Goal: Use online tool/utility: Utilize a website feature to perform a specific function

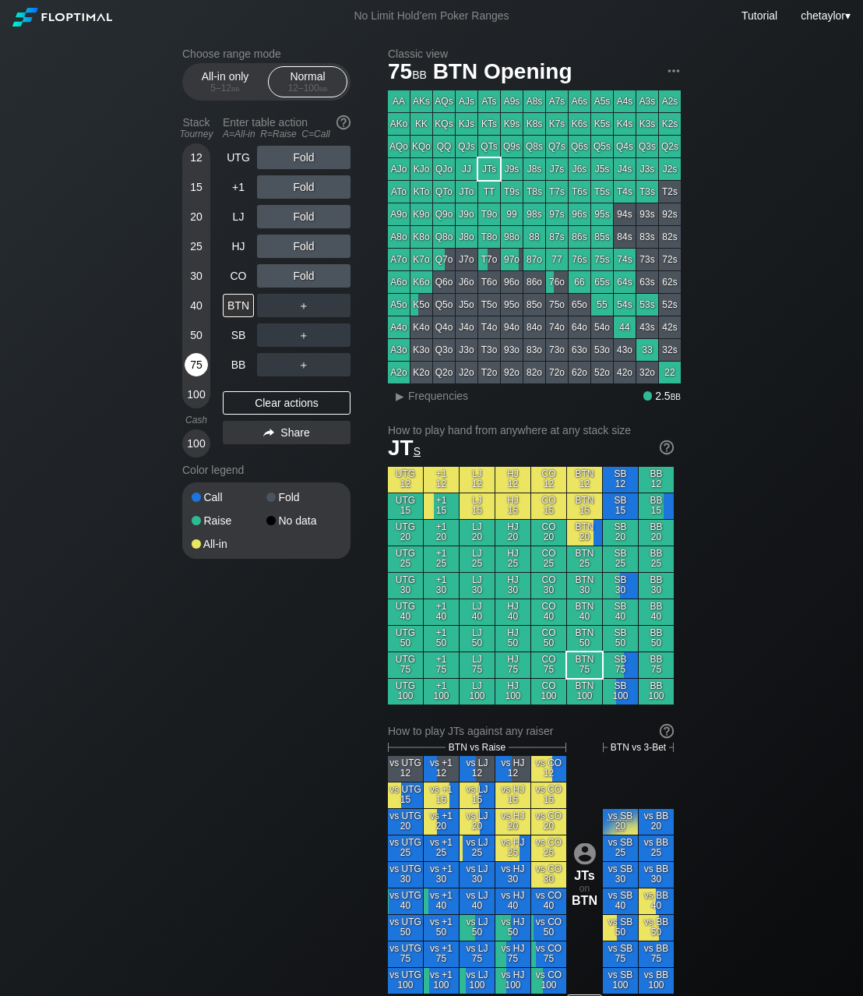
click at [194, 369] on div "75" at bounding box center [196, 364] width 23 height 23
click at [198, 337] on div "50" at bounding box center [196, 334] width 23 height 23
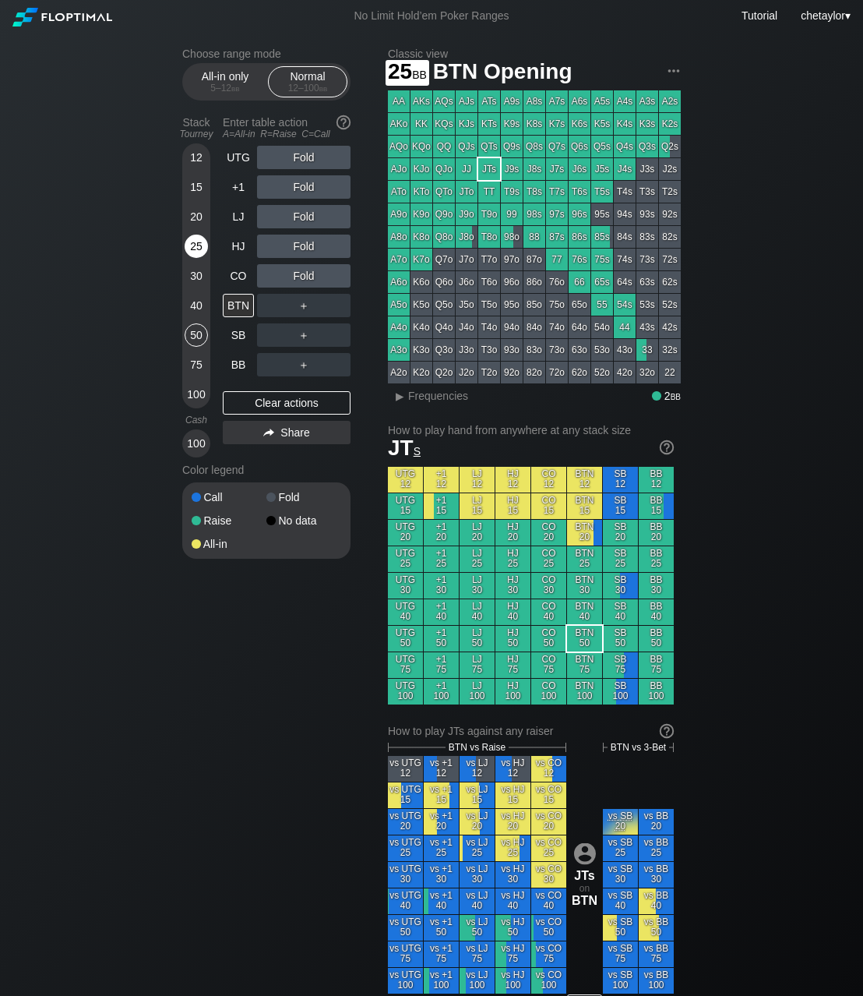
click at [202, 248] on div "25" at bounding box center [196, 246] width 23 height 23
click at [235, 337] on div "SB" at bounding box center [238, 334] width 31 height 23
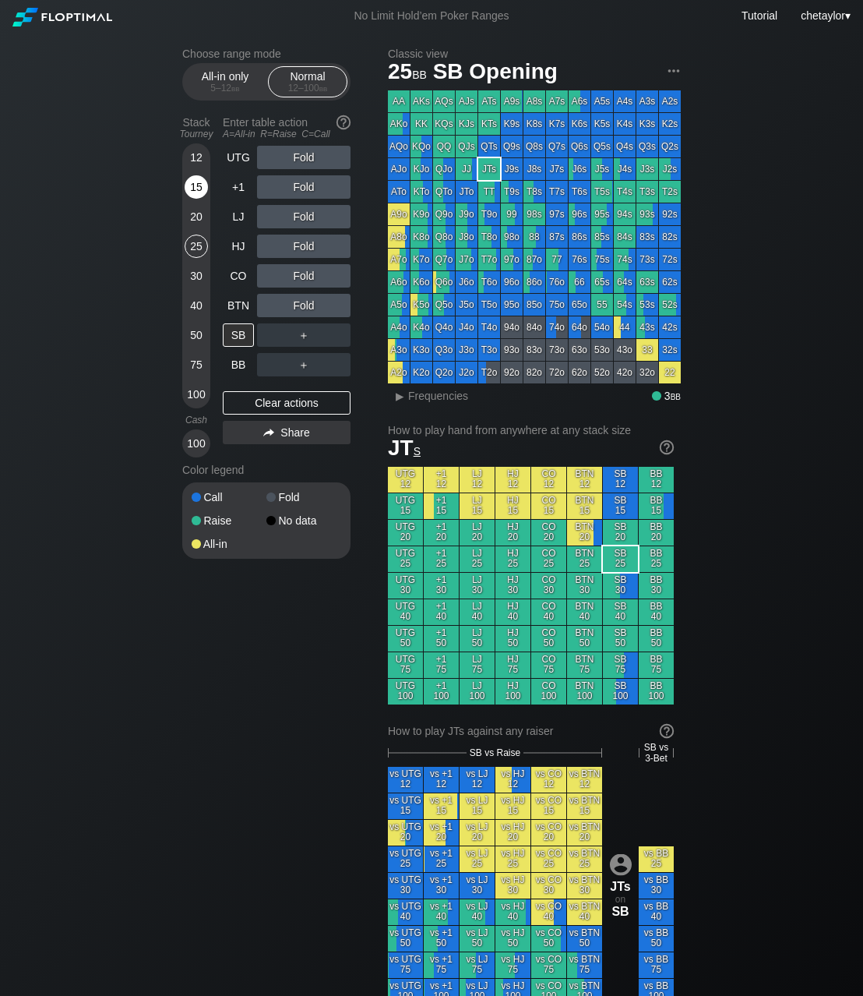
click at [197, 185] on div "15" at bounding box center [196, 186] width 23 height 23
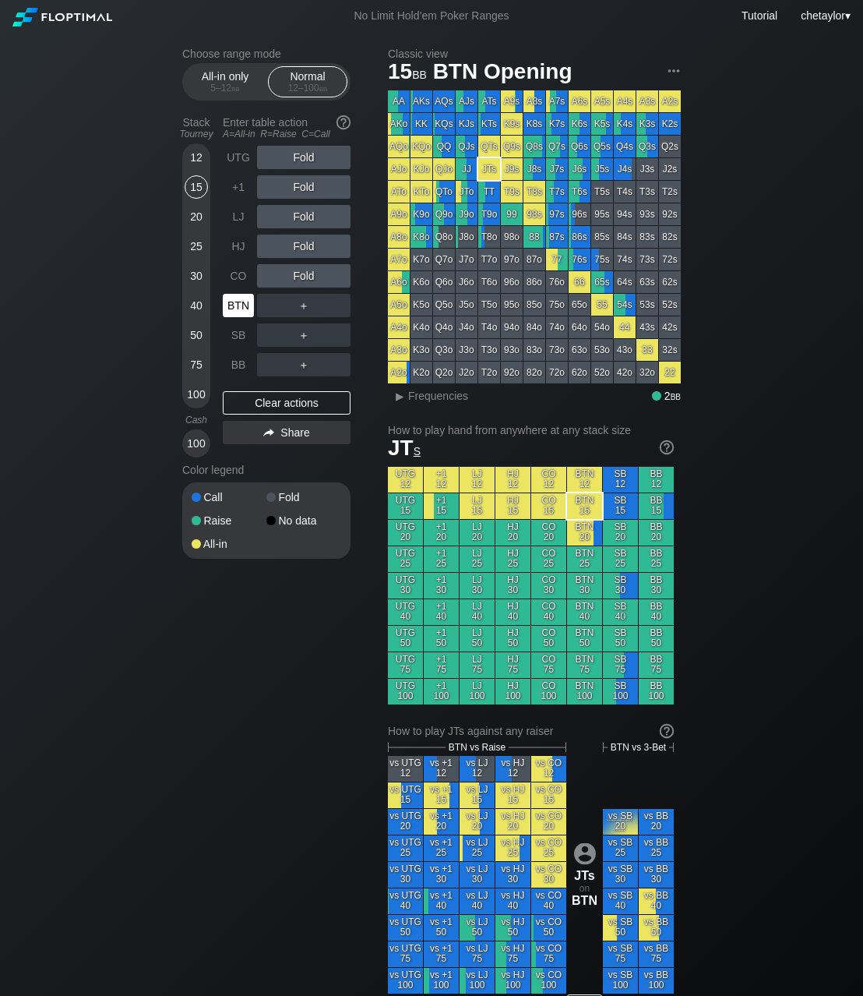
click at [238, 308] on div "BTN" at bounding box center [238, 305] width 31 height 23
click at [238, 363] on div "BB" at bounding box center [238, 364] width 31 height 23
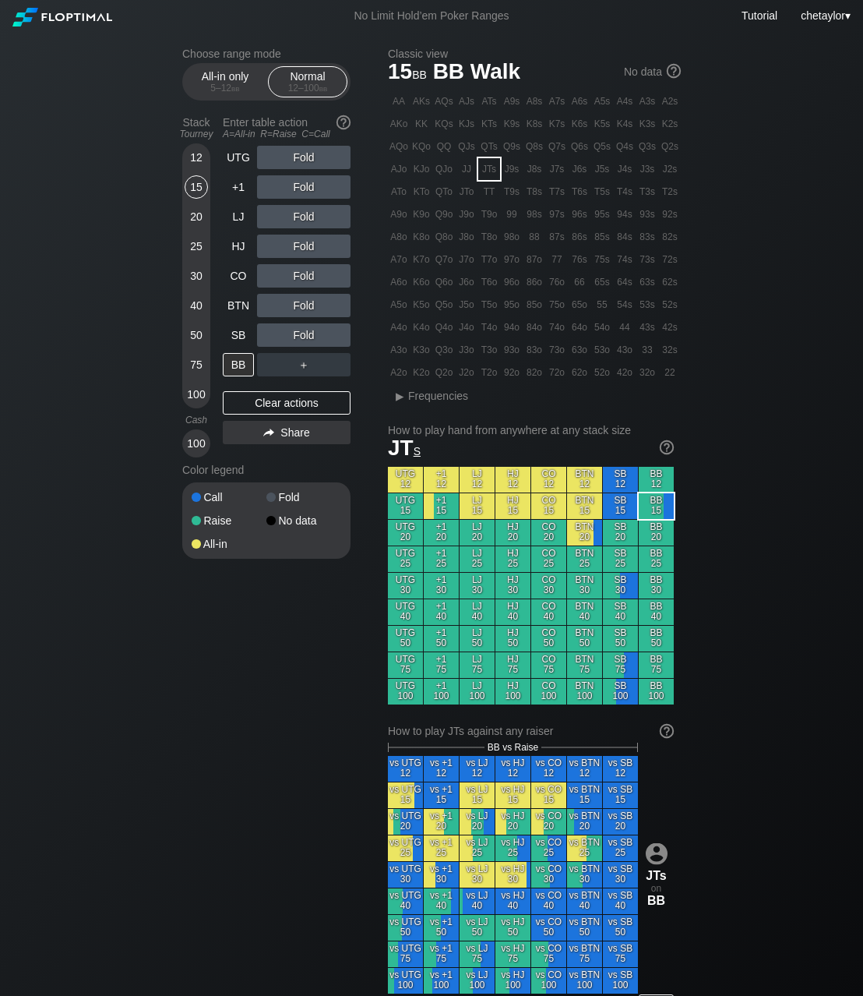
click at [668, 147] on div "Q2s" at bounding box center [670, 147] width 22 height 22
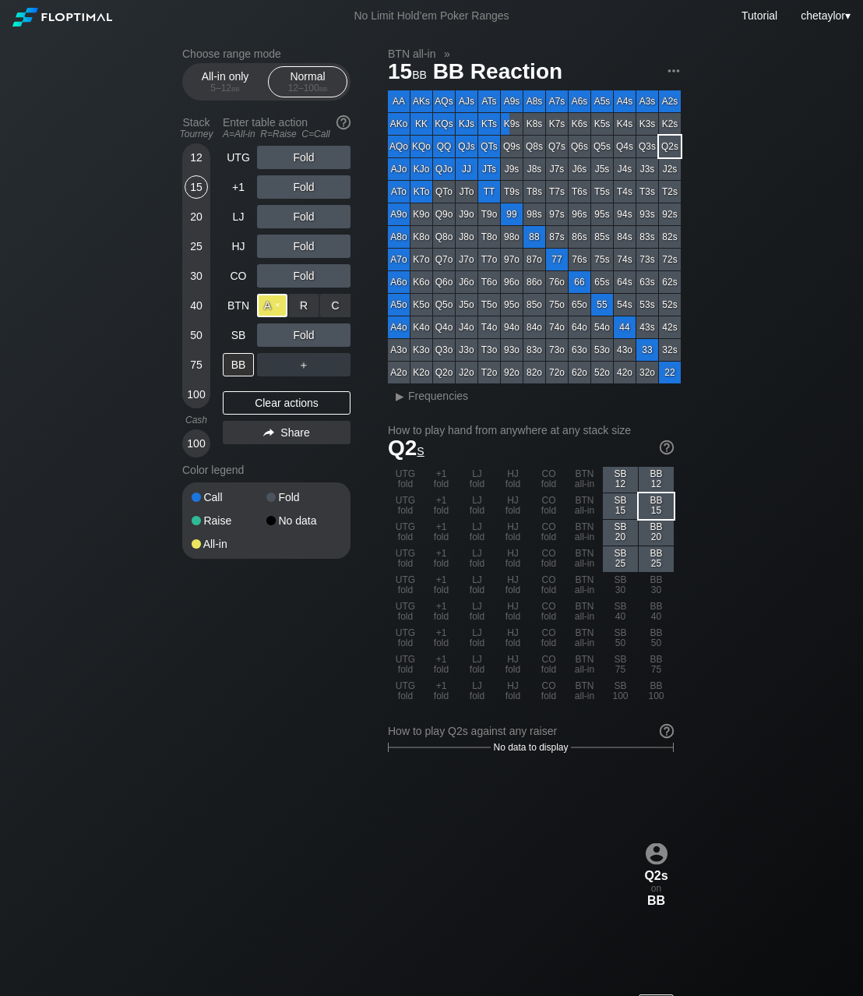
click at [275, 305] on div "A ✕" at bounding box center [272, 305] width 30 height 23
click at [231, 83] on span "bb" at bounding box center [235, 88] width 9 height 11
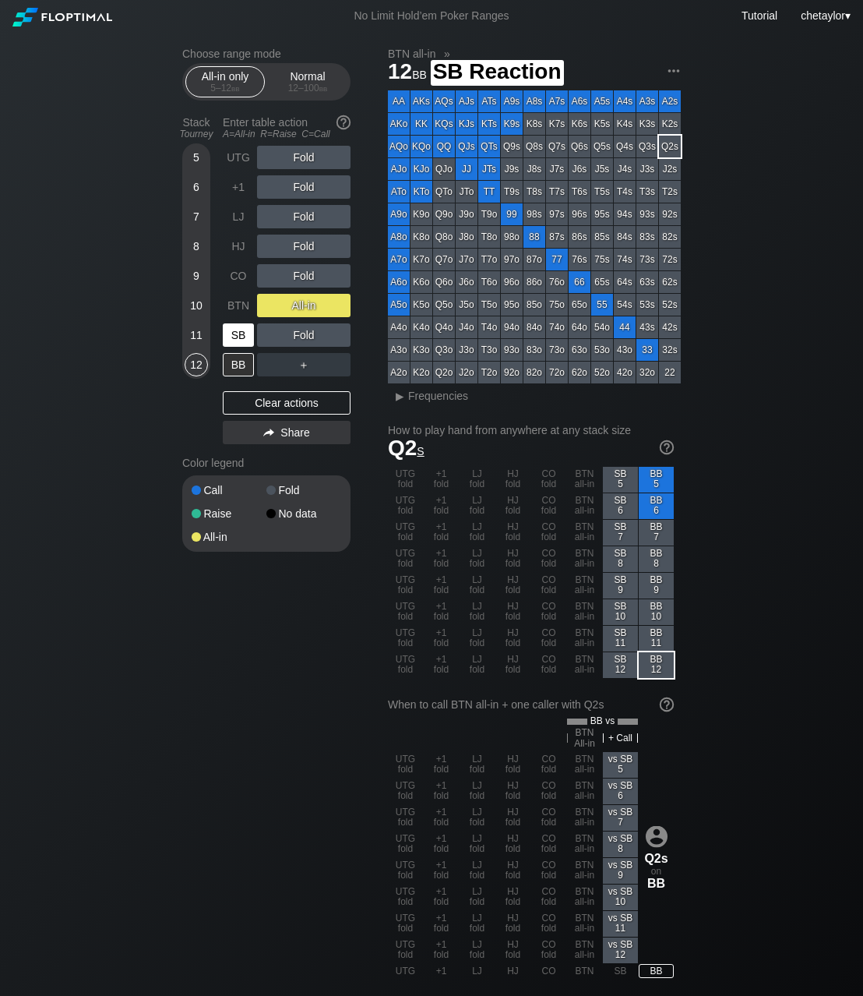
click at [248, 334] on div "SB" at bounding box center [238, 334] width 31 height 23
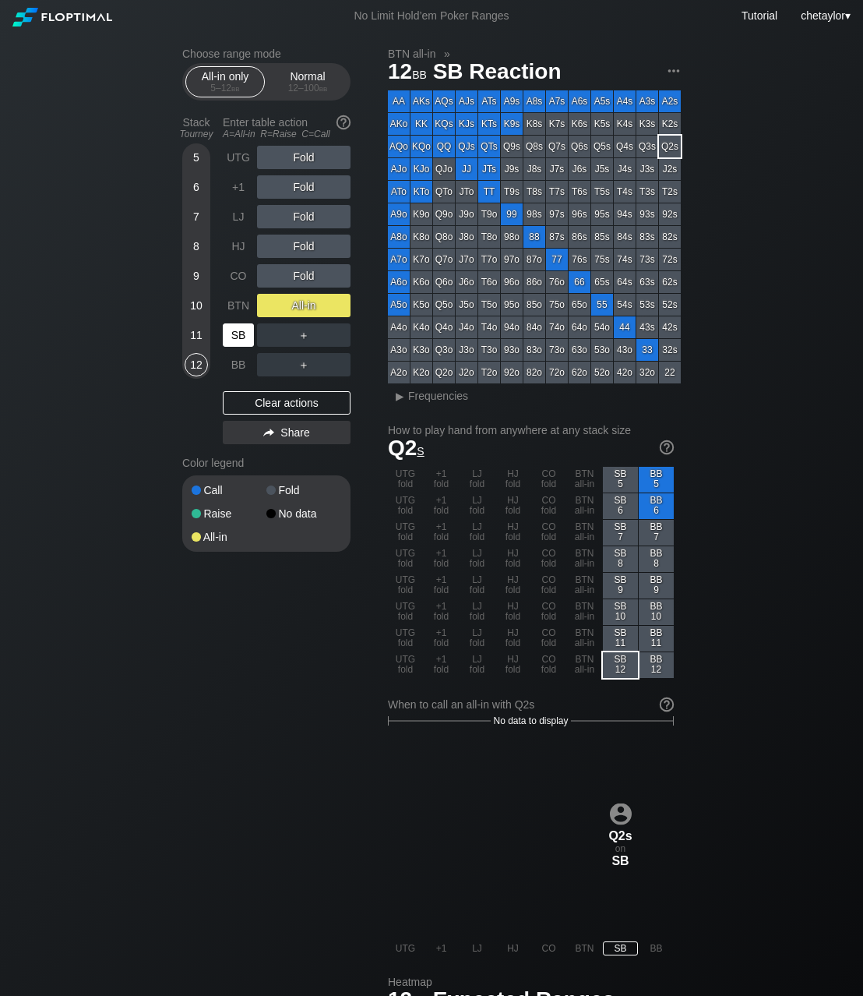
click at [248, 334] on div "SB" at bounding box center [238, 334] width 31 height 23
click at [259, 408] on div "Clear actions" at bounding box center [287, 402] width 128 height 23
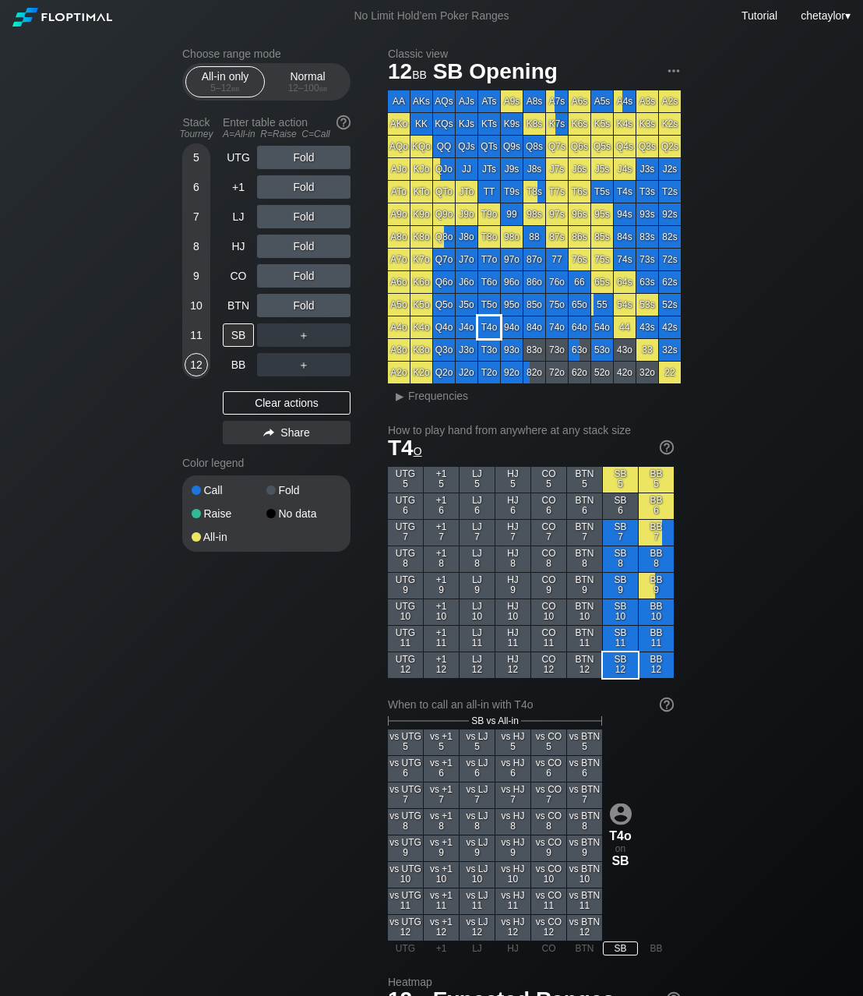
click at [487, 328] on div "T4o" at bounding box center [489, 327] width 22 height 22
click at [337, 305] on div "C ✕" at bounding box center [335, 305] width 30 height 23
click at [242, 305] on div "BTN" at bounding box center [238, 305] width 31 height 23
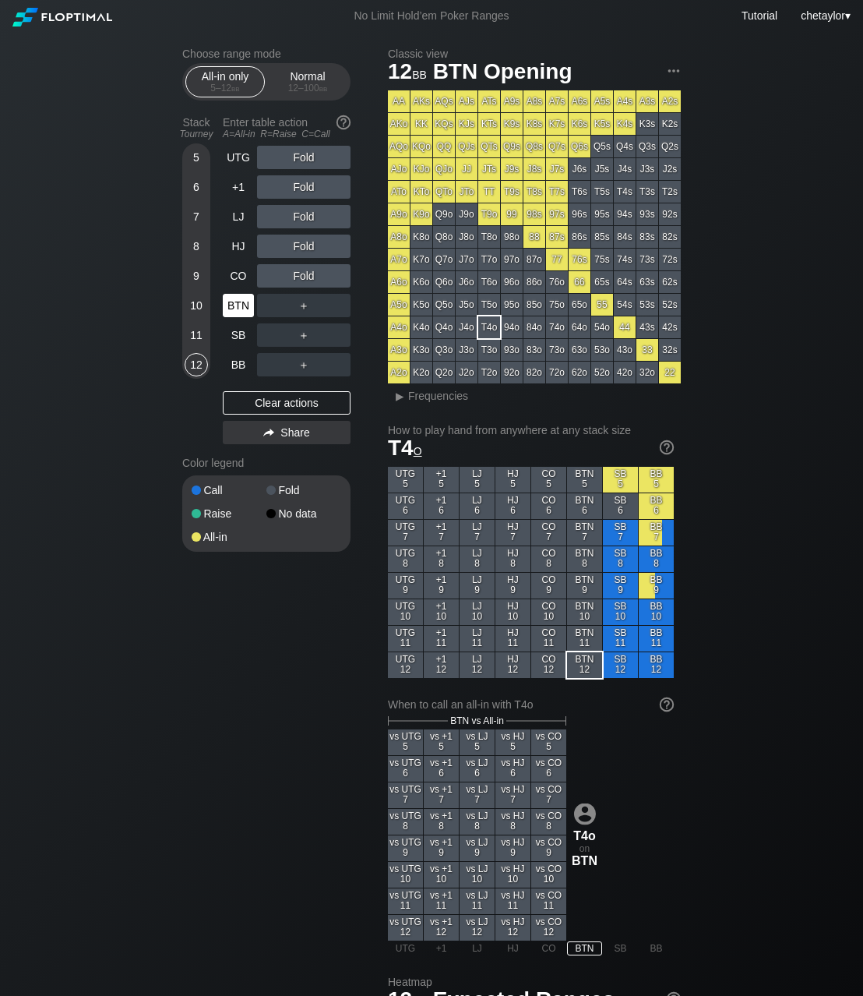
click at [242, 305] on div "BTN" at bounding box center [238, 305] width 31 height 23
click at [267, 398] on div "Clear actions" at bounding box center [287, 402] width 128 height 23
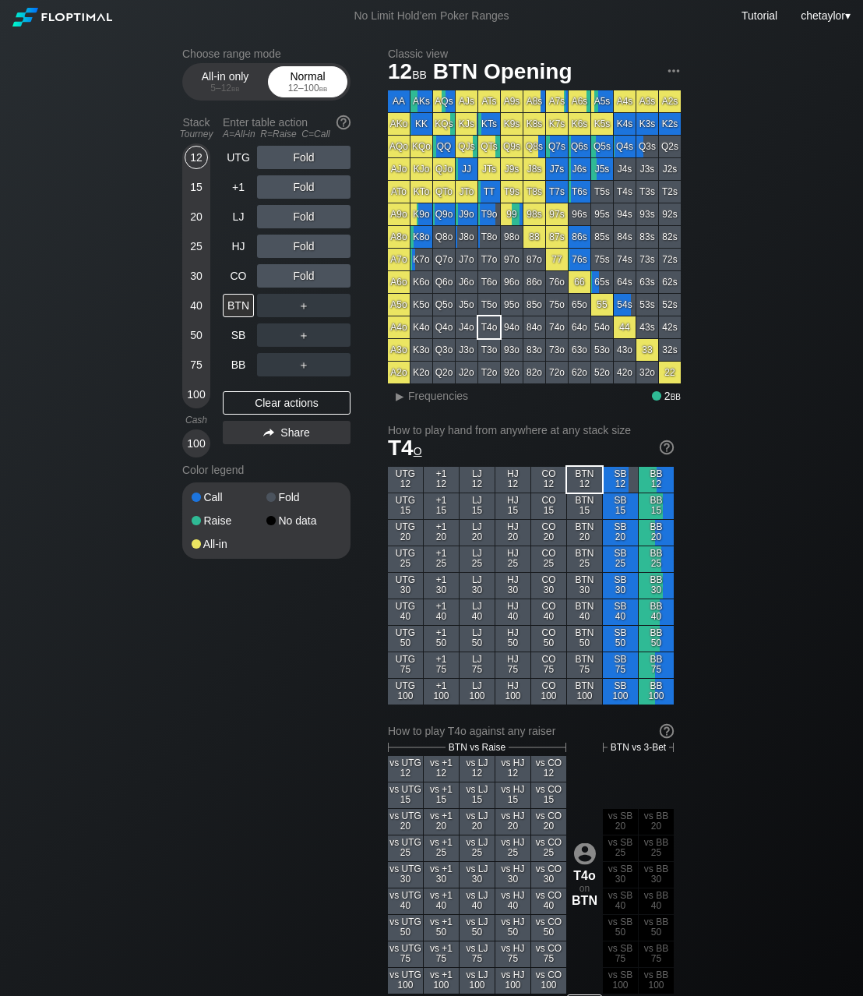
click at [318, 85] on div "12 – 100 bb" at bounding box center [307, 88] width 65 height 11
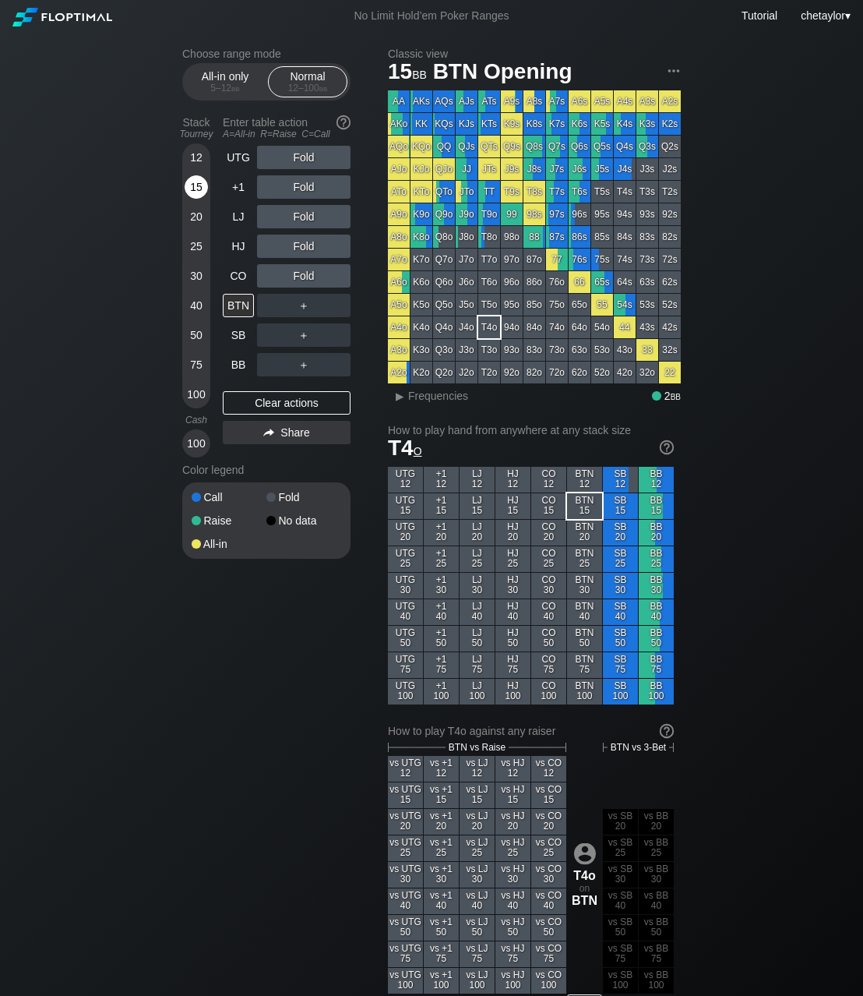
click at [201, 182] on div "15" at bounding box center [196, 186] width 23 height 23
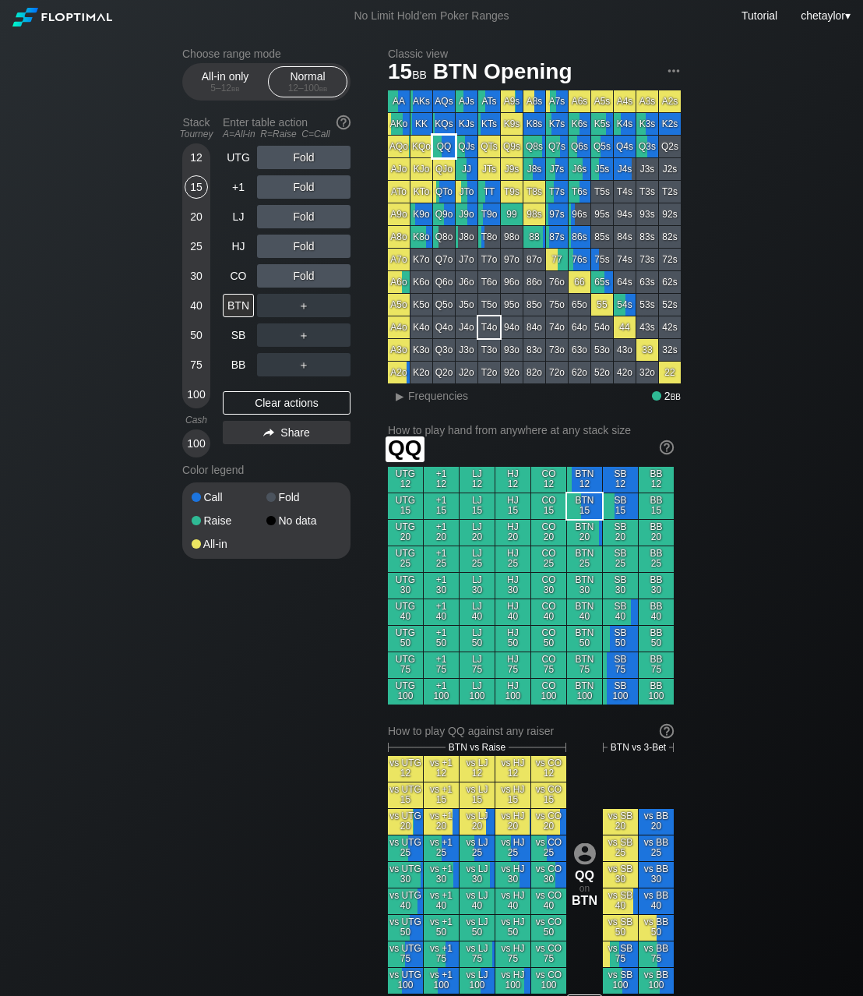
click at [450, 150] on div "QQ" at bounding box center [444, 147] width 22 height 22
click at [417, 393] on span "Frequencies" at bounding box center [438, 396] width 60 height 12
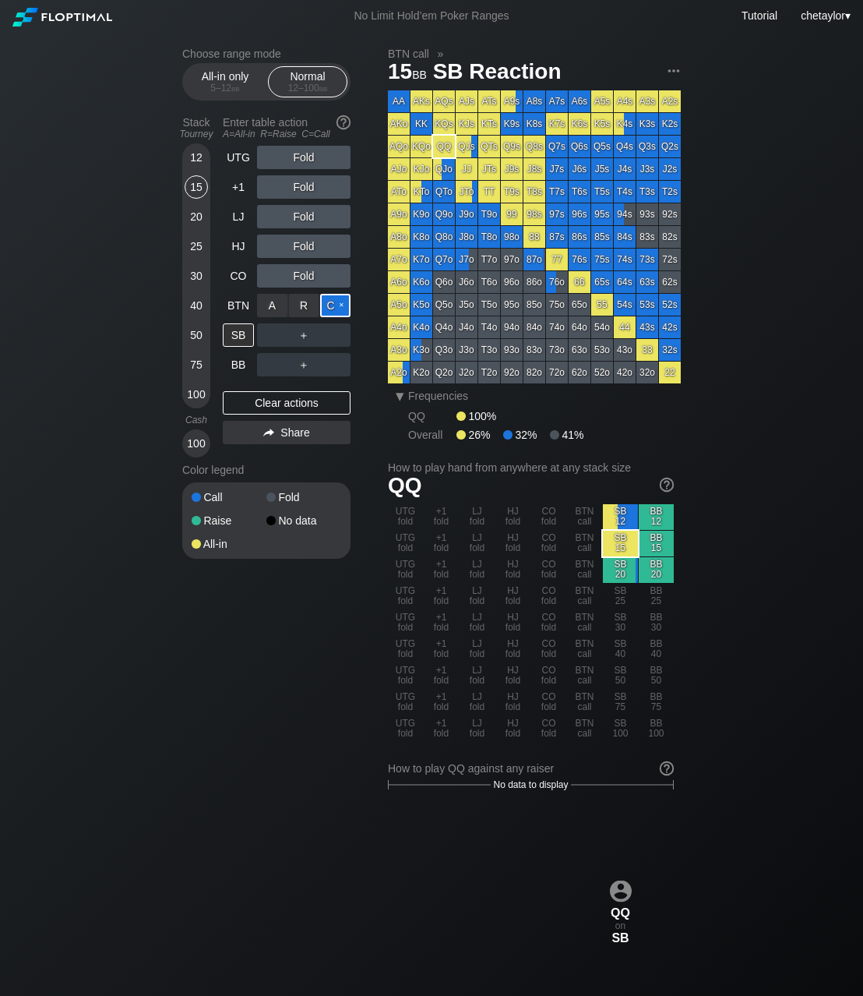
click at [337, 305] on div "C ✕" at bounding box center [335, 305] width 30 height 23
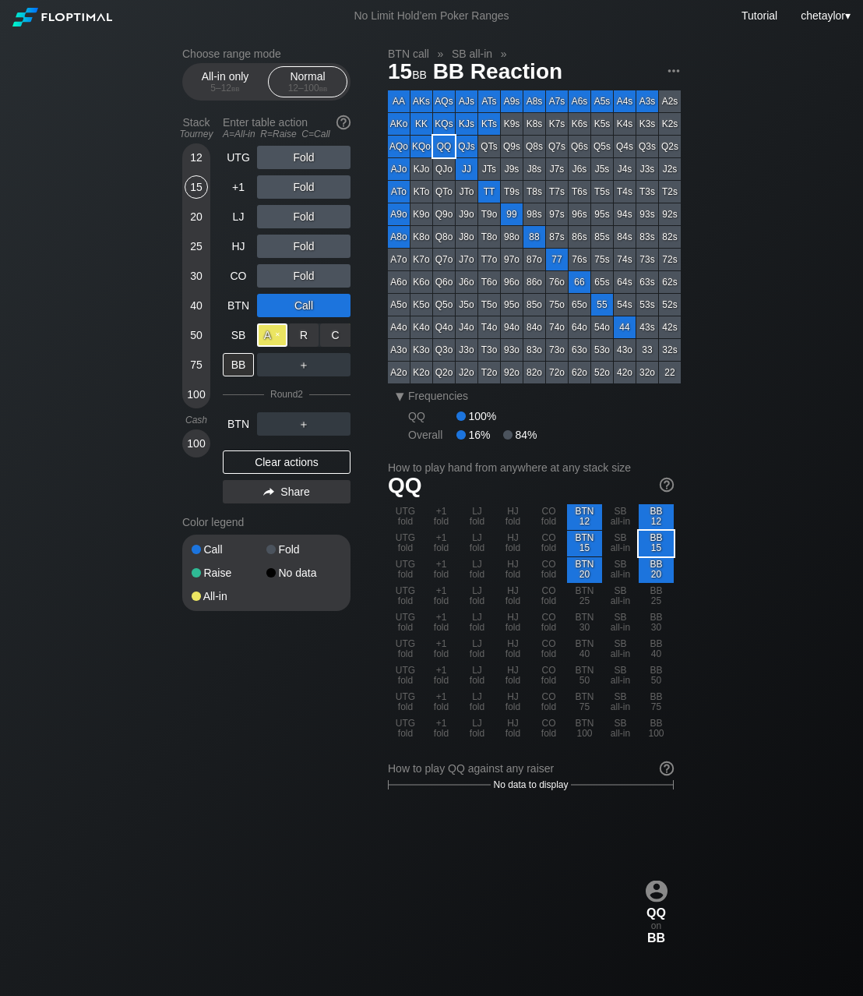
click at [276, 337] on div "A ✕" at bounding box center [272, 334] width 30 height 23
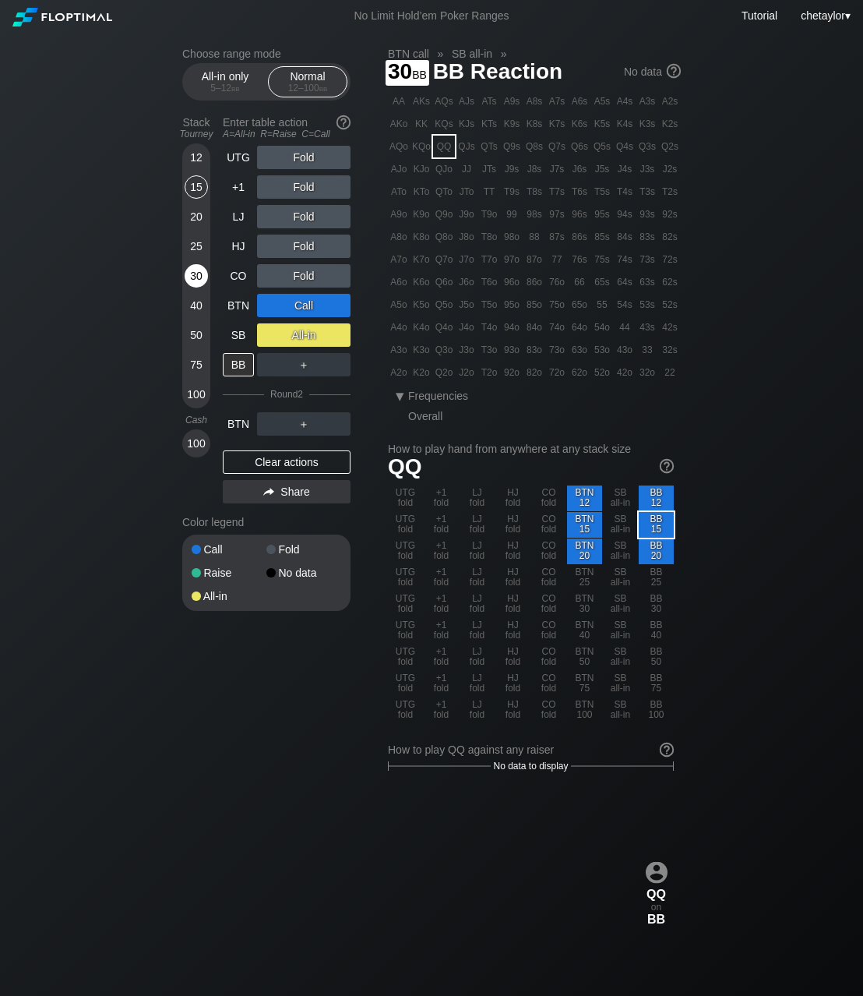
click at [196, 273] on div "30" at bounding box center [196, 275] width 23 height 23
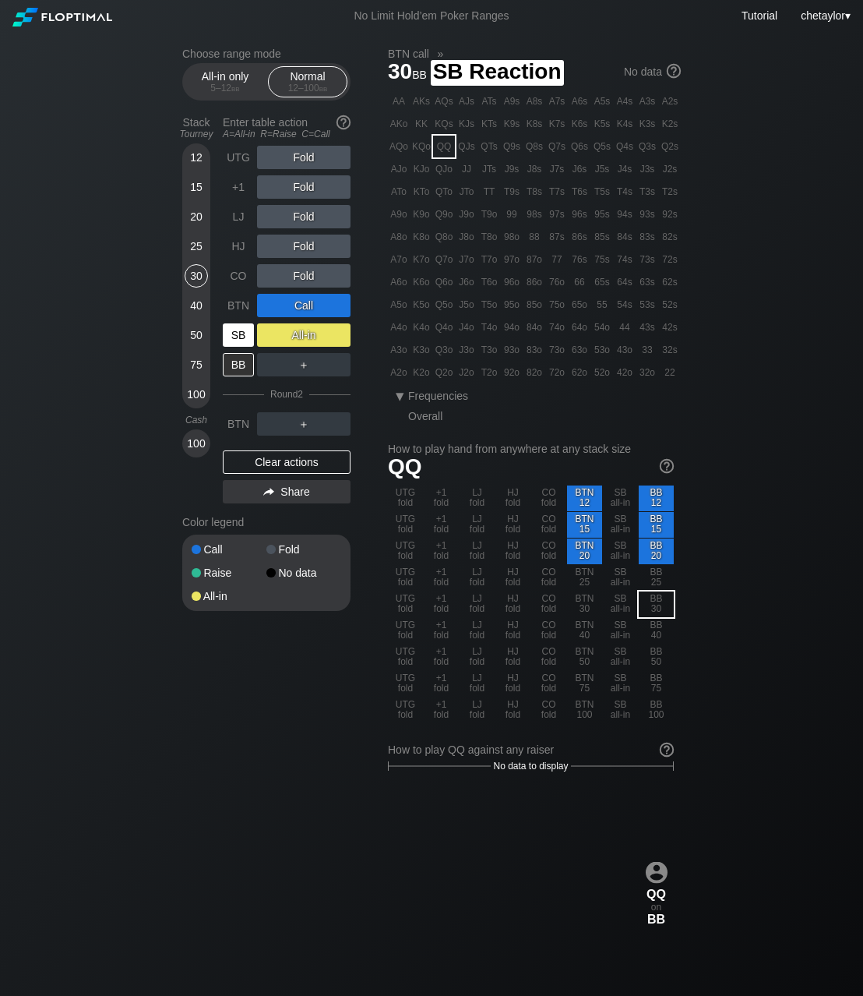
click at [241, 337] on div "SB" at bounding box center [238, 334] width 31 height 23
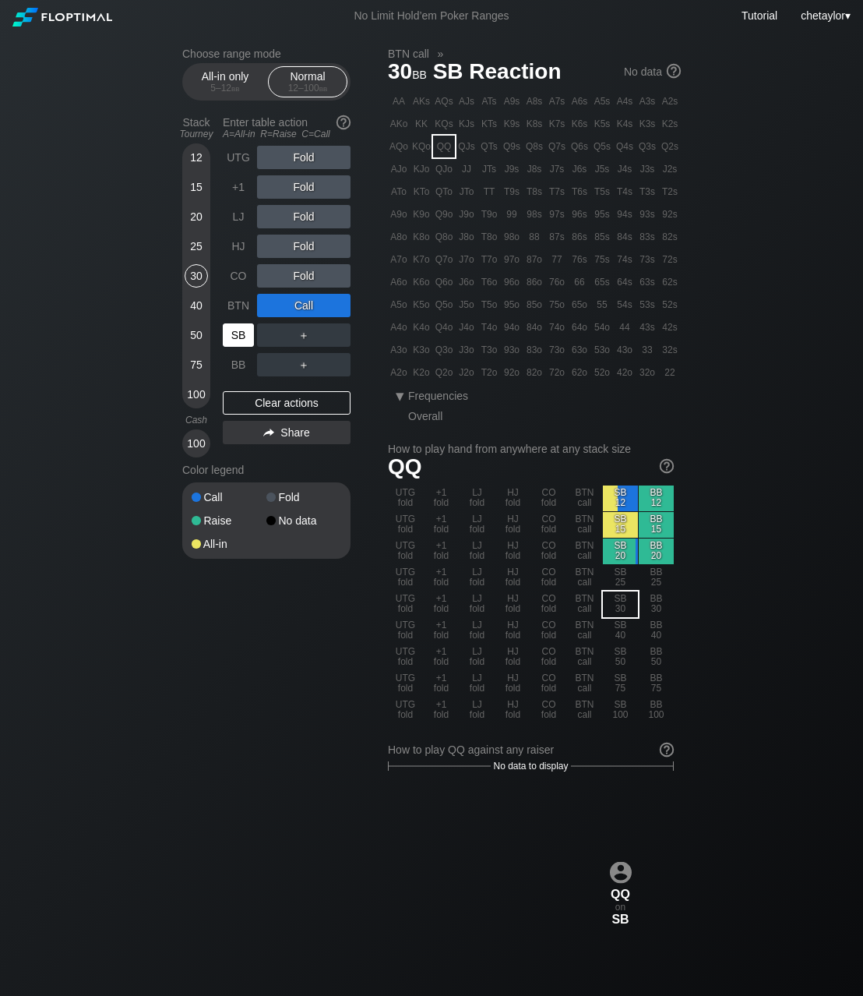
click at [241, 337] on div "SB" at bounding box center [238, 334] width 31 height 23
click at [265, 398] on div "Clear actions" at bounding box center [287, 402] width 128 height 23
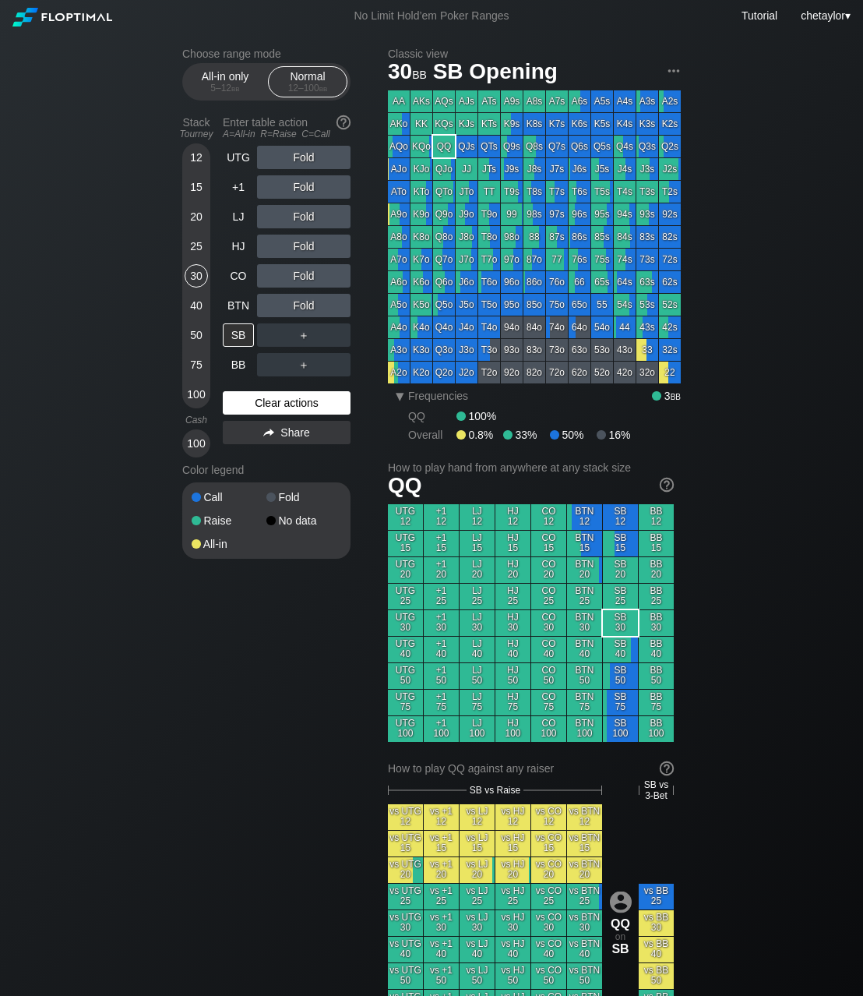
click at [265, 398] on div "Clear actions" at bounding box center [287, 402] width 128 height 23
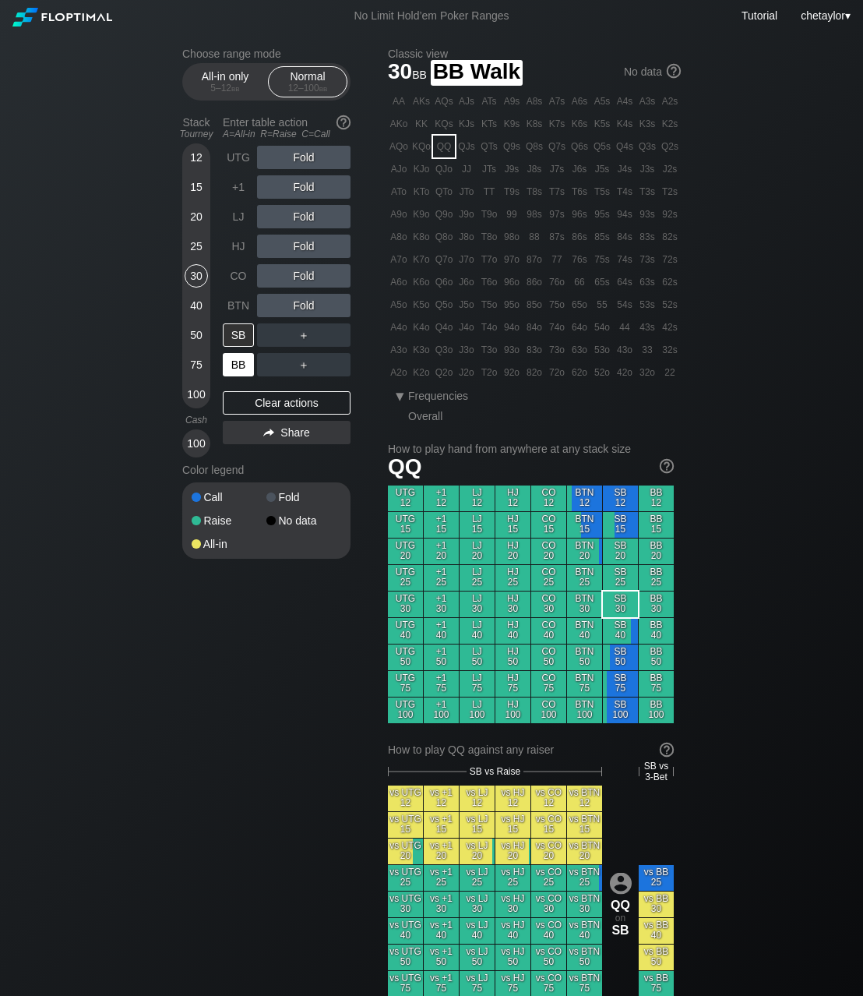
click at [235, 365] on div "BB" at bounding box center [238, 364] width 31 height 23
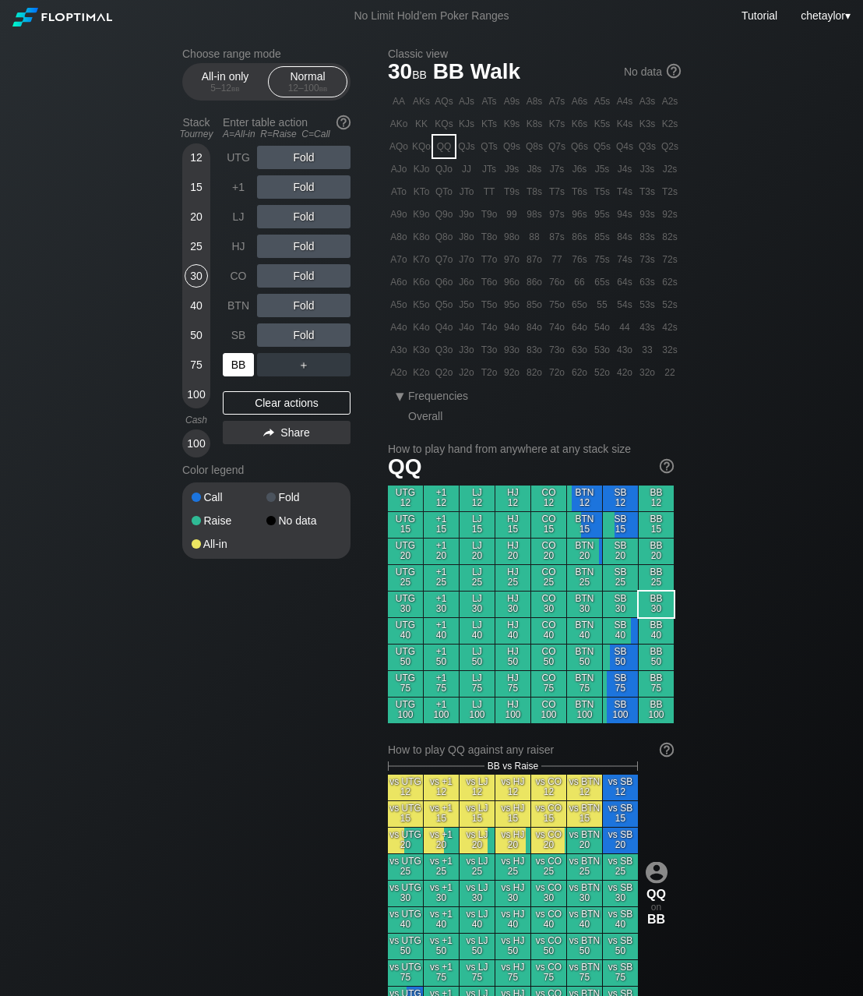
click at [235, 365] on div "BB" at bounding box center [238, 364] width 31 height 23
click at [263, 407] on div "Clear actions" at bounding box center [287, 402] width 128 height 23
click at [197, 219] on div "20" at bounding box center [196, 216] width 23 height 23
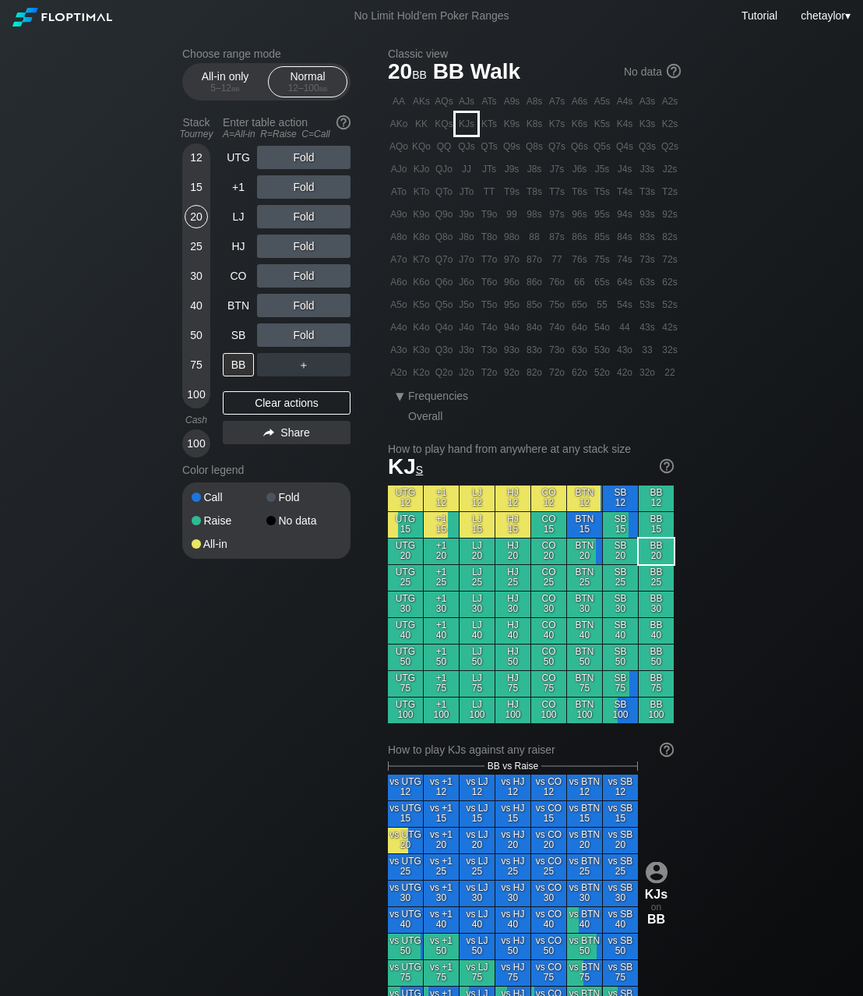
click at [466, 127] on div "KJs" at bounding box center [467, 124] width 22 height 22
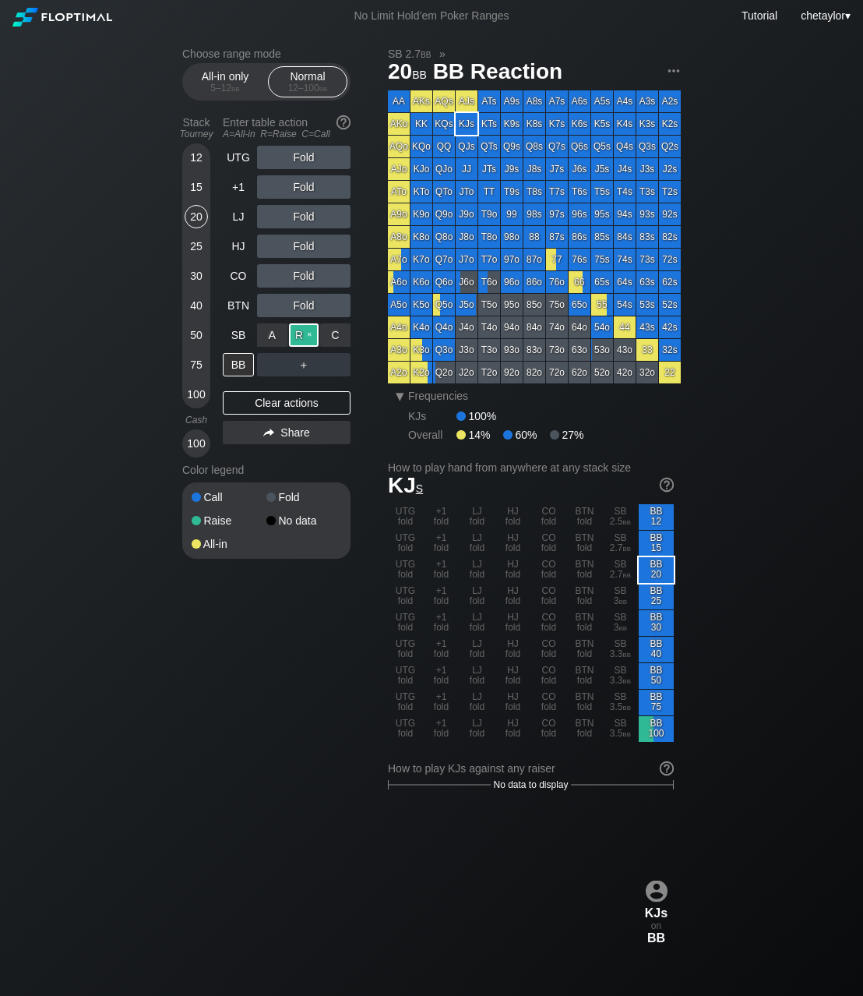
click at [304, 339] on div "R ✕" at bounding box center [304, 334] width 30 height 23
click at [238, 333] on div "SB" at bounding box center [238, 334] width 31 height 23
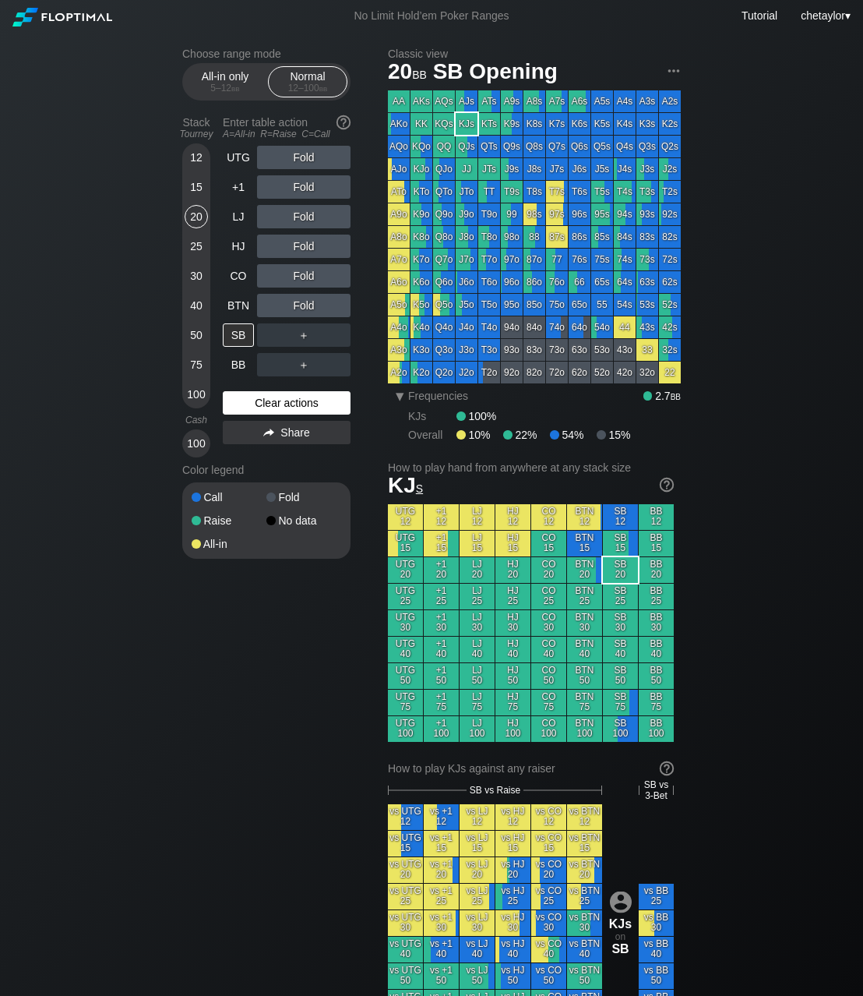
click at [268, 398] on div "Clear actions" at bounding box center [287, 402] width 128 height 23
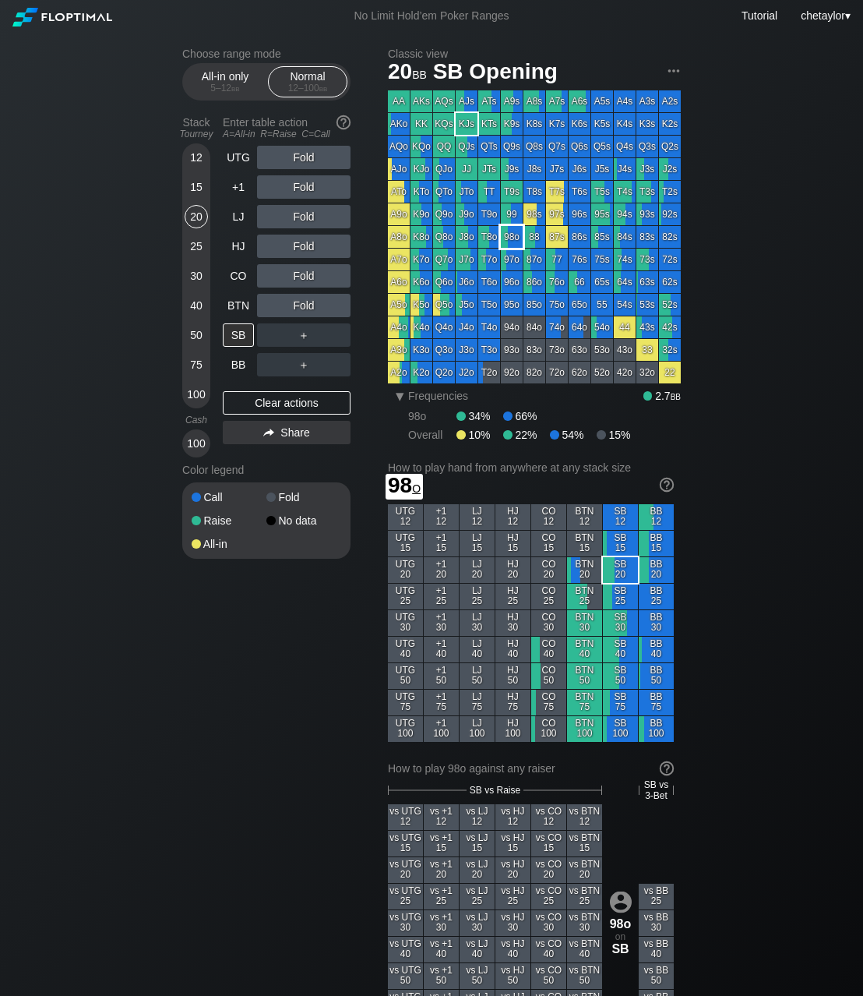
click at [508, 238] on div "98o" at bounding box center [512, 237] width 22 height 22
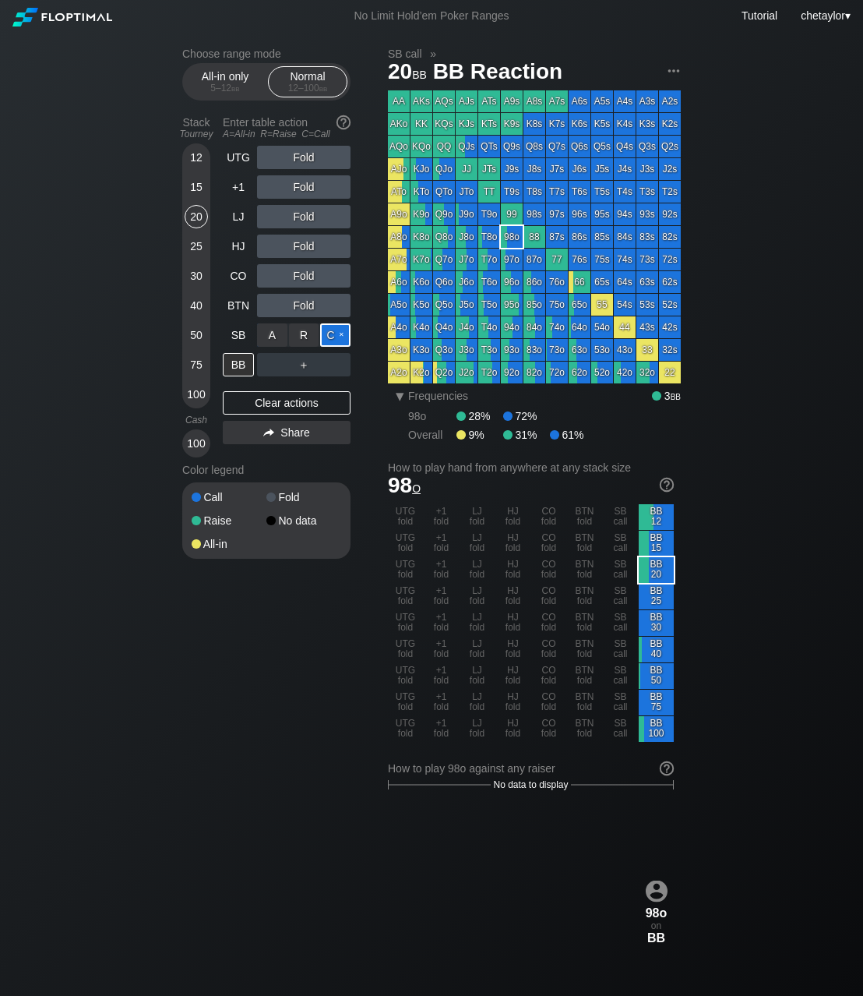
click at [336, 333] on div "C ✕" at bounding box center [335, 334] width 30 height 23
click at [309, 366] on div "R ✕" at bounding box center [304, 364] width 30 height 23
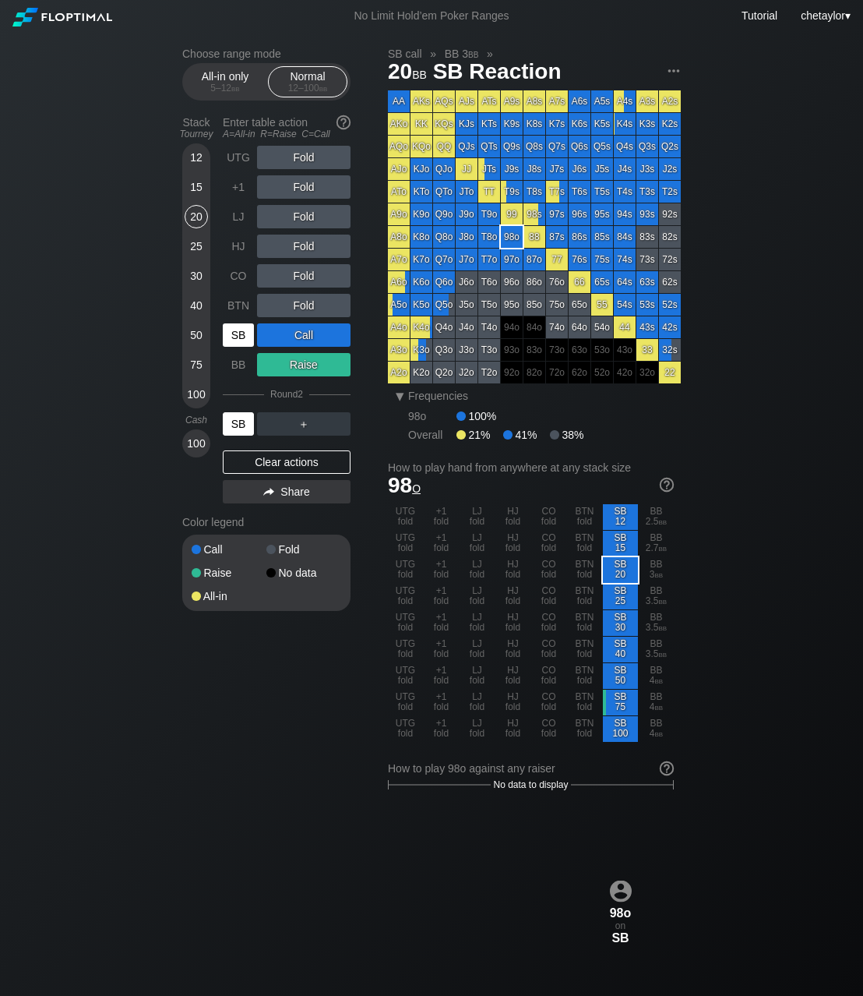
click at [240, 424] on div "SB" at bounding box center [238, 423] width 31 height 23
click at [241, 363] on div "BB" at bounding box center [238, 364] width 31 height 23
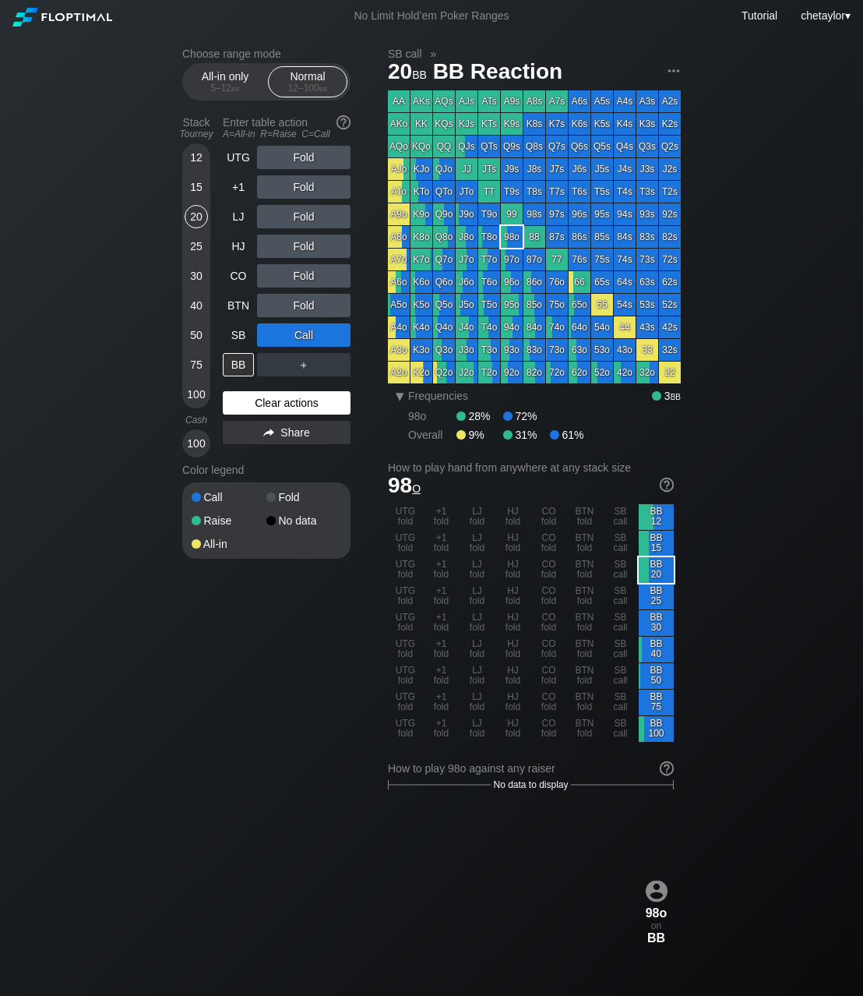
click at [257, 403] on div "Clear actions" at bounding box center [287, 402] width 128 height 23
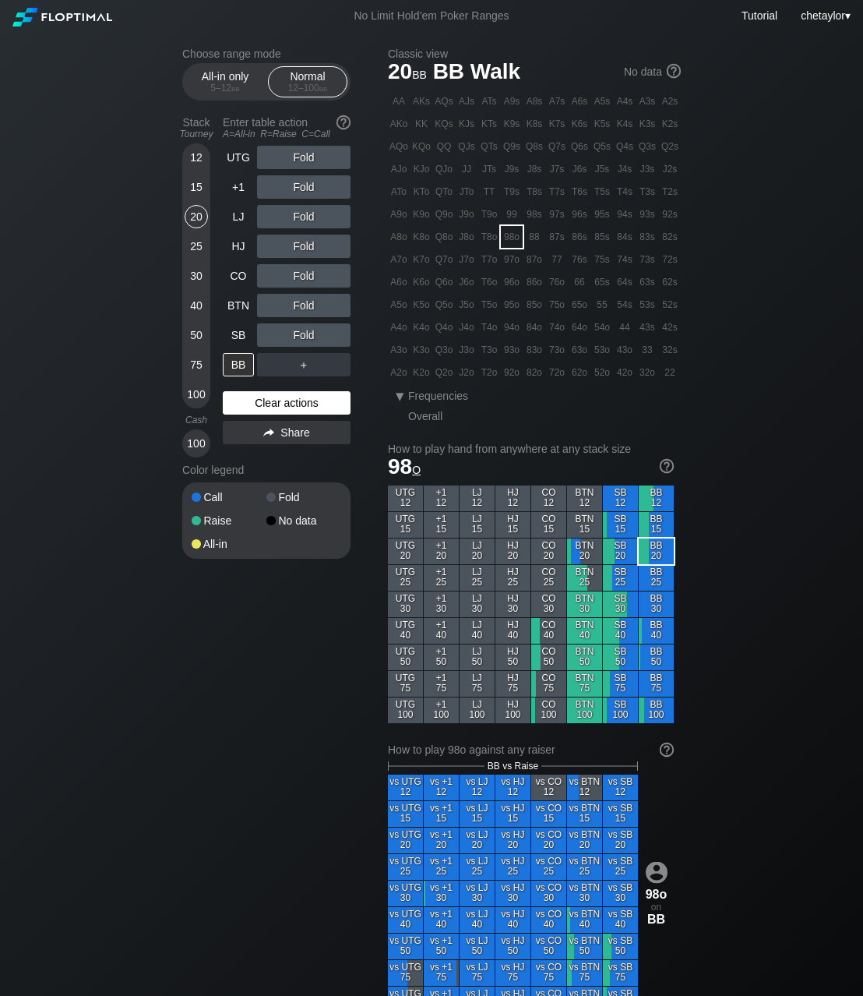
click at [257, 403] on div "Clear actions" at bounding box center [287, 402] width 128 height 23
click at [197, 189] on div "15" at bounding box center [196, 186] width 23 height 23
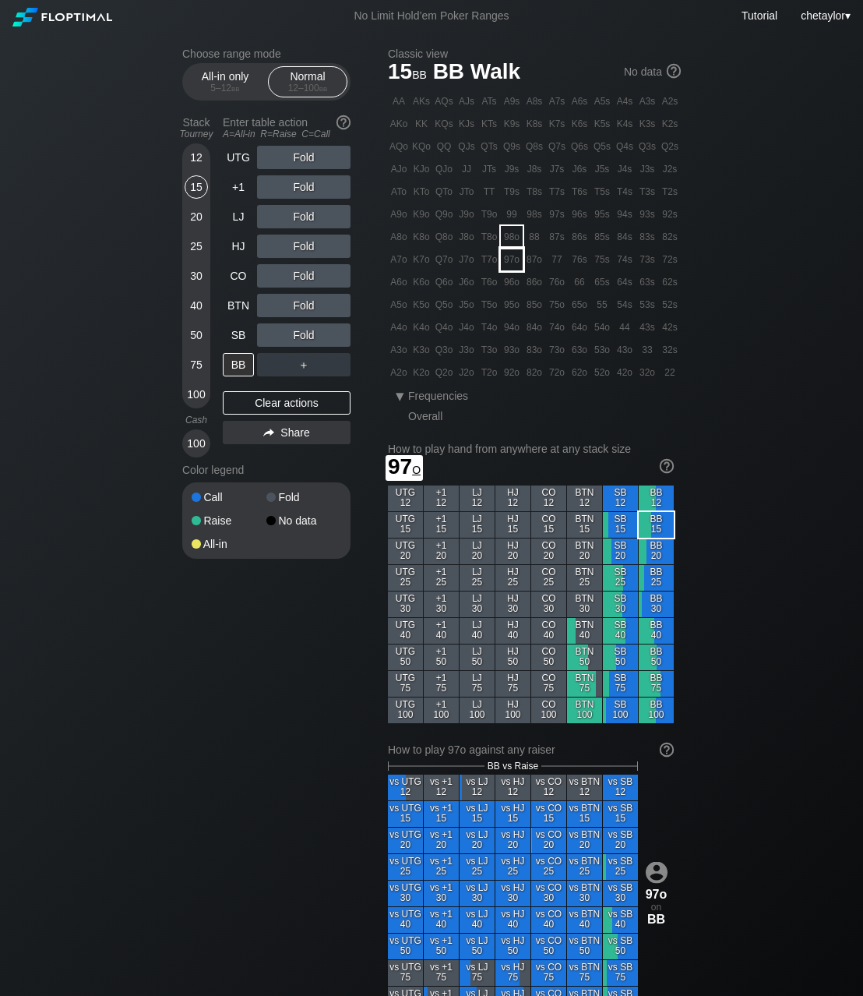
click at [510, 266] on div "97o" at bounding box center [512, 260] width 22 height 22
click at [337, 334] on div "C ✕" at bounding box center [335, 334] width 30 height 23
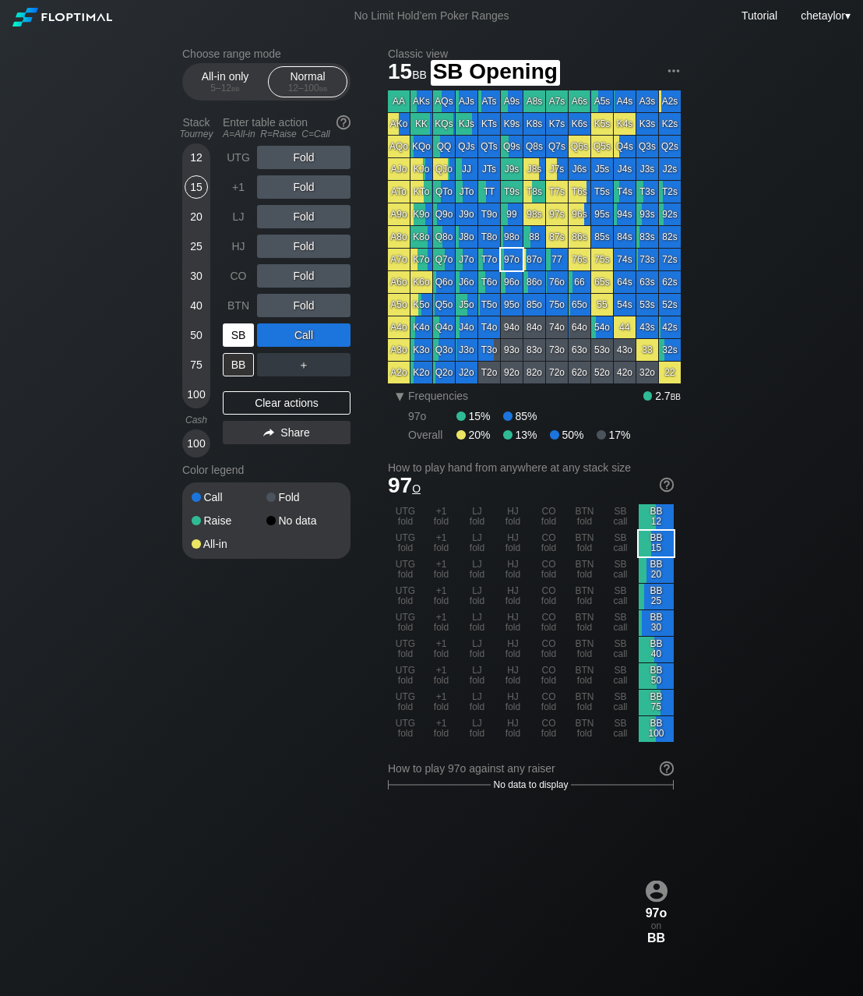
click at [242, 336] on div "SB" at bounding box center [238, 334] width 31 height 23
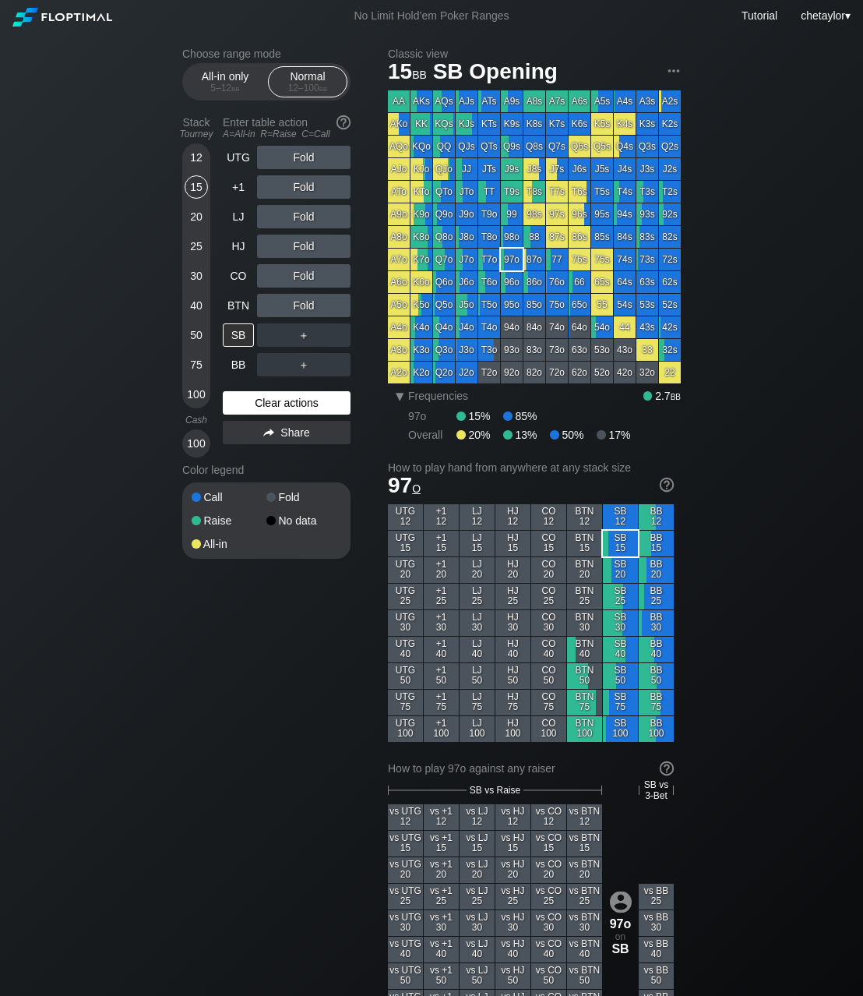
click at [310, 400] on div "Clear actions" at bounding box center [287, 402] width 128 height 23
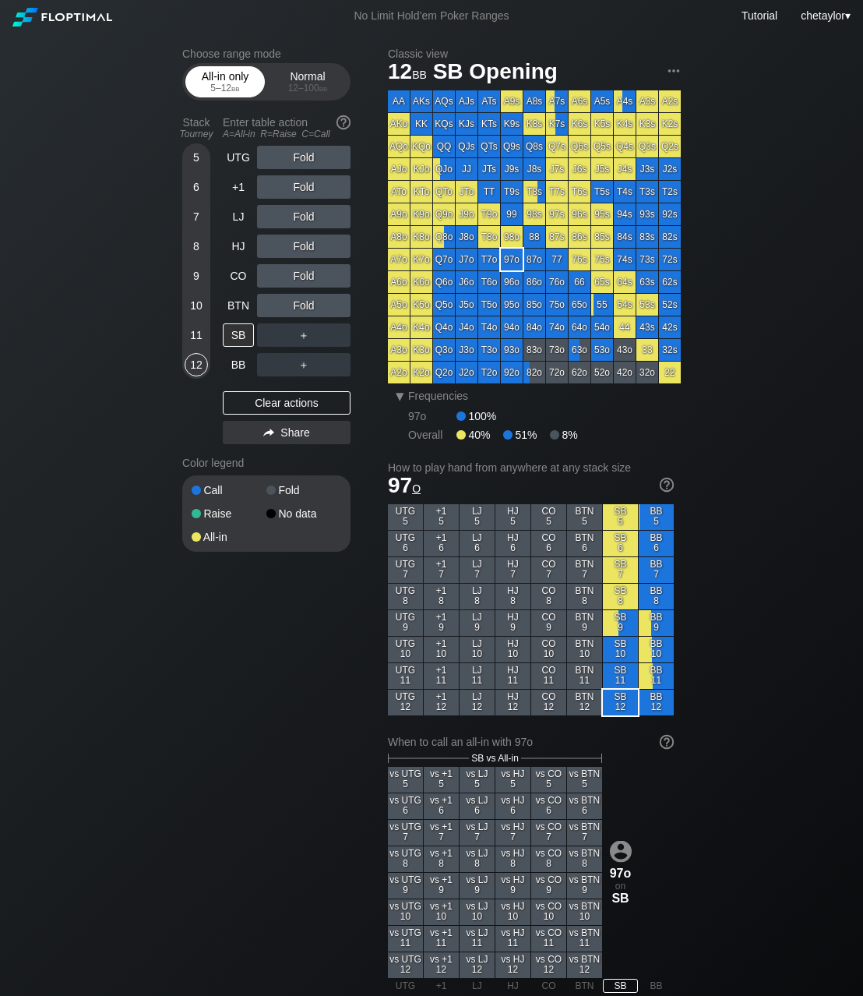
click at [227, 73] on div "All-in only 5 – 12 bb" at bounding box center [225, 82] width 72 height 30
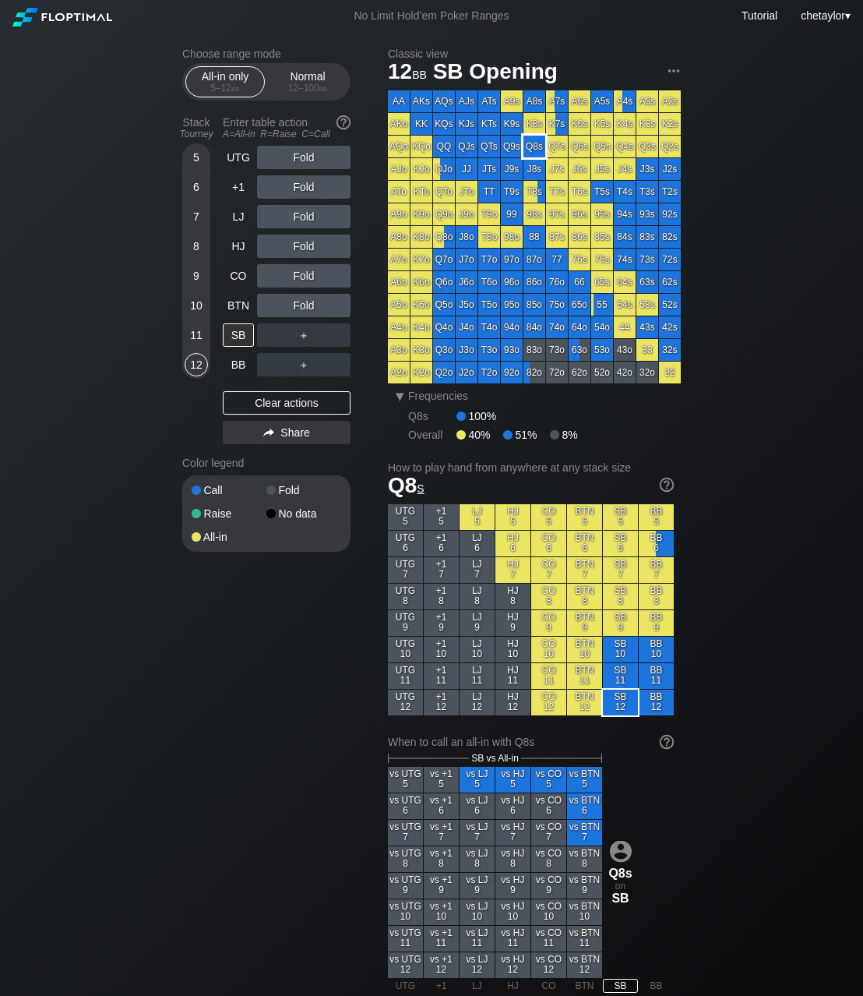
click at [531, 150] on div "Q8s" at bounding box center [535, 147] width 22 height 22
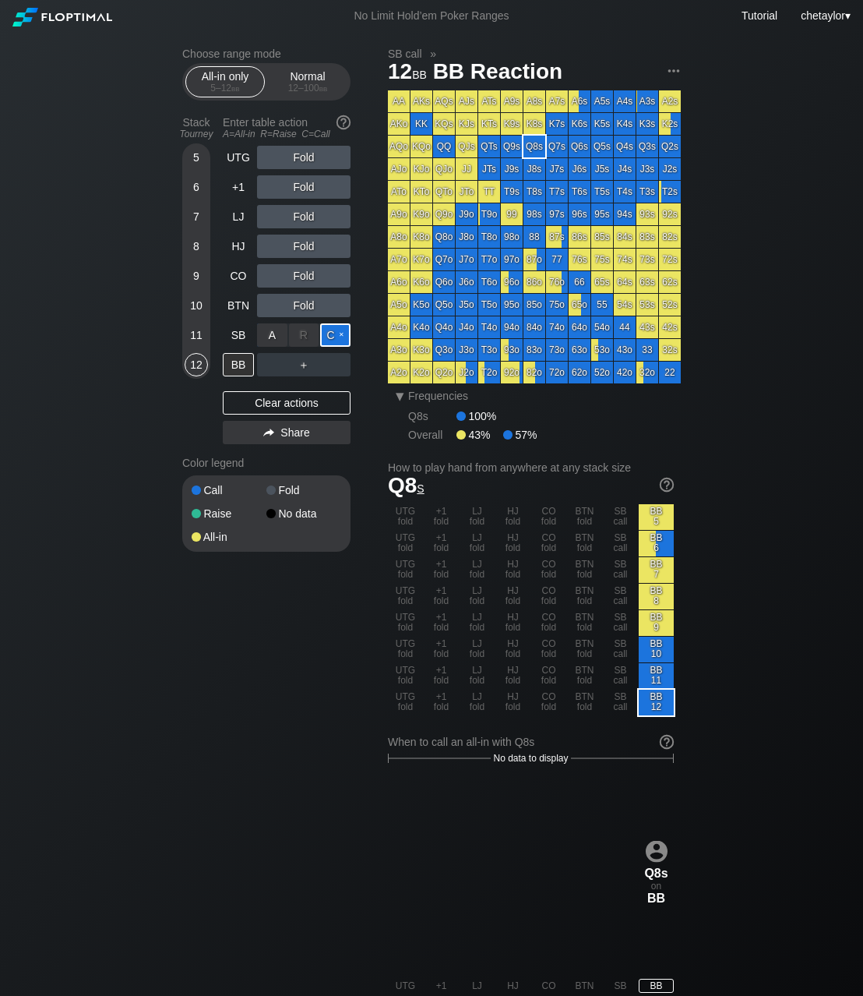
click at [340, 335] on div "C ✕" at bounding box center [335, 334] width 30 height 23
click at [300, 364] on div "R ✕" at bounding box center [304, 364] width 30 height 23
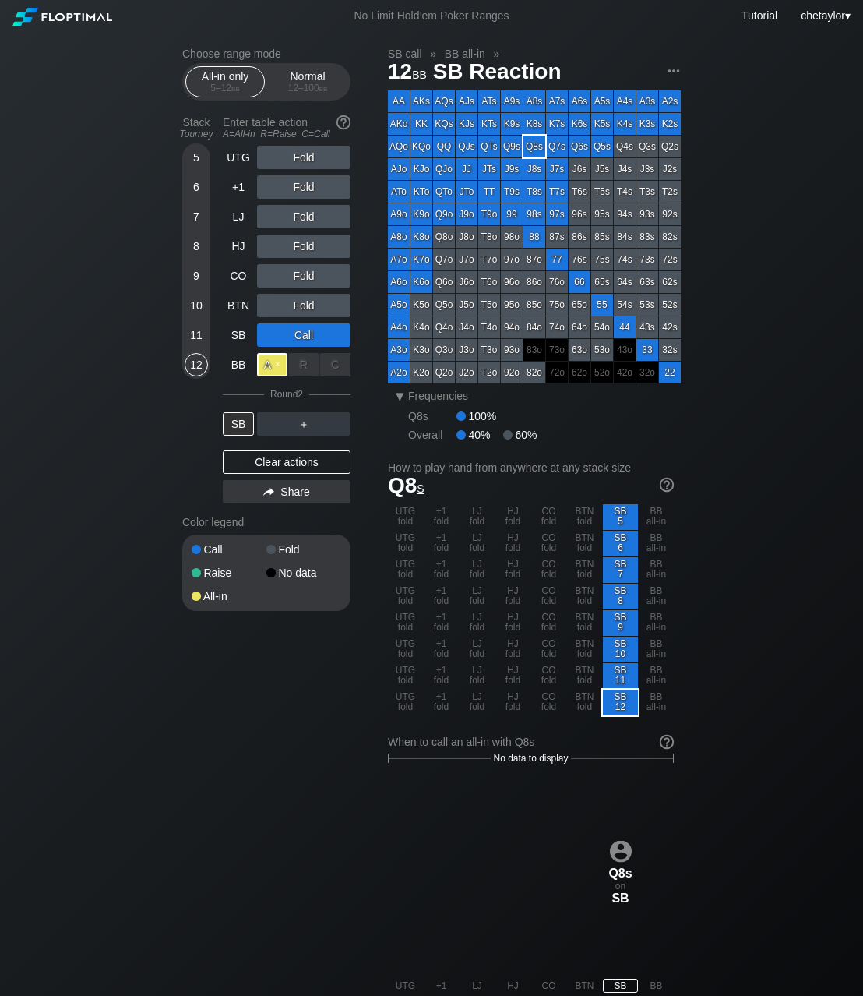
click at [270, 364] on div "A ✕" at bounding box center [272, 364] width 30 height 23
click at [236, 421] on div "SB" at bounding box center [238, 423] width 31 height 23
click at [235, 361] on div "BB" at bounding box center [238, 364] width 31 height 23
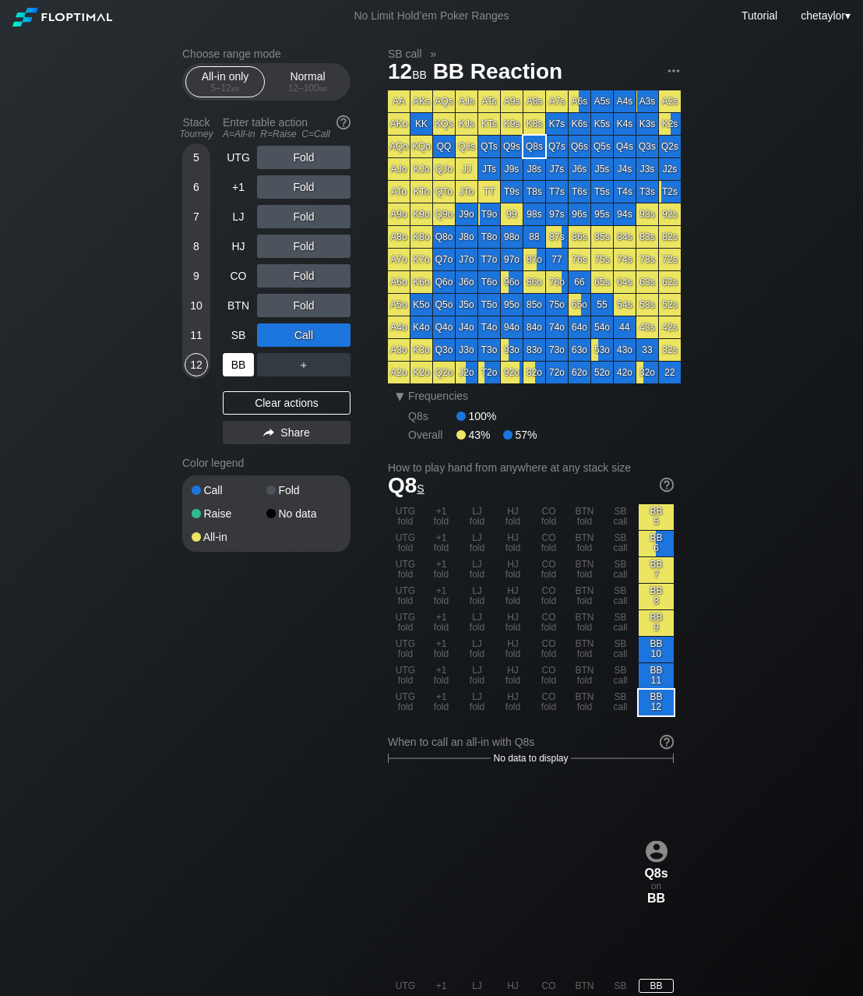
click at [235, 361] on div "BB" at bounding box center [238, 364] width 31 height 23
click at [262, 404] on div "Clear actions" at bounding box center [287, 402] width 128 height 23
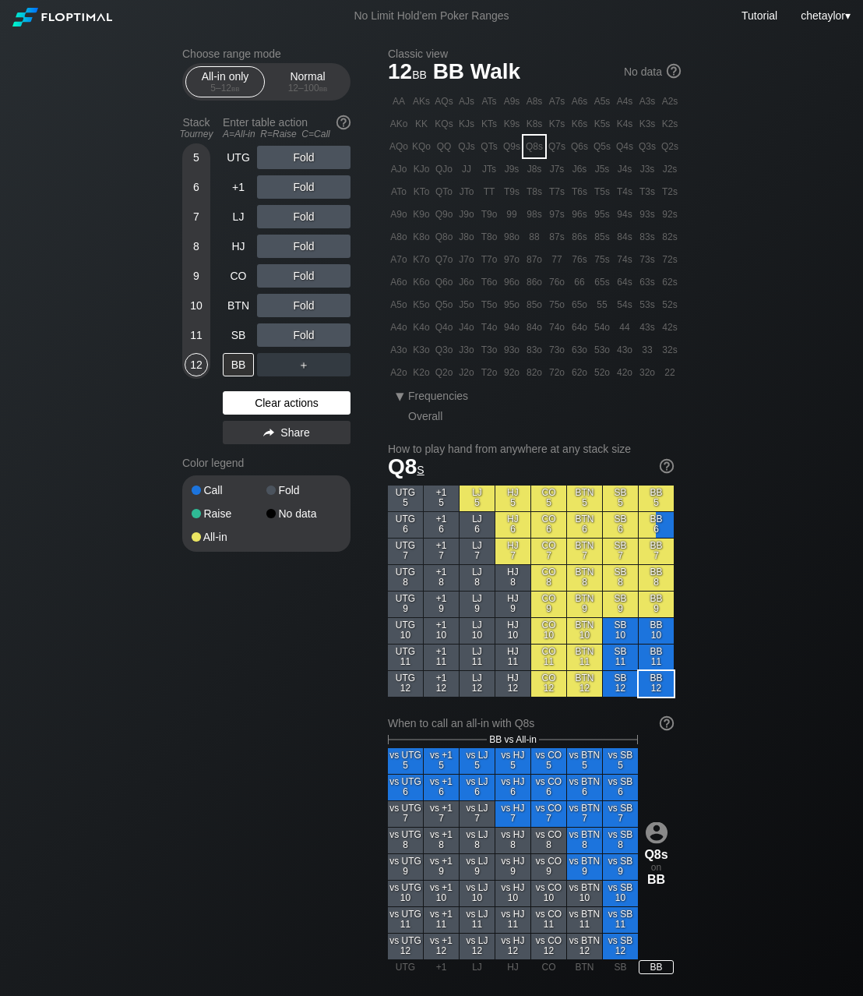
click at [262, 404] on div "Clear actions" at bounding box center [287, 402] width 128 height 23
click at [312, 72] on div "Normal 12 – 100 bb" at bounding box center [308, 82] width 72 height 30
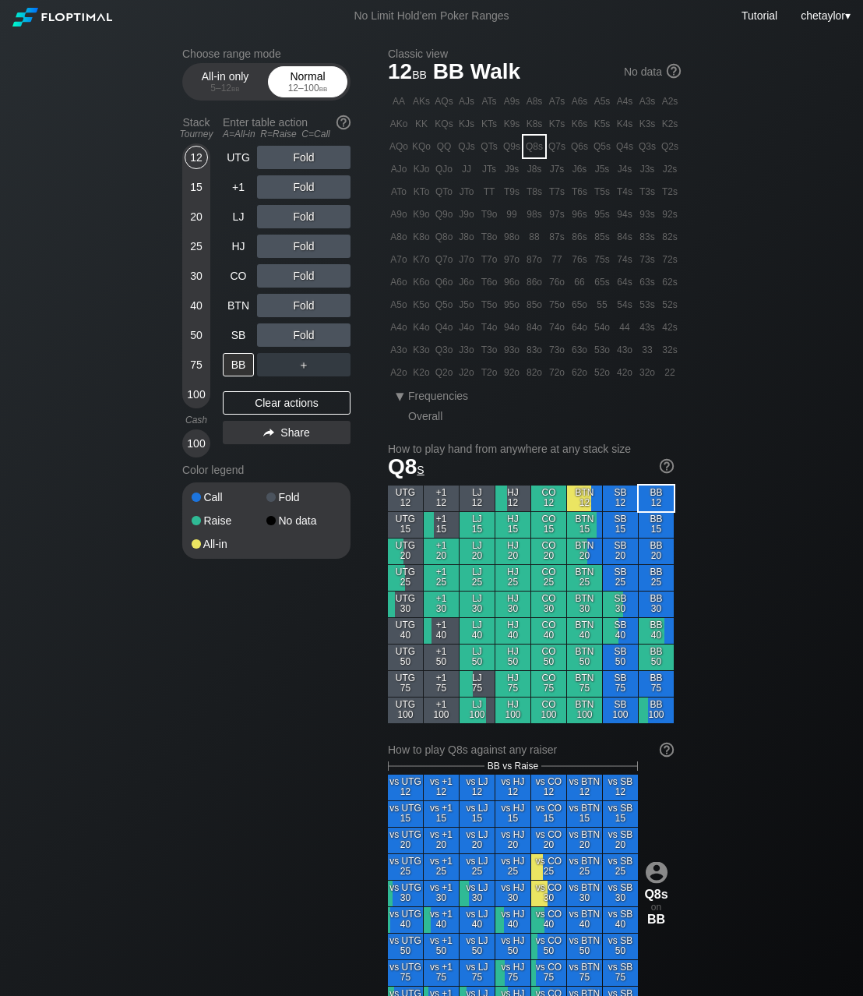
click at [312, 72] on div "Normal 12 – 100 bb" at bounding box center [308, 82] width 72 height 30
click at [199, 348] on div "50" at bounding box center [196, 338] width 23 height 30
click at [231, 334] on div "SB" at bounding box center [238, 334] width 31 height 23
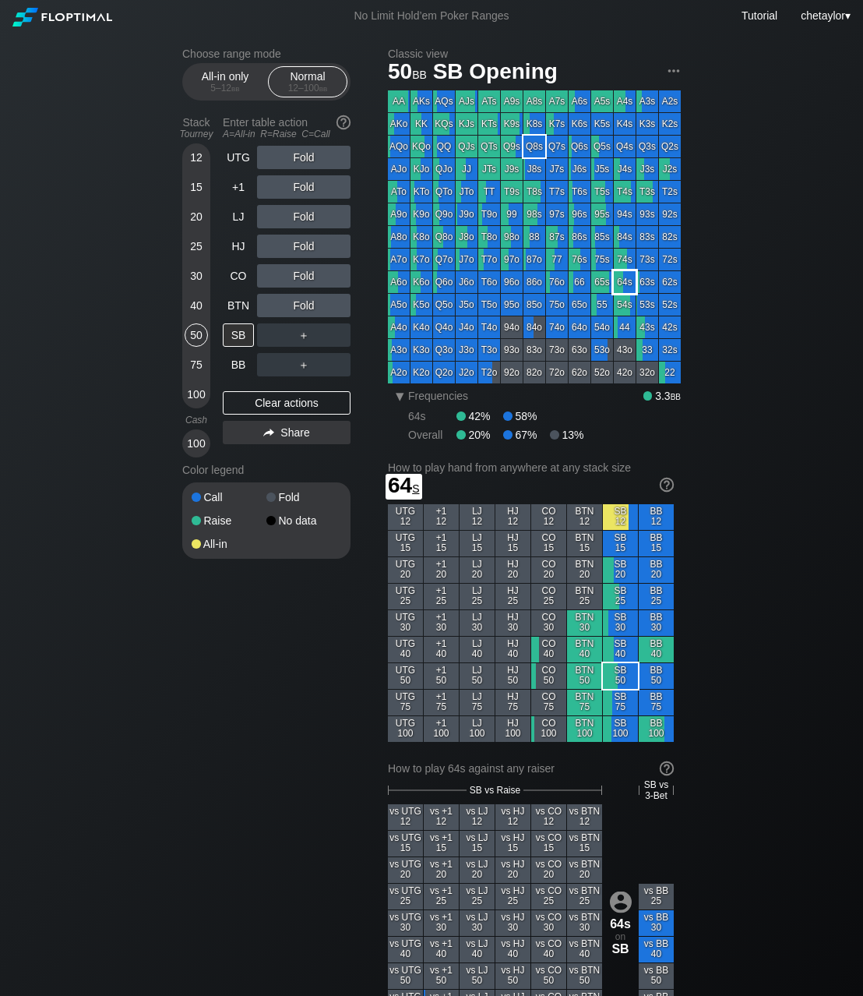
click at [630, 279] on div "64s" at bounding box center [625, 282] width 22 height 22
click at [192, 307] on div "40" at bounding box center [196, 305] width 23 height 23
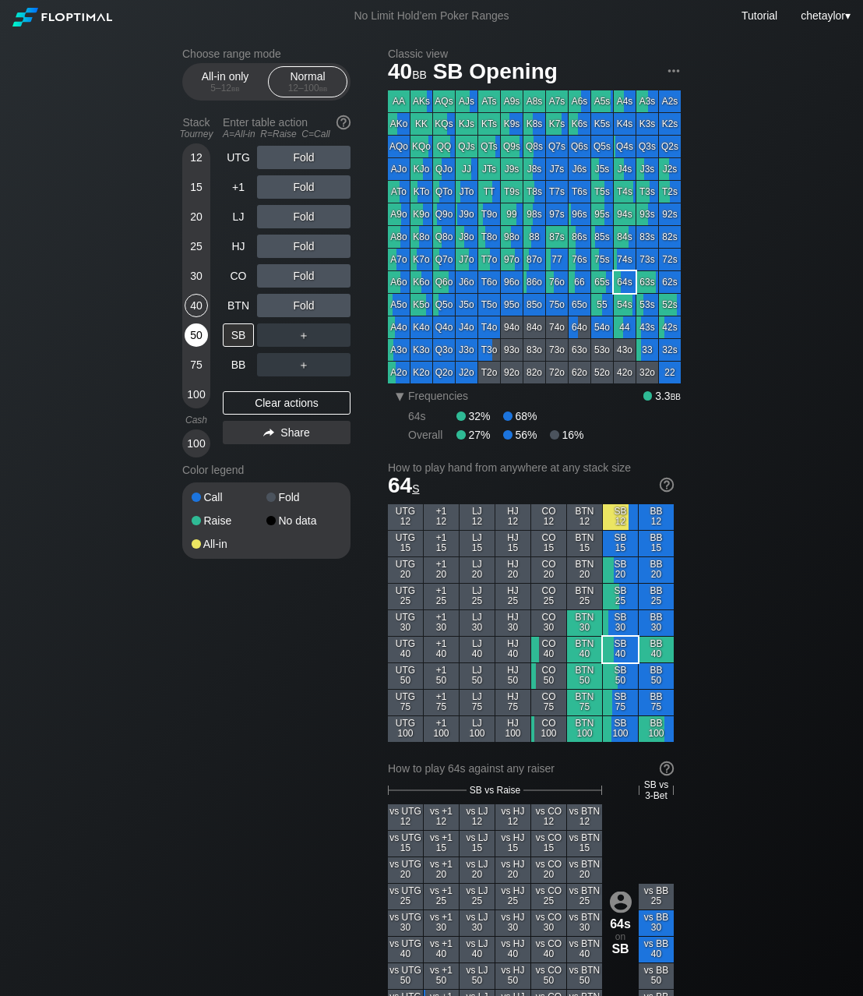
click at [188, 331] on div "50" at bounding box center [196, 334] width 23 height 23
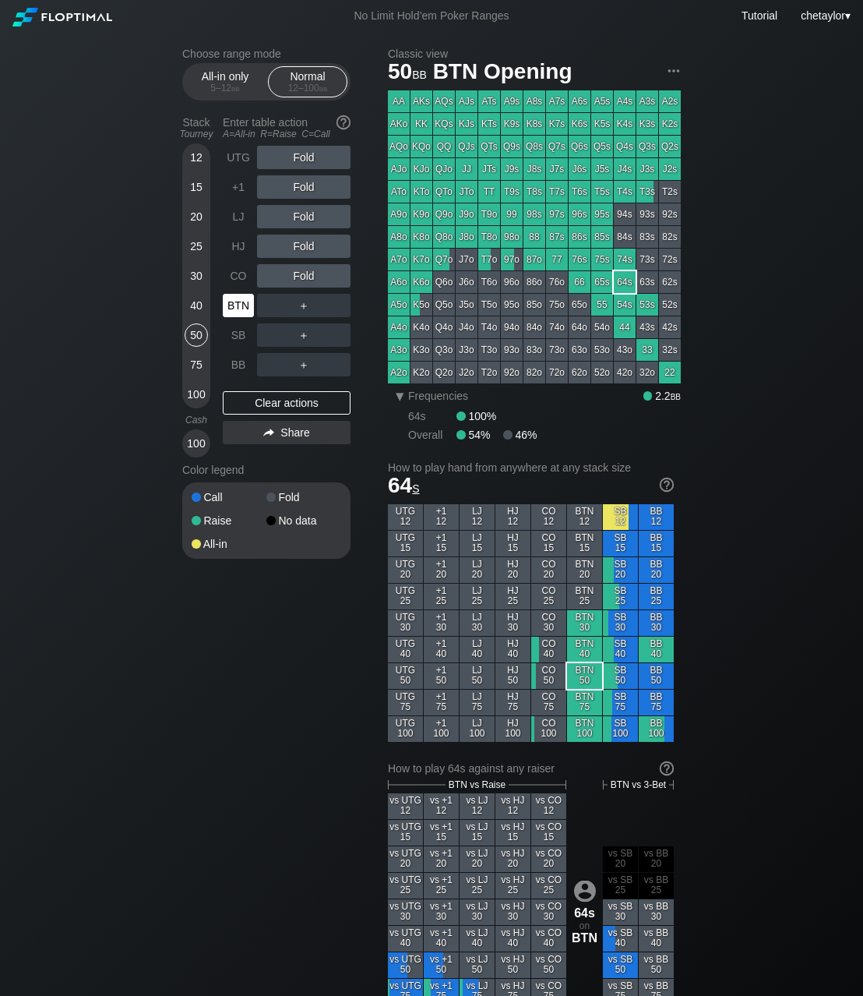
click at [237, 304] on div "BTN" at bounding box center [238, 305] width 31 height 23
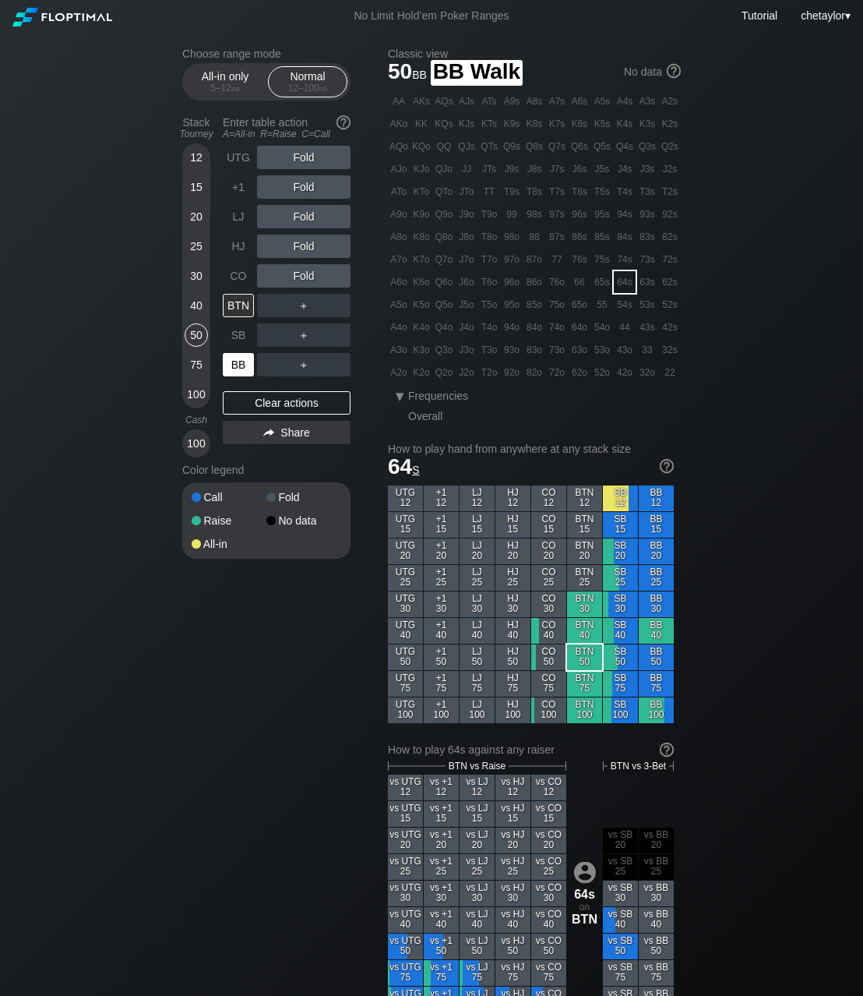
click at [234, 362] on div "BB" at bounding box center [238, 364] width 31 height 23
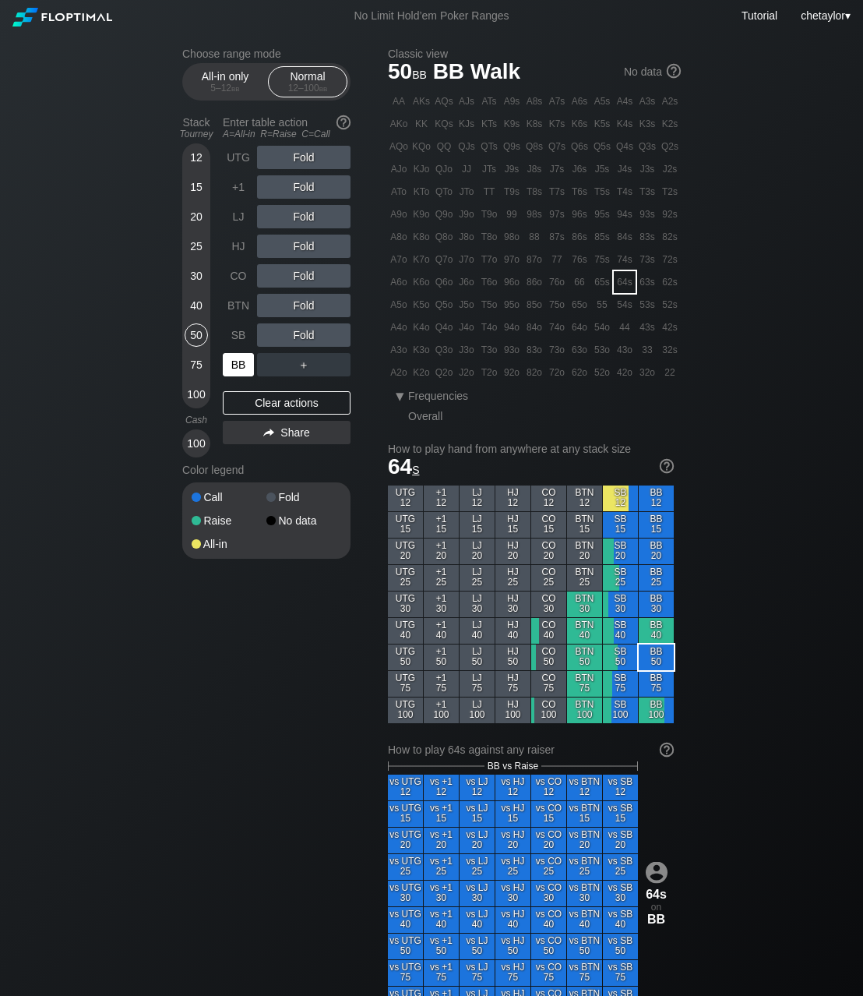
click at [234, 362] on div "BB" at bounding box center [238, 364] width 31 height 23
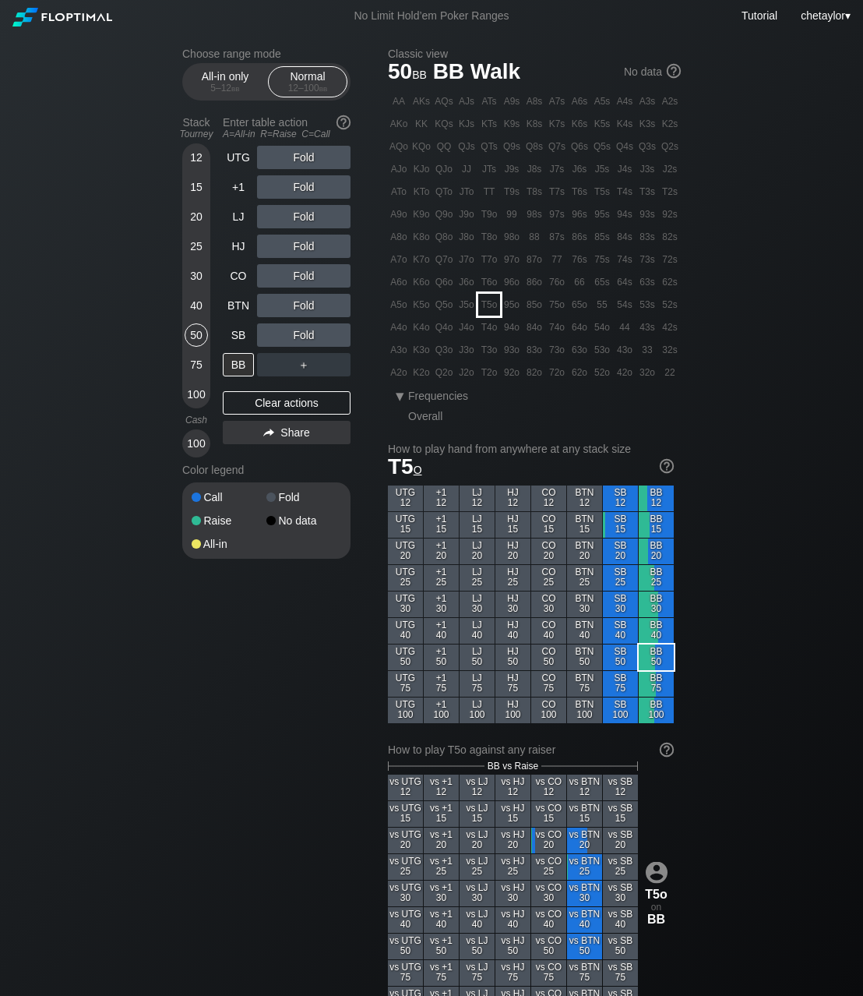
click at [489, 303] on div "T5o" at bounding box center [489, 305] width 22 height 22
click at [309, 249] on div "R ✕" at bounding box center [304, 246] width 30 height 23
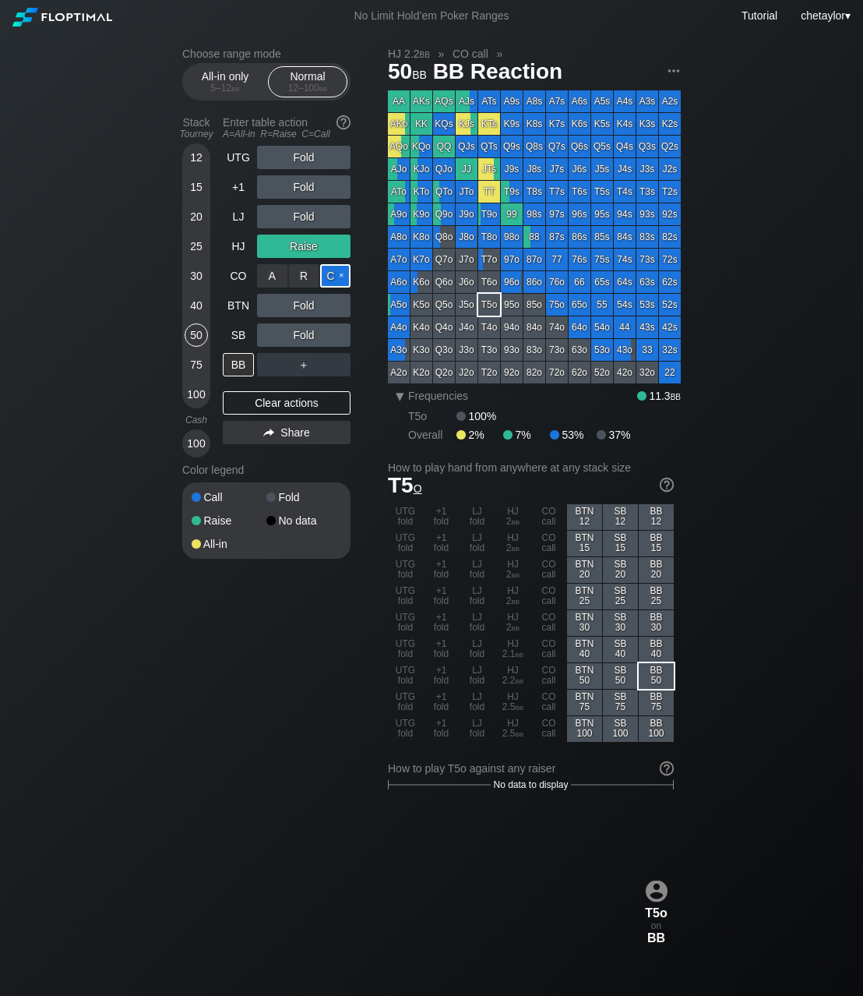
click at [340, 271] on div "C ✕" at bounding box center [335, 275] width 30 height 23
click at [302, 305] on div "R ✕" at bounding box center [304, 305] width 30 height 23
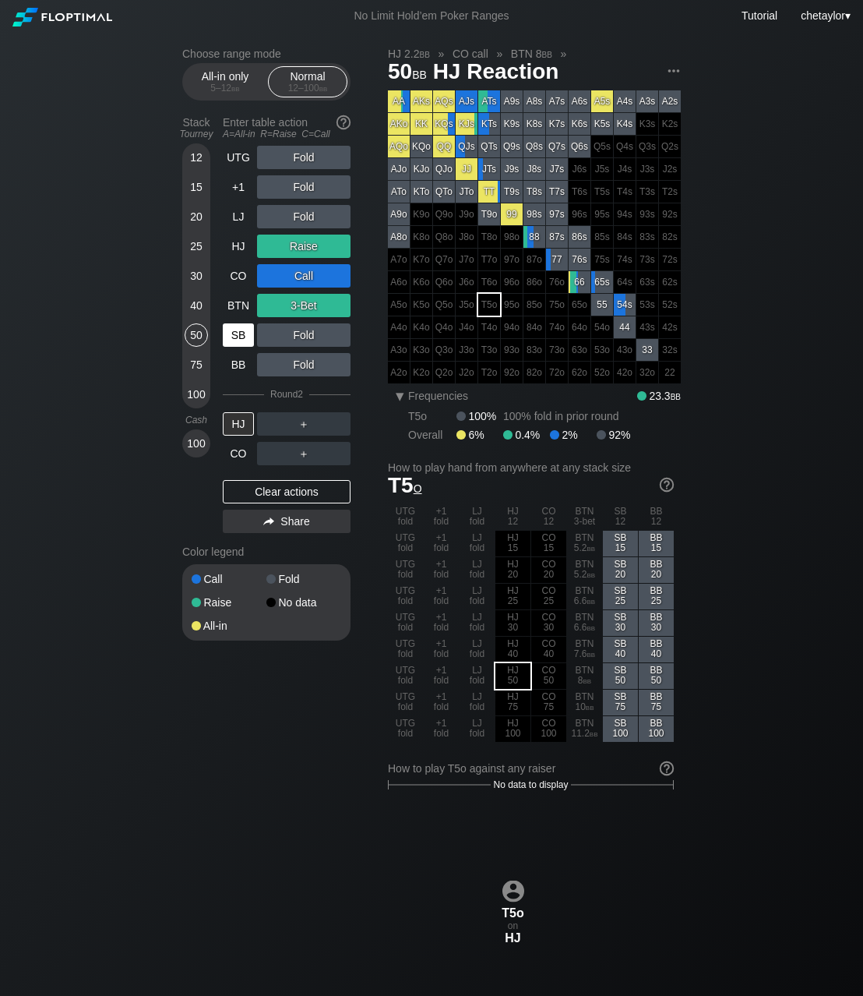
click at [237, 337] on div "SB" at bounding box center [238, 334] width 31 height 23
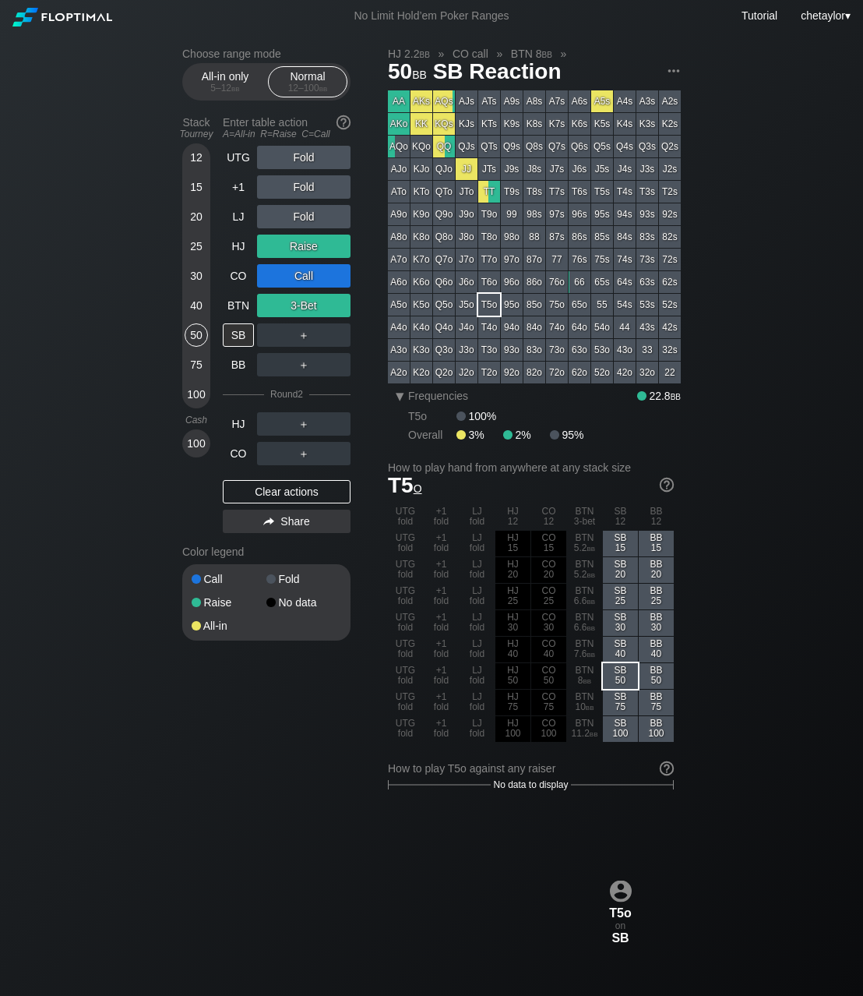
click at [72, 315] on div "Choose range mode All-in only 5 – 12 bb Normal 12 – 100 bb Stack Tourney Enter …" at bounding box center [431, 941] width 863 height 1818
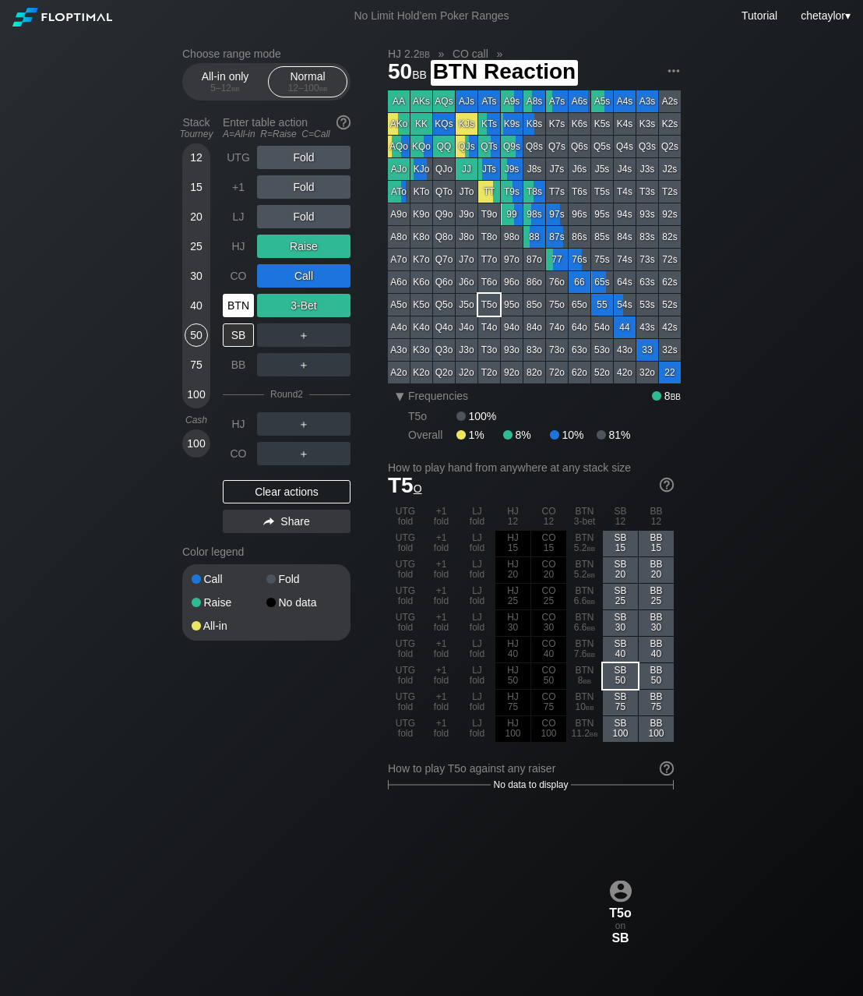
click at [244, 305] on div "BTN" at bounding box center [238, 305] width 31 height 23
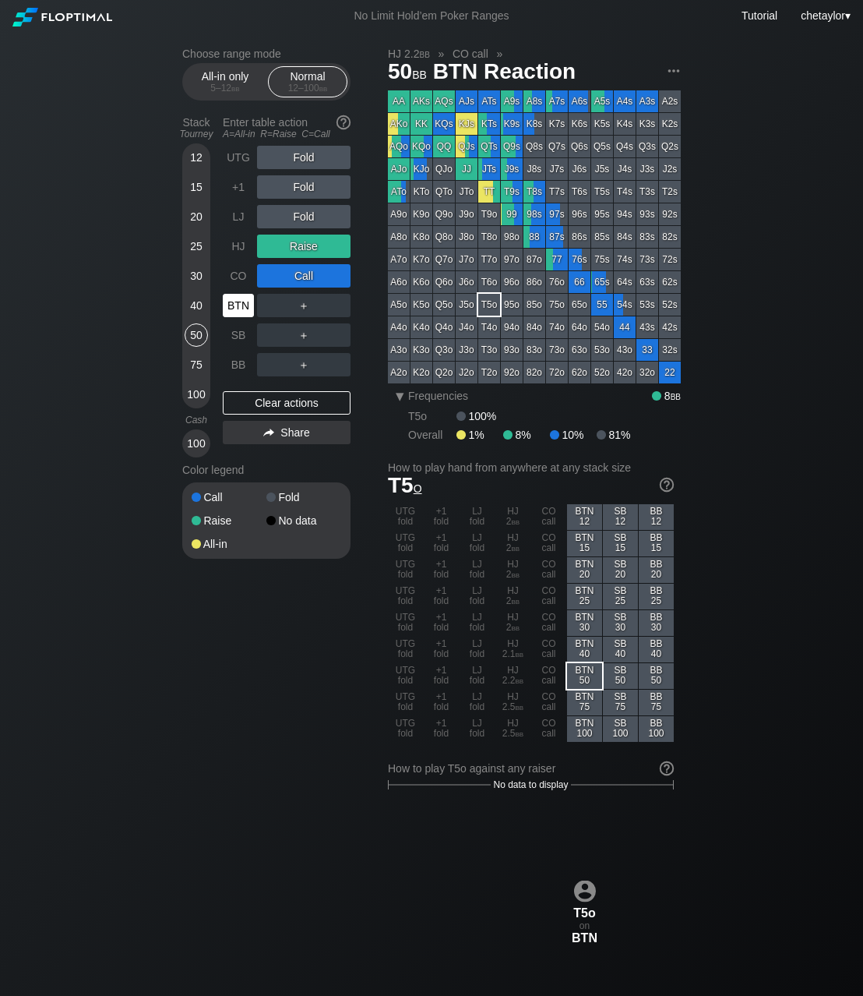
click at [244, 305] on div "BTN" at bounding box center [238, 305] width 31 height 23
click at [283, 402] on div "Clear actions" at bounding box center [287, 402] width 128 height 23
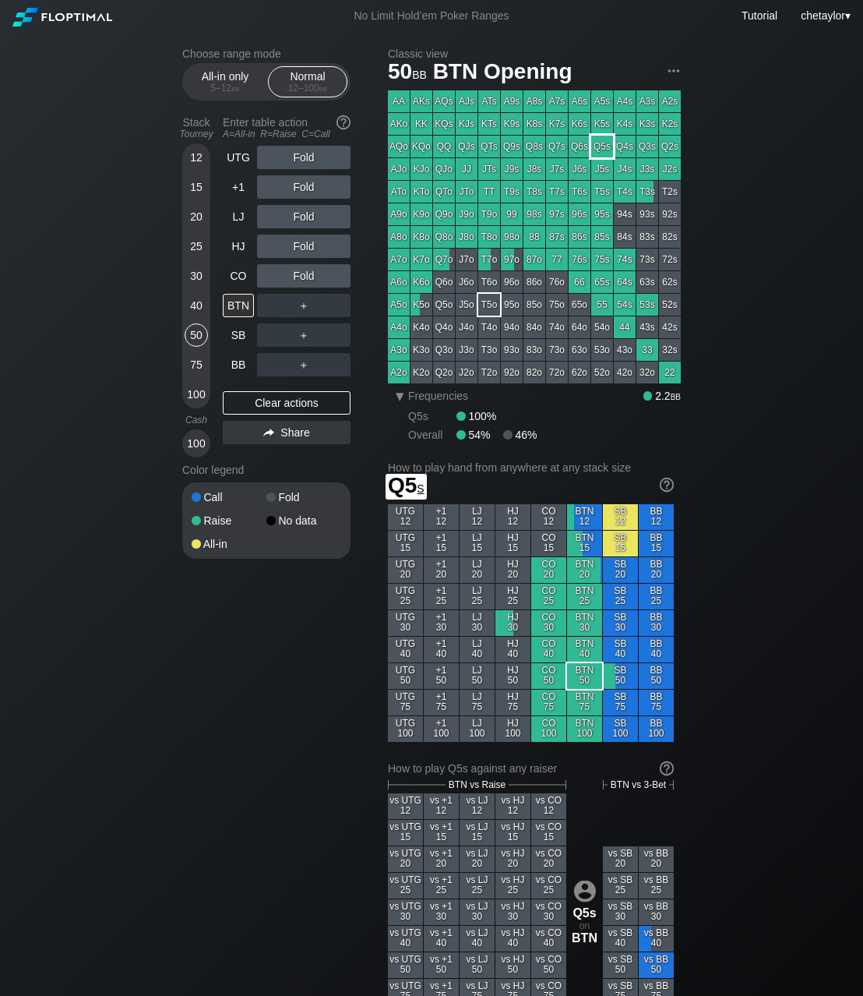
click at [603, 149] on div "Q5s" at bounding box center [602, 147] width 22 height 22
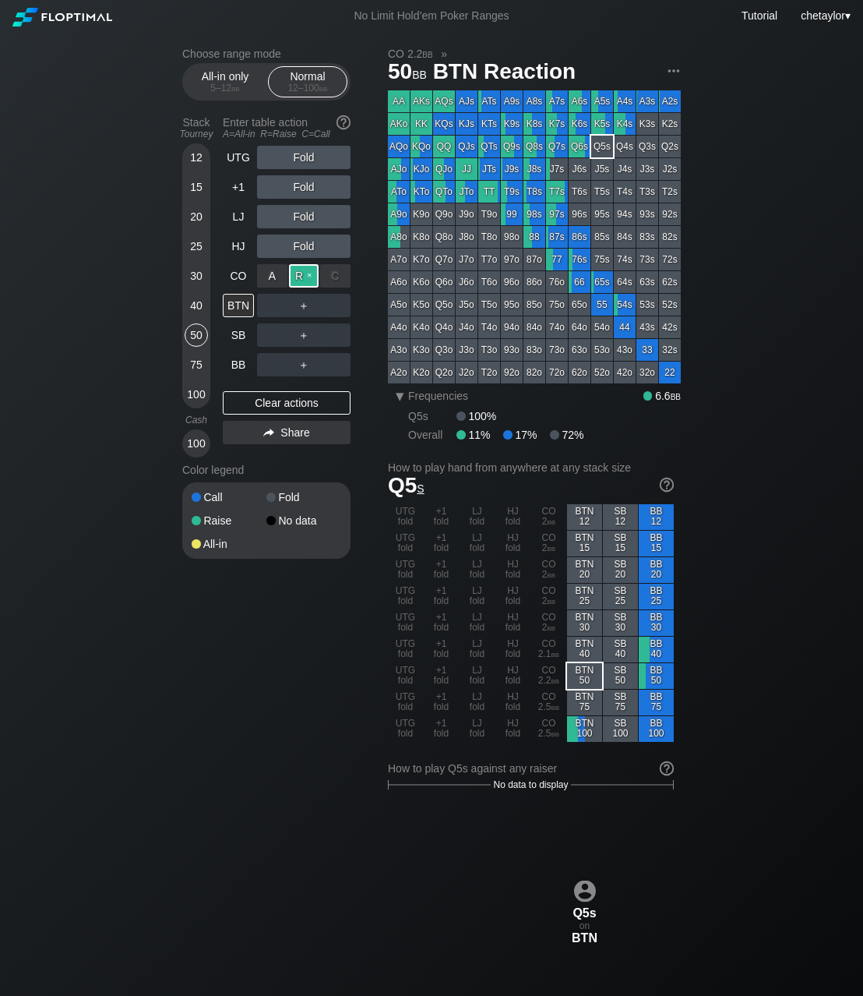
click at [302, 277] on div "R ✕" at bounding box center [304, 275] width 30 height 23
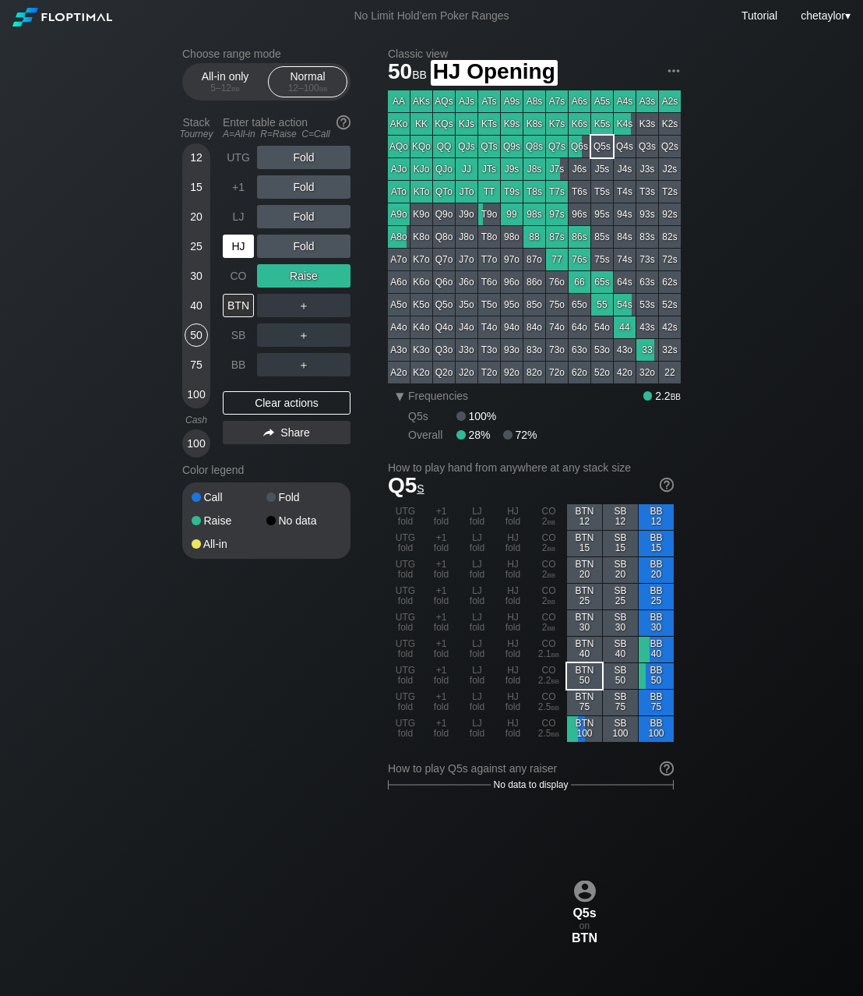
click at [240, 246] on div "HJ" at bounding box center [238, 246] width 31 height 23
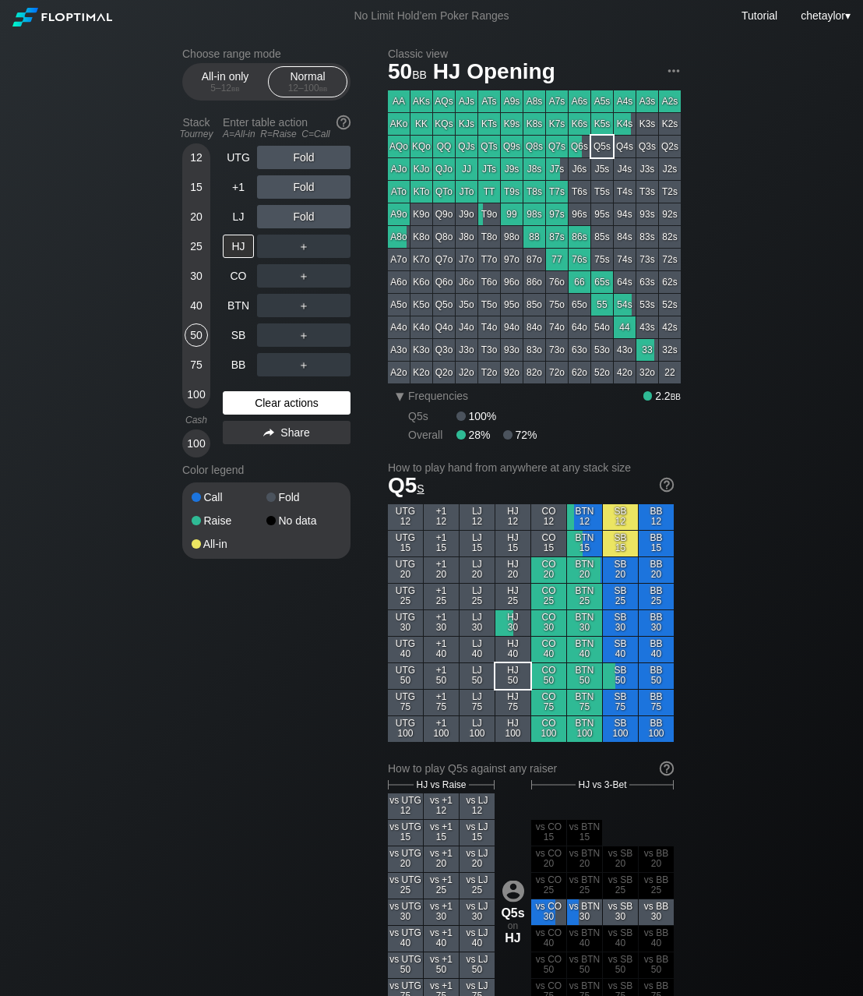
click at [261, 392] on div "Clear actions" at bounding box center [287, 402] width 128 height 23
click at [240, 309] on div "BTN" at bounding box center [238, 305] width 31 height 23
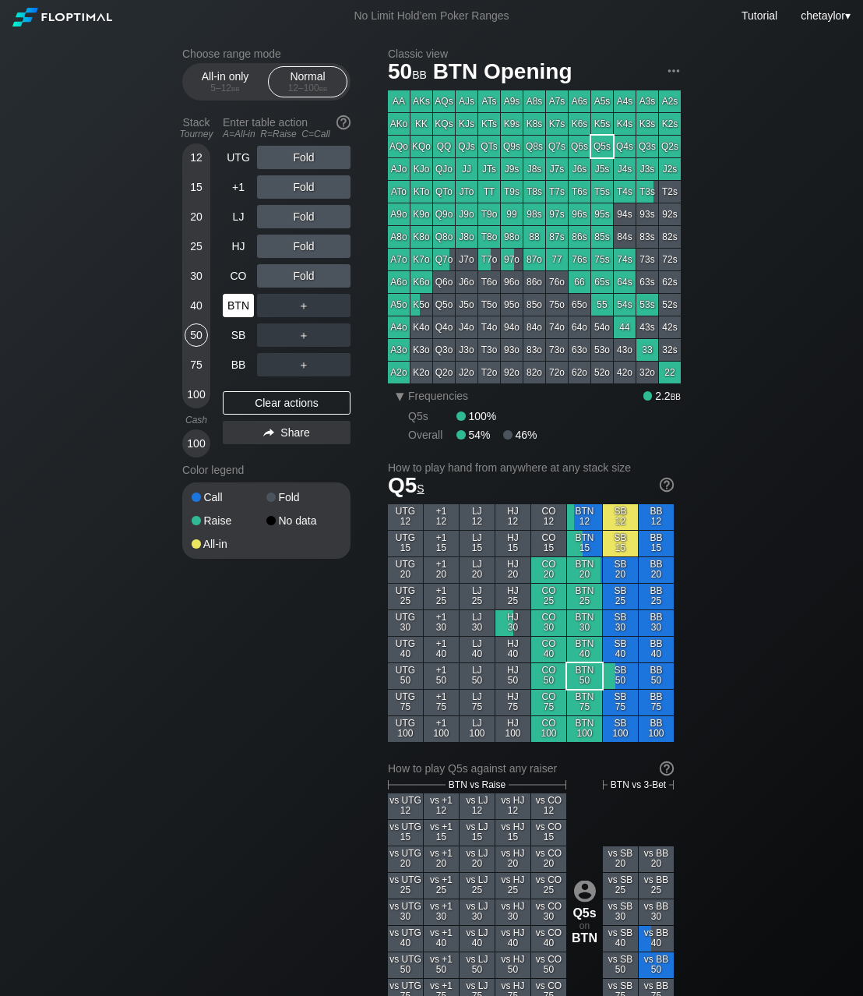
click at [240, 309] on div "BTN" at bounding box center [238, 305] width 31 height 23
click at [279, 402] on div "Clear actions" at bounding box center [287, 402] width 128 height 23
click at [237, 249] on div "HJ" at bounding box center [238, 246] width 31 height 23
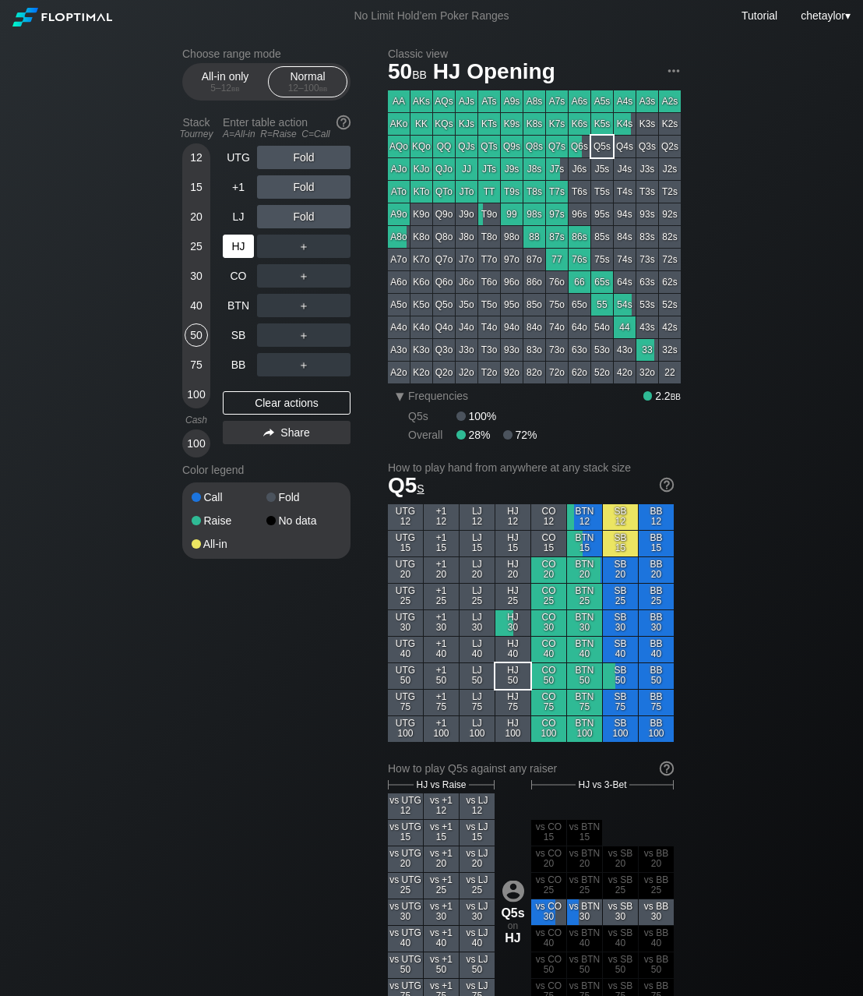
click at [237, 249] on div "HJ" at bounding box center [238, 246] width 31 height 23
click at [199, 301] on div "40" at bounding box center [196, 305] width 23 height 23
click at [242, 283] on div "CO" at bounding box center [238, 275] width 31 height 23
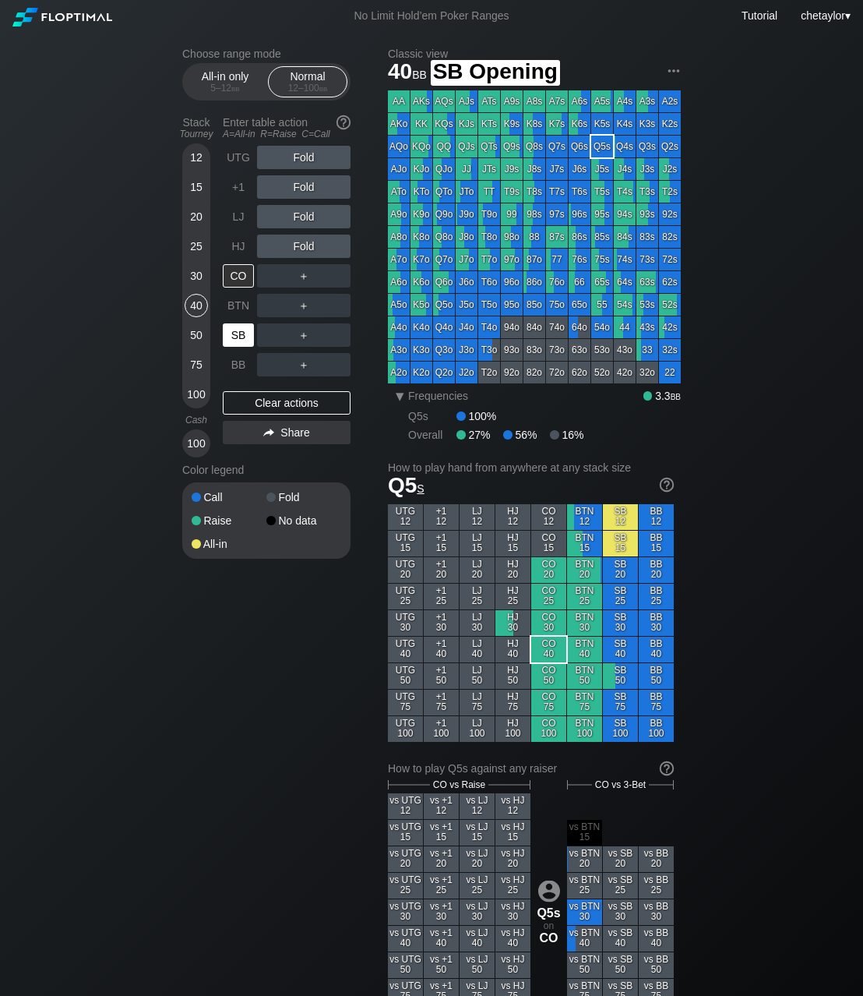
click at [233, 335] on div "SB" at bounding box center [238, 334] width 31 height 23
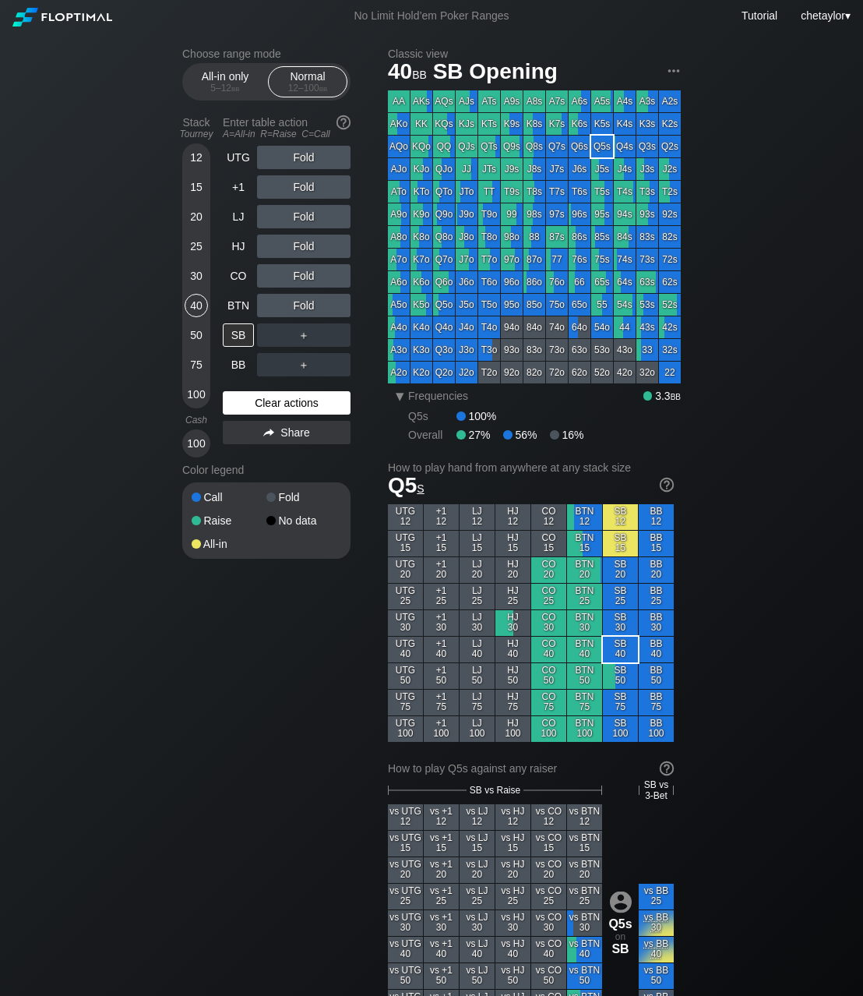
click at [273, 396] on div "Clear actions" at bounding box center [287, 402] width 128 height 23
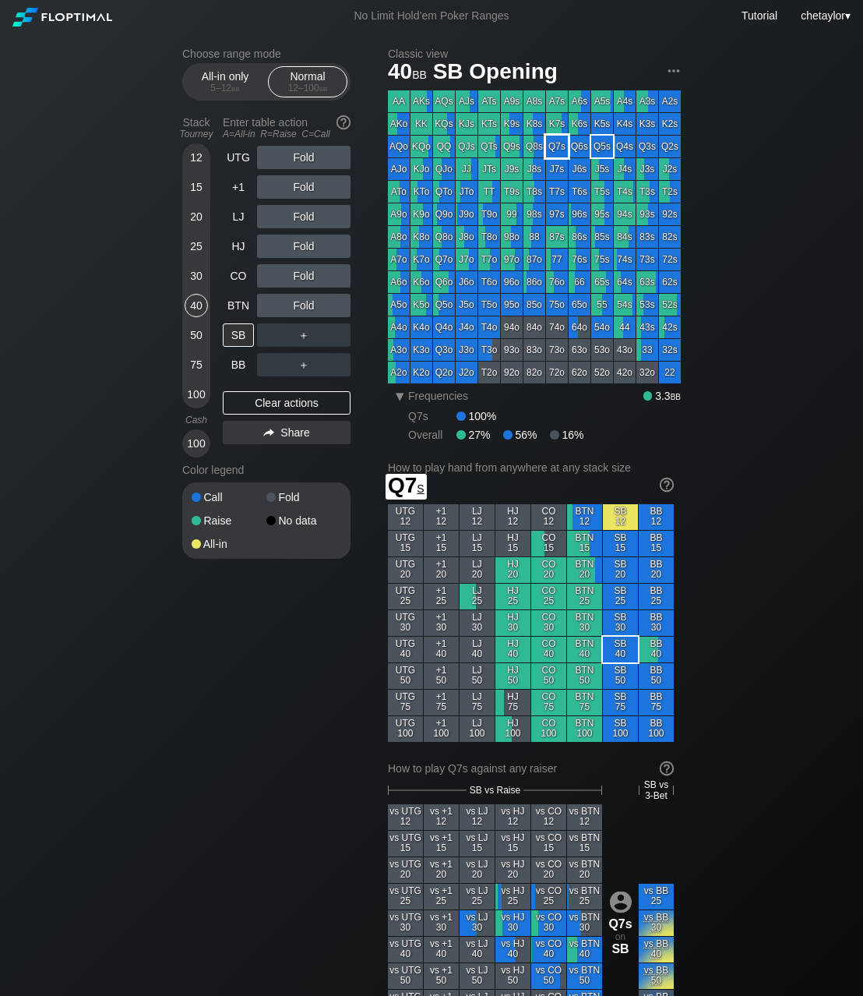
click at [563, 145] on div "Q7s" at bounding box center [557, 147] width 22 height 22
click at [302, 275] on div "R ✕" at bounding box center [304, 275] width 30 height 23
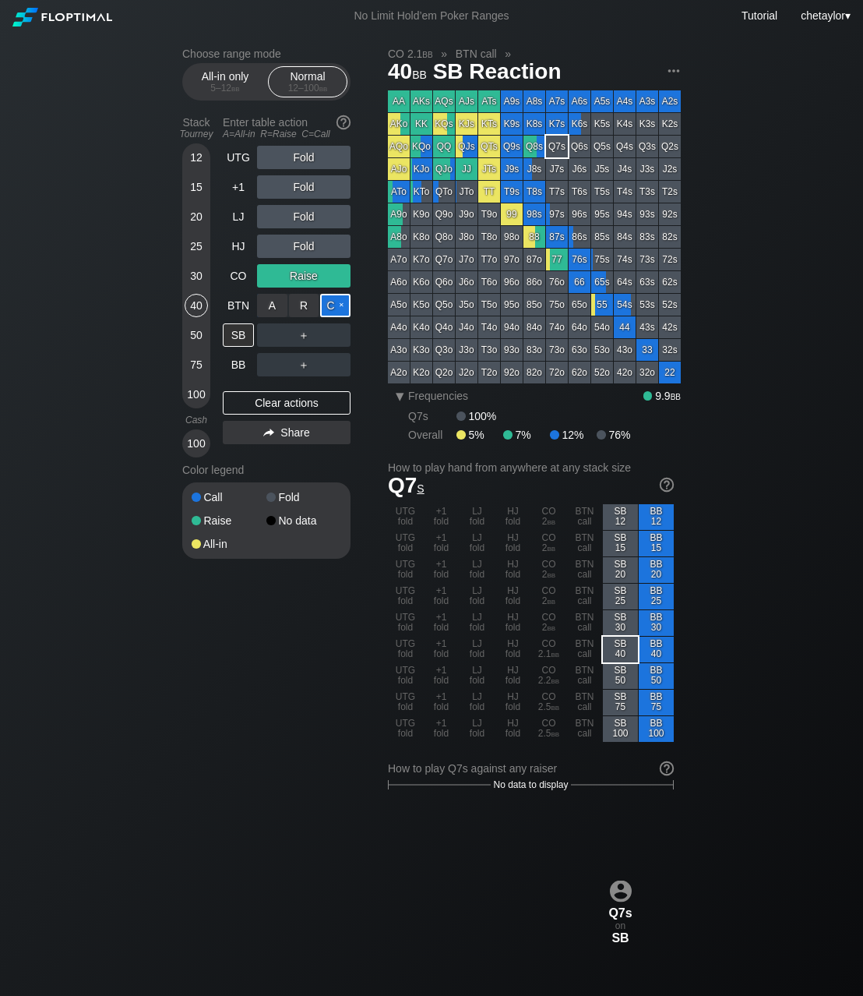
click at [339, 309] on div "C ✕" at bounding box center [335, 305] width 30 height 23
click at [197, 219] on div "20" at bounding box center [196, 216] width 23 height 23
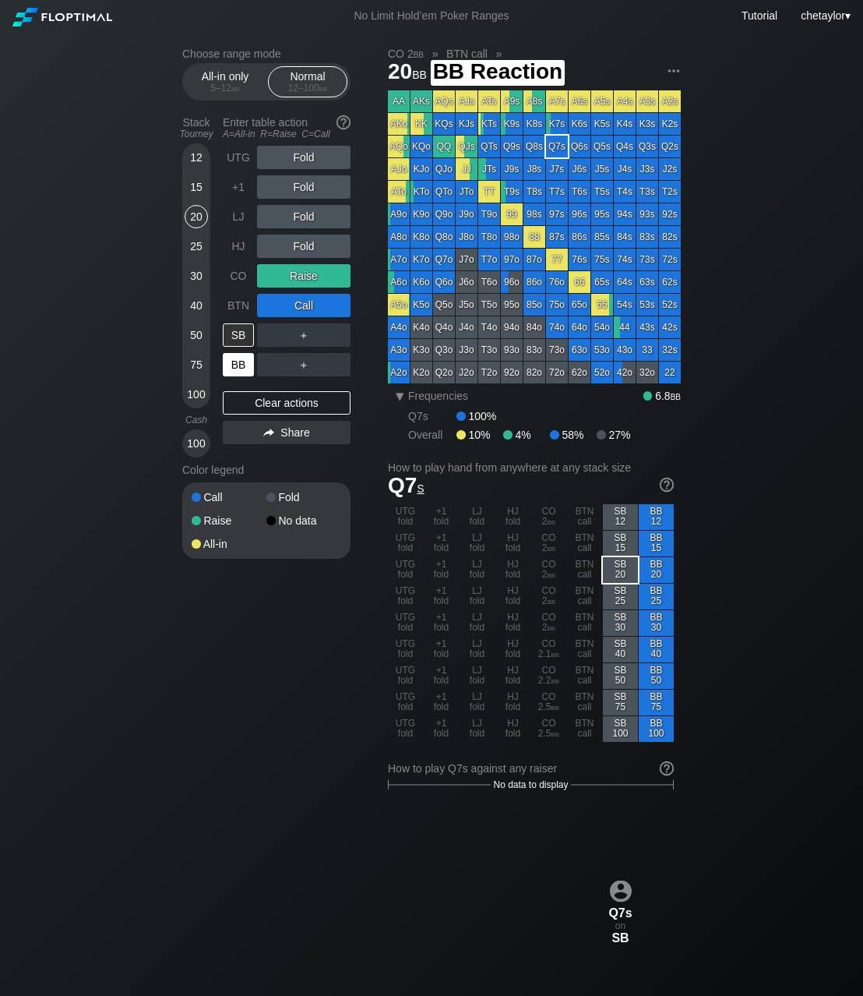
click at [237, 362] on div "BB" at bounding box center [238, 364] width 31 height 23
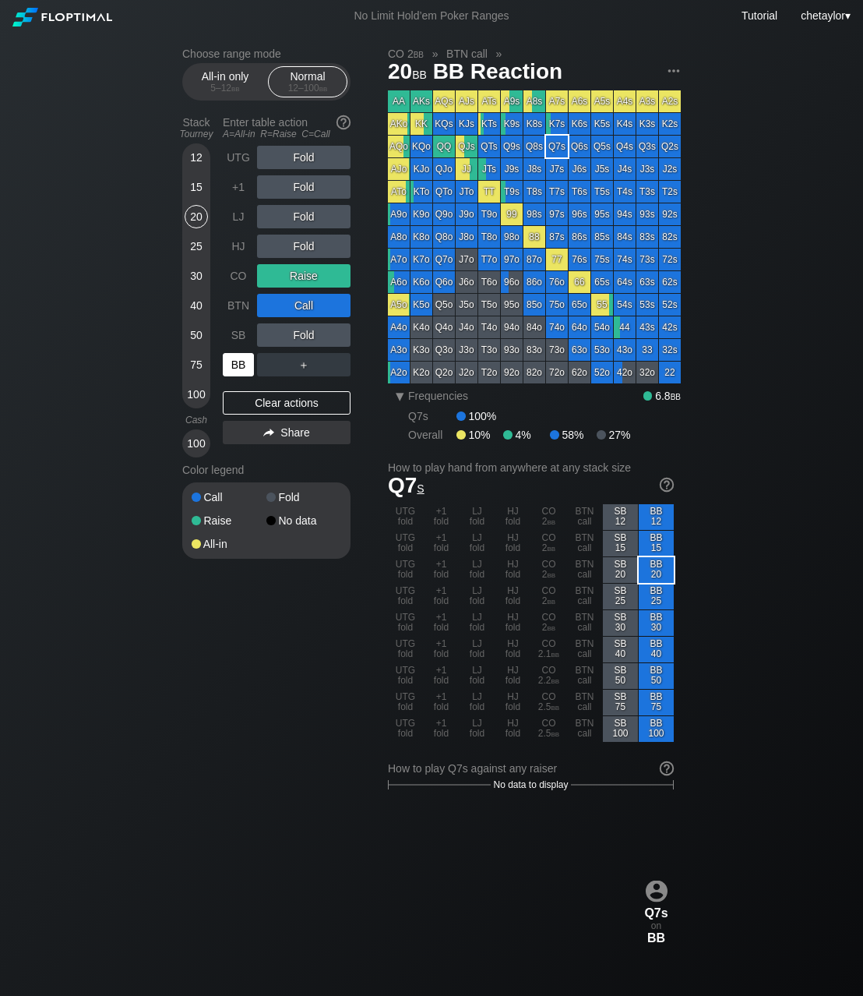
click at [237, 362] on div "BB" at bounding box center [238, 364] width 31 height 23
click at [531, 278] on div "86o" at bounding box center [535, 282] width 22 height 22
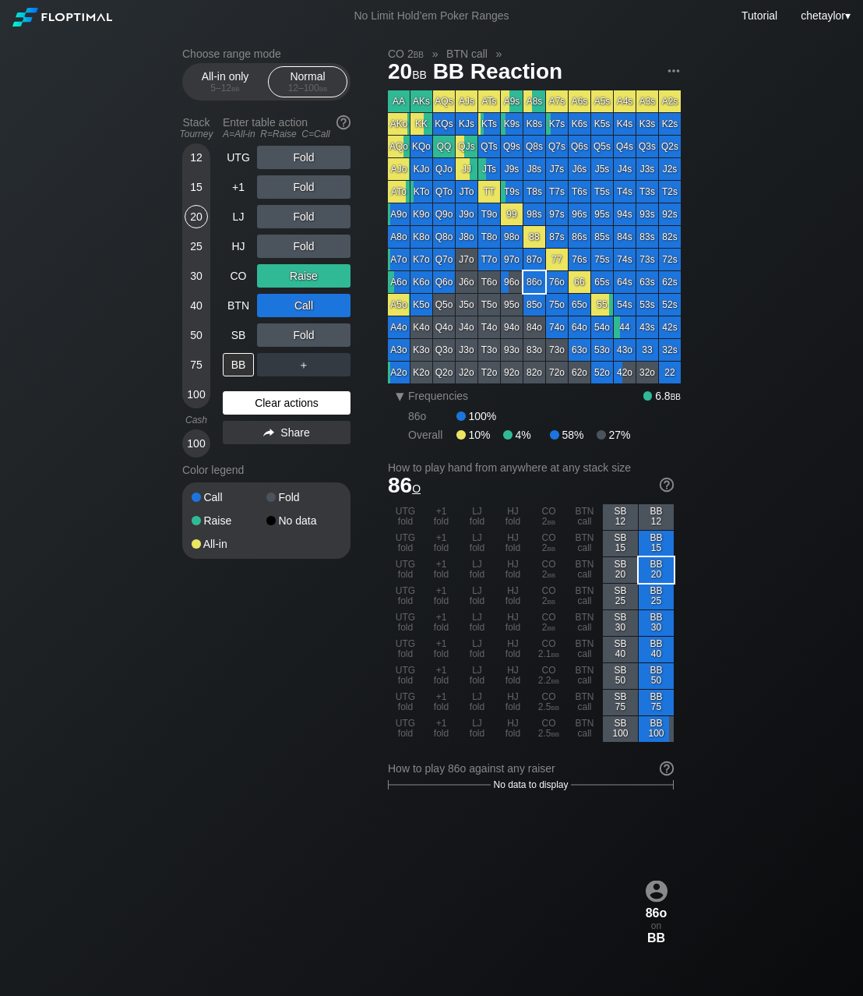
click at [252, 399] on div "Clear actions" at bounding box center [287, 402] width 128 height 23
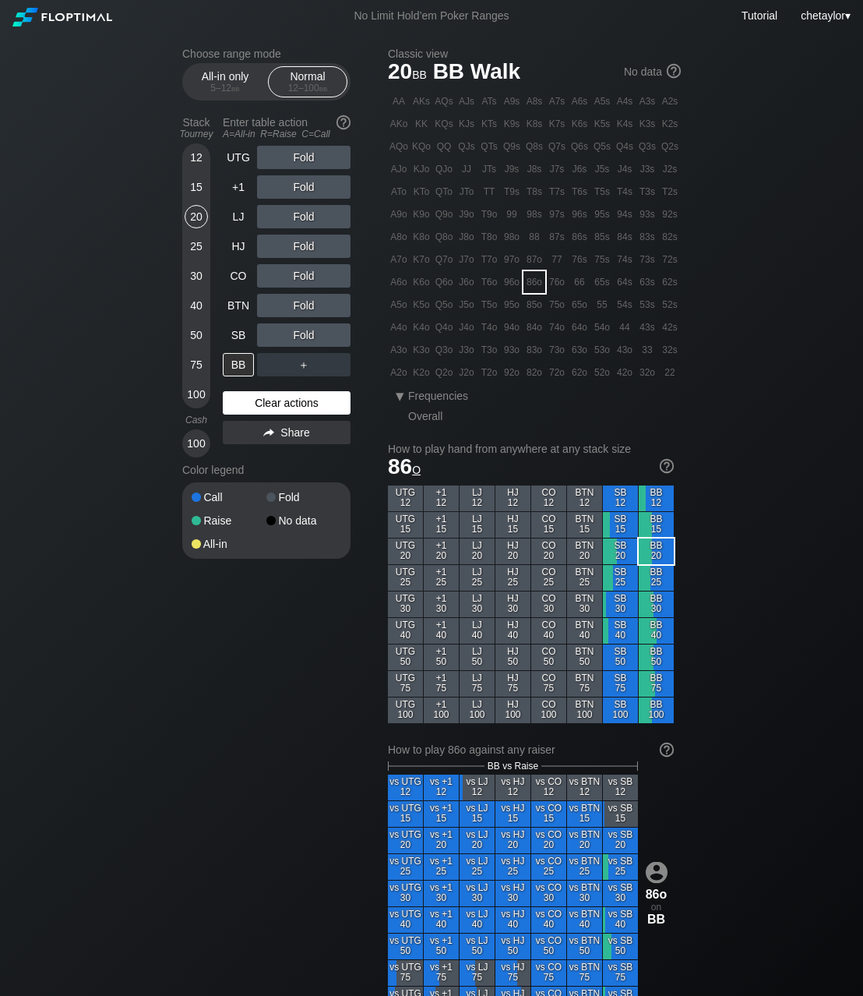
click at [252, 399] on div "Clear actions" at bounding box center [287, 402] width 128 height 23
click at [273, 275] on div "A ✕" at bounding box center [272, 275] width 30 height 23
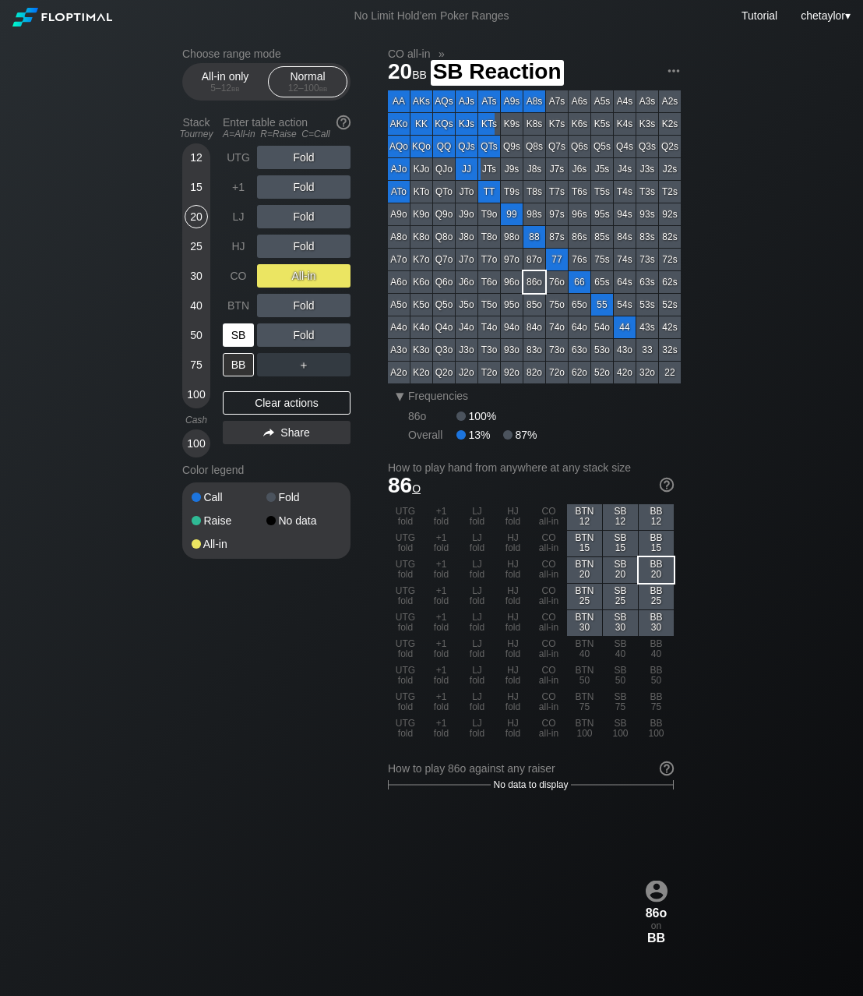
click at [237, 335] on div "SB" at bounding box center [238, 334] width 31 height 23
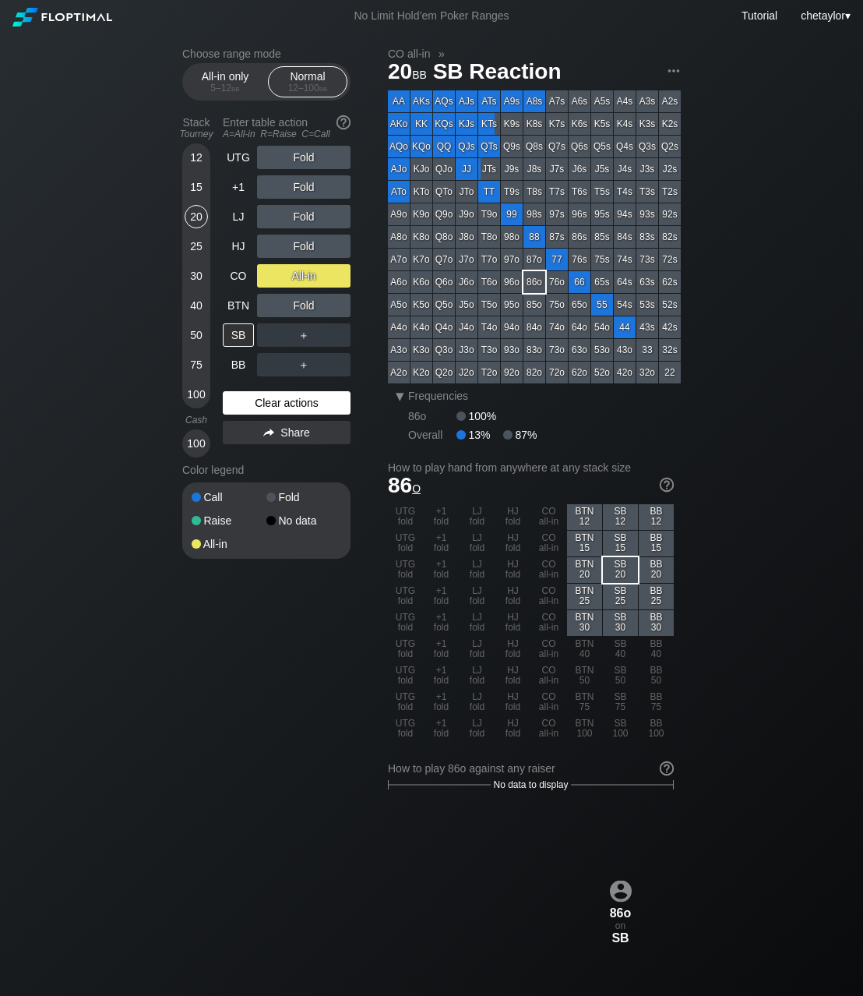
click at [256, 393] on div "Clear actions" at bounding box center [287, 402] width 128 height 23
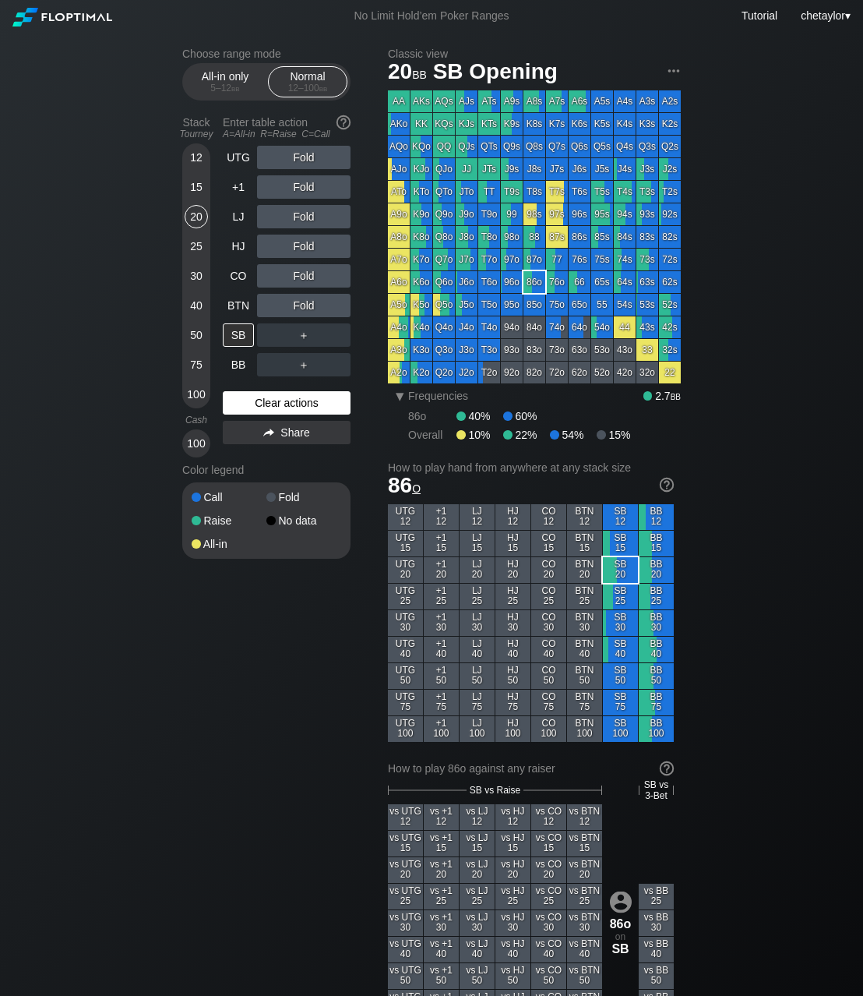
click at [256, 393] on div "Clear actions" at bounding box center [287, 402] width 128 height 23
click at [235, 242] on div "HJ" at bounding box center [238, 246] width 31 height 23
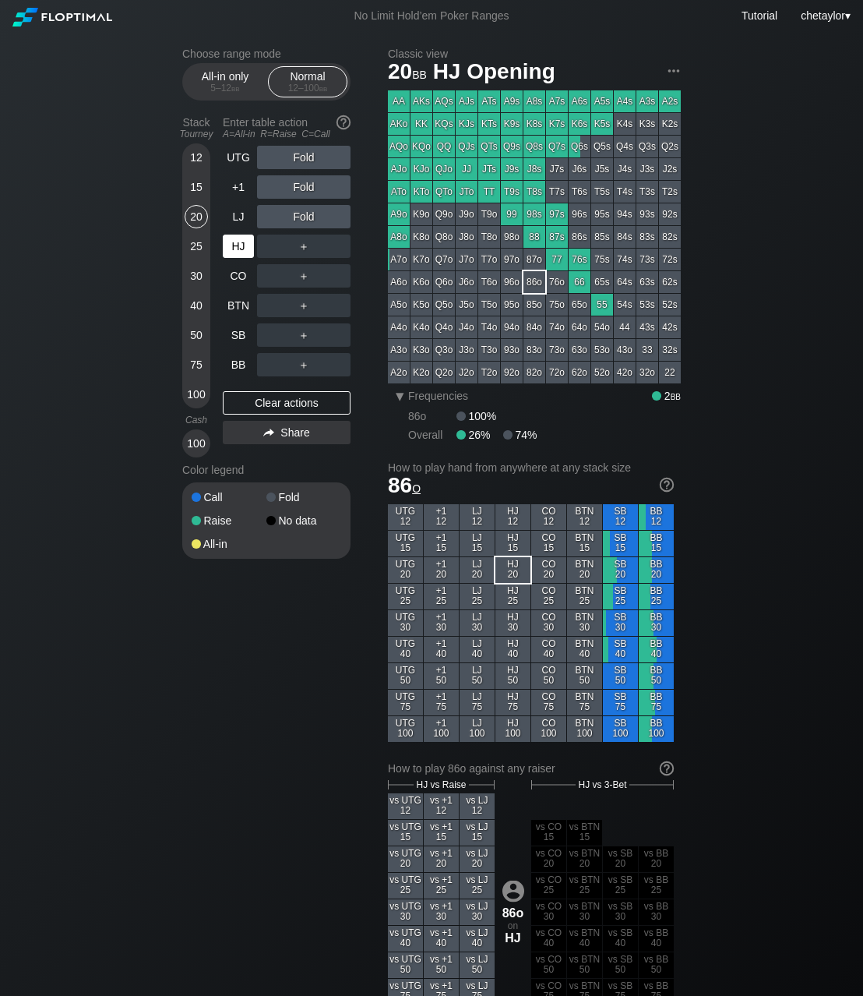
click at [235, 242] on div "HJ" at bounding box center [238, 246] width 31 height 23
click at [233, 305] on div "BTN" at bounding box center [238, 305] width 31 height 23
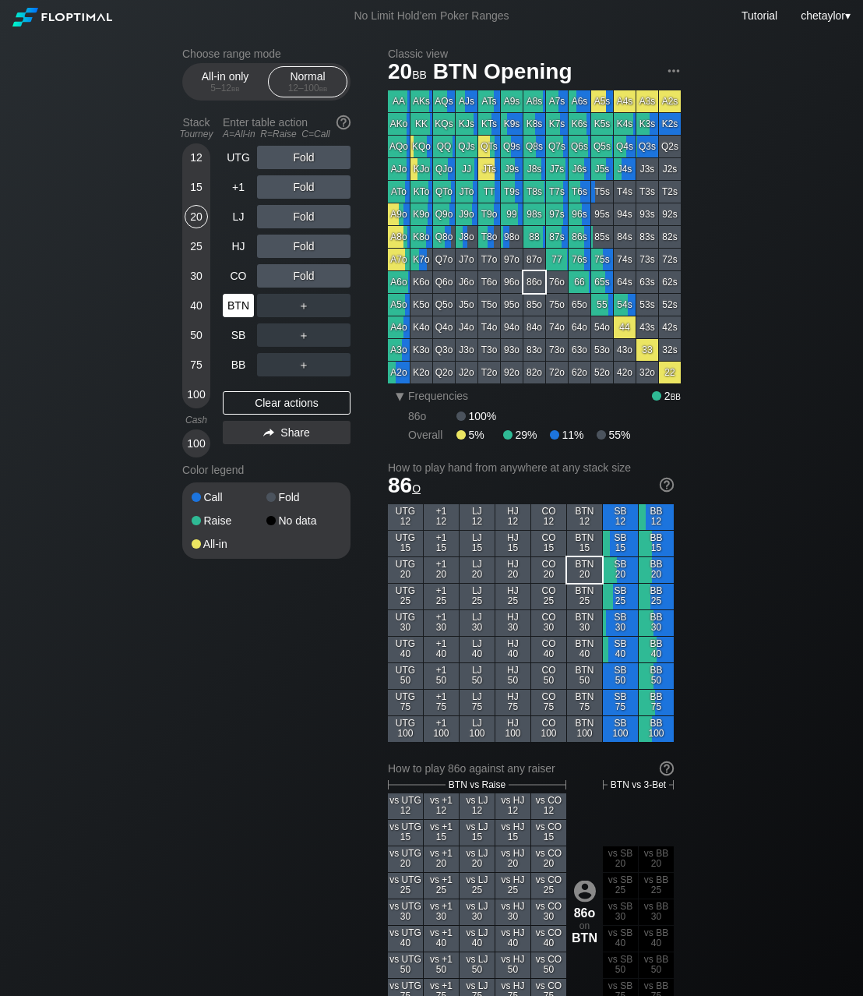
click at [233, 305] on div "BTN" at bounding box center [238, 305] width 31 height 23
click at [276, 411] on div "Clear actions" at bounding box center [287, 402] width 128 height 23
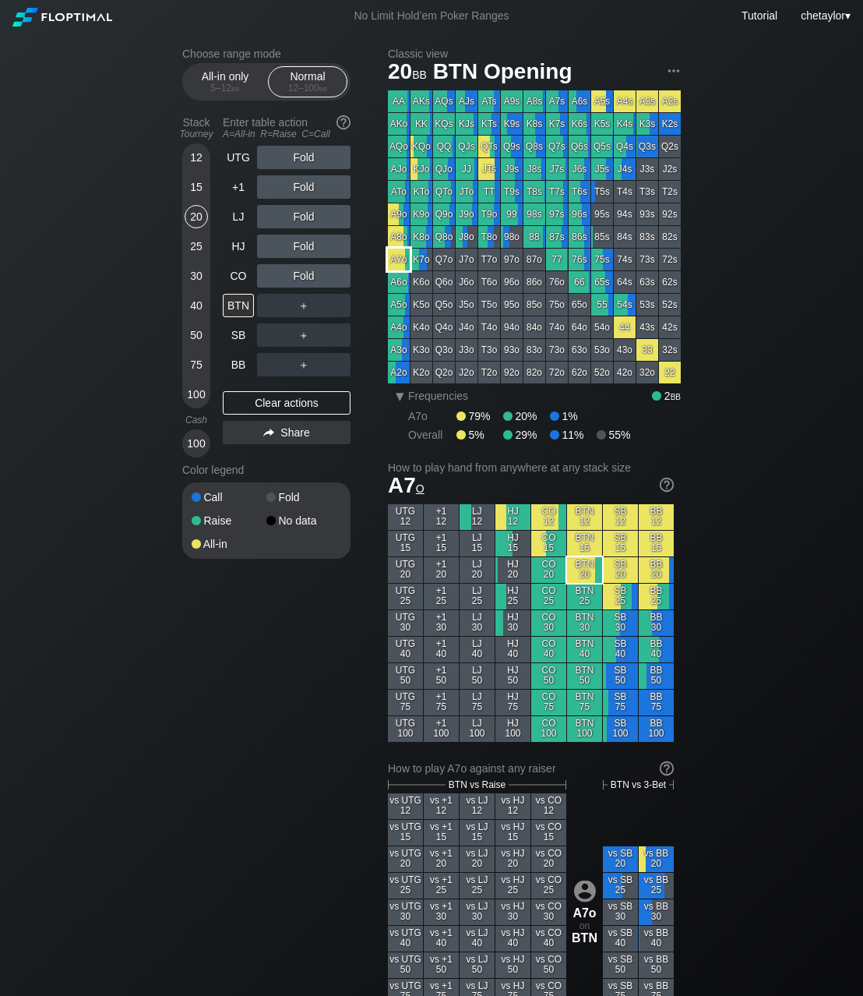
click at [404, 260] on div "A7o" at bounding box center [399, 260] width 22 height 22
click at [270, 283] on div "A ✕" at bounding box center [272, 275] width 30 height 23
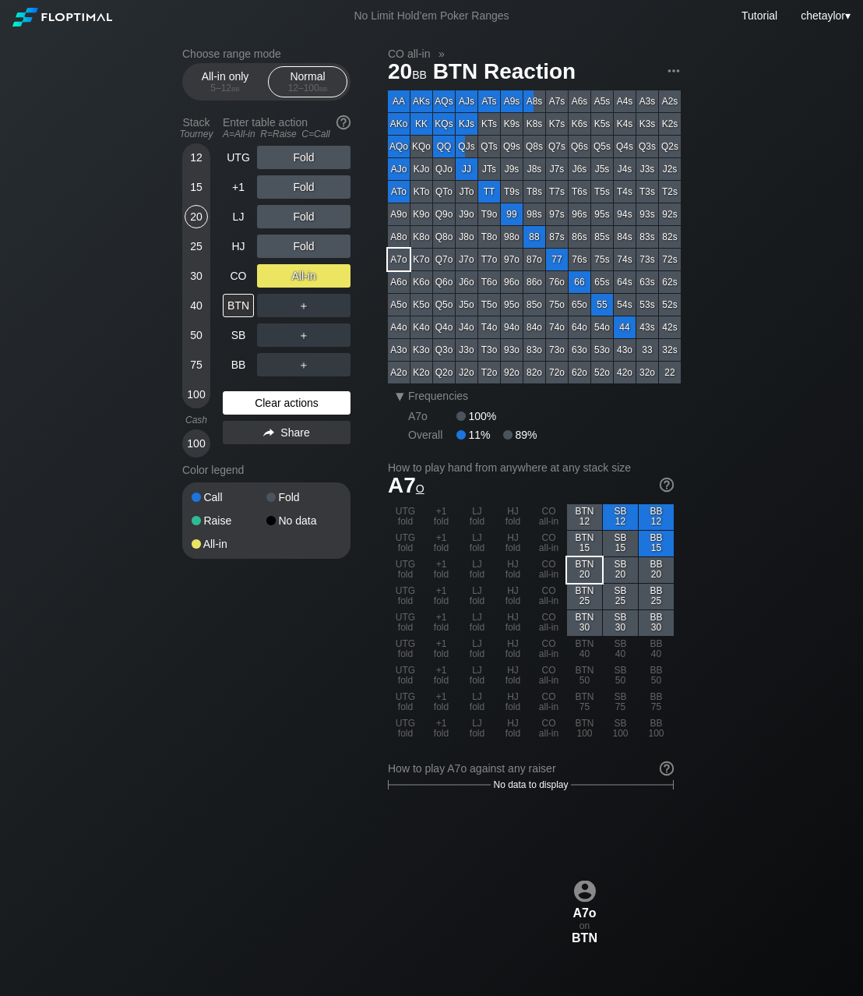
click at [275, 406] on div "Clear actions" at bounding box center [287, 402] width 128 height 23
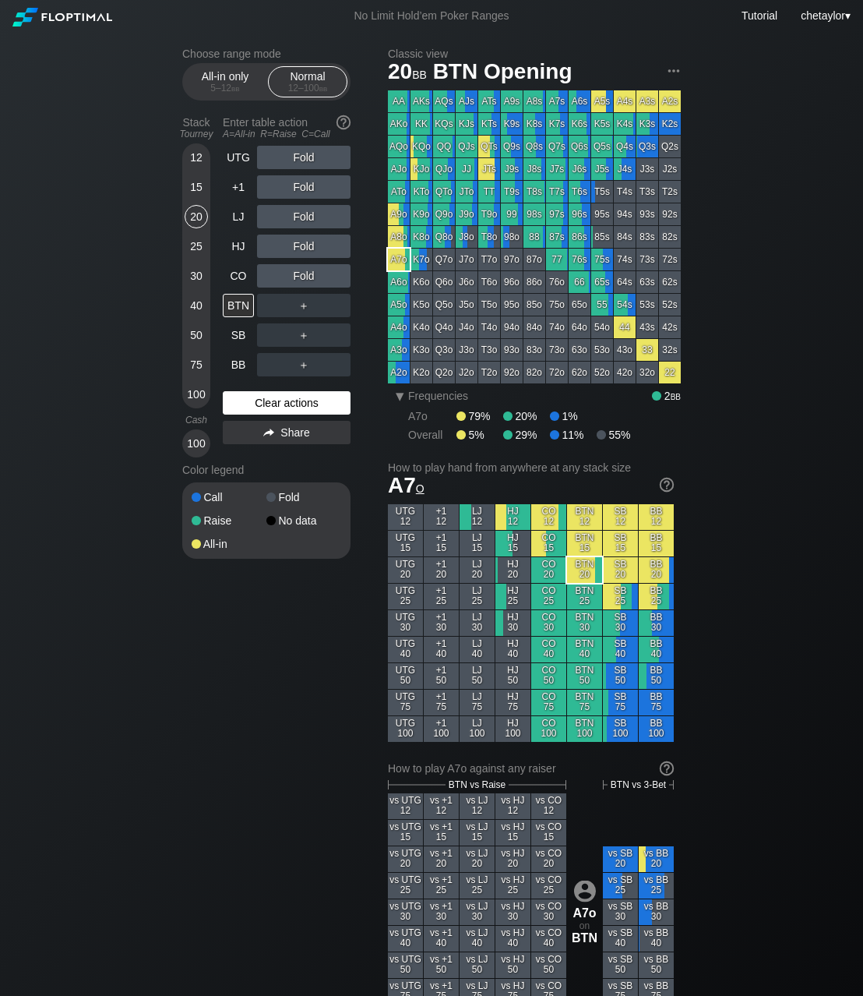
click at [275, 406] on div "Clear actions" at bounding box center [287, 402] width 128 height 23
click at [244, 277] on div "CO" at bounding box center [238, 275] width 31 height 23
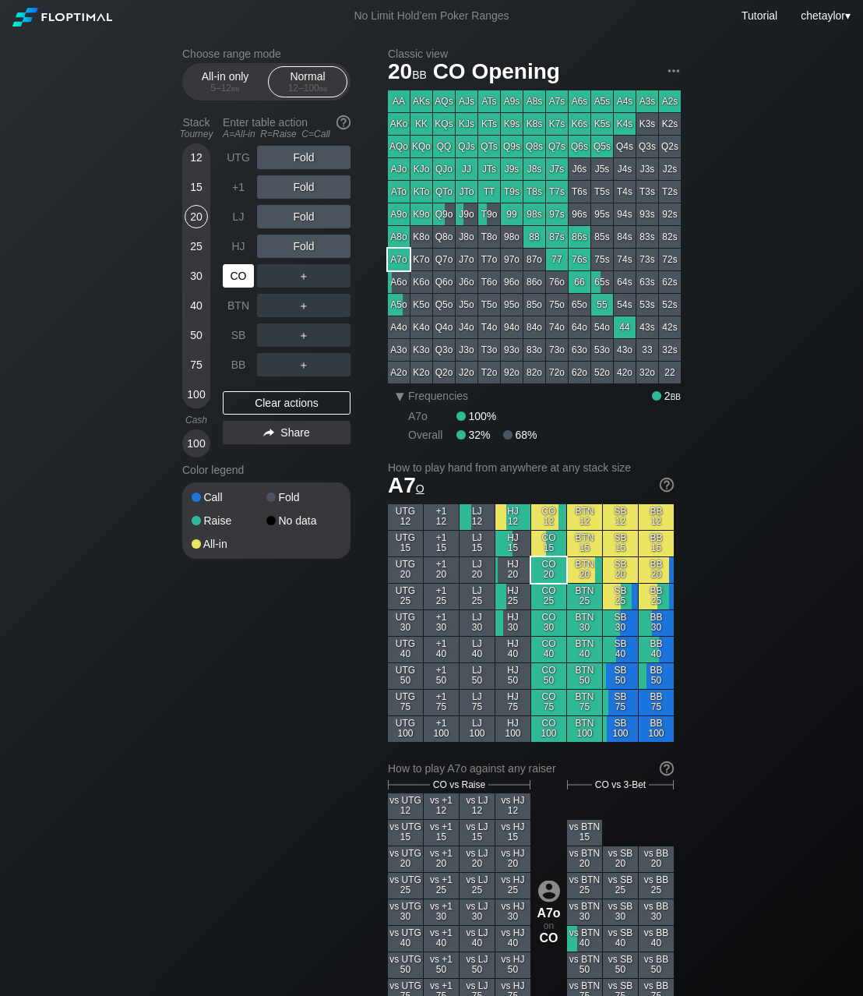
click at [244, 277] on div "CO" at bounding box center [238, 275] width 31 height 23
click at [242, 249] on div "HJ" at bounding box center [238, 246] width 31 height 23
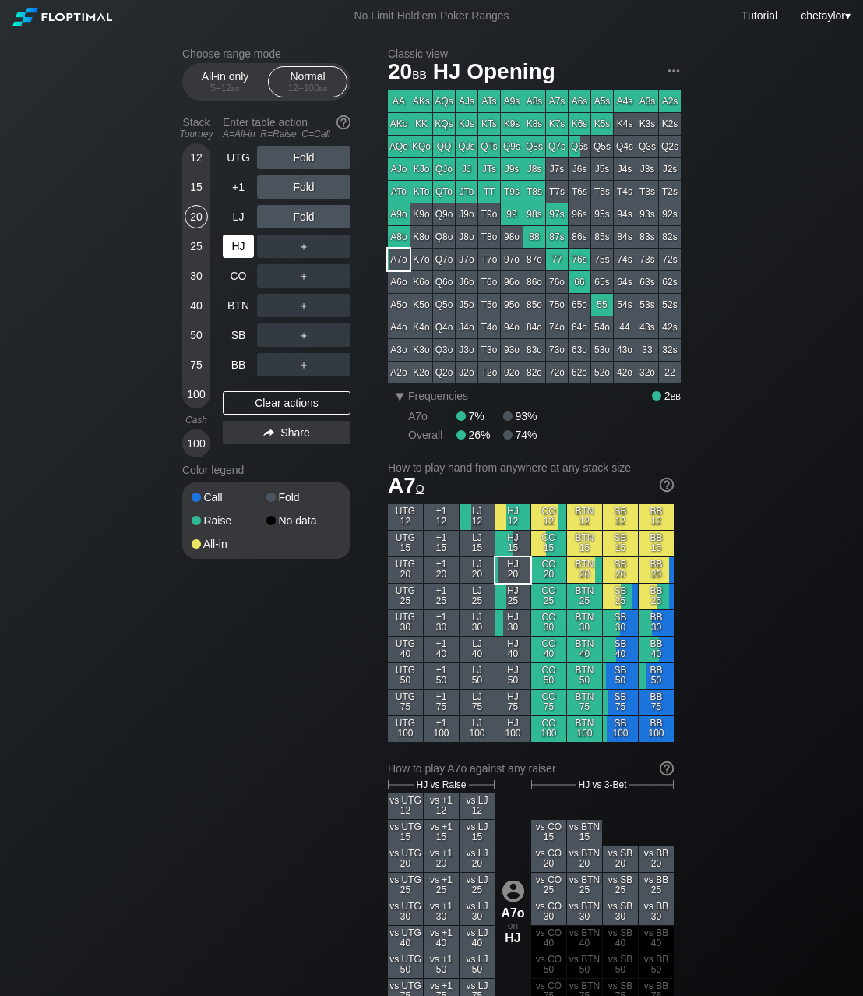
click at [242, 249] on div "HJ" at bounding box center [238, 246] width 31 height 23
click at [235, 405] on div "Clear actions" at bounding box center [287, 402] width 128 height 23
click at [238, 361] on div "BB" at bounding box center [238, 364] width 31 height 23
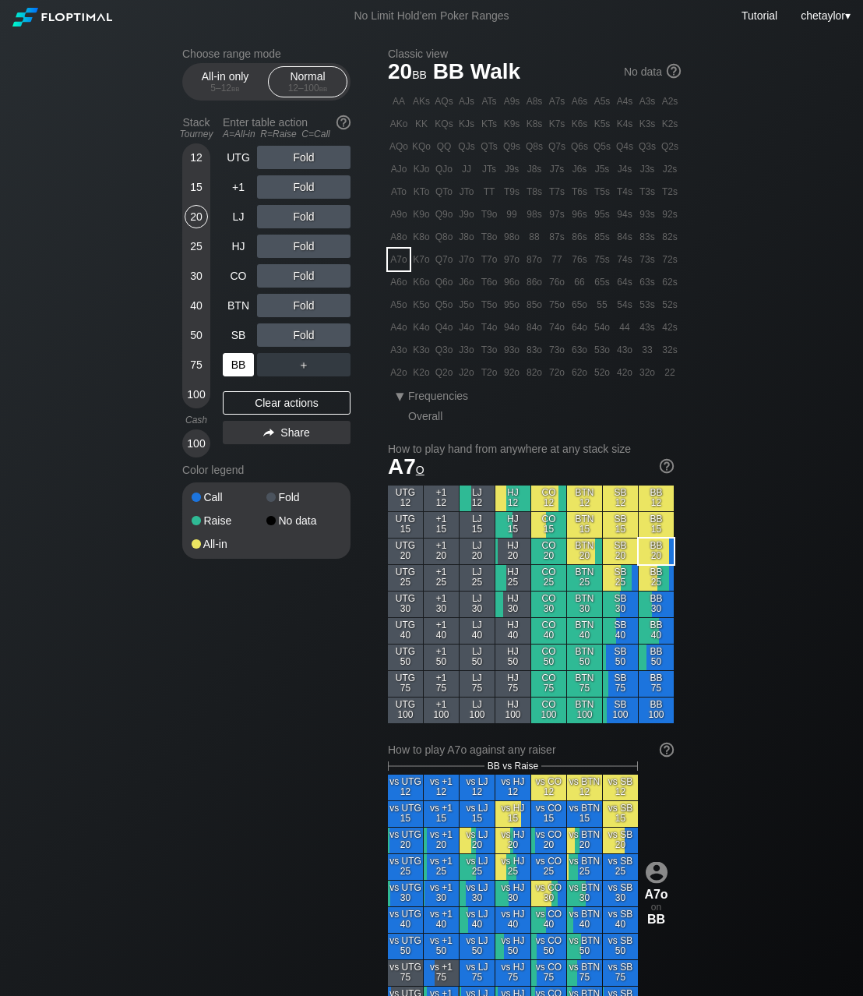
click at [238, 361] on div "BB" at bounding box center [238, 364] width 31 height 23
click at [298, 409] on div "Clear actions" at bounding box center [287, 402] width 128 height 23
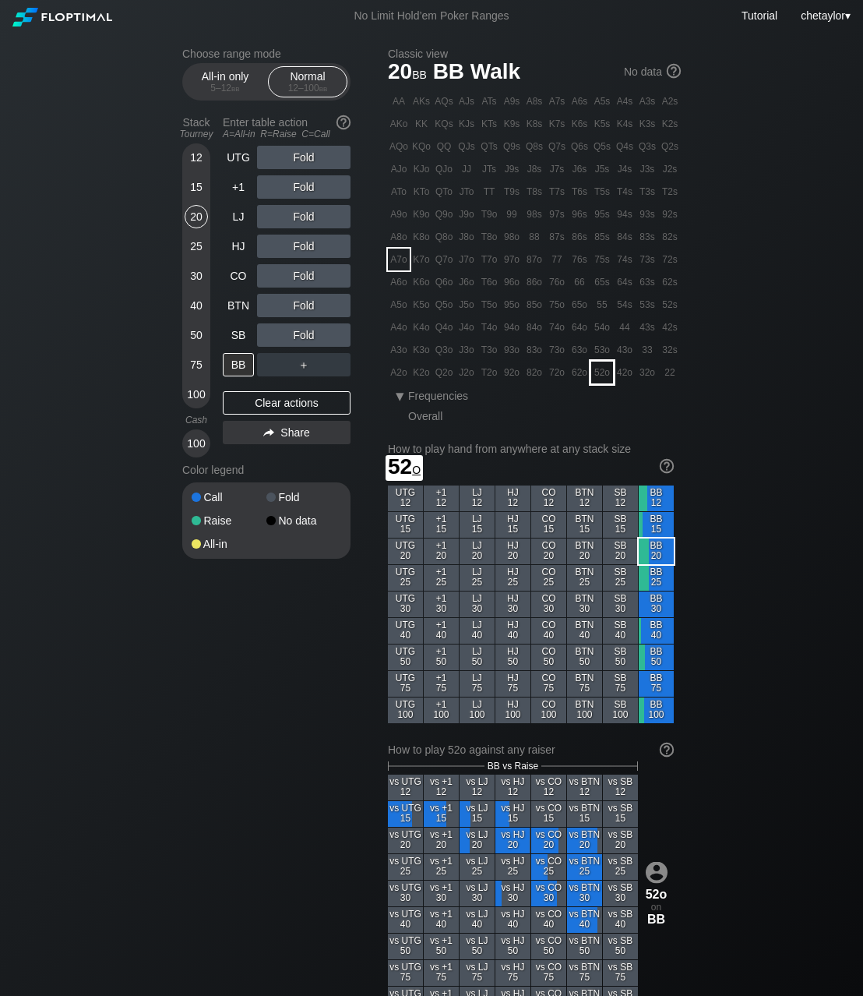
click at [605, 372] on div "52o" at bounding box center [602, 373] width 22 height 22
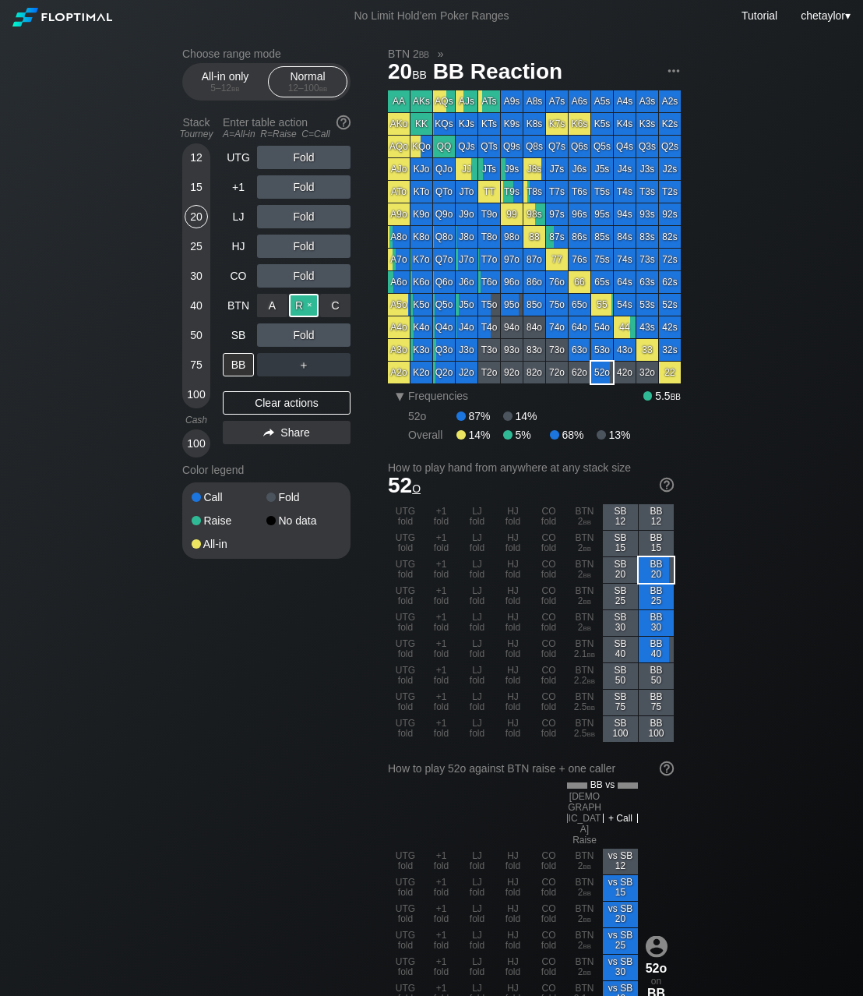
click at [297, 305] on div "R ✕" at bounding box center [304, 305] width 30 height 23
click at [201, 189] on div "15" at bounding box center [196, 186] width 23 height 23
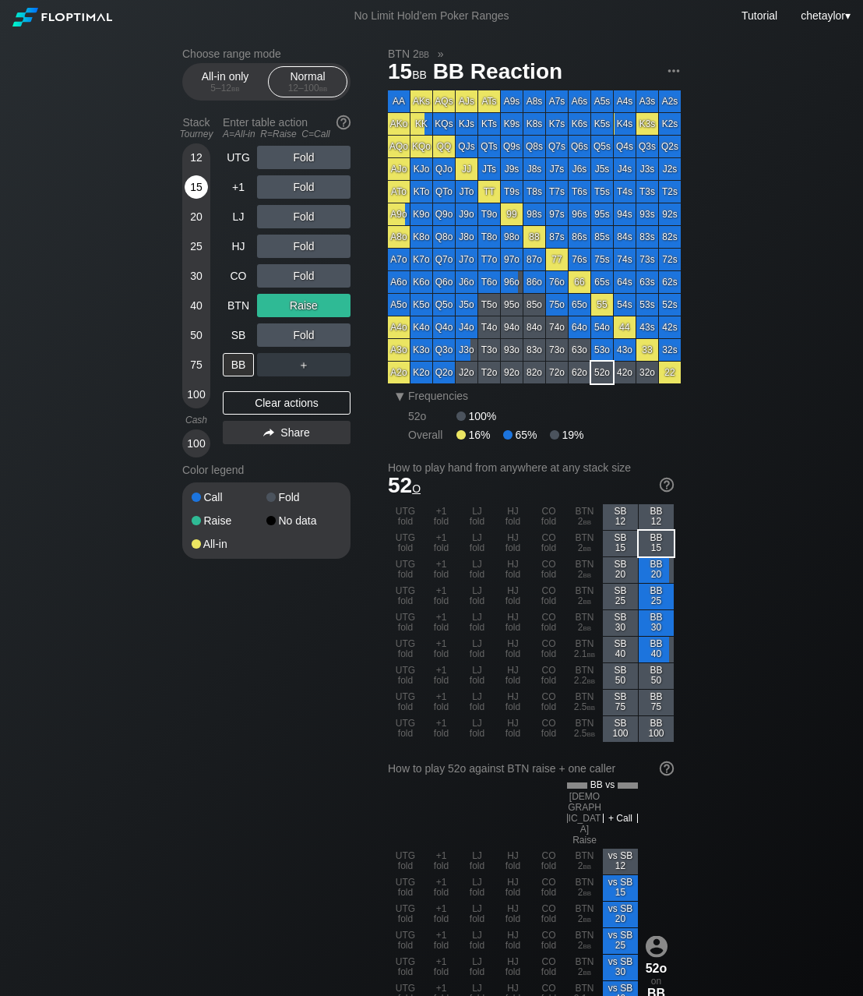
click at [201, 189] on div "15" at bounding box center [196, 186] width 23 height 23
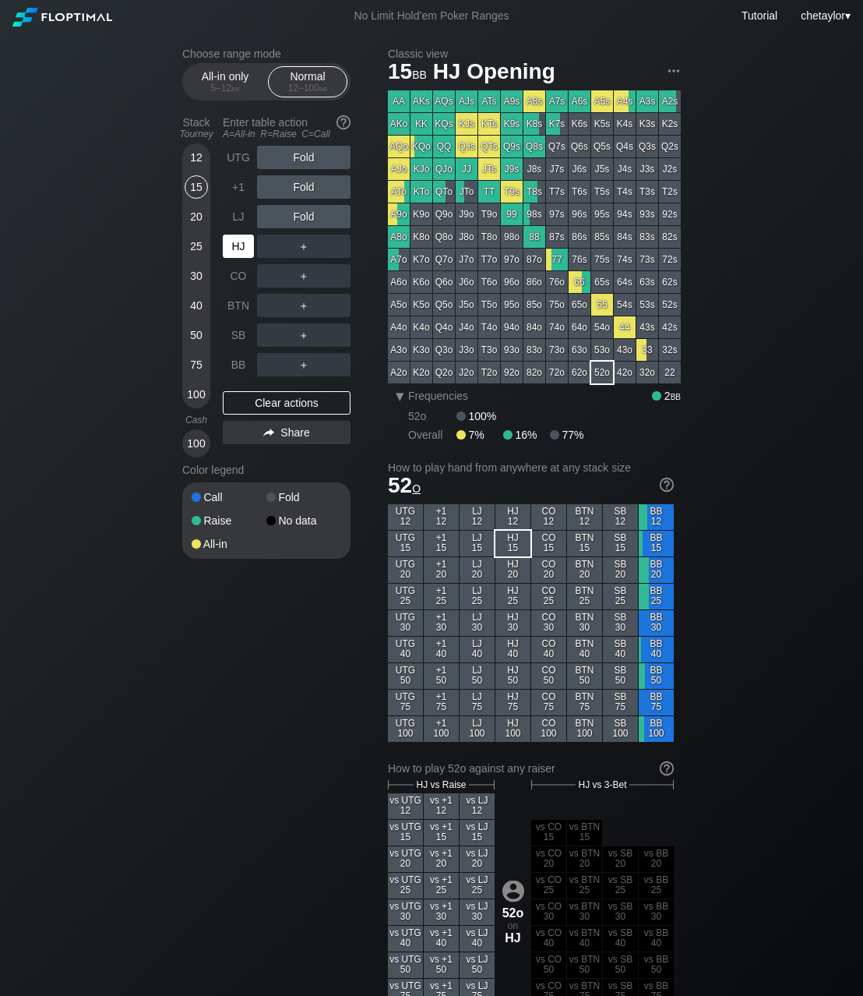
click at [240, 238] on div "HJ" at bounding box center [238, 246] width 31 height 23
click at [233, 76] on div "All-in only 5 – 12 bb" at bounding box center [225, 82] width 72 height 30
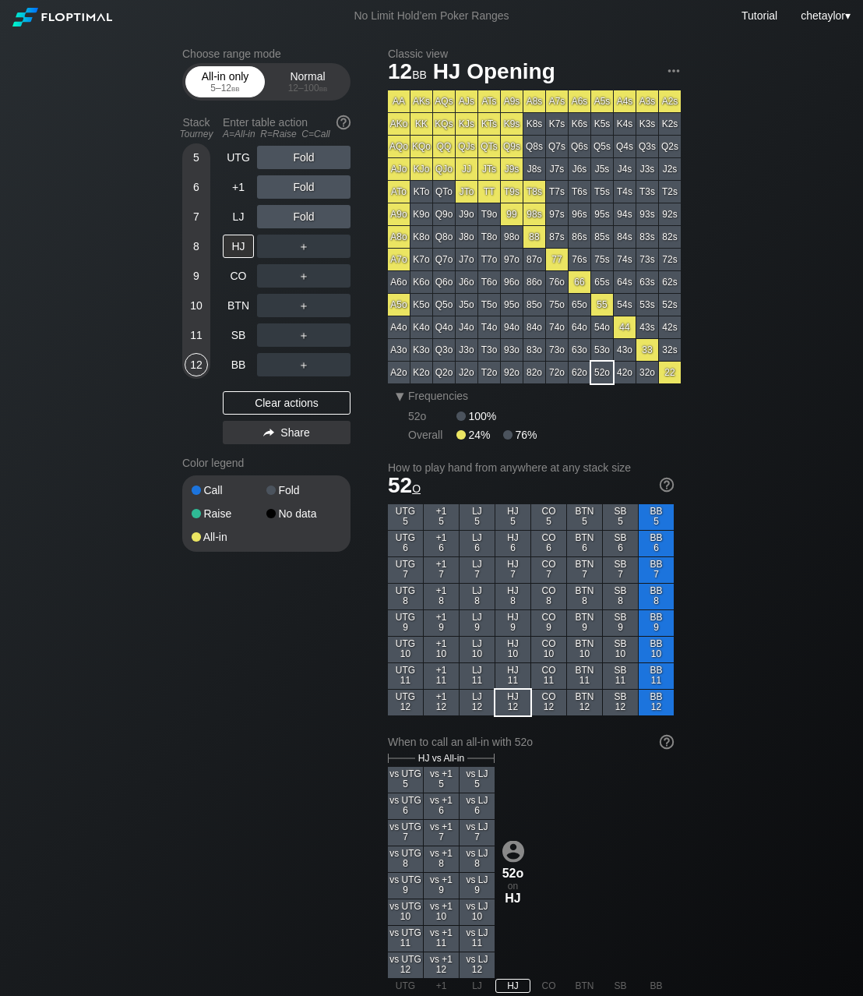
click at [233, 76] on div "All-in only 5 – 12 bb" at bounding box center [225, 82] width 72 height 30
click at [193, 305] on div "10" at bounding box center [196, 305] width 23 height 23
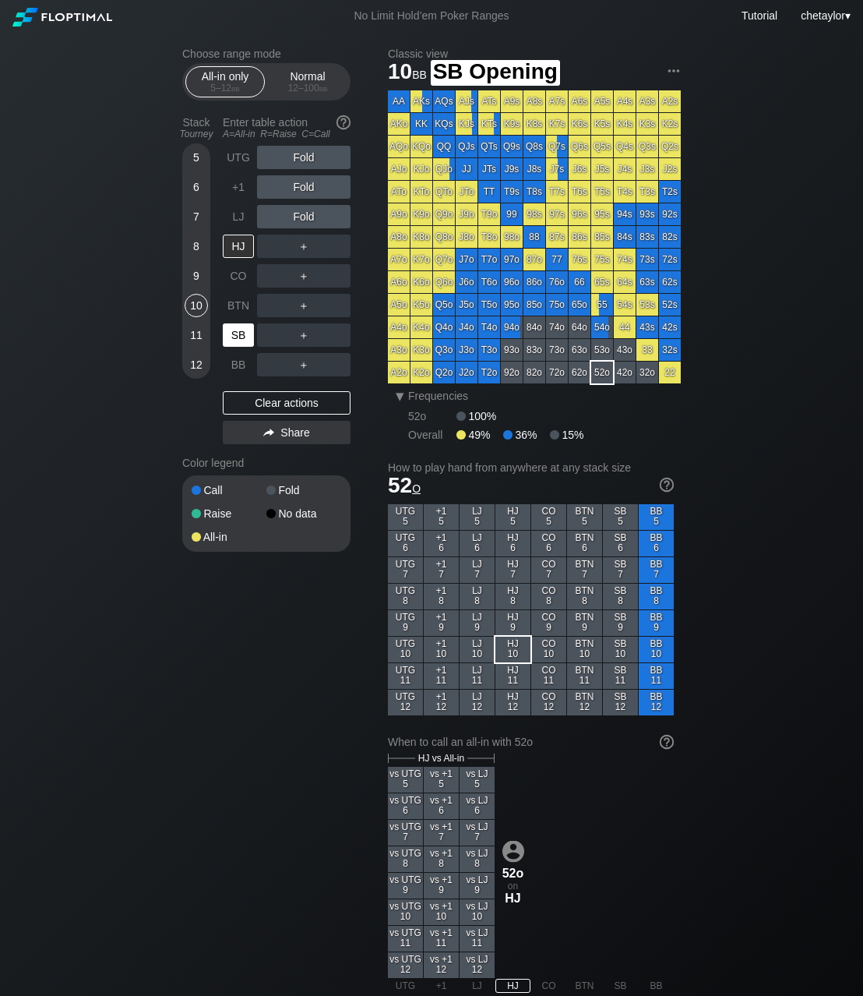
click at [235, 340] on div "SB" at bounding box center [238, 334] width 31 height 23
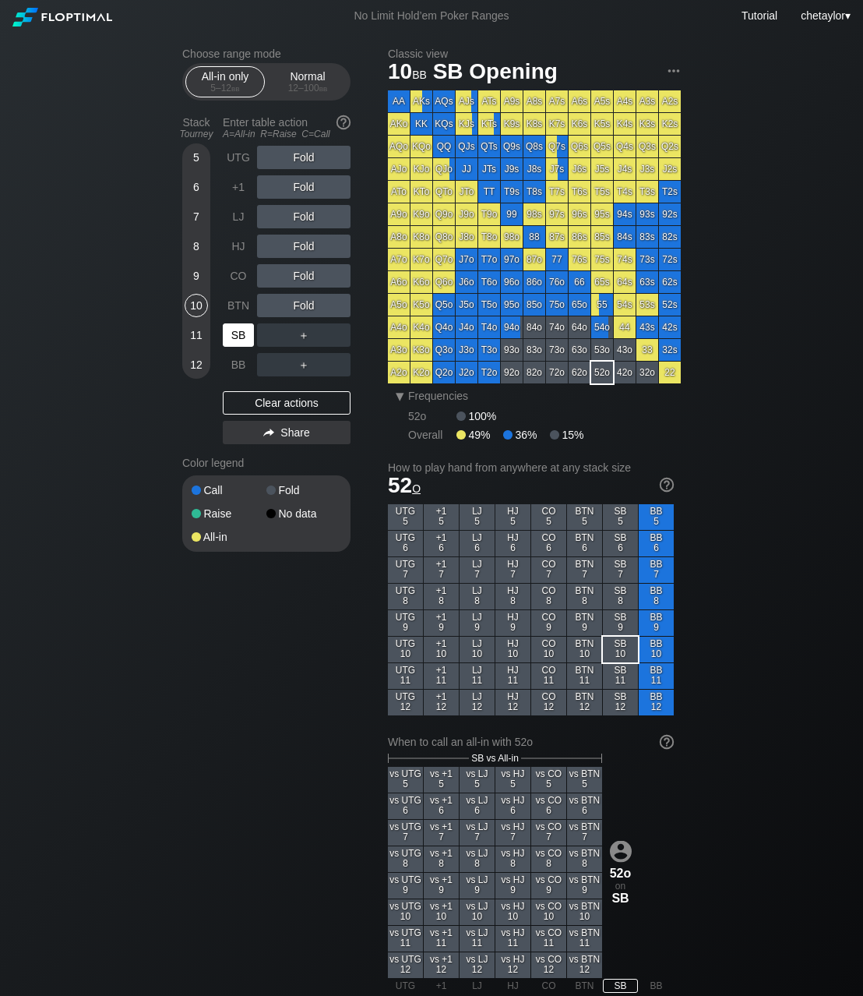
click at [235, 340] on div "SB" at bounding box center [238, 334] width 31 height 23
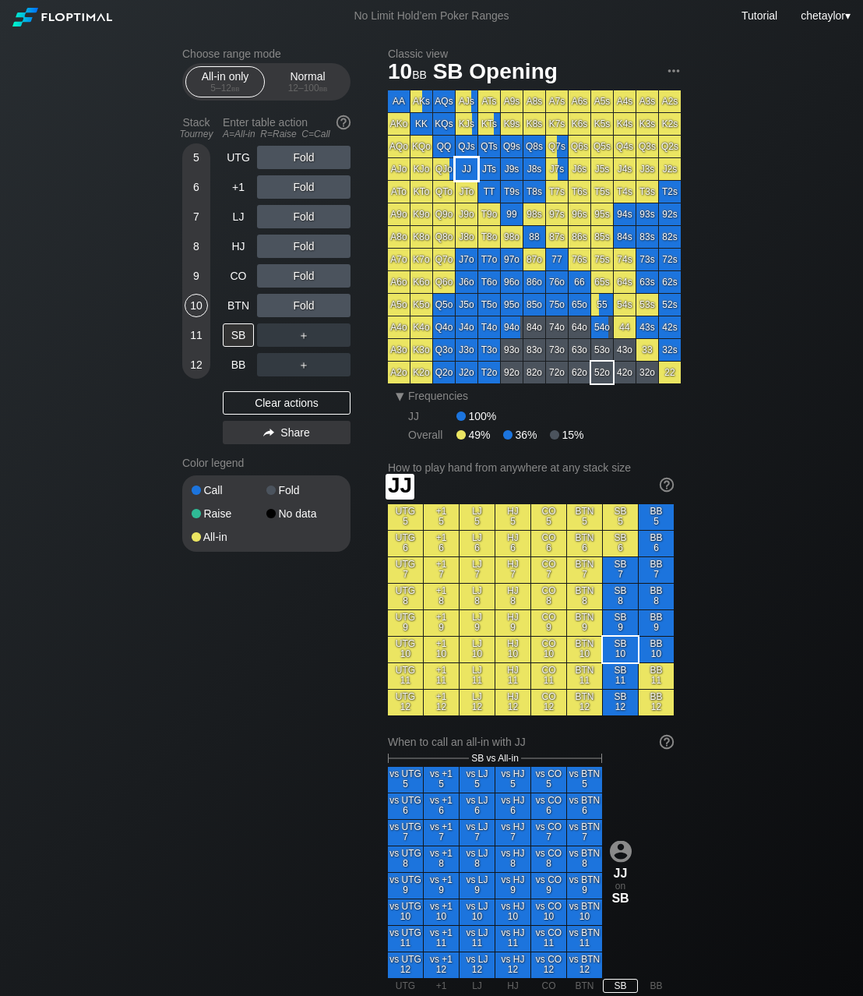
click at [474, 168] on div "JJ" at bounding box center [467, 169] width 22 height 22
click at [312, 69] on div "Normal 12 – 100 bb" at bounding box center [308, 82] width 72 height 30
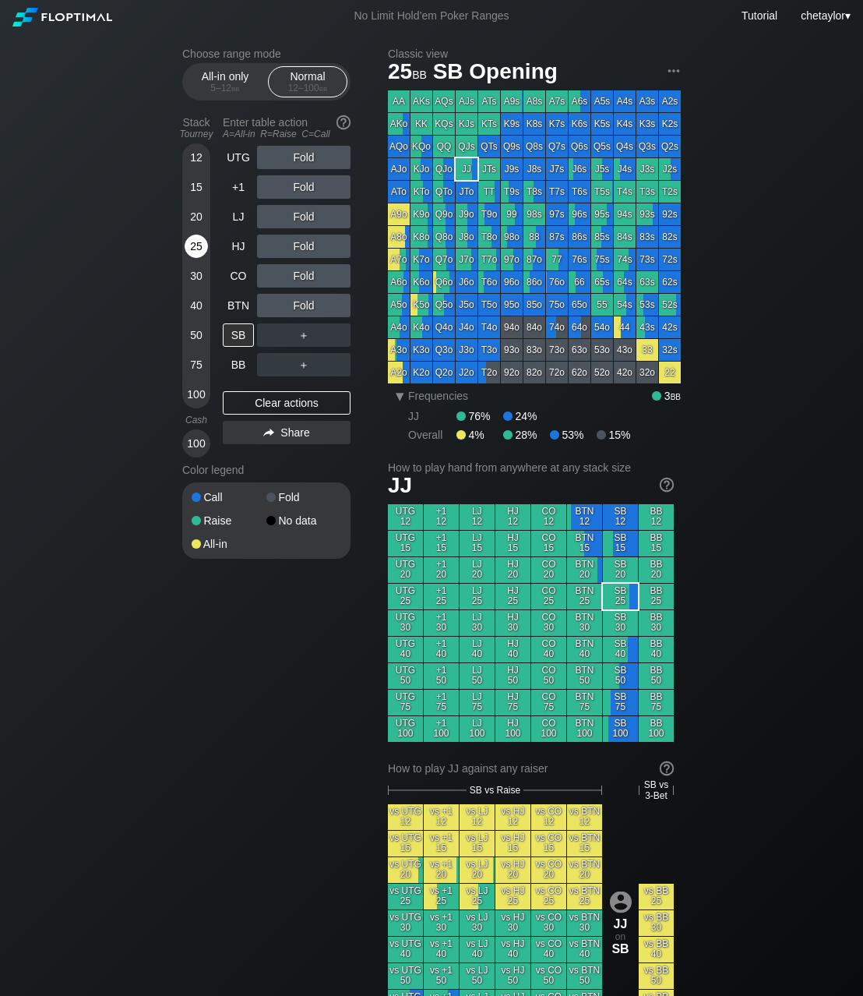
click at [196, 242] on div "25" at bounding box center [196, 246] width 23 height 23
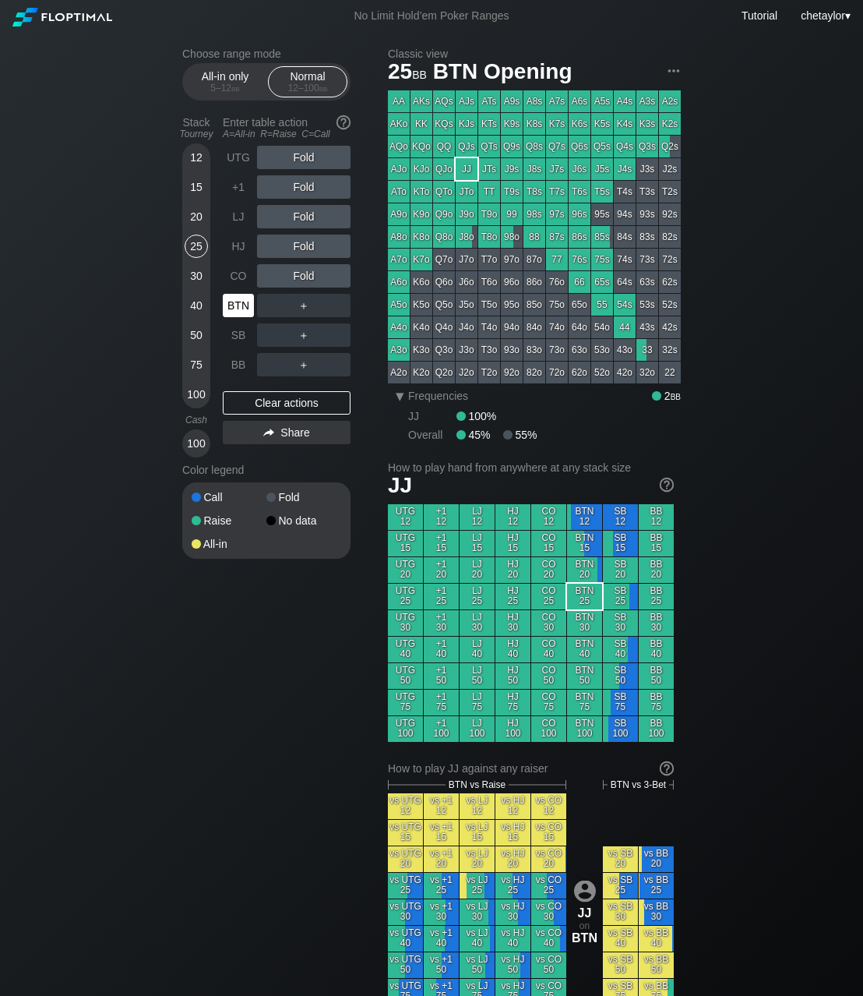
click at [231, 305] on div "BTN" at bounding box center [238, 305] width 31 height 23
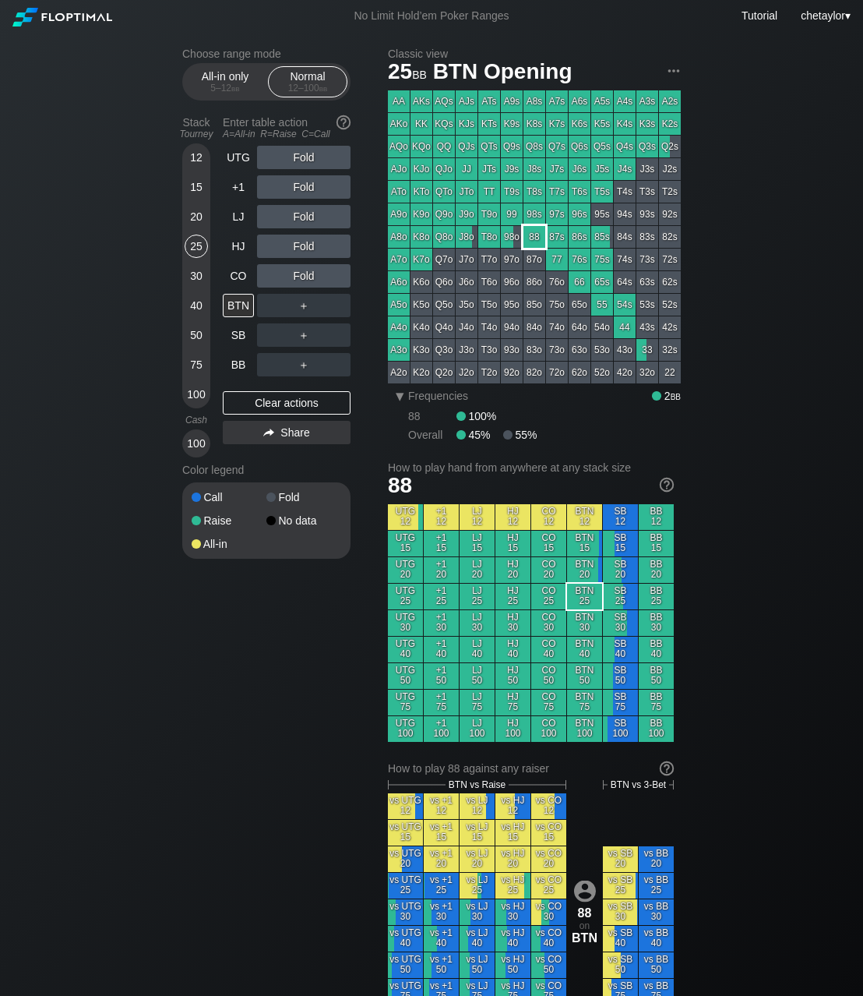
click at [526, 236] on div "88" at bounding box center [535, 237] width 22 height 22
click at [306, 308] on div "R ✕" at bounding box center [304, 305] width 30 height 23
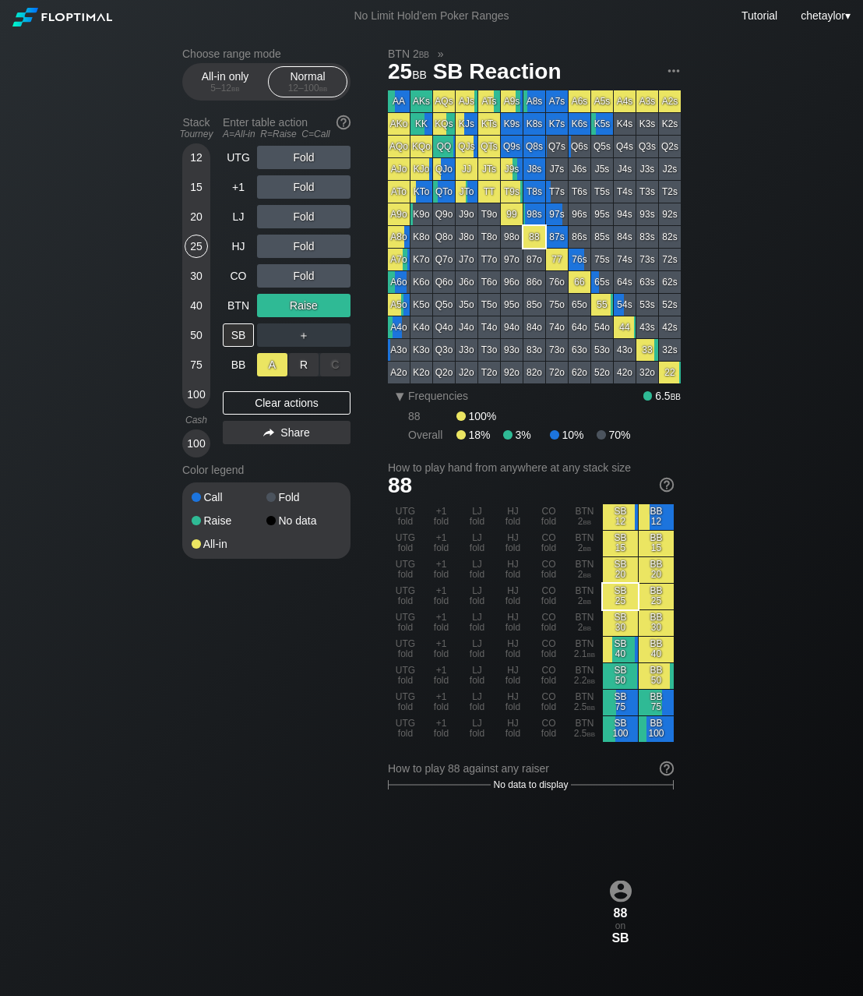
click at [265, 366] on div "A ✕" at bounding box center [272, 364] width 30 height 23
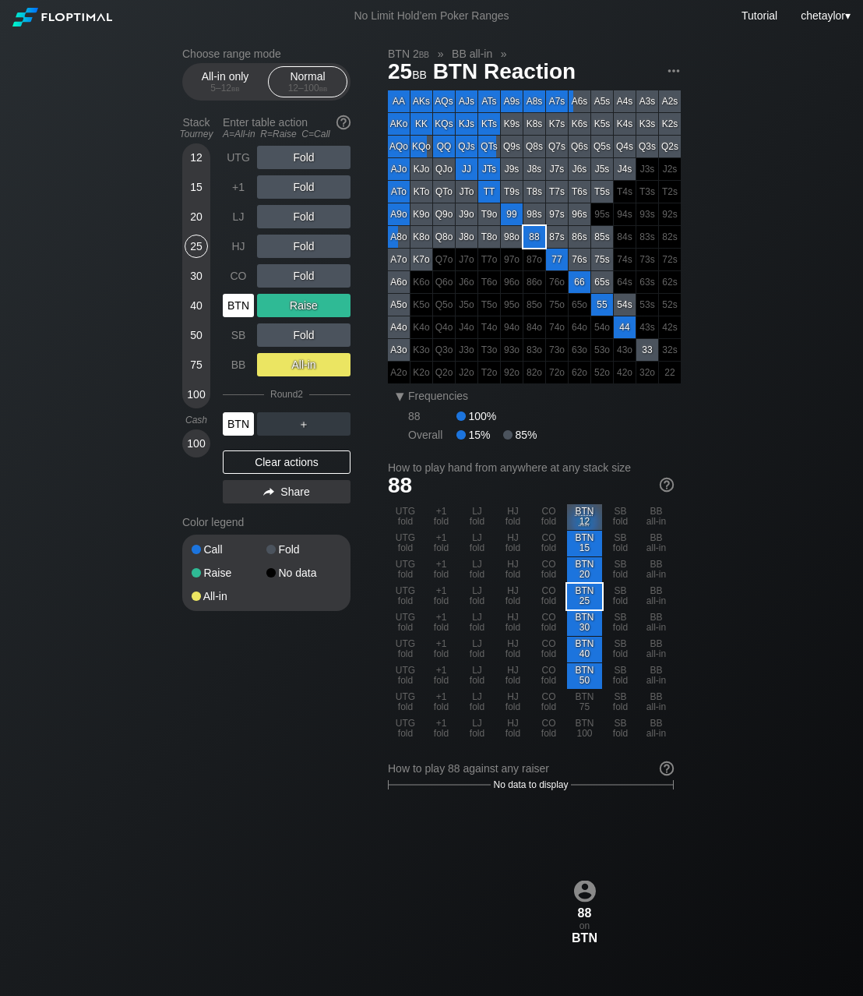
click at [233, 421] on div "BTN" at bounding box center [238, 423] width 31 height 23
click at [186, 183] on div "15" at bounding box center [196, 186] width 23 height 23
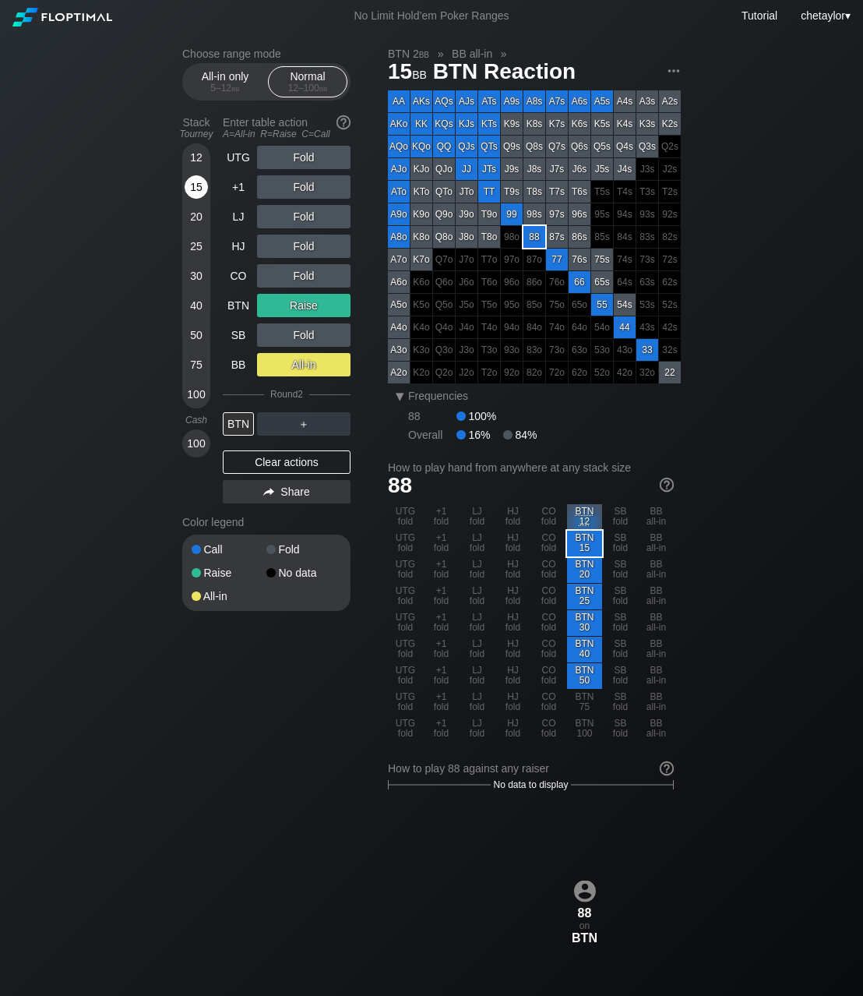
click at [186, 183] on div "15" at bounding box center [196, 186] width 23 height 23
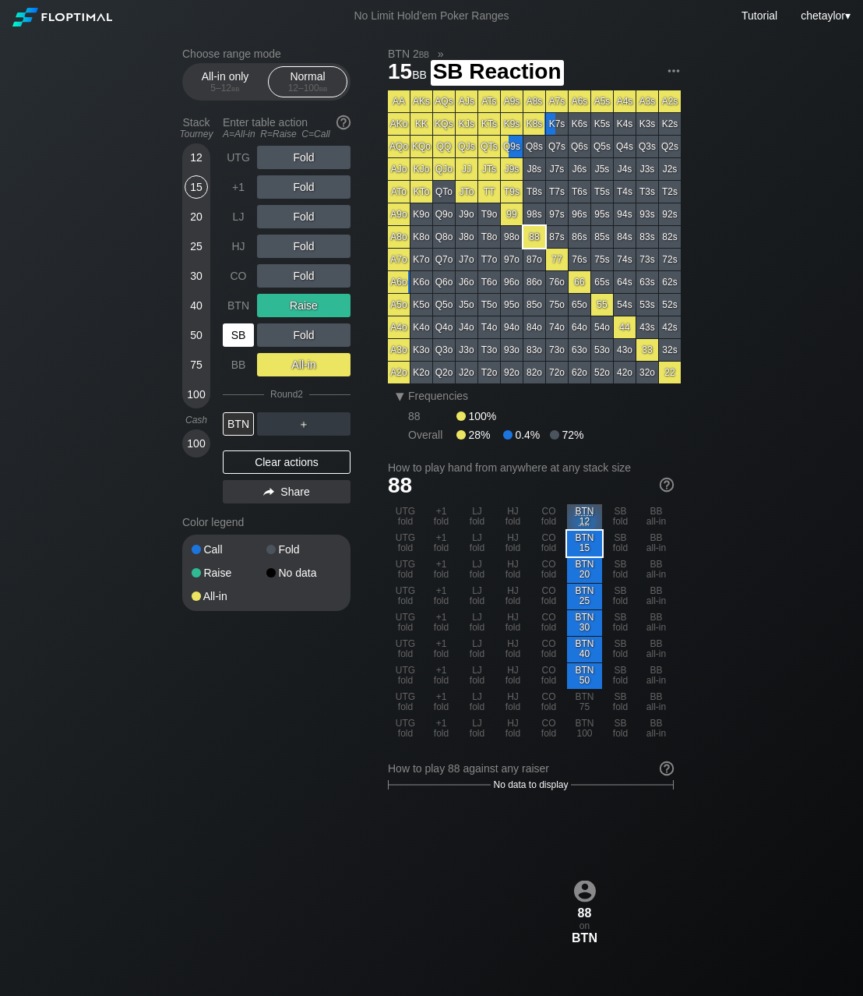
click at [241, 338] on div "SB" at bounding box center [238, 334] width 31 height 23
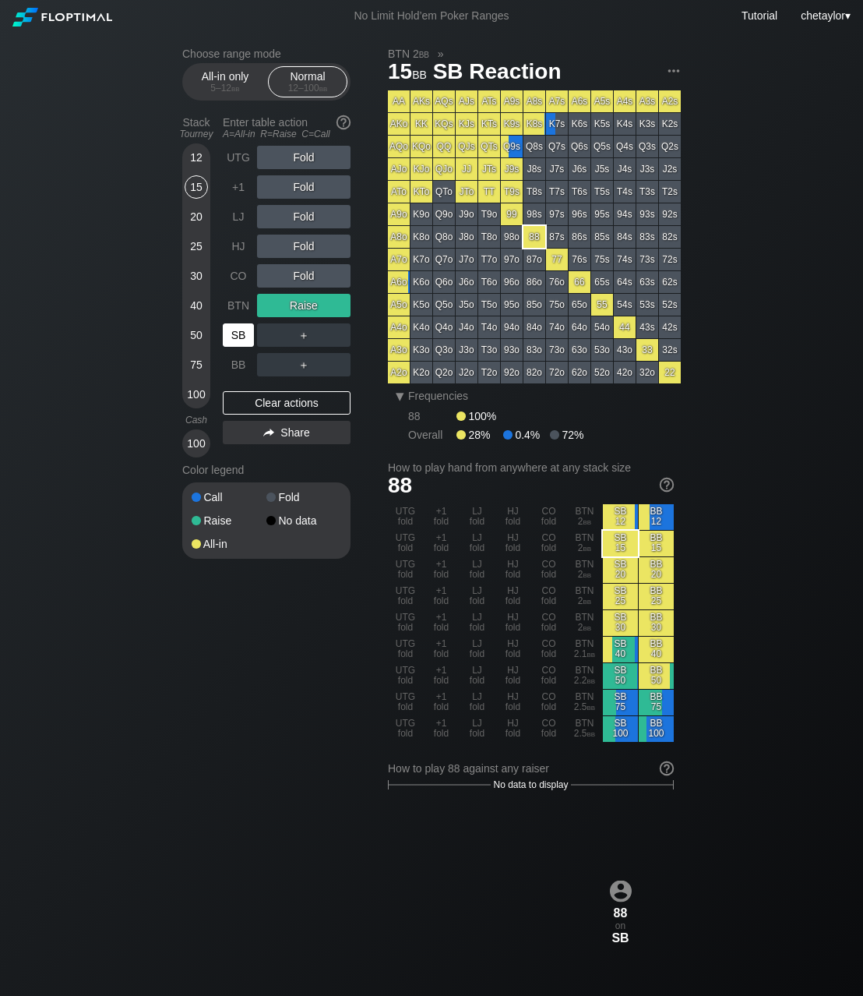
click at [241, 338] on div "SB" at bounding box center [238, 334] width 31 height 23
click at [262, 404] on div "Clear actions" at bounding box center [287, 402] width 128 height 23
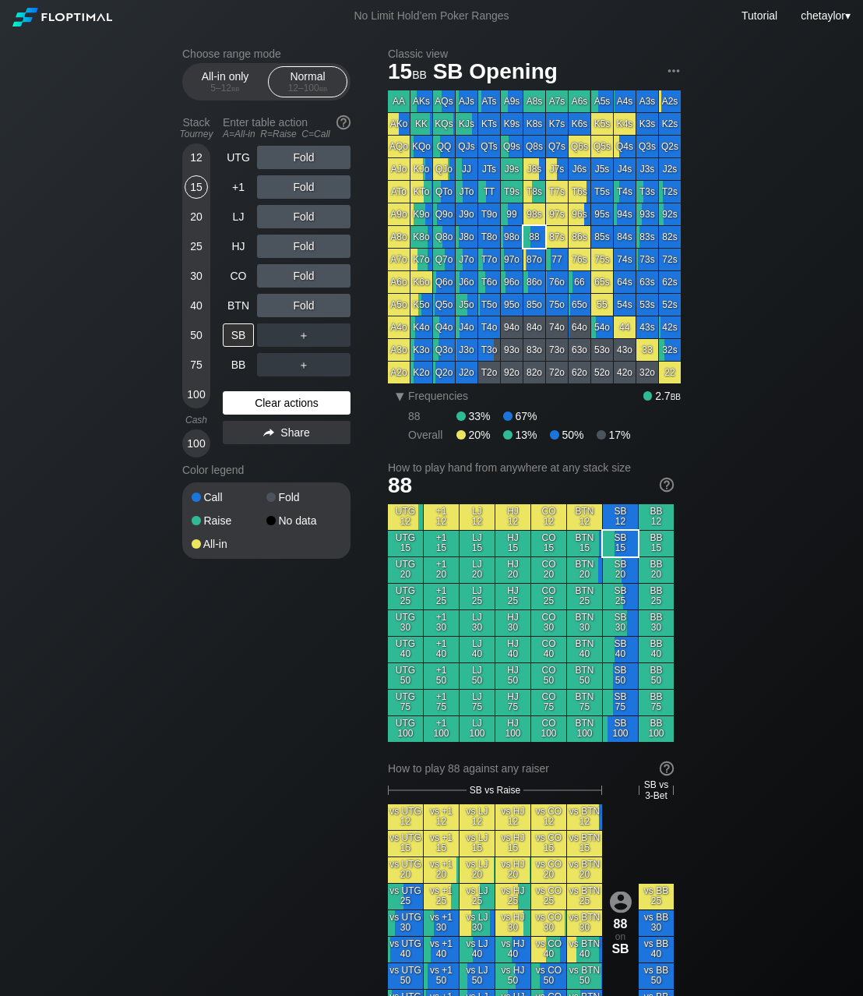
click at [262, 404] on div "Clear actions" at bounding box center [287, 402] width 128 height 23
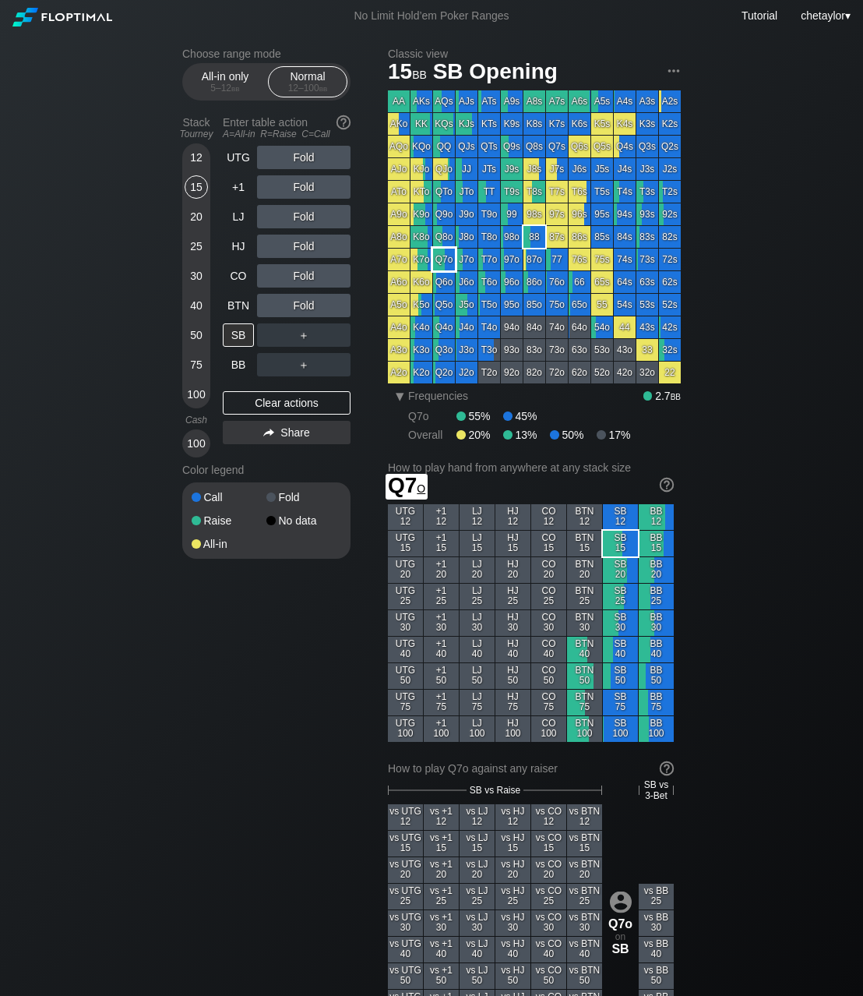
click at [447, 253] on div "Q7o" at bounding box center [444, 260] width 22 height 22
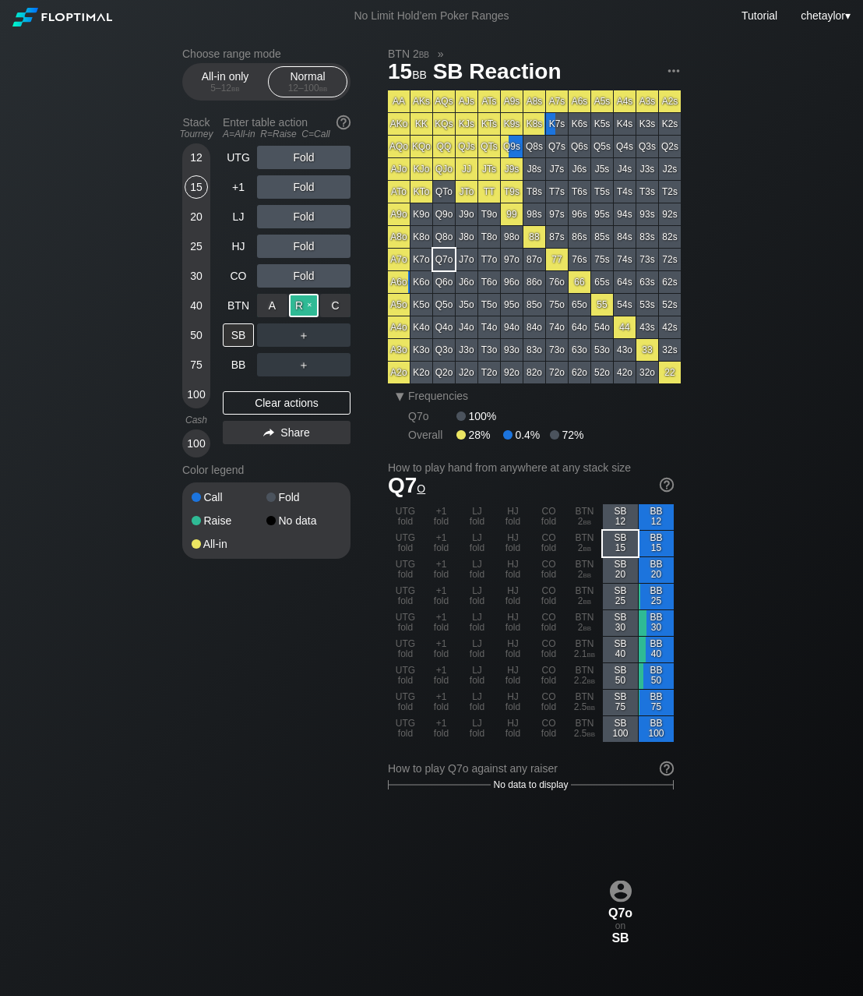
click at [306, 305] on div "R ✕" at bounding box center [304, 305] width 30 height 23
click at [240, 309] on div "BTN" at bounding box center [238, 305] width 31 height 23
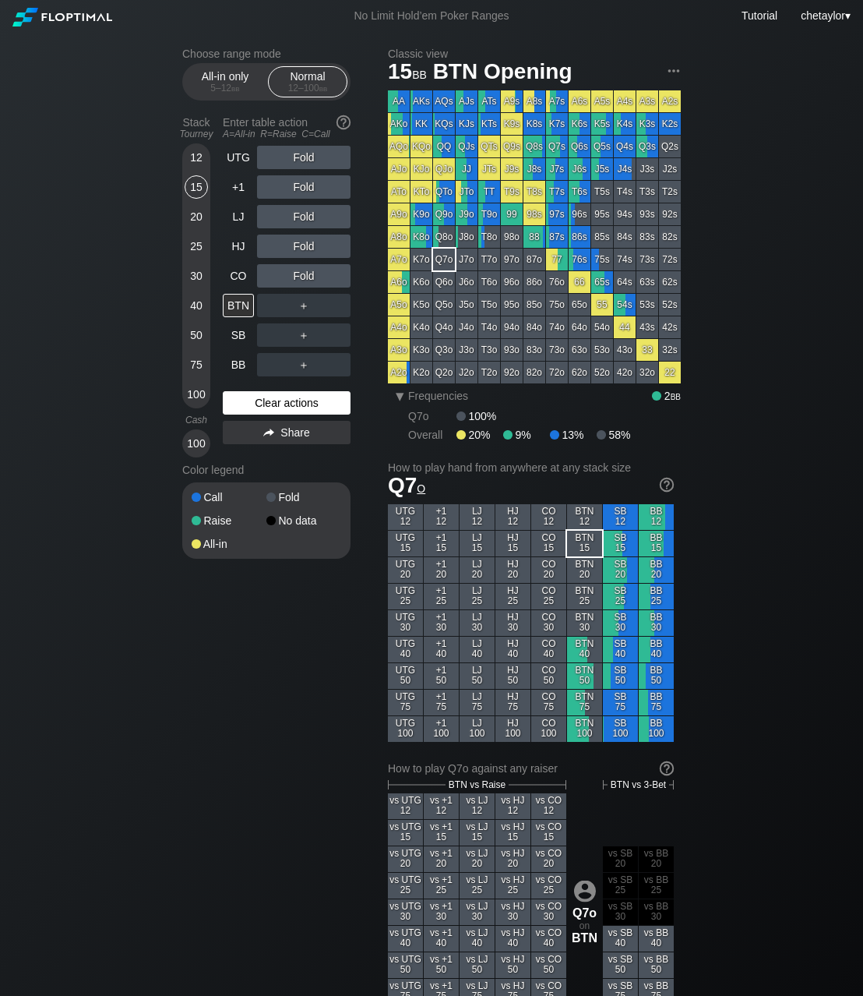
click at [247, 411] on div "Clear actions" at bounding box center [287, 402] width 128 height 23
click at [239, 234] on div "HJ" at bounding box center [240, 246] width 34 height 30
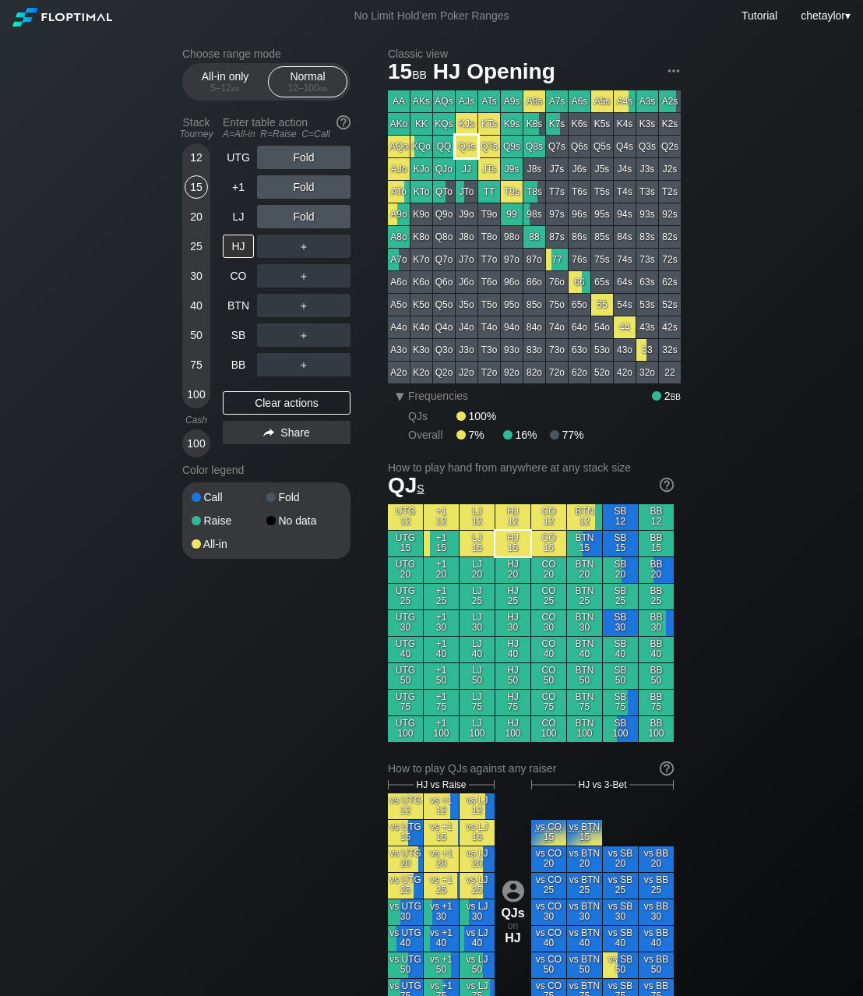
click at [466, 139] on div "QJs" at bounding box center [467, 147] width 22 height 22
click at [224, 85] on div "5 – 12 bb" at bounding box center [224, 88] width 65 height 11
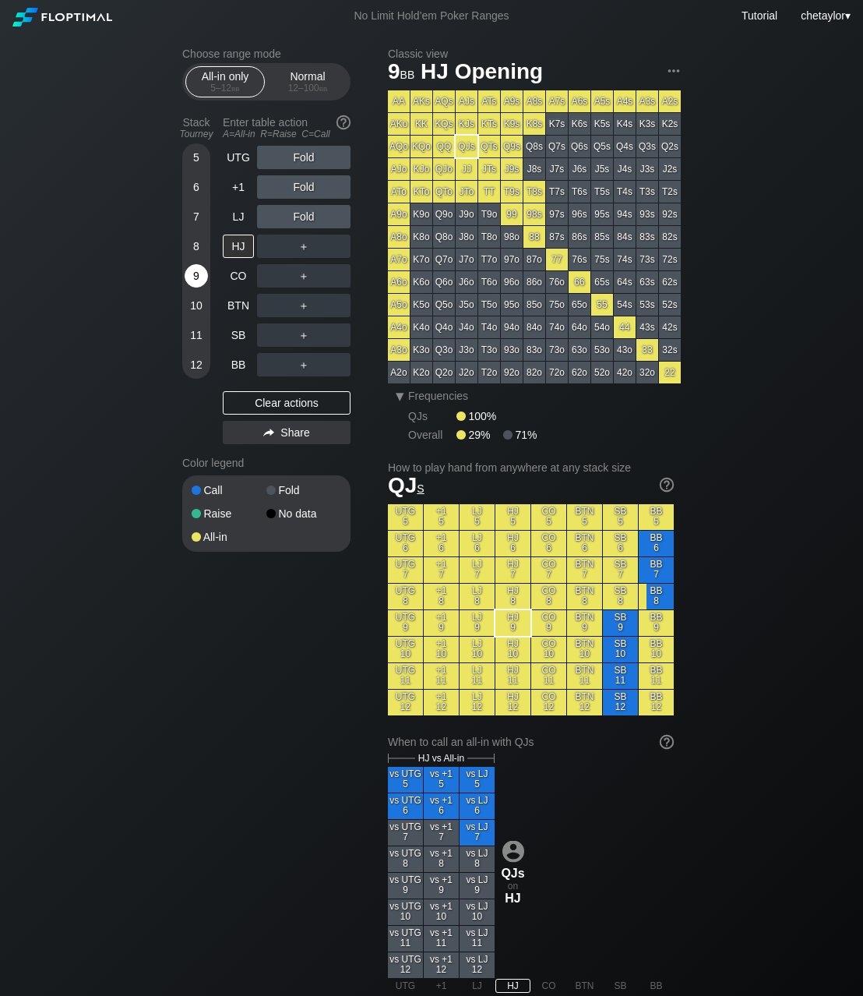
click at [203, 280] on div "9" at bounding box center [196, 275] width 23 height 23
click at [192, 306] on div "10" at bounding box center [196, 305] width 23 height 23
click at [199, 277] on div "9" at bounding box center [196, 275] width 23 height 23
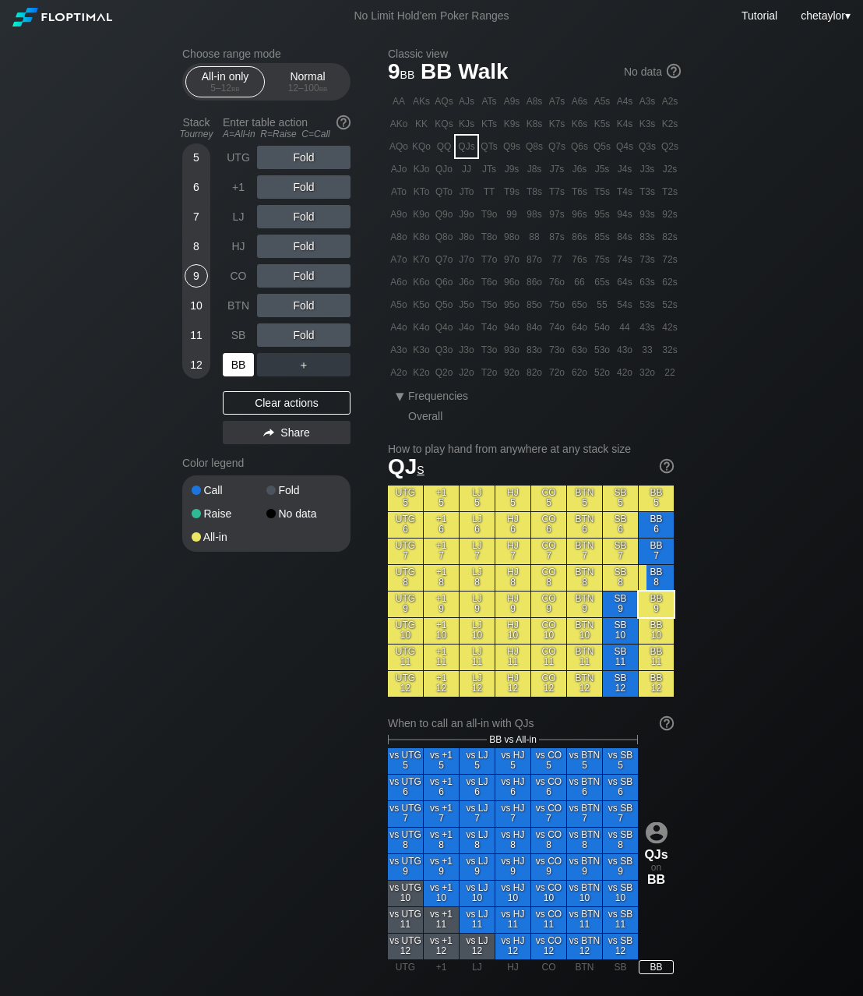
click at [235, 362] on div "BB" at bounding box center [238, 364] width 31 height 23
click at [256, 404] on div "Clear actions" at bounding box center [287, 402] width 128 height 23
click at [467, 376] on div "J2o" at bounding box center [467, 373] width 22 height 22
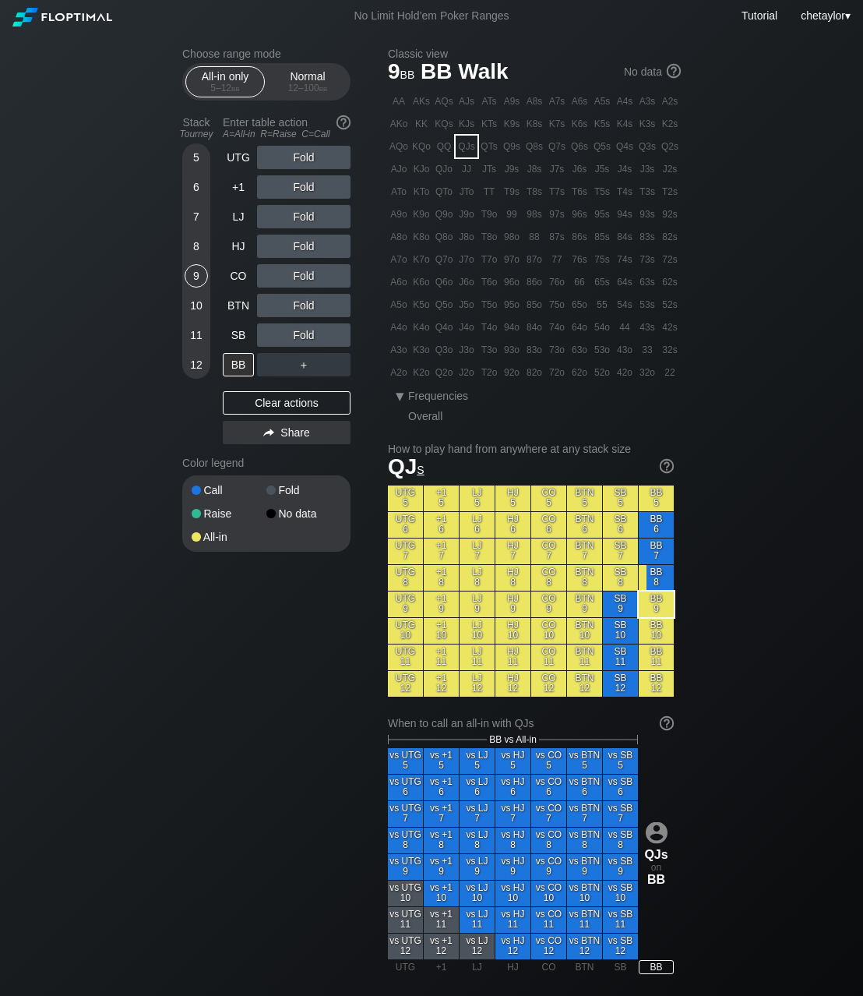
click at [467, 376] on div "J2o" at bounding box center [467, 373] width 22 height 22
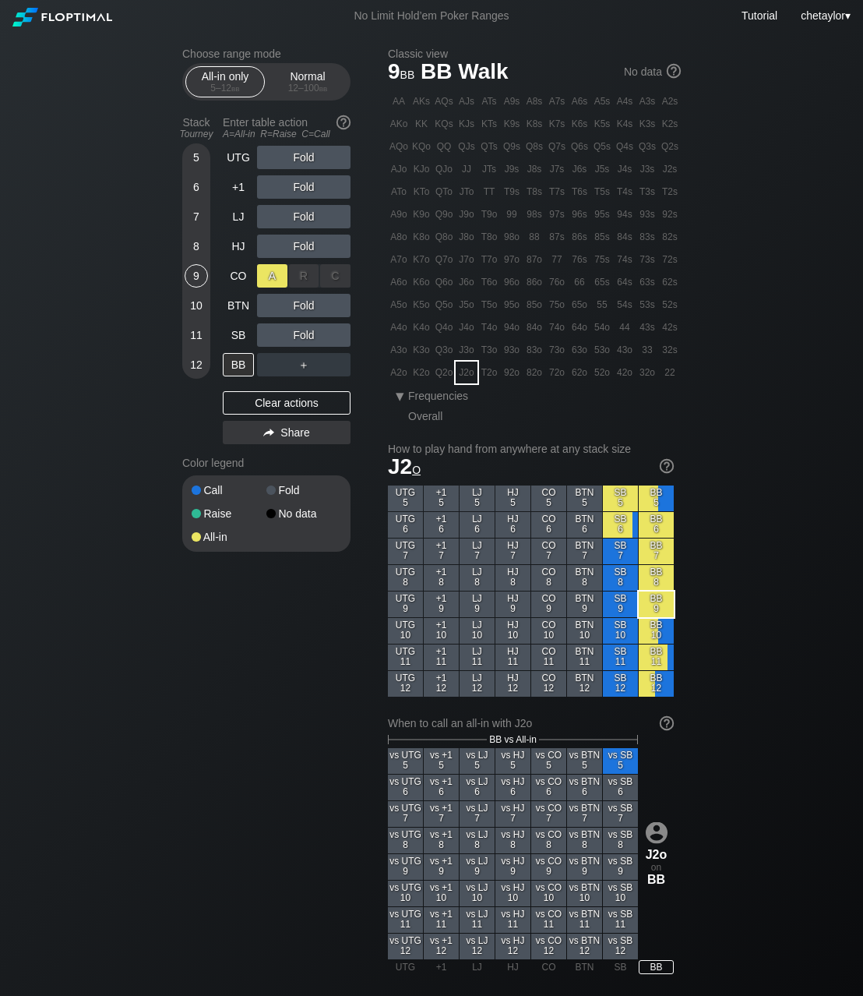
click at [277, 277] on div "A ✕" at bounding box center [272, 275] width 30 height 23
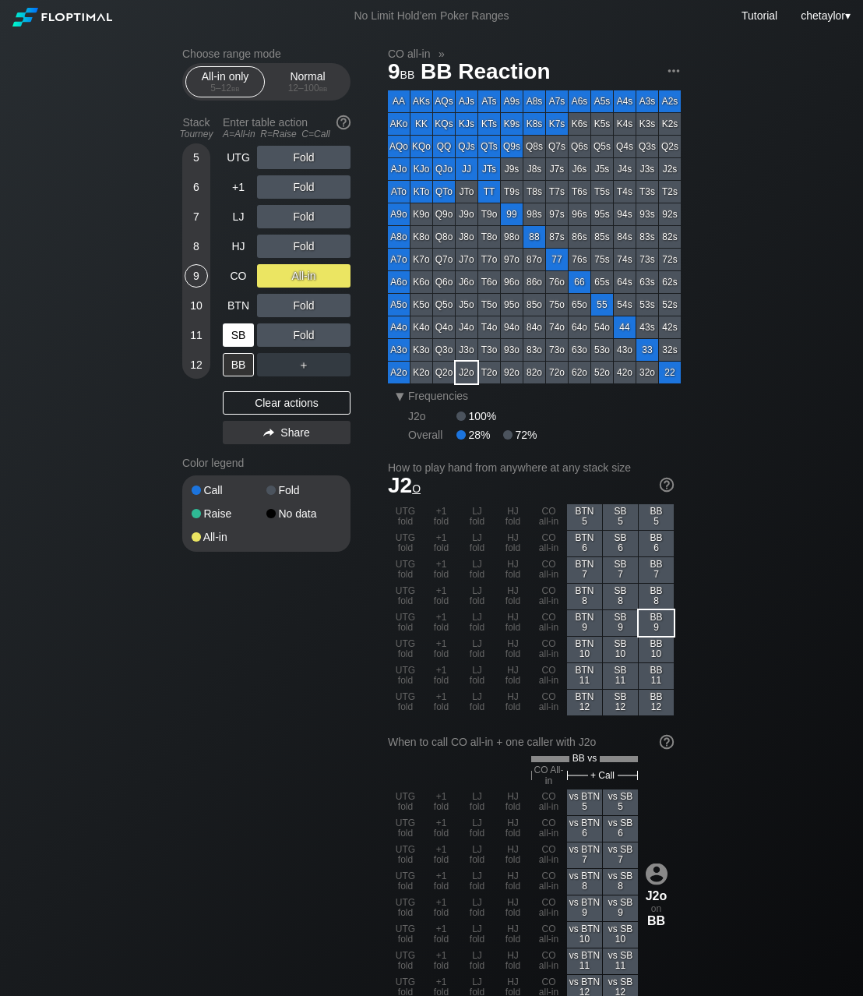
click at [238, 331] on div "SB" at bounding box center [238, 334] width 31 height 23
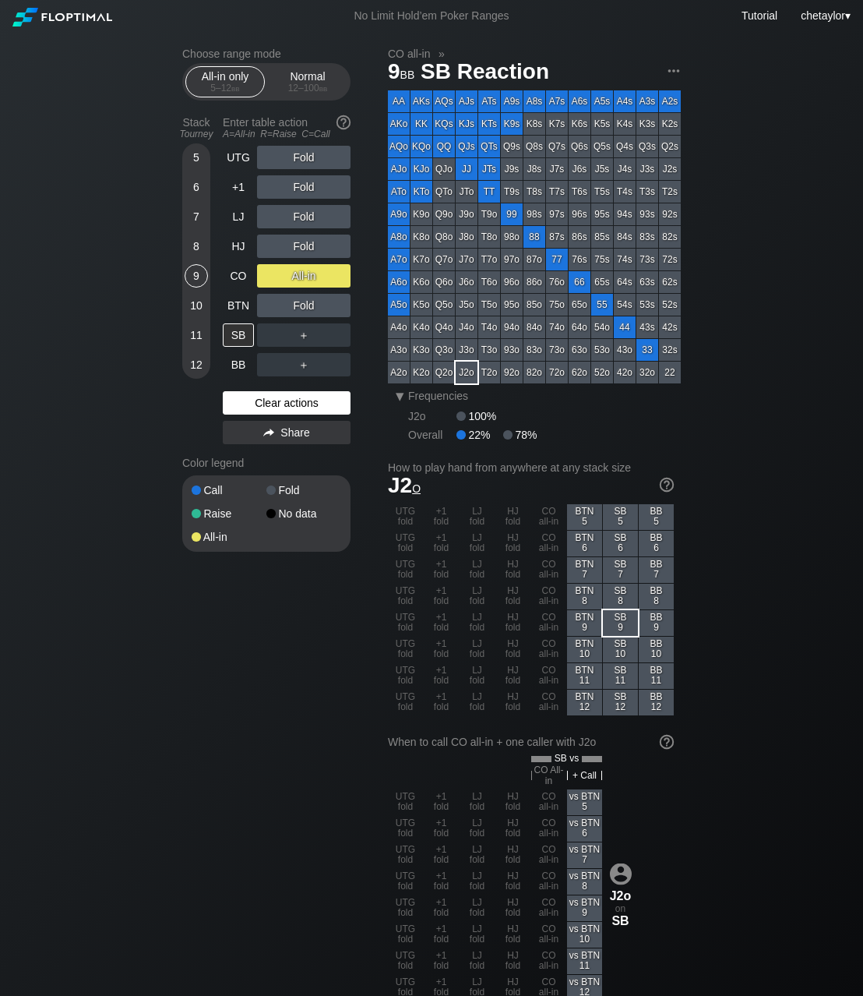
click at [271, 403] on div "Clear actions" at bounding box center [287, 402] width 128 height 23
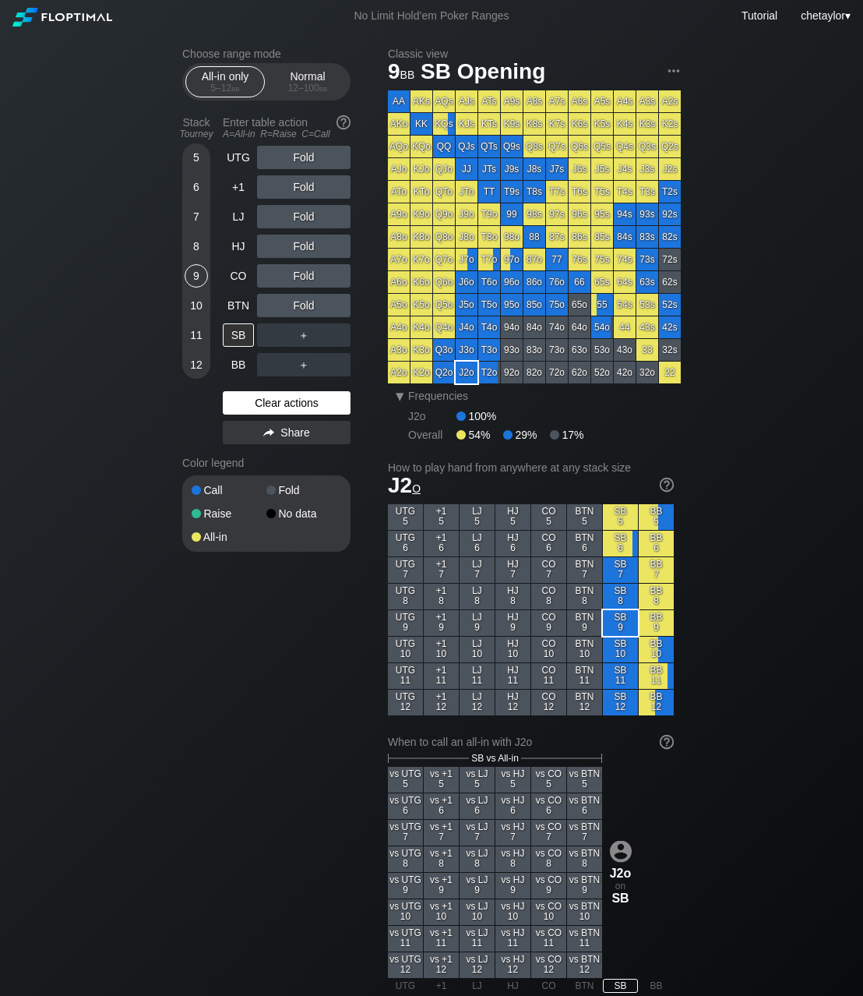
click at [271, 403] on div "Clear actions" at bounding box center [287, 402] width 128 height 23
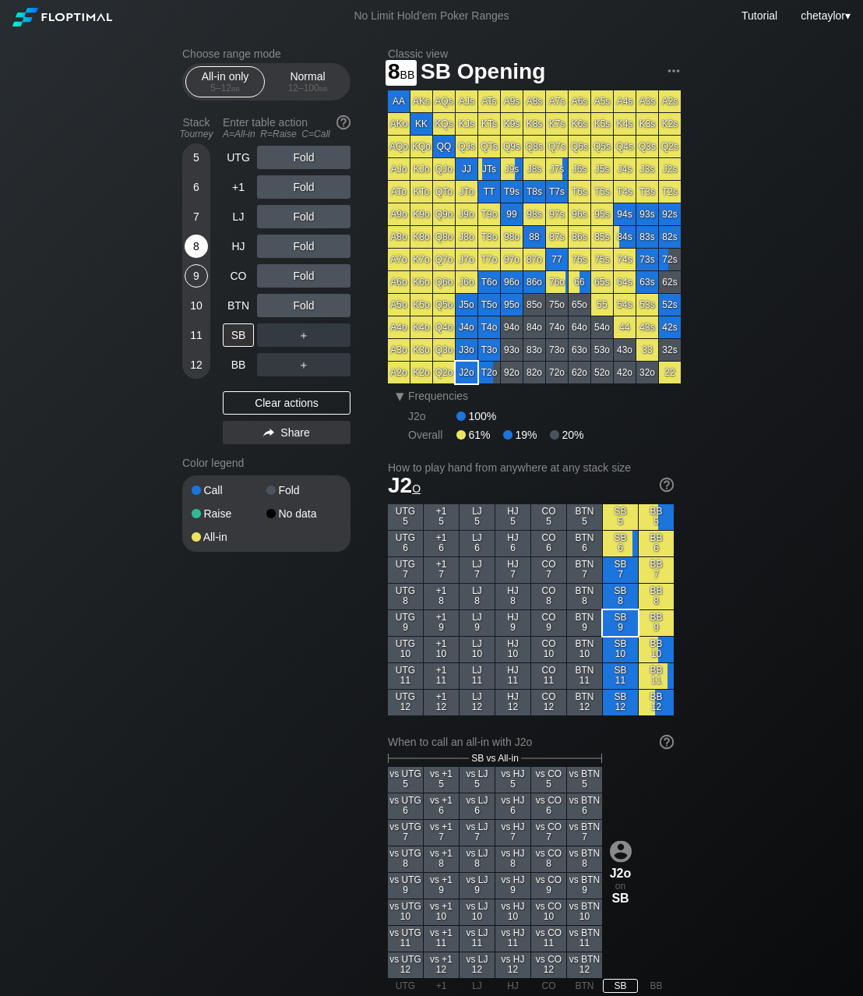
click at [196, 249] on div "8" at bounding box center [196, 246] width 23 height 23
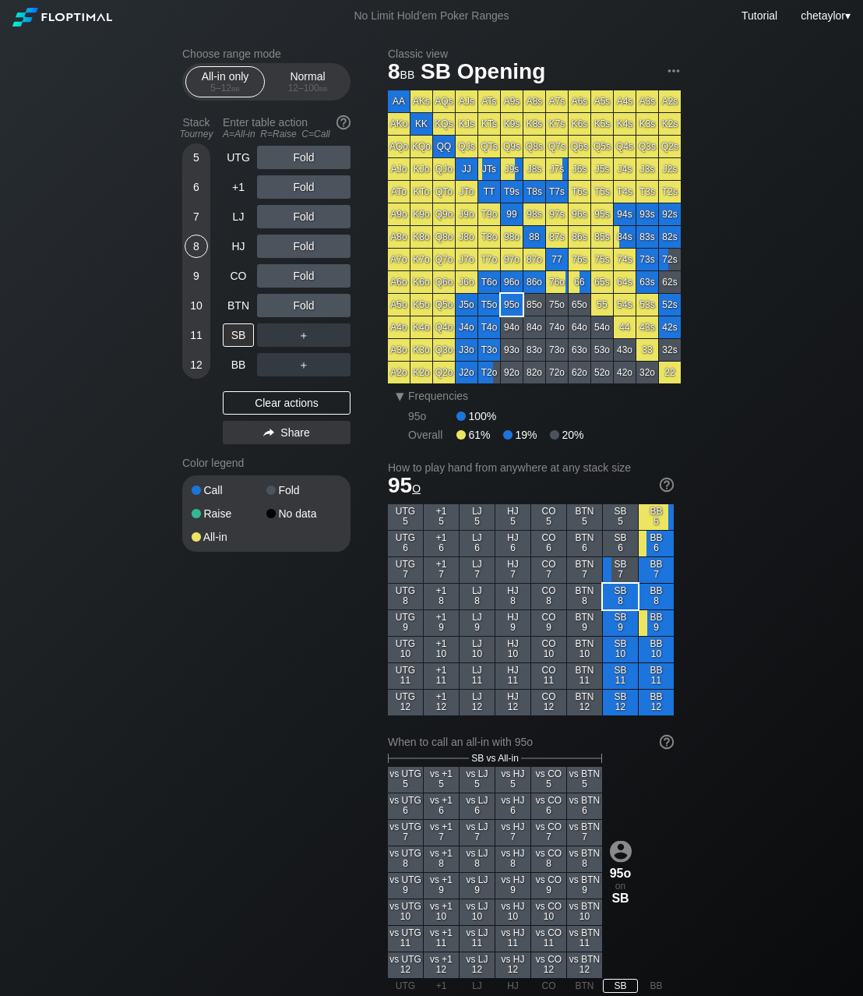
click at [514, 307] on div "95o" at bounding box center [512, 305] width 22 height 22
click at [273, 275] on div "A ✕" at bounding box center [272, 275] width 30 height 23
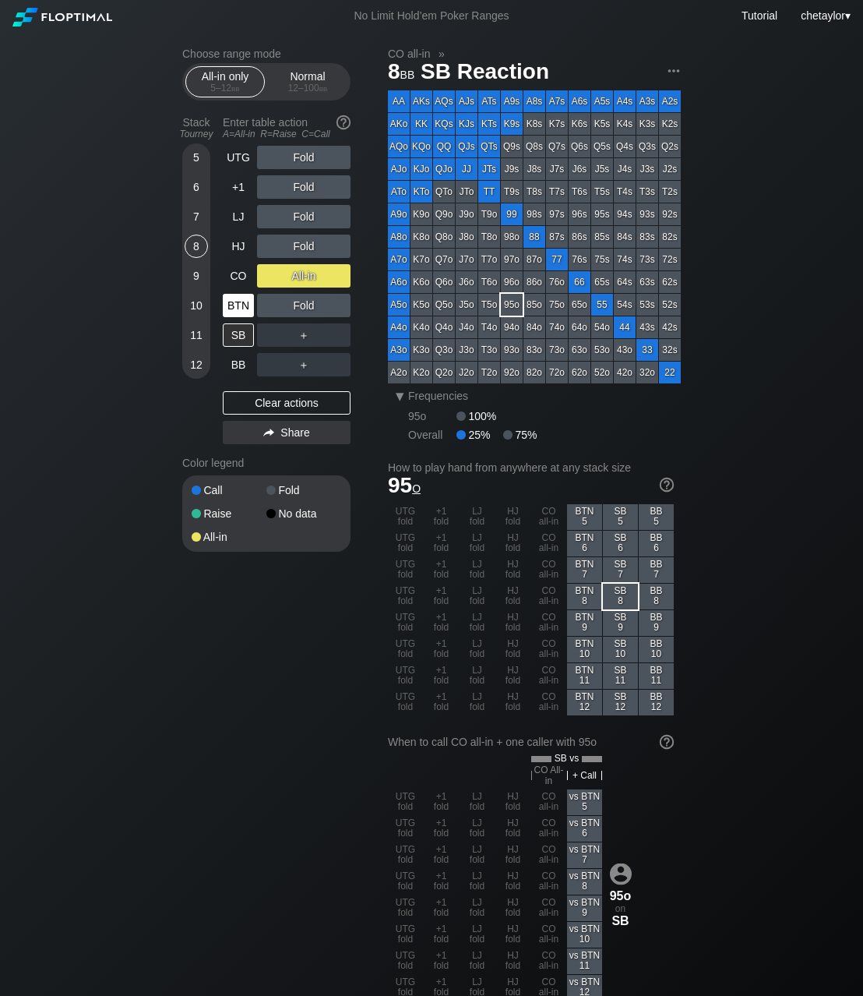
click at [225, 303] on div "BTN" at bounding box center [238, 305] width 31 height 23
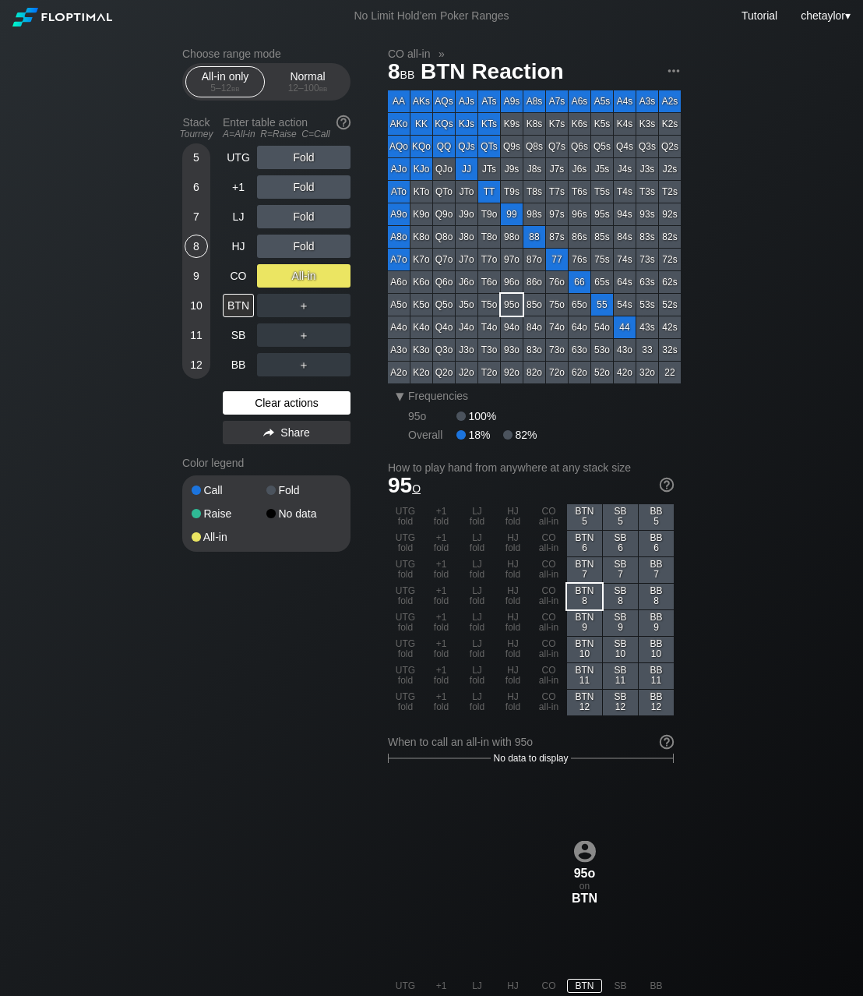
click at [257, 403] on div "Clear actions" at bounding box center [287, 402] width 128 height 23
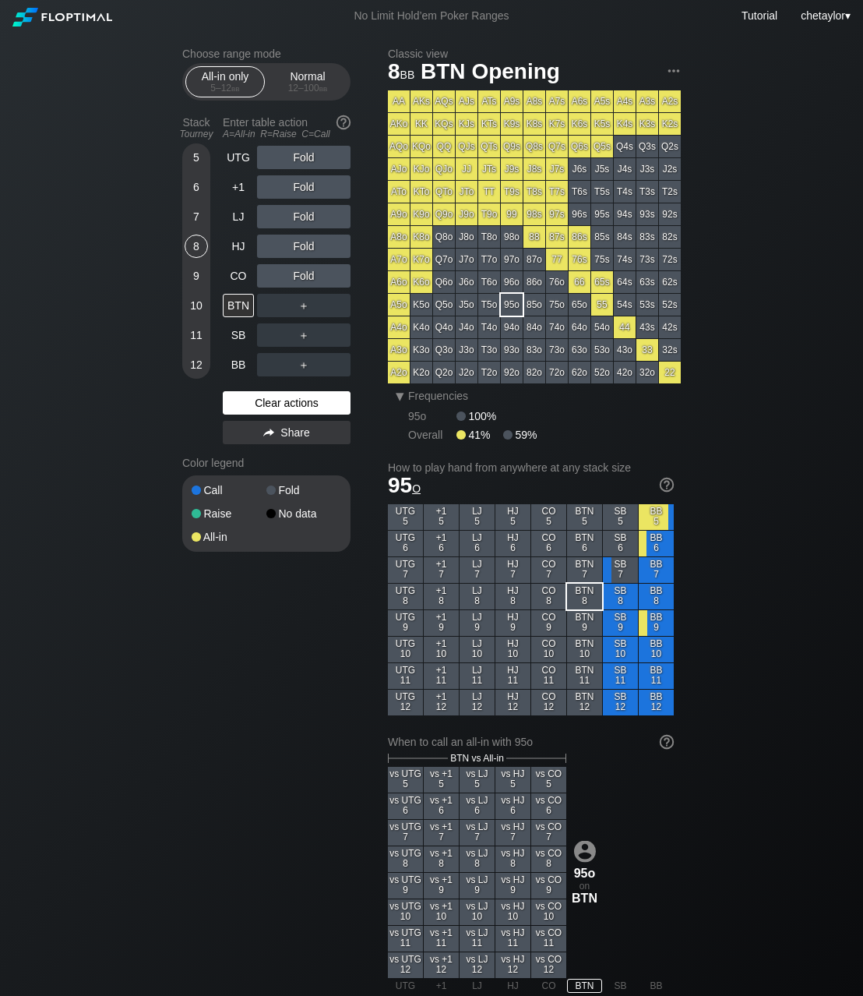
click at [257, 403] on div "Clear actions" at bounding box center [287, 402] width 128 height 23
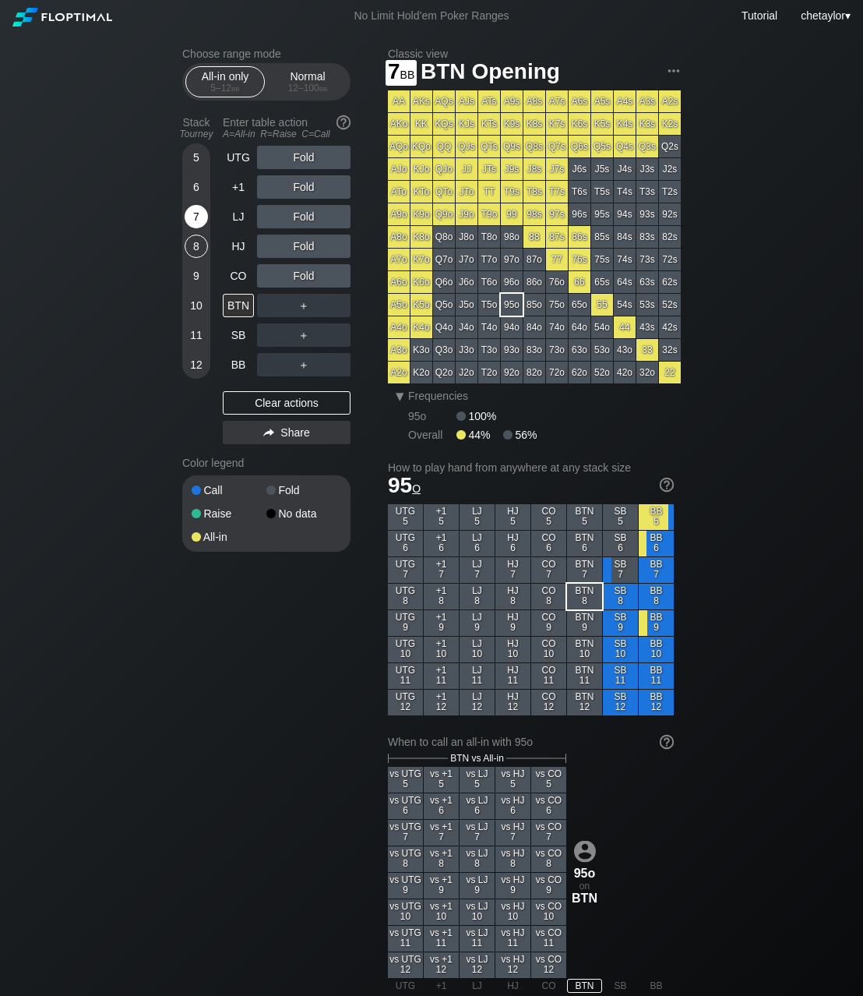
click at [191, 211] on div "7" at bounding box center [196, 216] width 23 height 23
click at [237, 276] on div "CO" at bounding box center [238, 275] width 31 height 23
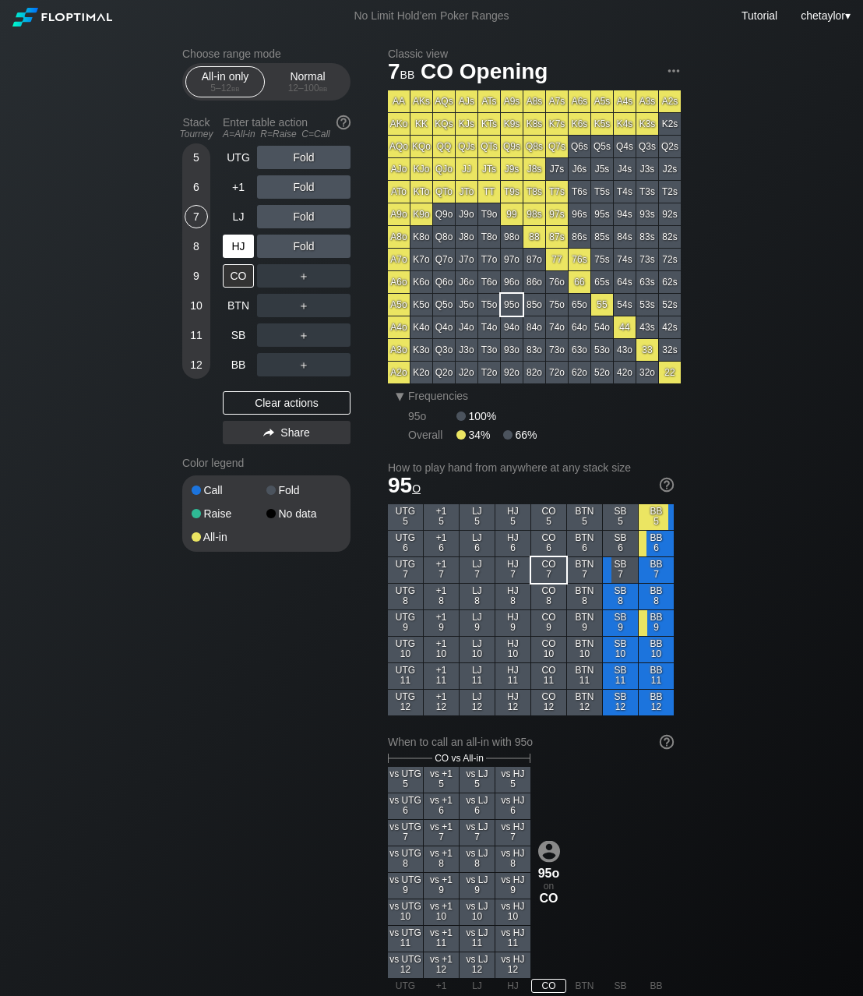
click at [235, 244] on div "HJ" at bounding box center [238, 246] width 31 height 23
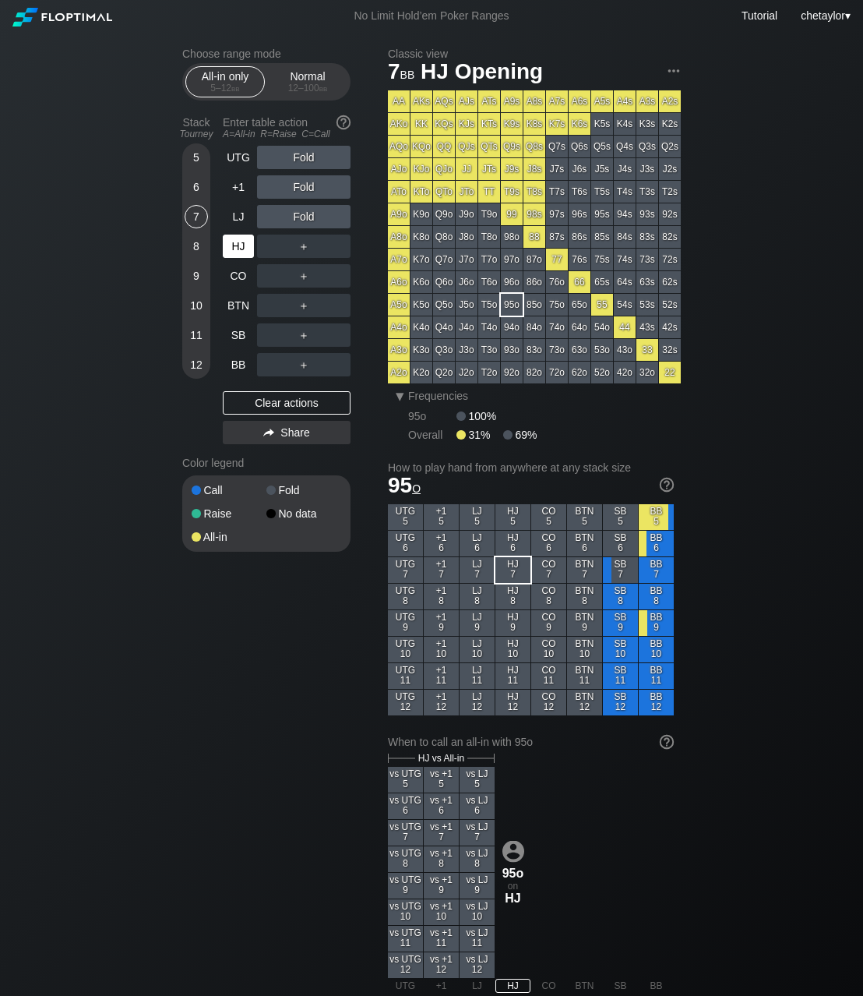
click at [235, 244] on div "HJ" at bounding box center [238, 246] width 31 height 23
click at [238, 363] on div "BB" at bounding box center [238, 364] width 31 height 23
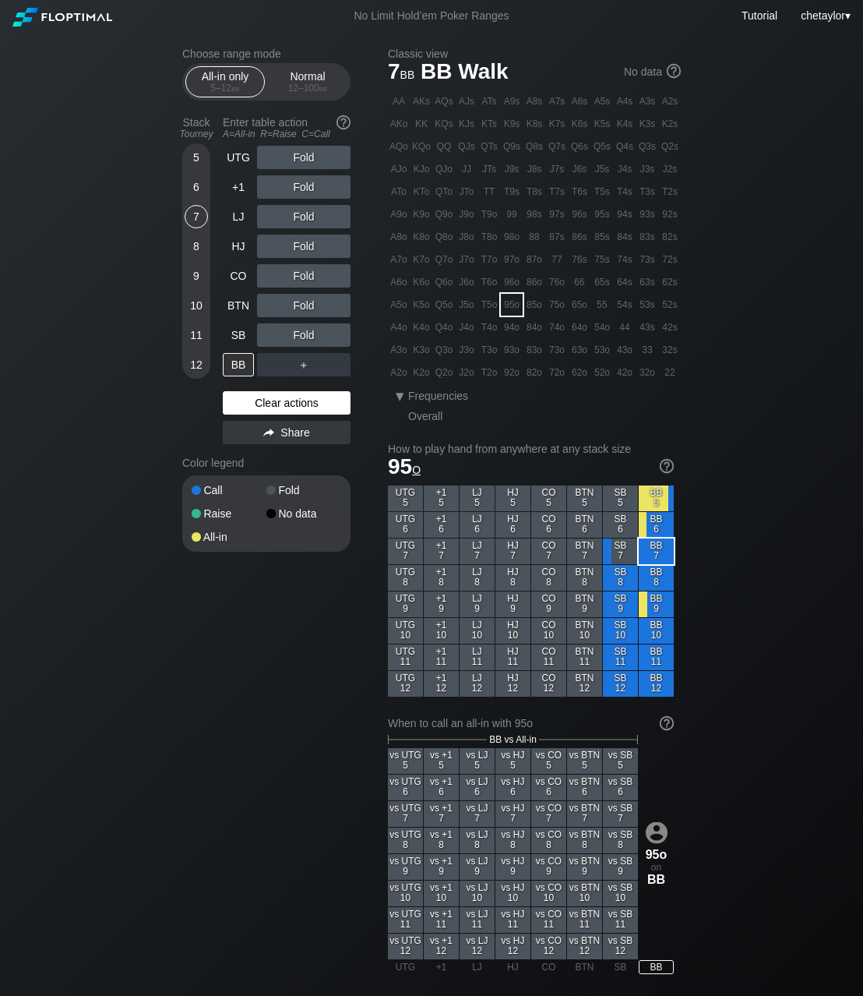
click at [270, 400] on div "Clear actions" at bounding box center [287, 402] width 128 height 23
click at [197, 276] on div "9" at bounding box center [196, 275] width 23 height 23
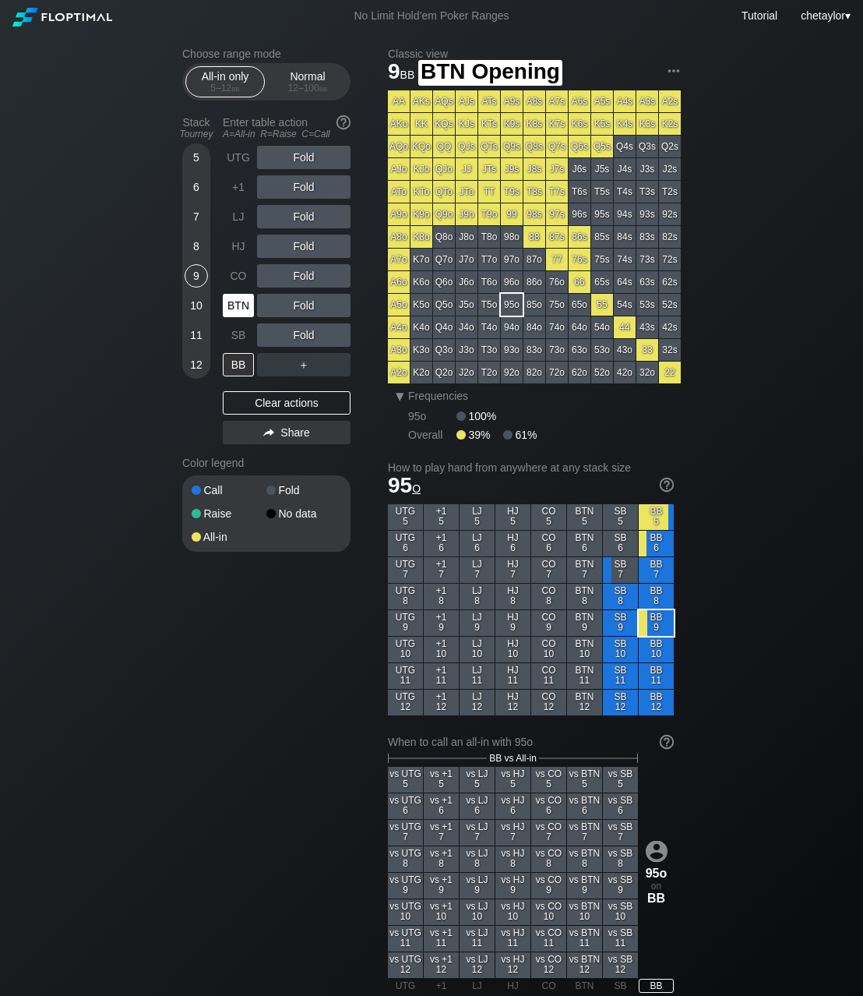
click at [240, 303] on div "BTN" at bounding box center [238, 305] width 31 height 23
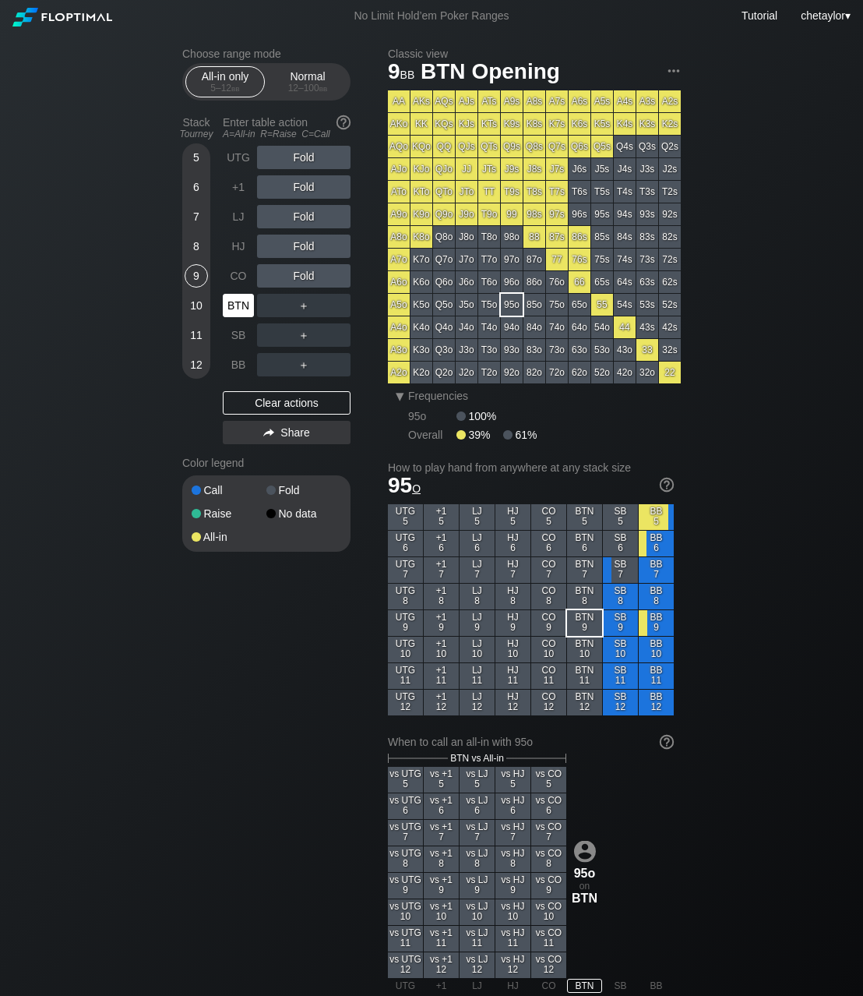
click at [240, 303] on div "BTN" at bounding box center [238, 305] width 31 height 23
click at [194, 335] on div "11" at bounding box center [196, 334] width 23 height 23
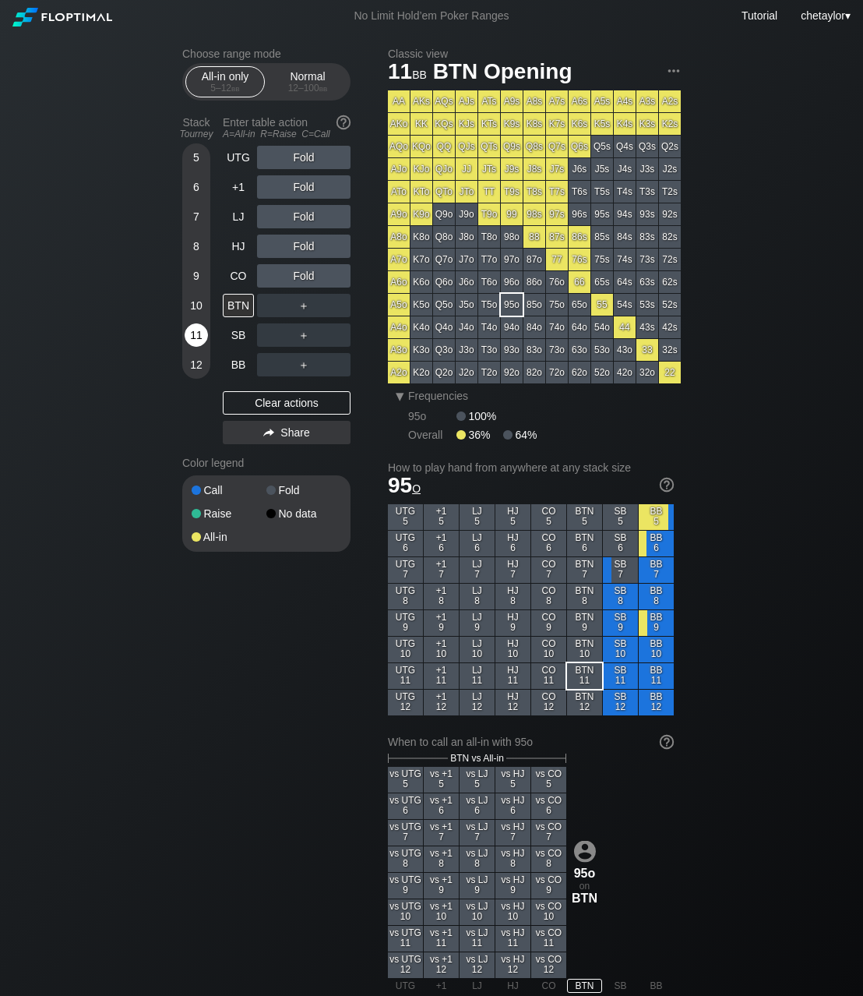
click at [194, 335] on div "11" at bounding box center [196, 334] width 23 height 23
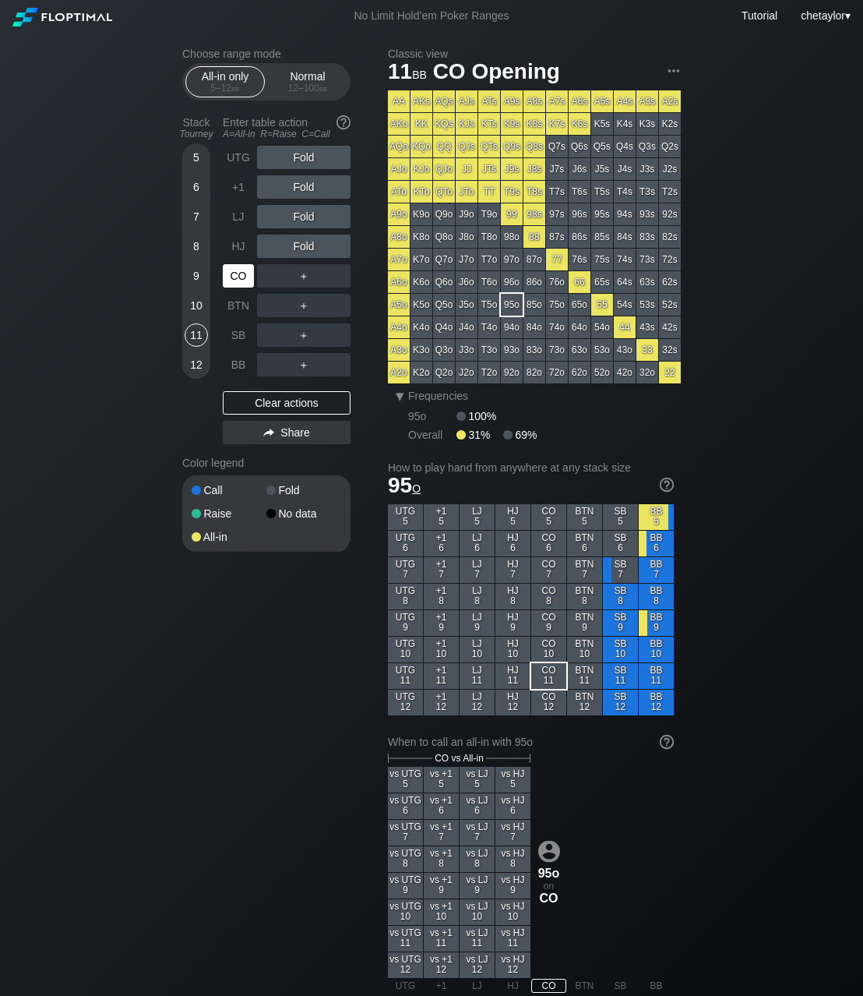
click at [238, 271] on div "CO" at bounding box center [238, 275] width 31 height 23
click at [265, 410] on div "Clear actions" at bounding box center [287, 402] width 128 height 23
click at [244, 243] on div "HJ" at bounding box center [238, 246] width 31 height 23
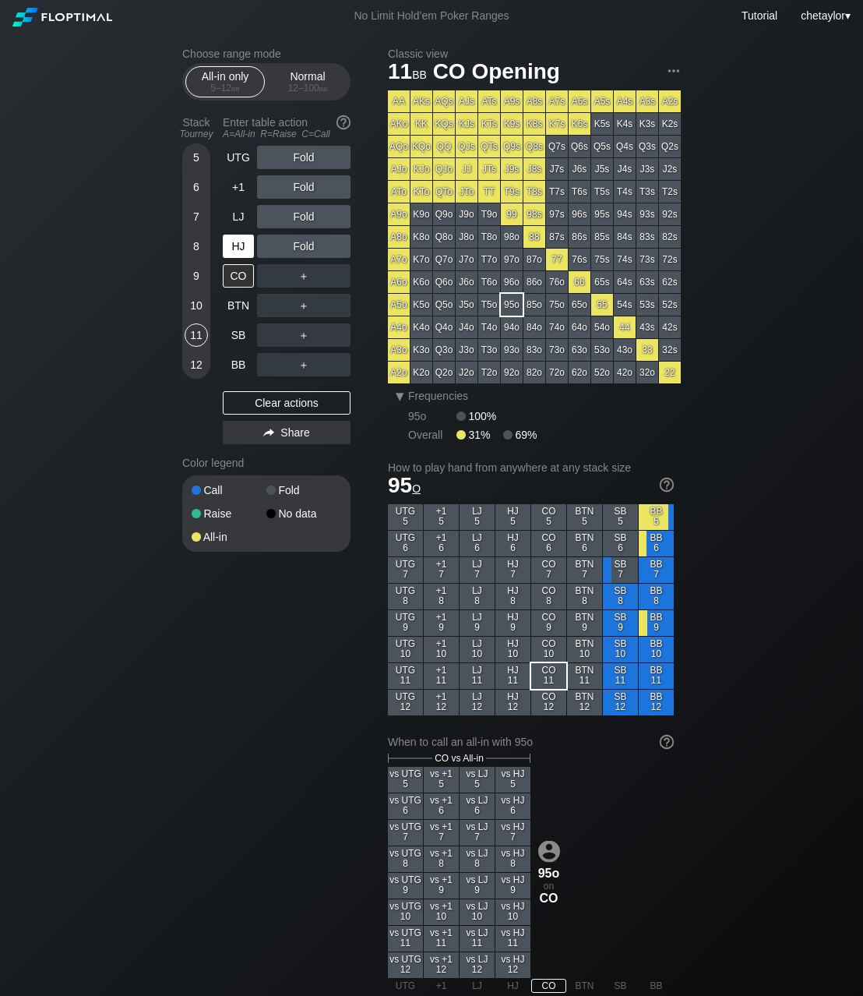
click at [244, 243] on div "HJ" at bounding box center [238, 246] width 31 height 23
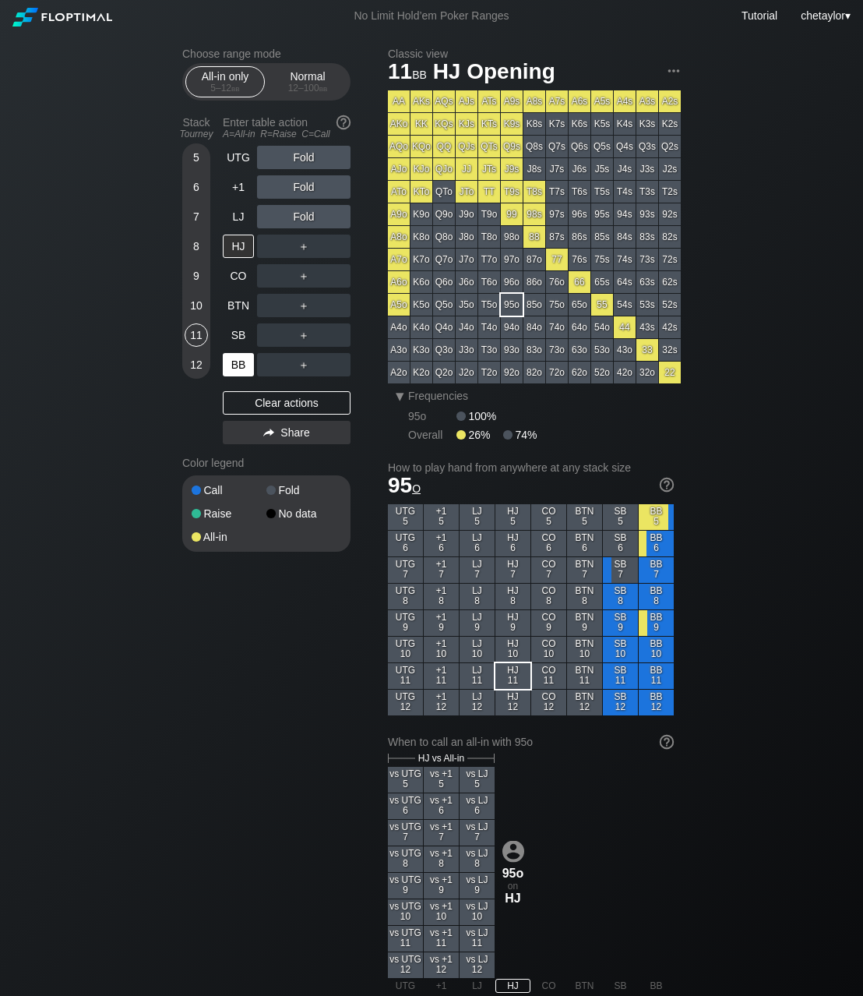
click at [238, 363] on div "BB" at bounding box center [238, 364] width 31 height 23
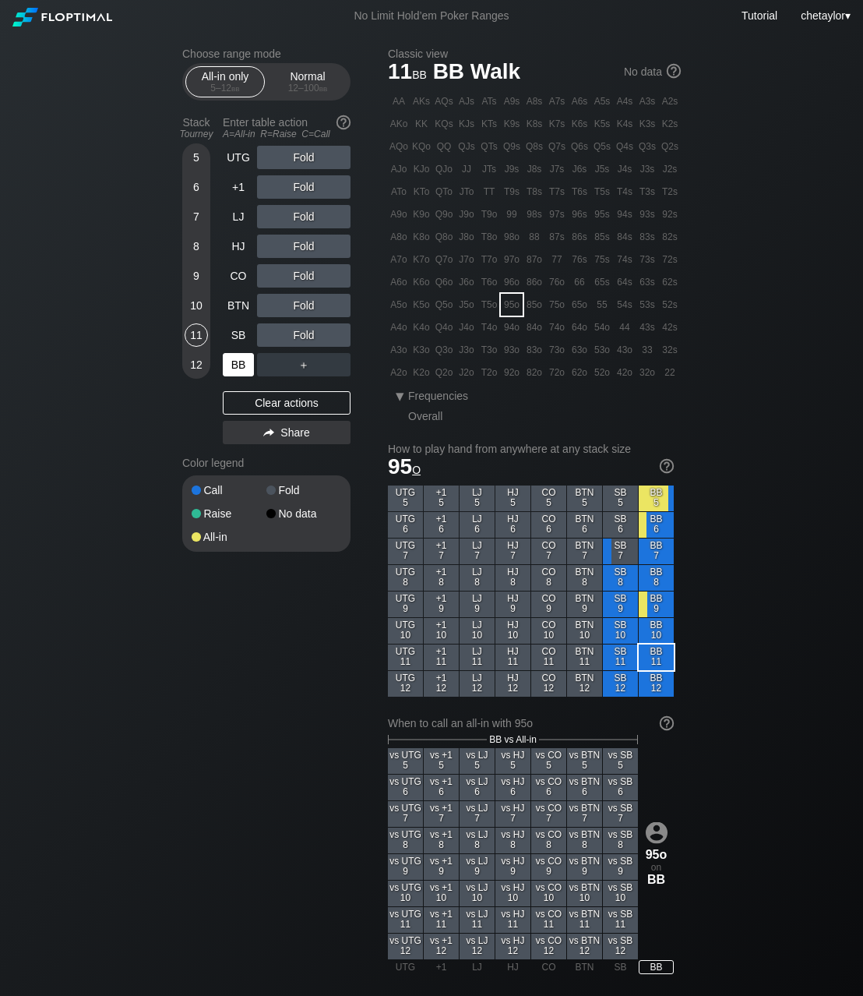
click at [238, 363] on div "BB" at bounding box center [238, 364] width 31 height 23
click at [606, 328] on div "54o" at bounding box center [602, 327] width 22 height 22
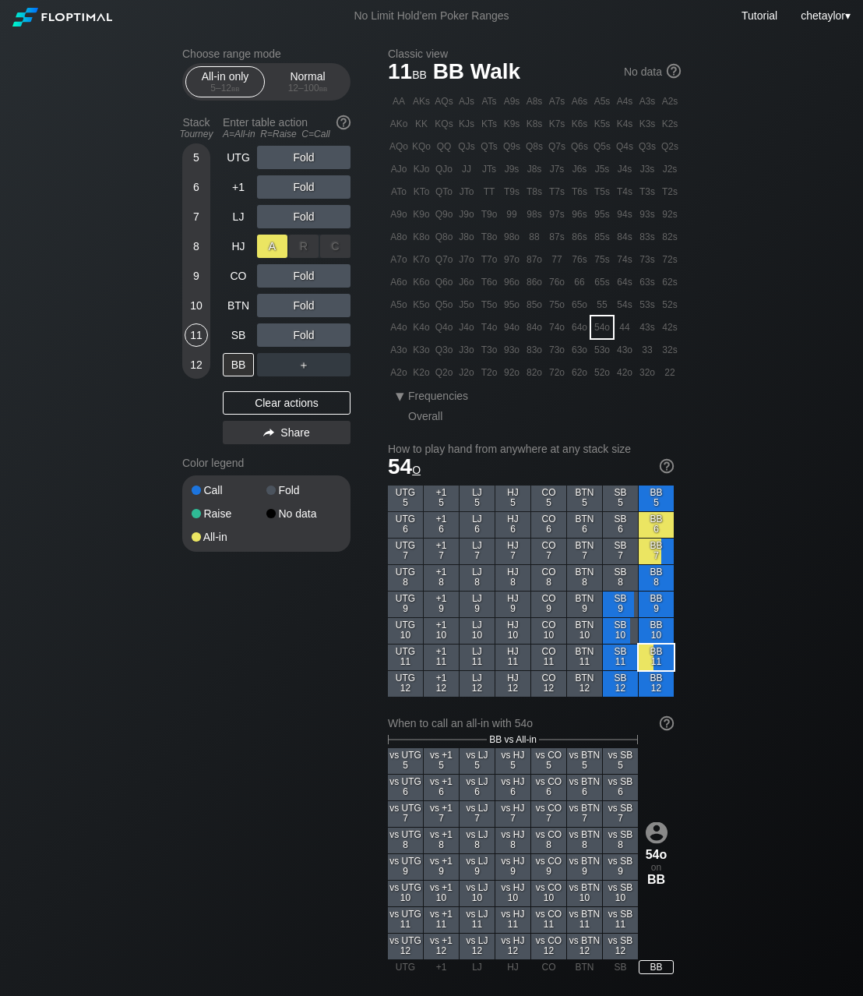
click at [282, 243] on div "A ✕" at bounding box center [272, 246] width 30 height 23
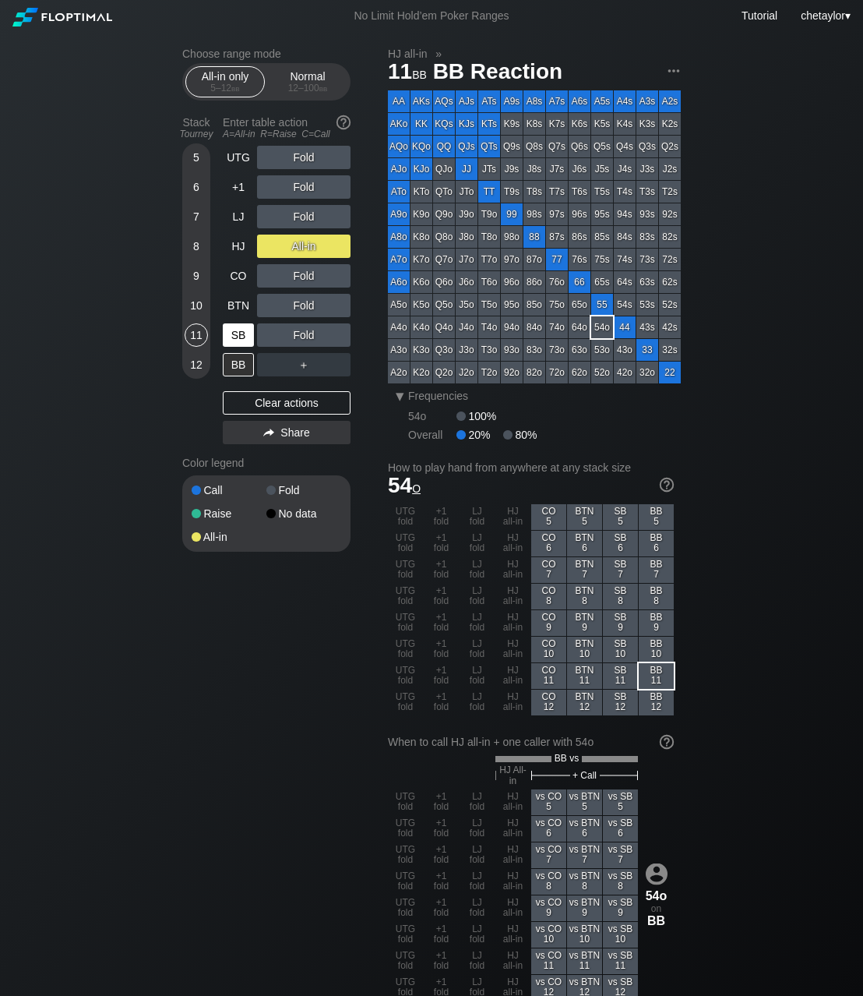
click at [247, 332] on div "SB" at bounding box center [238, 334] width 31 height 23
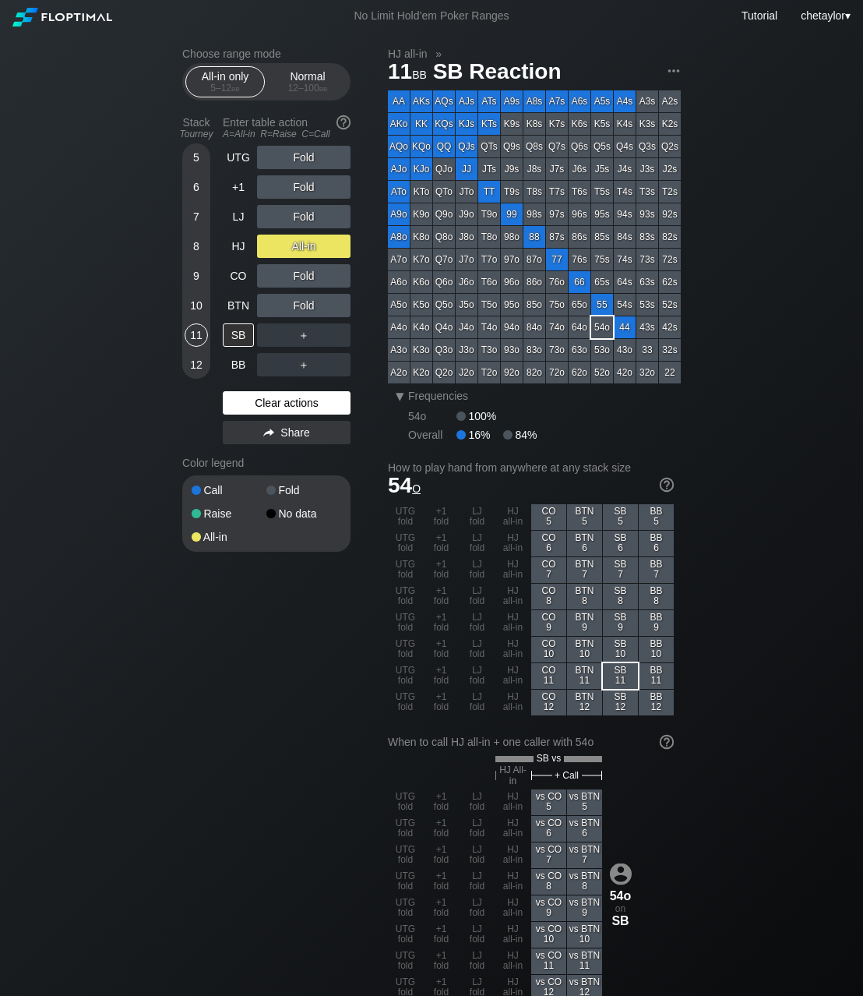
click at [263, 400] on div "Clear actions" at bounding box center [287, 402] width 128 height 23
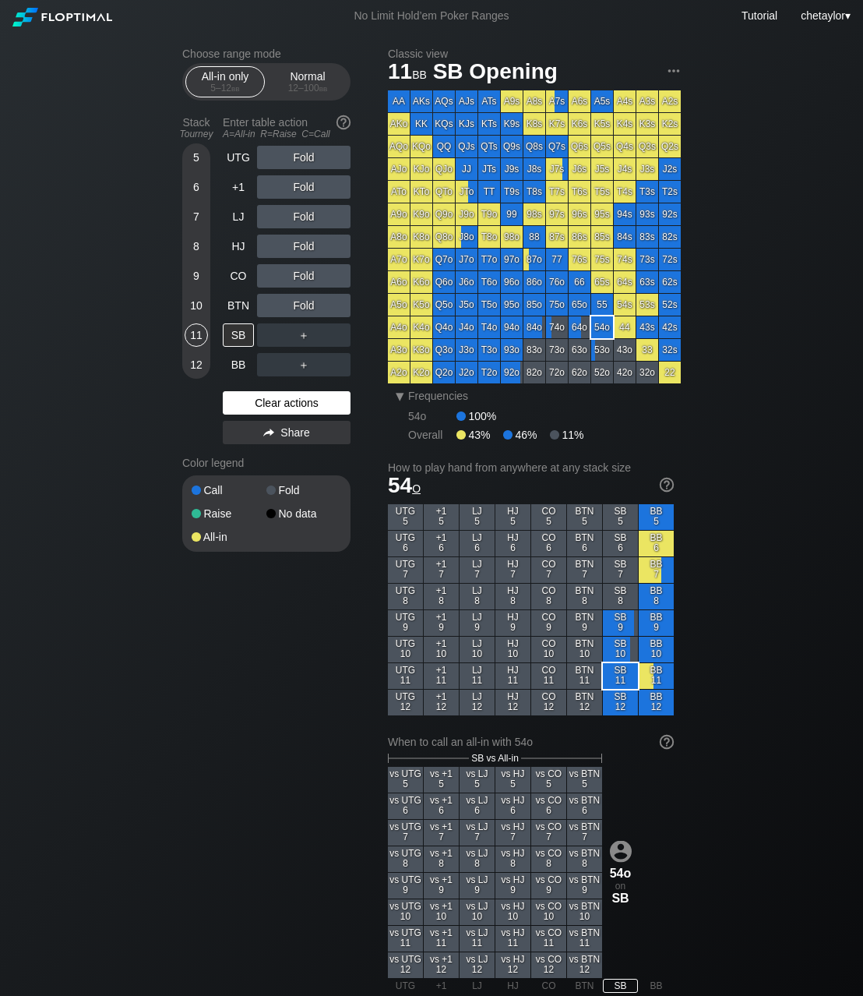
click at [263, 400] on div "Clear actions" at bounding box center [287, 402] width 128 height 23
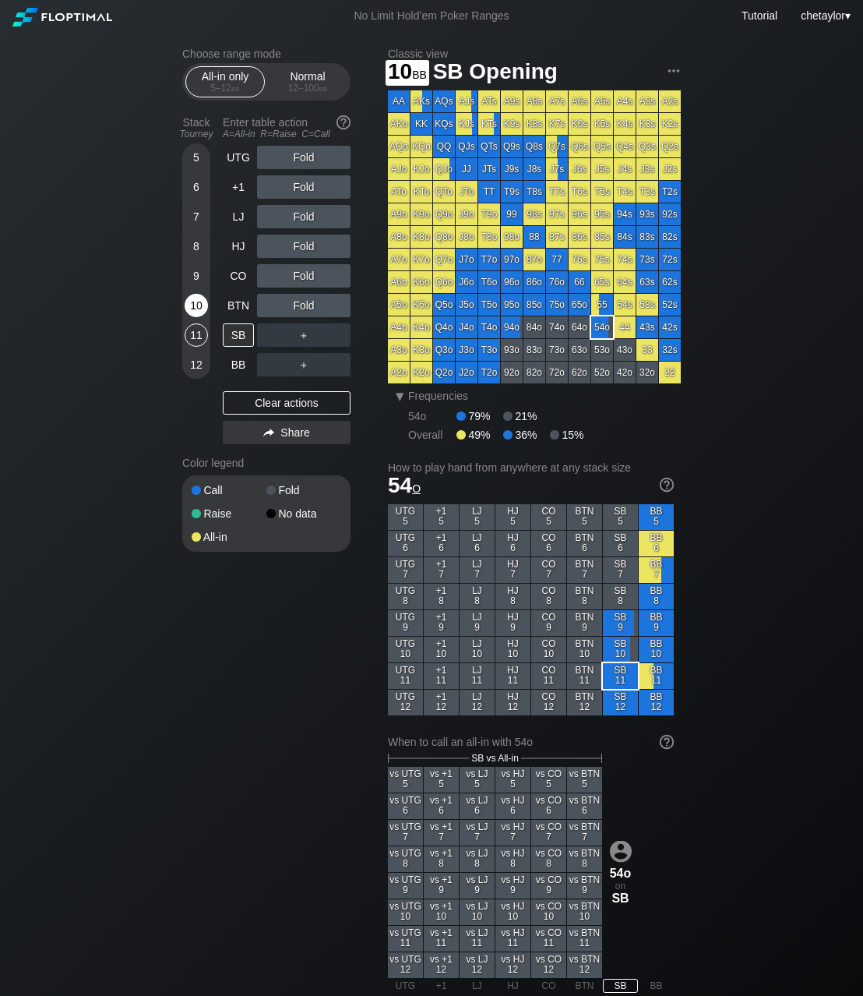
click at [196, 304] on div "10" at bounding box center [196, 305] width 23 height 23
click at [397, 132] on div "AKo" at bounding box center [399, 124] width 22 height 22
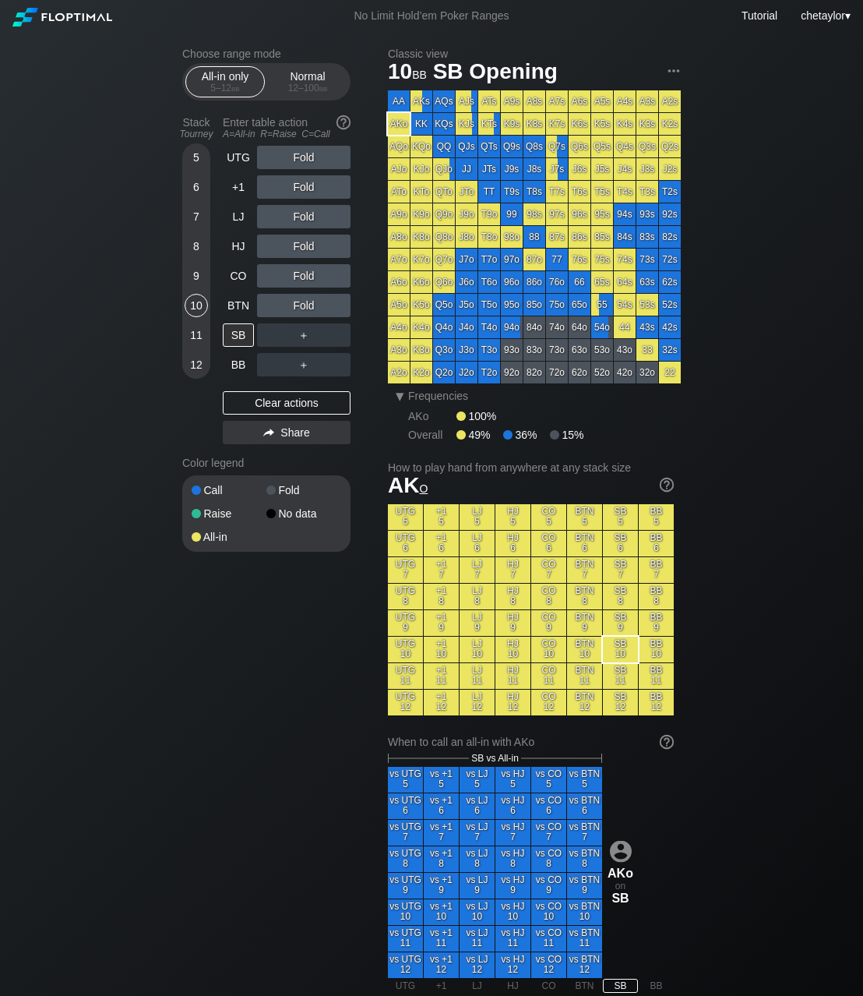
click at [397, 132] on div "AKo" at bounding box center [399, 124] width 22 height 22
click at [275, 218] on div "A ✕" at bounding box center [272, 216] width 30 height 23
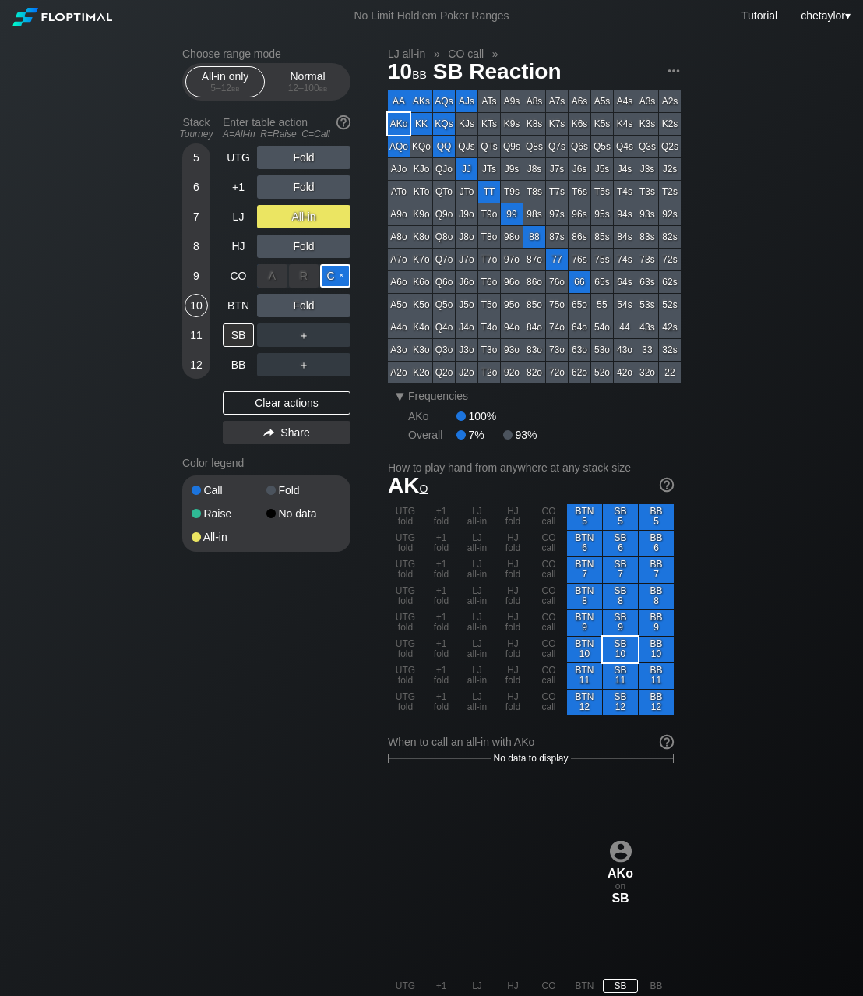
click at [337, 274] on div "C ✕" at bounding box center [335, 275] width 30 height 23
click at [228, 298] on div "BTN" at bounding box center [238, 305] width 31 height 23
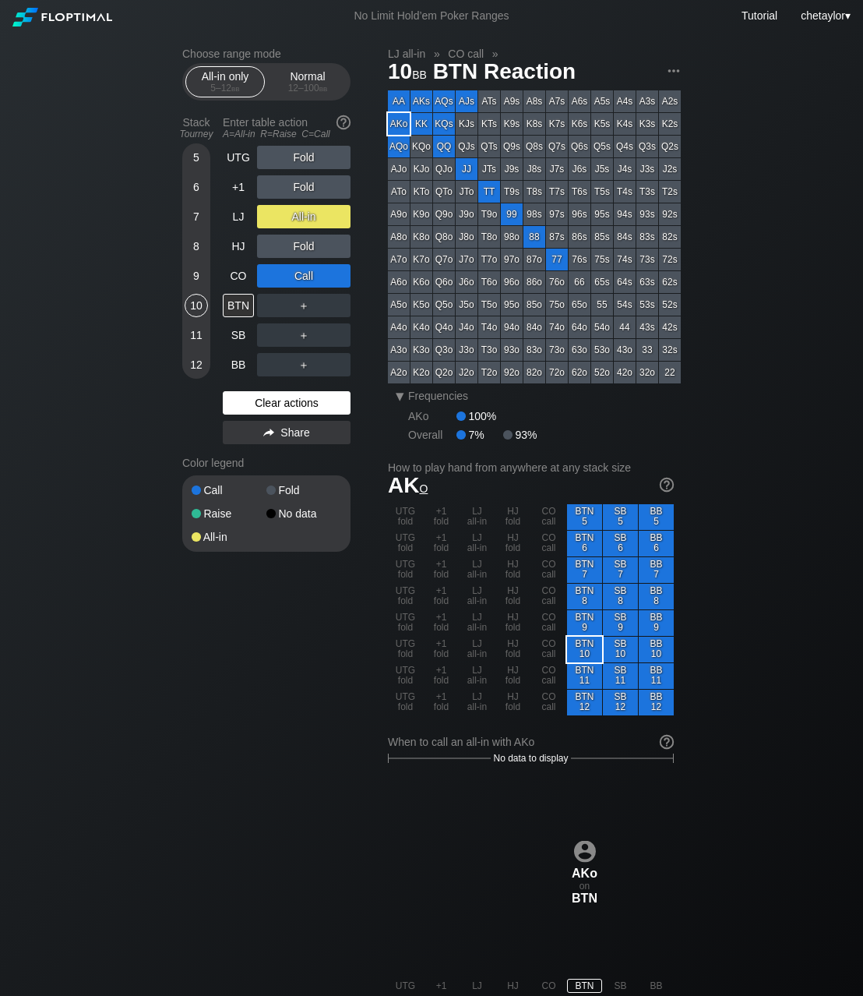
click at [293, 402] on div "Clear actions" at bounding box center [287, 402] width 128 height 23
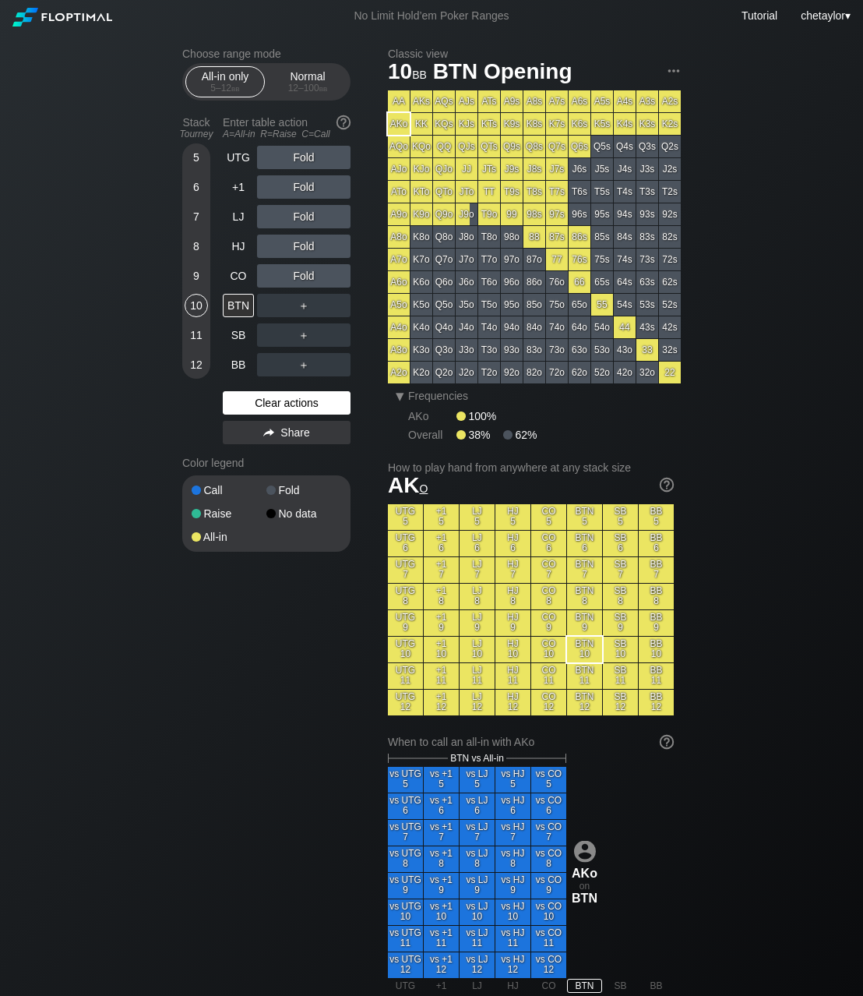
click at [293, 402] on div "Clear actions" at bounding box center [287, 402] width 128 height 23
click at [309, 85] on div "12 – 100 bb" at bounding box center [307, 88] width 65 height 11
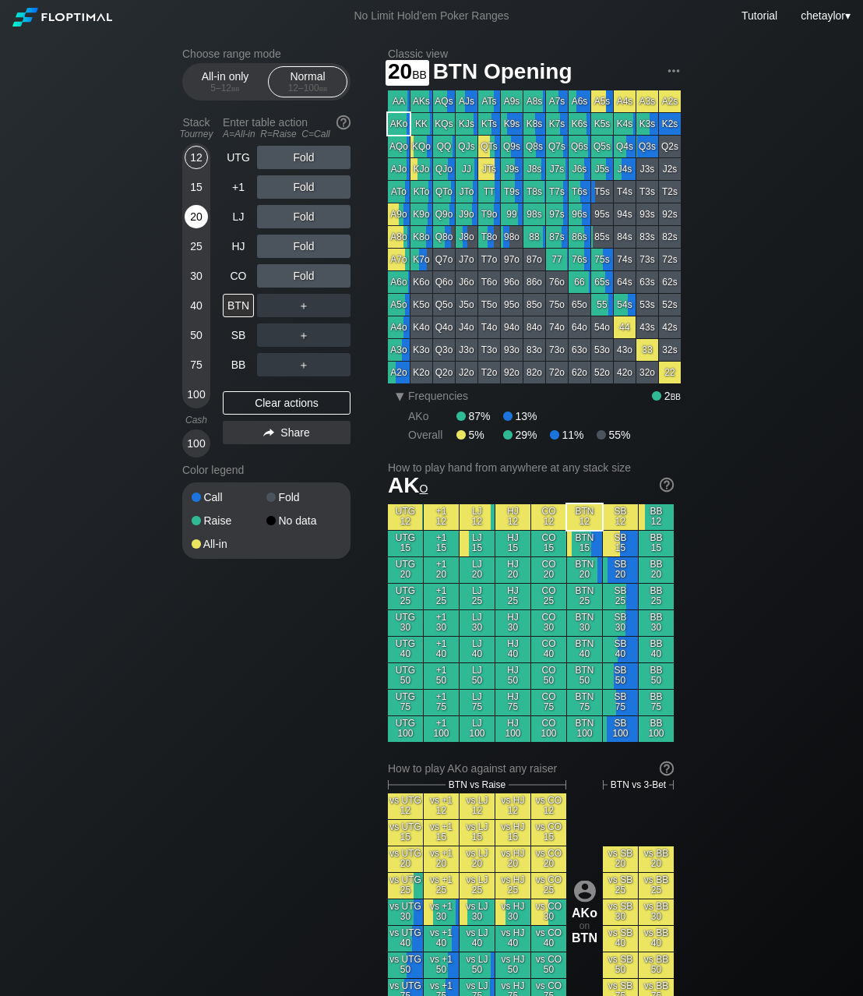
click at [196, 222] on div "20" at bounding box center [196, 216] width 23 height 23
click at [242, 277] on div "CO" at bounding box center [238, 275] width 31 height 23
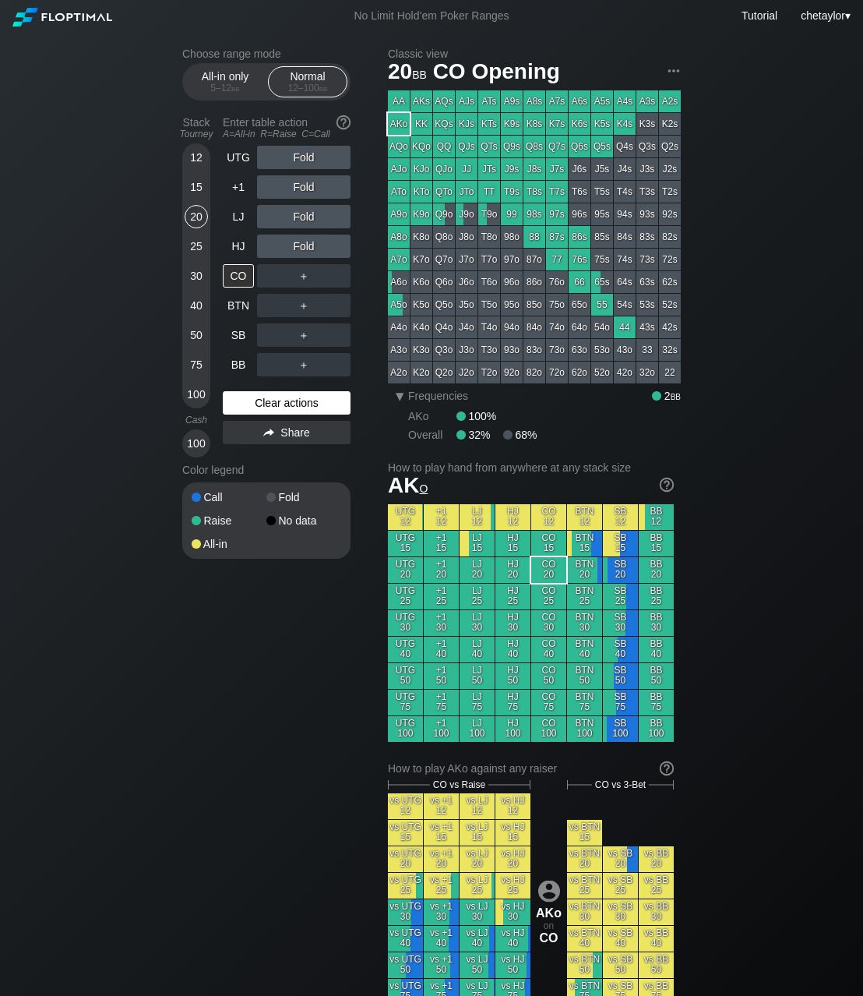
click at [276, 401] on div "Clear actions" at bounding box center [287, 402] width 128 height 23
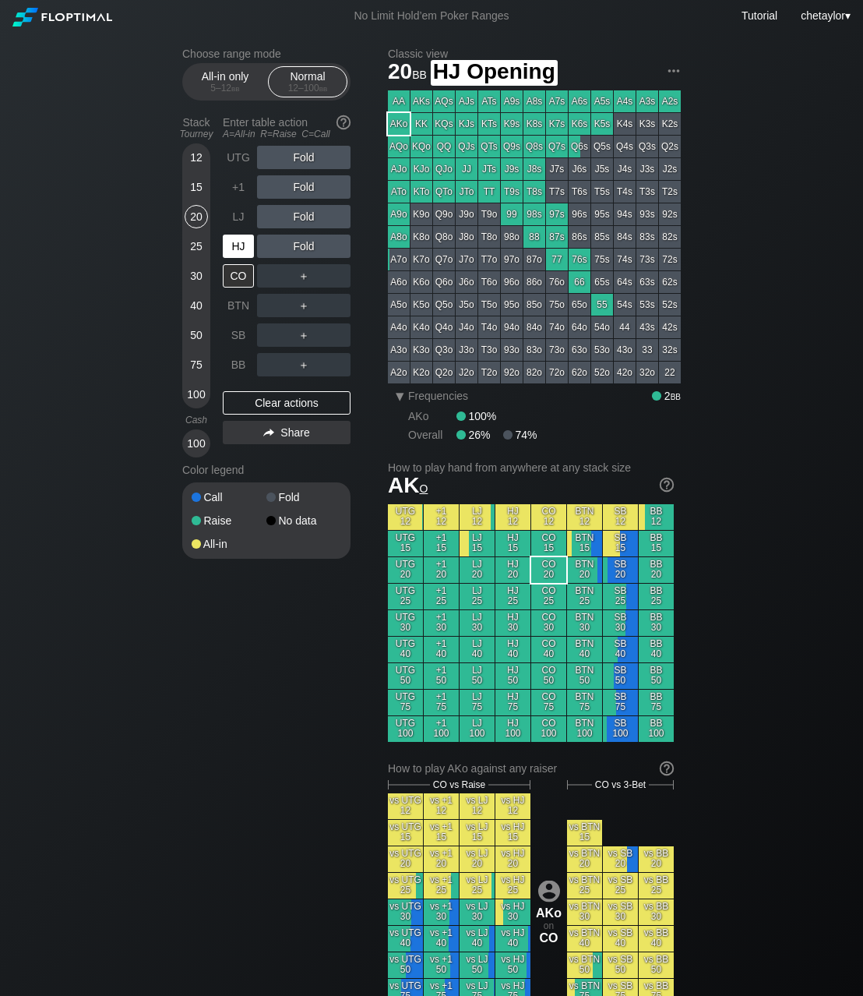
click at [239, 245] on div "HJ" at bounding box center [238, 246] width 31 height 23
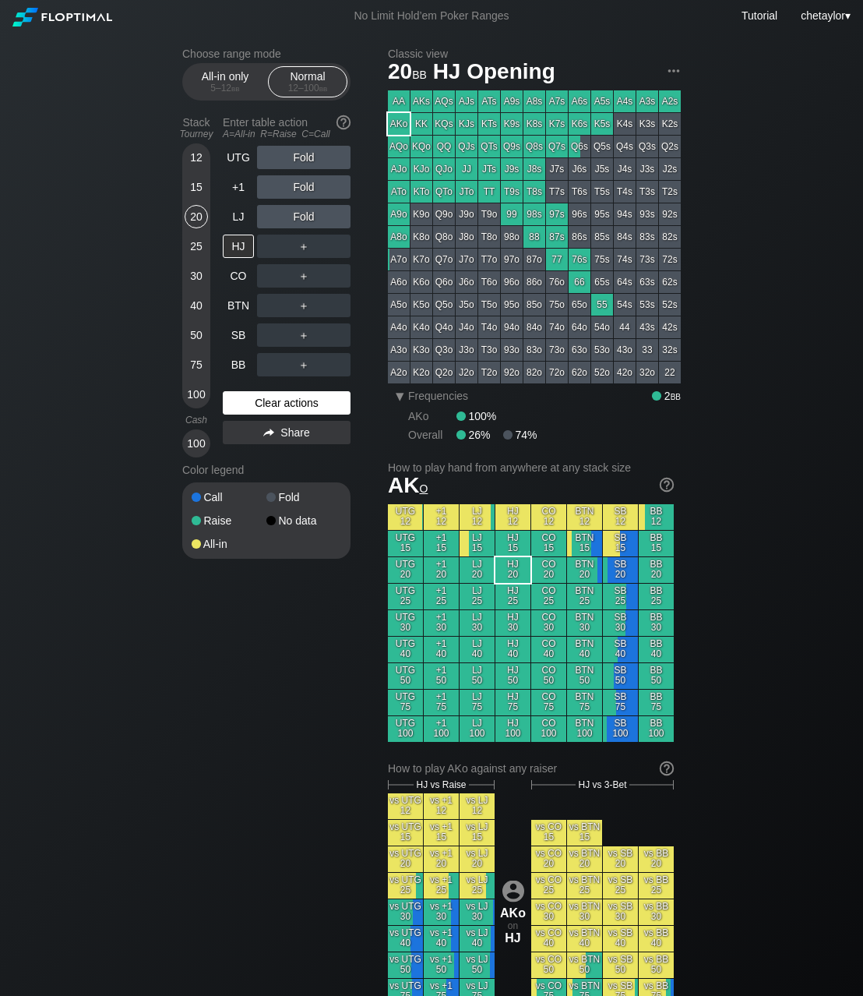
click at [258, 407] on div "Clear actions" at bounding box center [287, 402] width 128 height 23
click at [239, 364] on div "BB" at bounding box center [238, 364] width 31 height 23
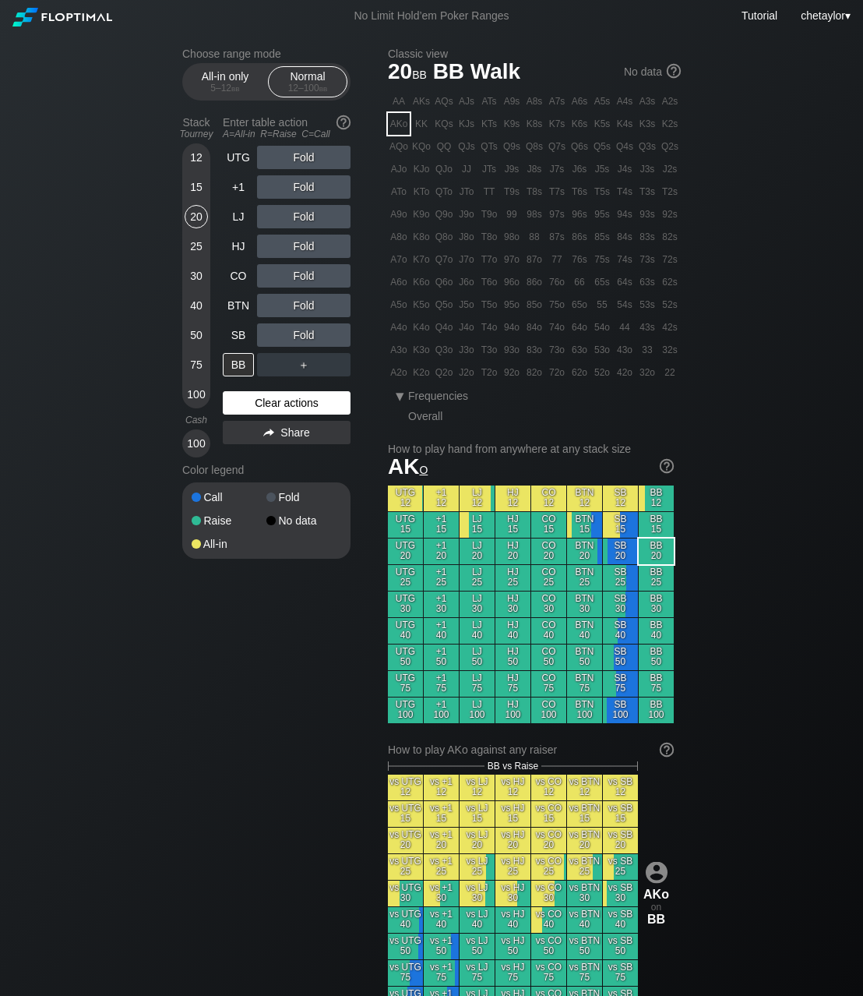
click at [279, 403] on div "Clear actions" at bounding box center [287, 402] width 128 height 23
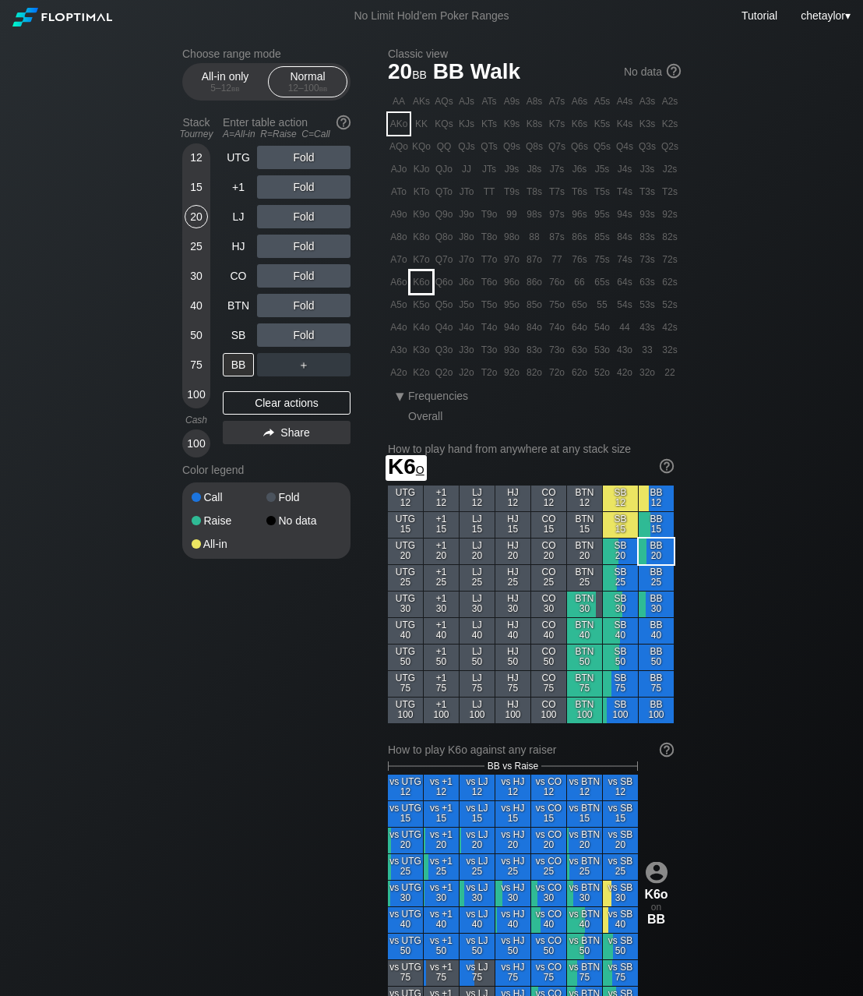
click at [419, 281] on div "K6o" at bounding box center [422, 282] width 22 height 22
click at [269, 329] on div "A ✕" at bounding box center [272, 334] width 30 height 23
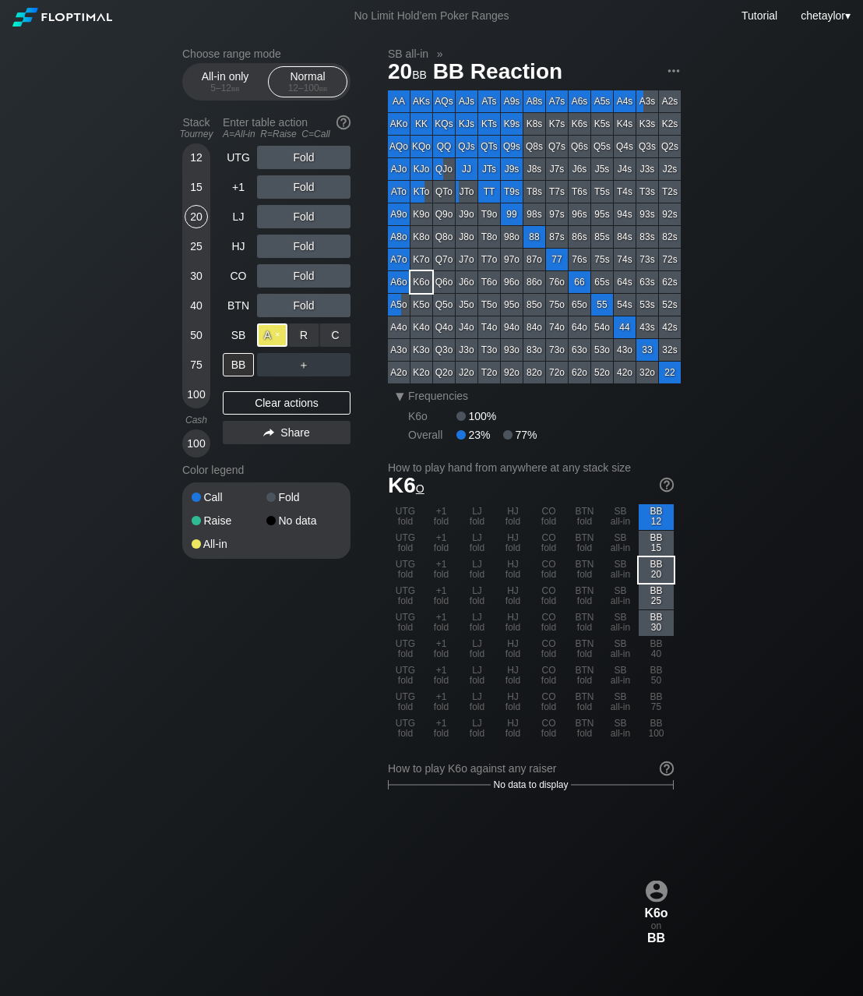
click at [278, 333] on div "A ✕" at bounding box center [272, 334] width 30 height 23
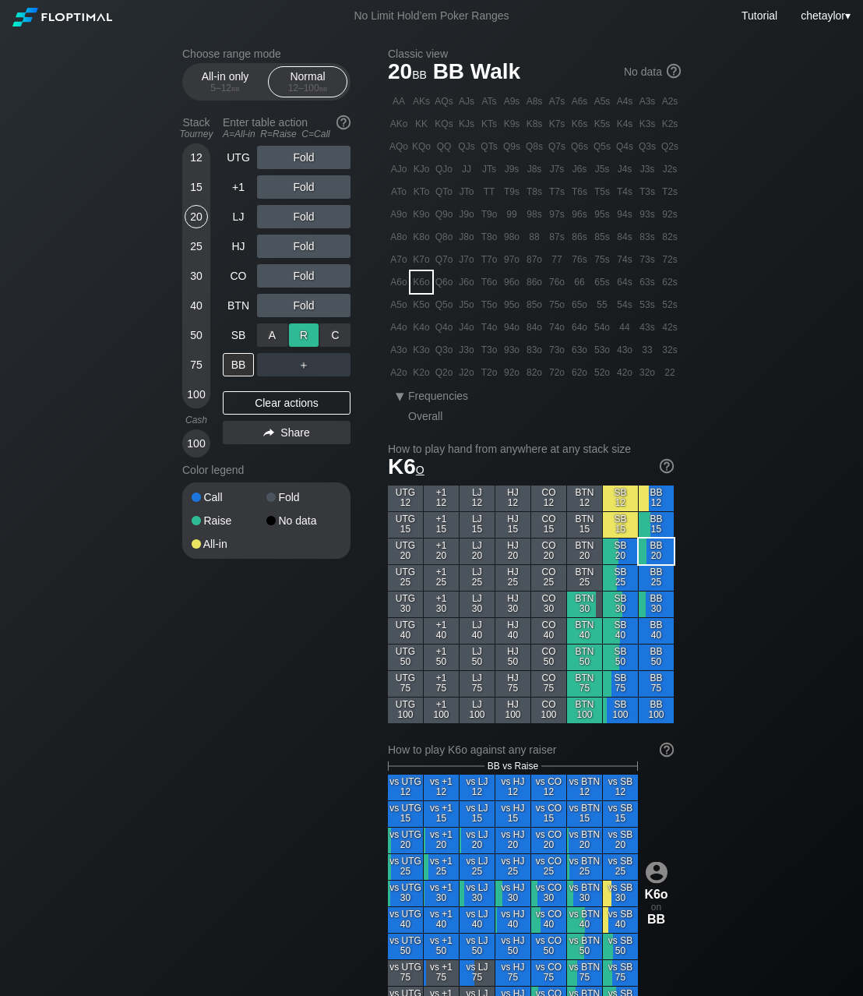
click at [302, 333] on div "R ✕" at bounding box center [304, 334] width 30 height 23
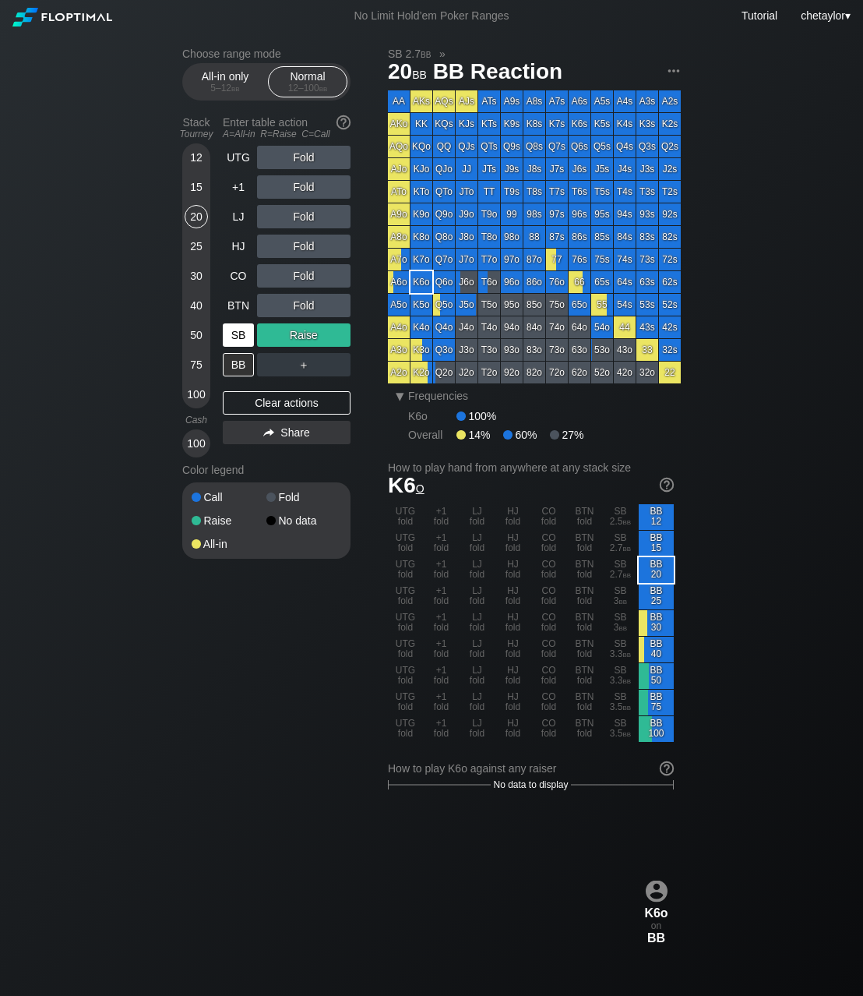
click at [242, 330] on div "SB" at bounding box center [238, 334] width 31 height 23
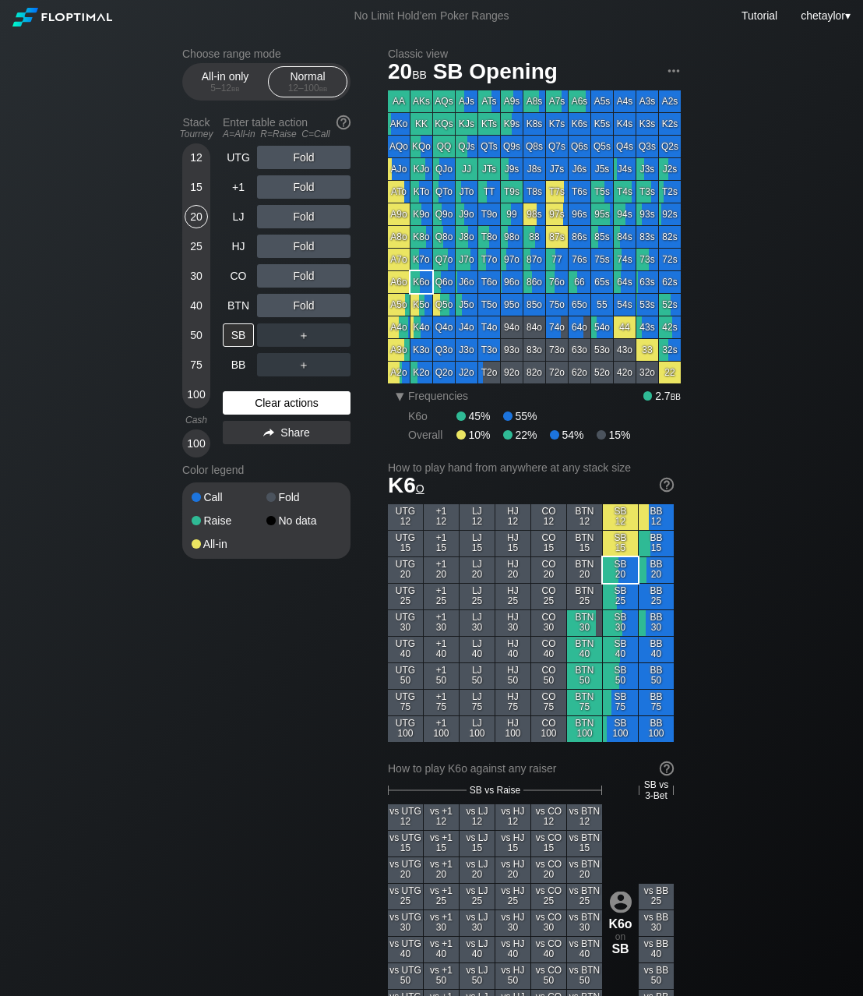
click at [269, 396] on div "Clear actions" at bounding box center [287, 402] width 128 height 23
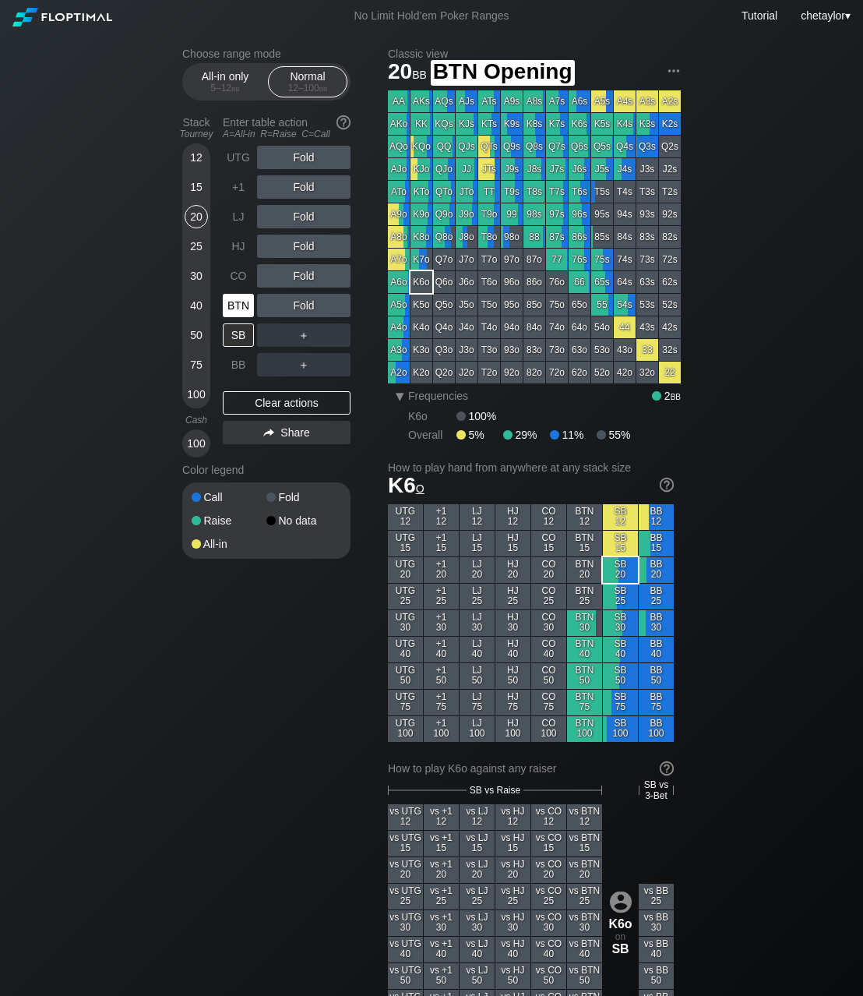
click at [238, 295] on div "BTN" at bounding box center [238, 305] width 31 height 23
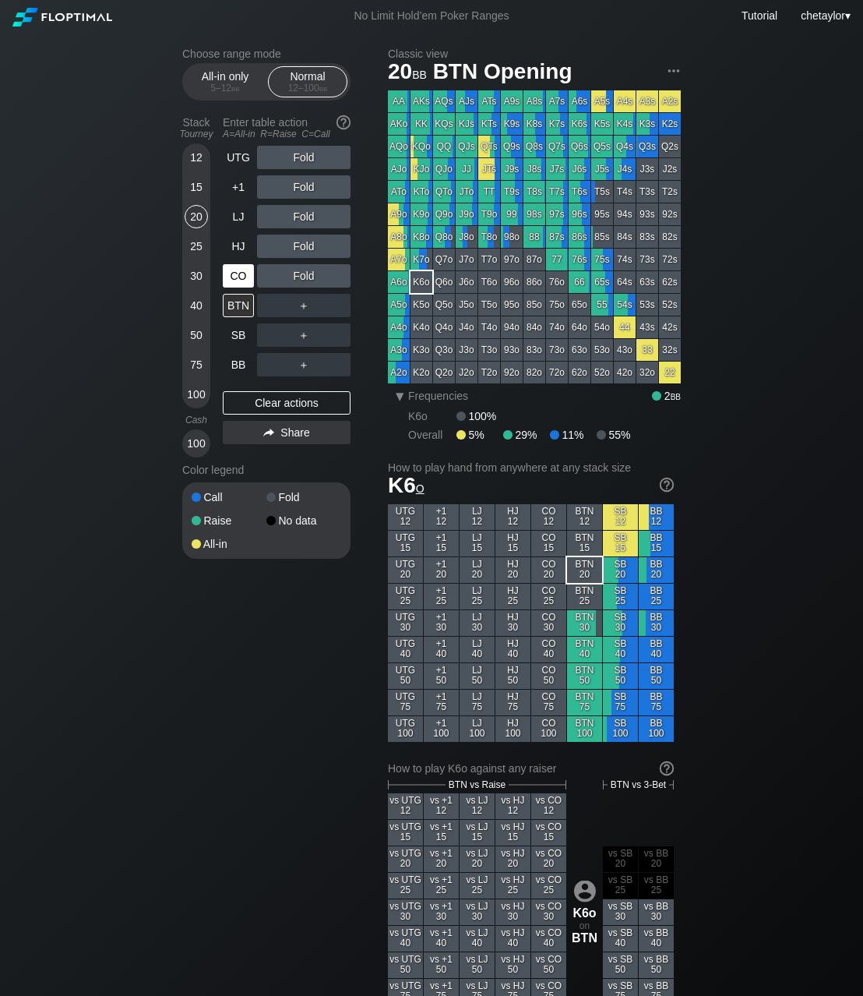
click at [234, 275] on div "CO" at bounding box center [238, 275] width 31 height 23
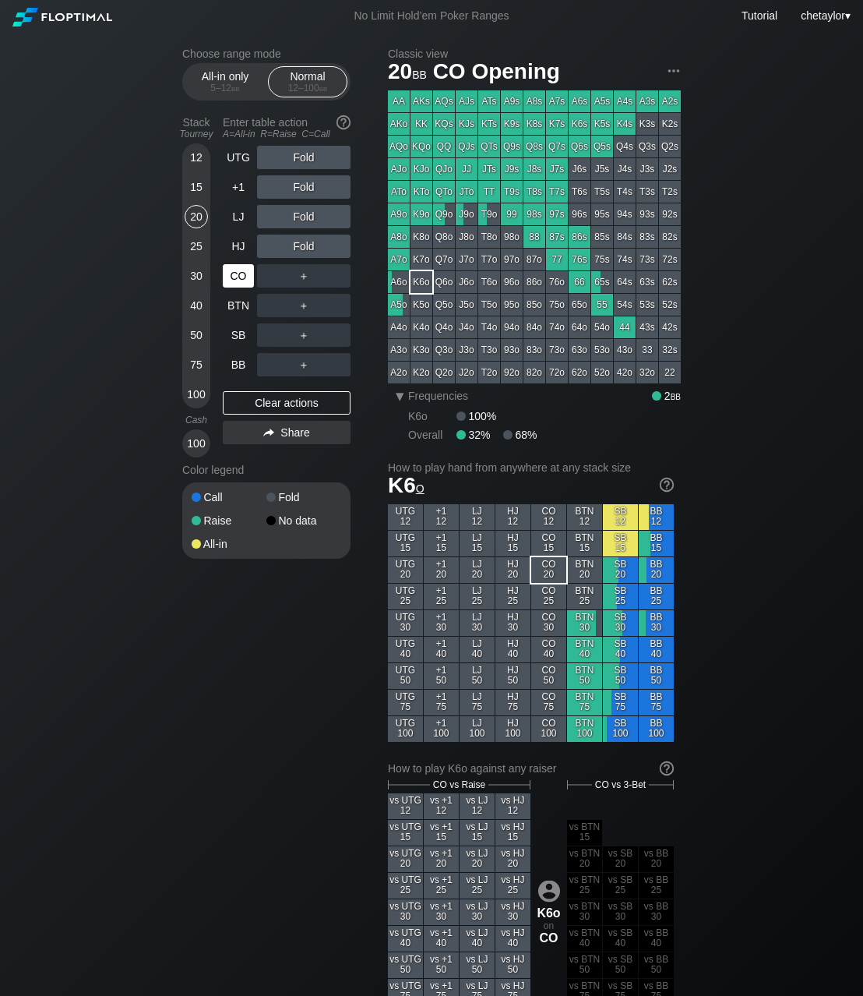
click at [234, 275] on div "CO" at bounding box center [238, 275] width 31 height 23
click at [252, 407] on div "Clear actions" at bounding box center [287, 402] width 128 height 23
click at [193, 182] on div "15" at bounding box center [196, 186] width 23 height 23
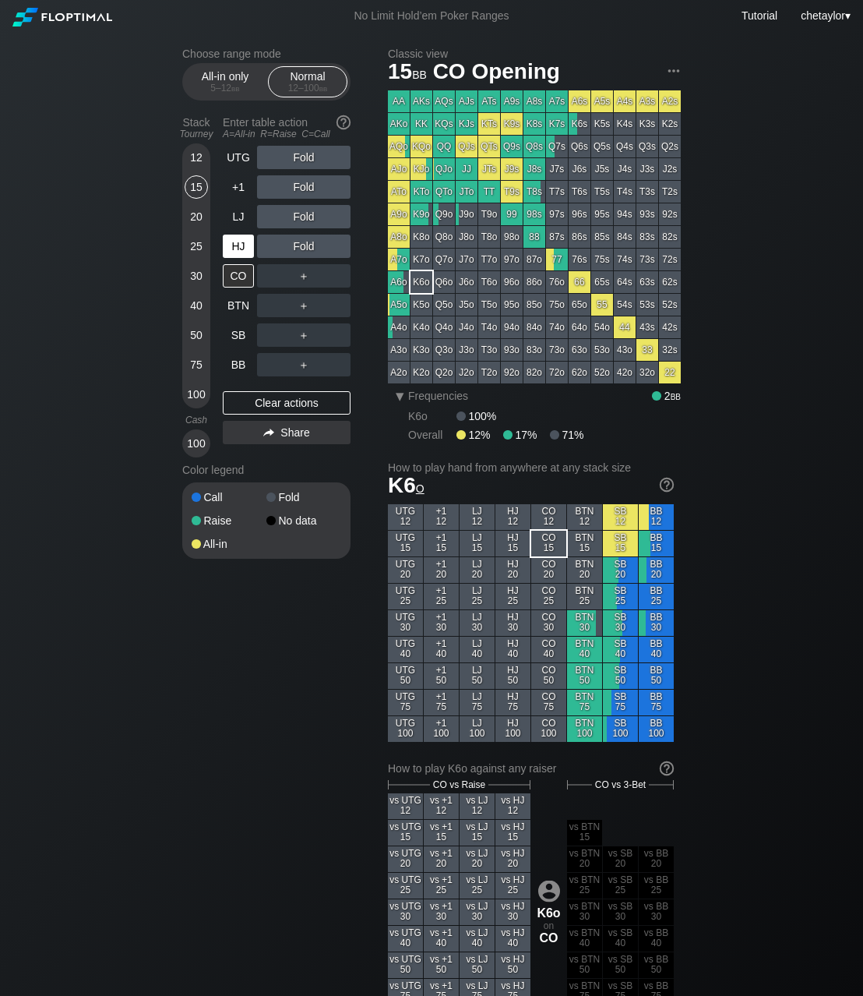
click at [236, 243] on div "HJ" at bounding box center [238, 246] width 31 height 23
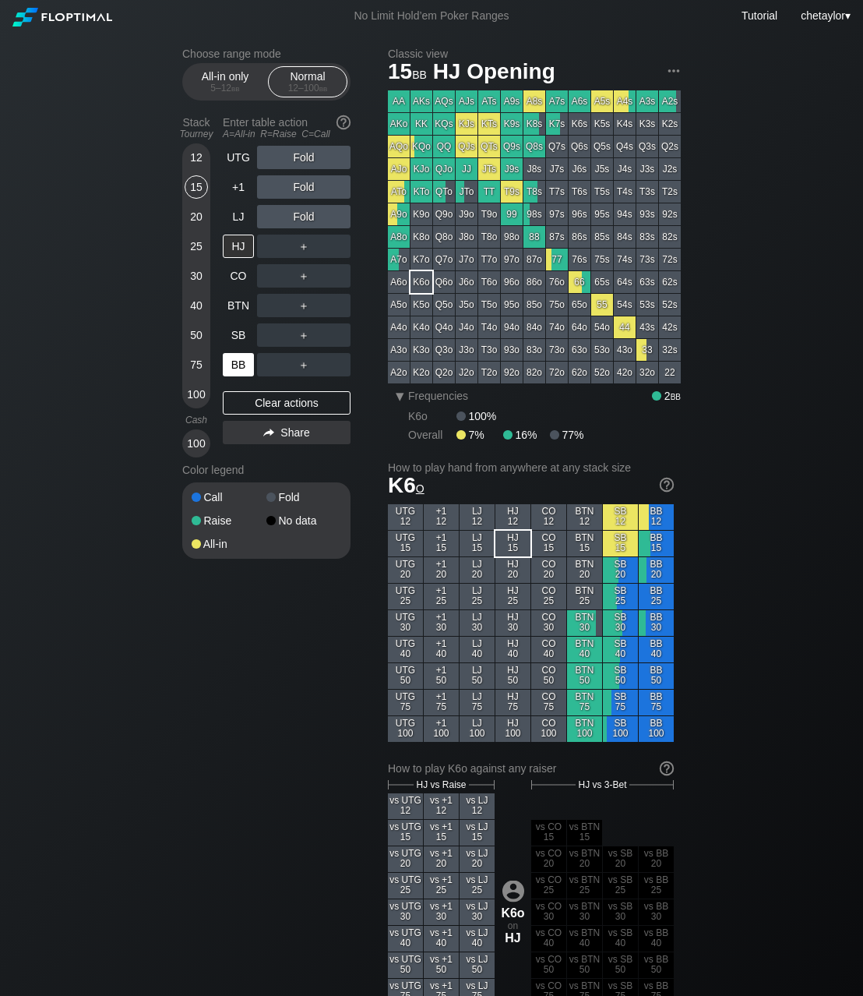
click at [245, 360] on div "BB" at bounding box center [238, 364] width 31 height 23
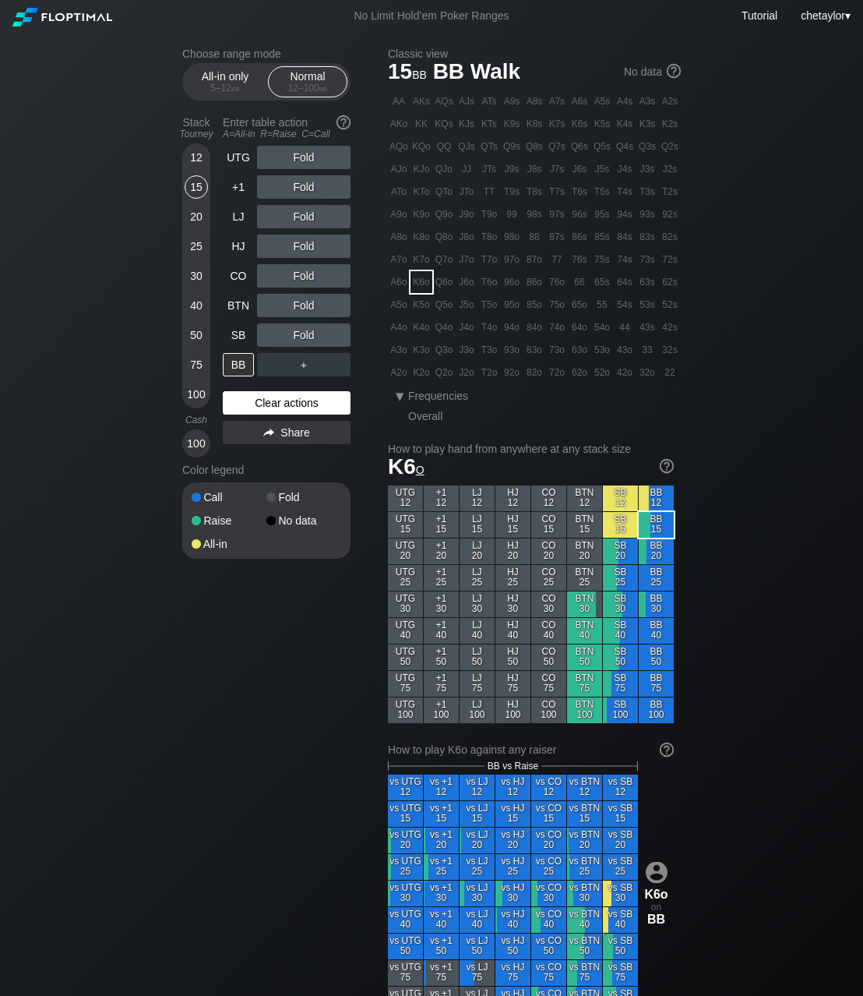
click at [252, 397] on div "Clear actions" at bounding box center [287, 402] width 128 height 23
click at [231, 327] on div "SB" at bounding box center [238, 334] width 31 height 23
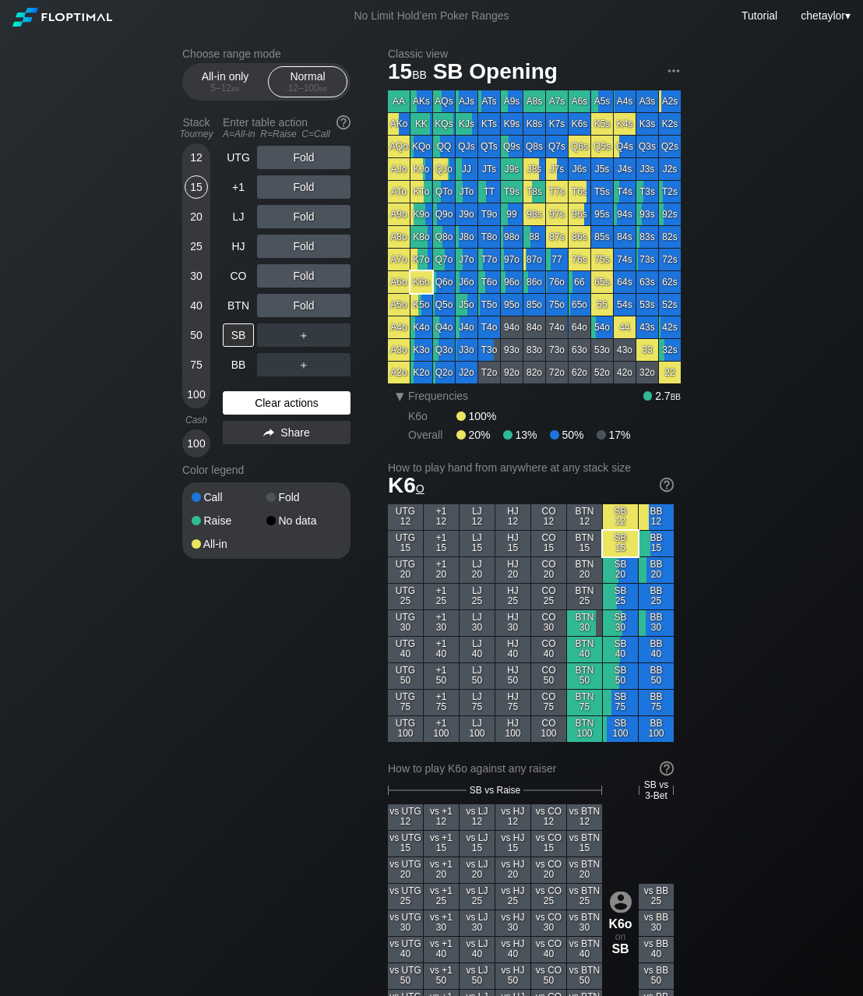
click at [281, 399] on div "Clear actions" at bounding box center [287, 402] width 128 height 23
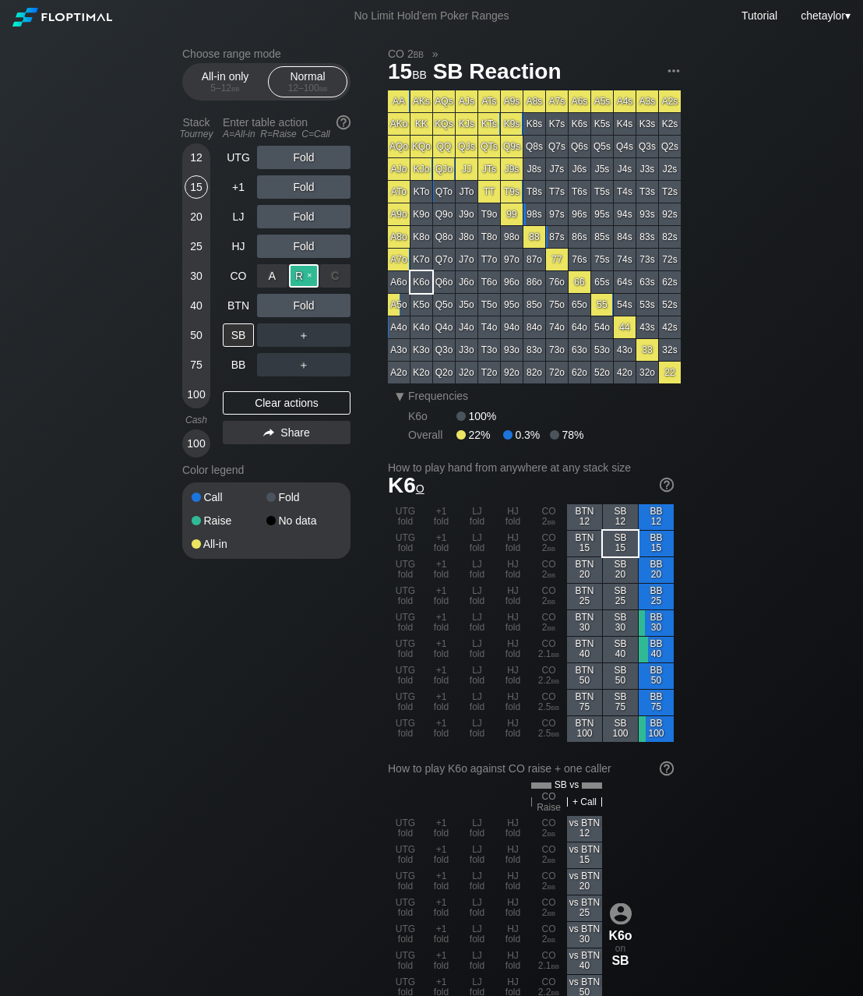
click at [305, 277] on div "R ✕" at bounding box center [304, 275] width 30 height 23
click at [339, 302] on div "C ✕" at bounding box center [335, 305] width 30 height 23
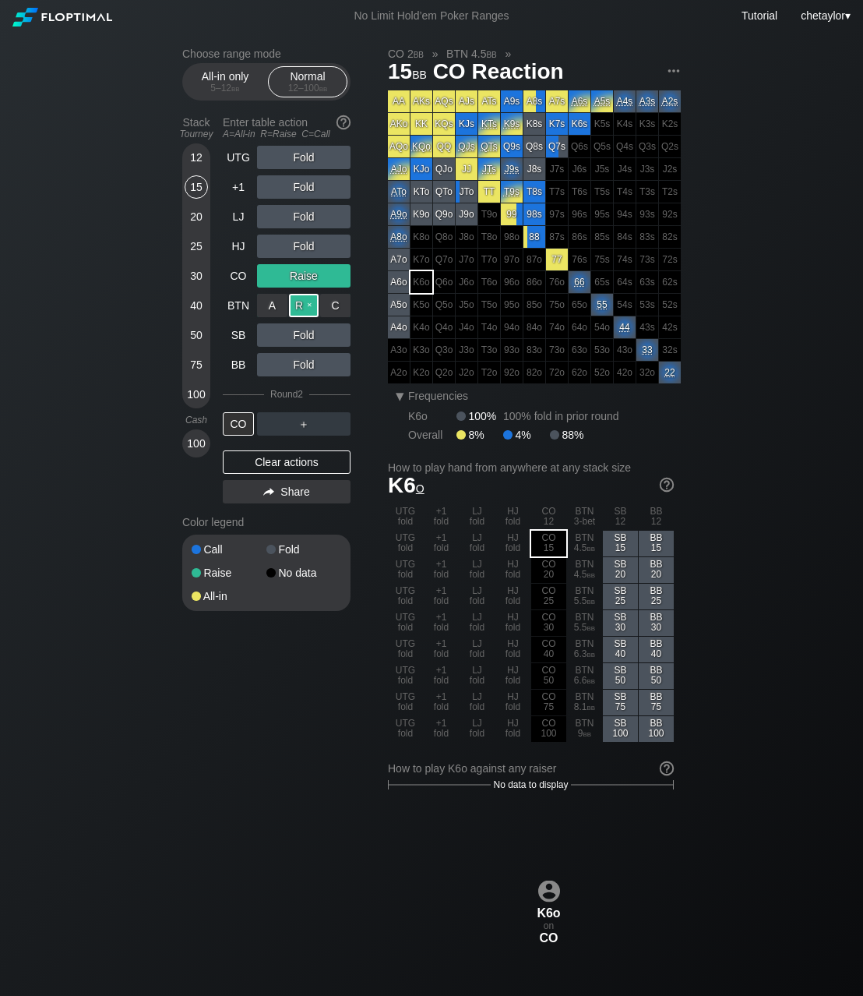
click at [304, 306] on div "R ✕" at bounding box center [304, 305] width 30 height 23
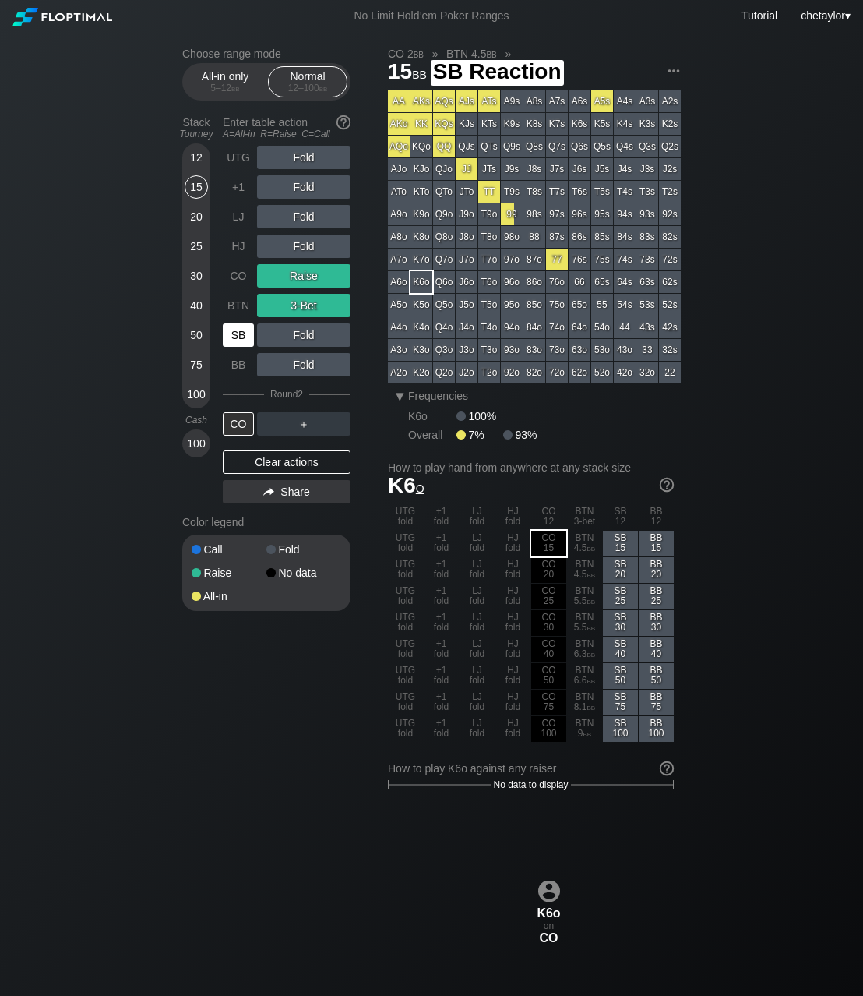
click at [244, 337] on div "SB" at bounding box center [238, 334] width 31 height 23
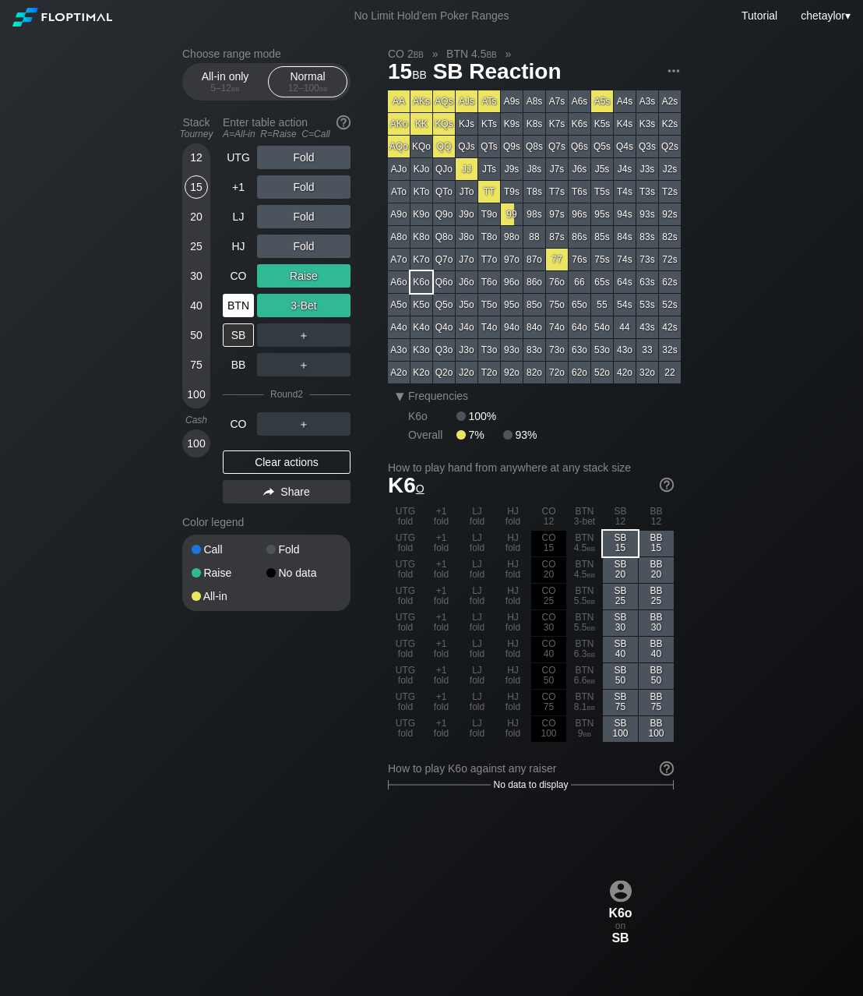
click at [239, 305] on div "BTN" at bounding box center [238, 305] width 31 height 23
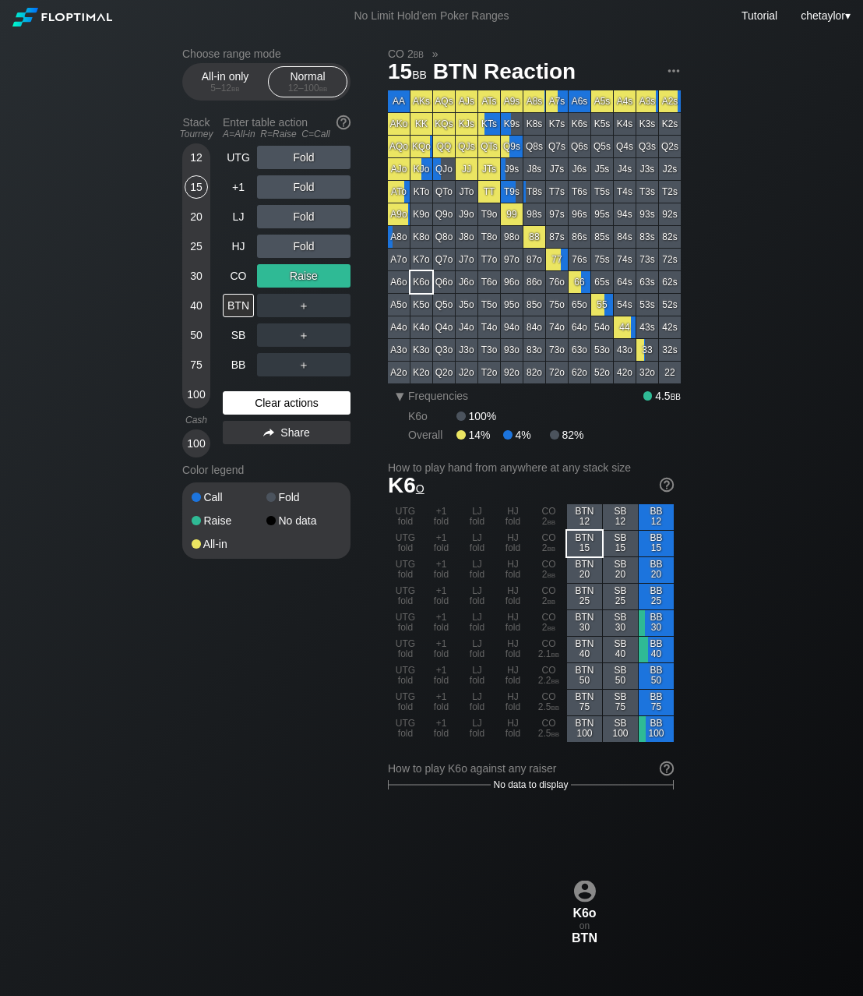
click at [284, 400] on div "Clear actions" at bounding box center [287, 402] width 128 height 23
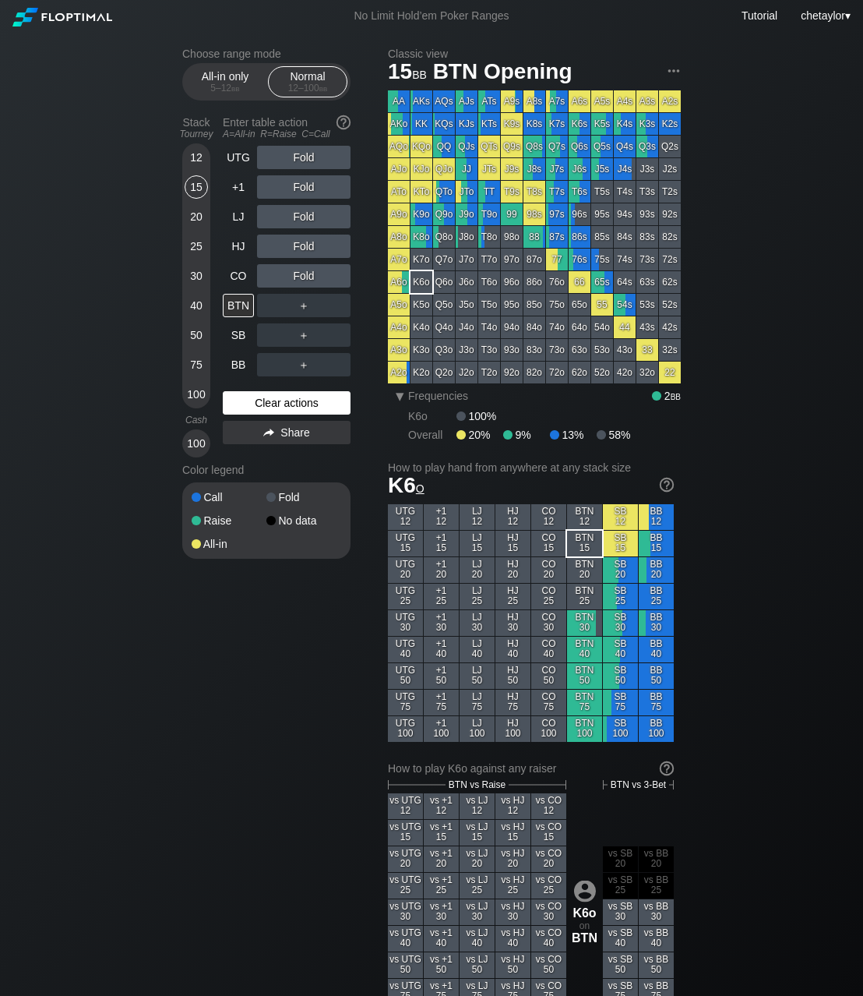
click at [284, 400] on div "Clear actions" at bounding box center [287, 402] width 128 height 23
click at [492, 239] on div "T8o" at bounding box center [489, 237] width 22 height 22
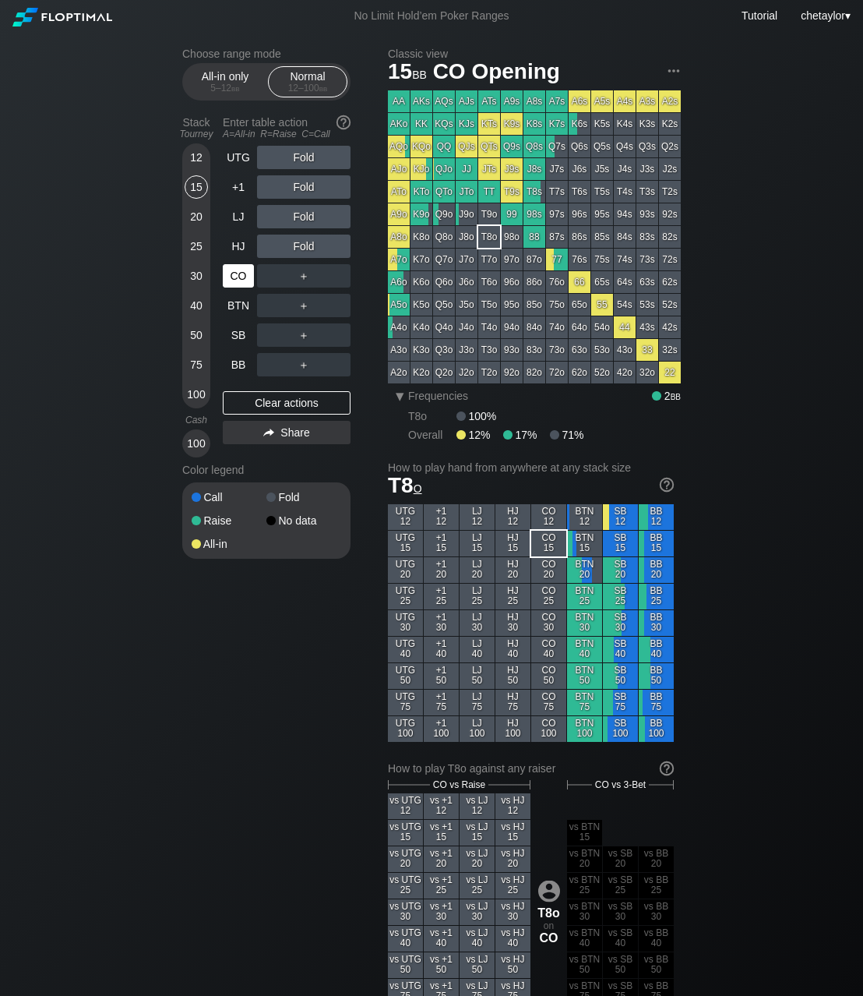
click at [230, 277] on div "CO" at bounding box center [238, 275] width 31 height 23
click at [266, 404] on div "Clear actions" at bounding box center [287, 402] width 128 height 23
click at [396, 150] on div "AQo" at bounding box center [399, 147] width 22 height 22
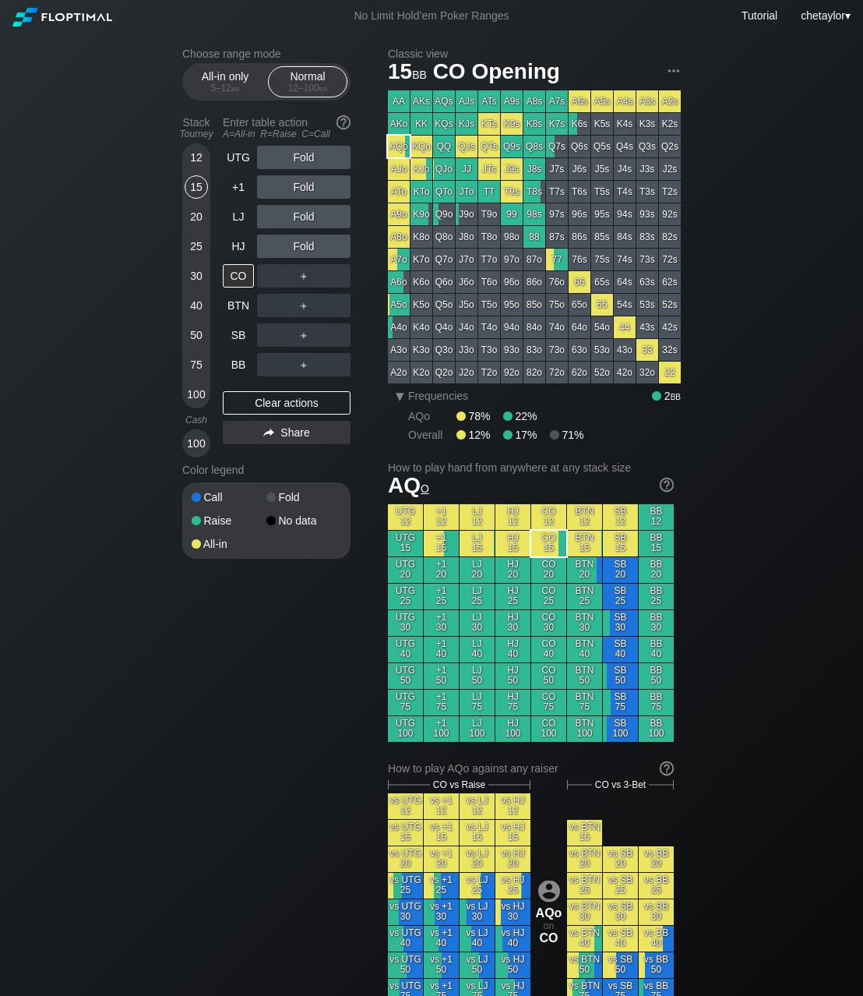
click at [396, 150] on div "AQo" at bounding box center [399, 147] width 22 height 22
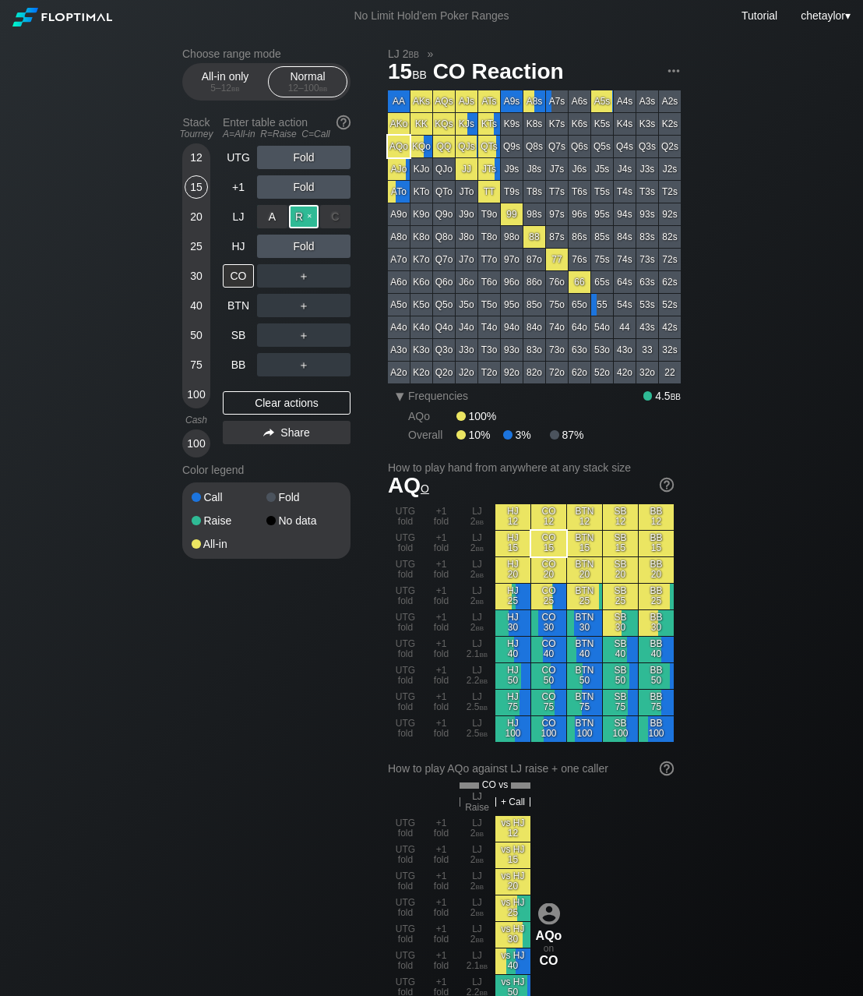
click at [308, 220] on div "R ✕" at bounding box center [304, 216] width 30 height 23
click at [249, 78] on div "All-in only 5 – 12 bb" at bounding box center [225, 82] width 72 height 30
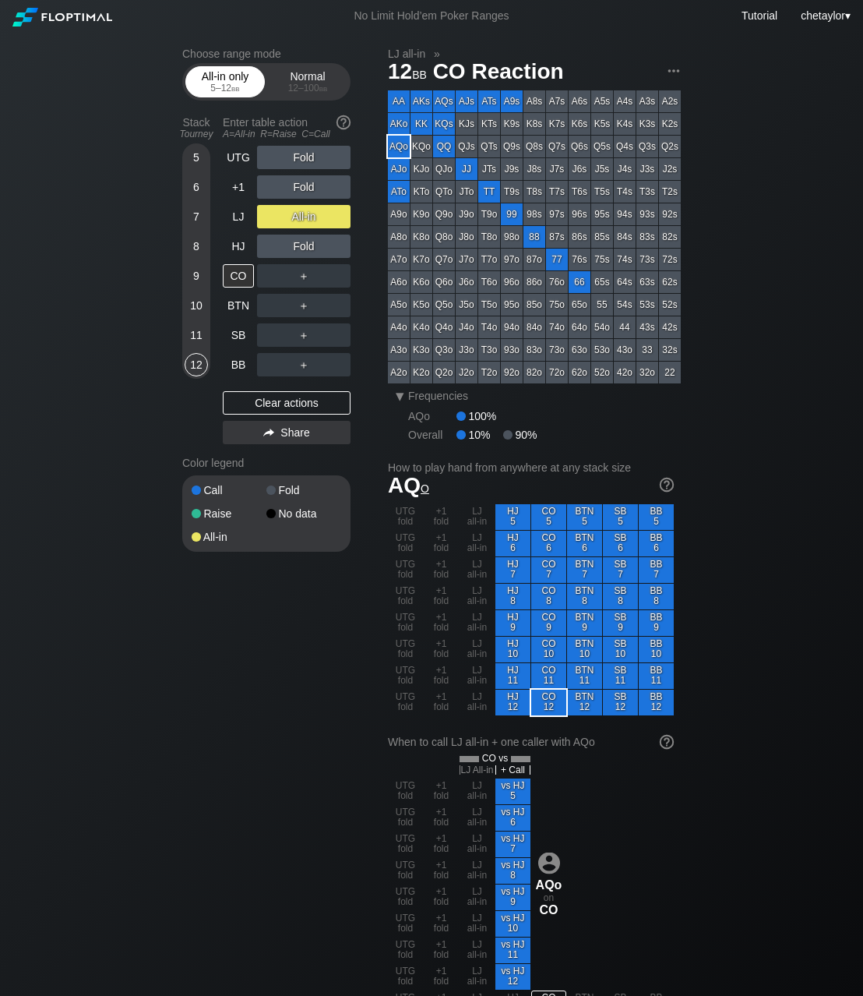
click at [249, 78] on div "All-in only 5 – 12 bb" at bounding box center [225, 82] width 72 height 30
click at [281, 397] on div "Clear actions" at bounding box center [287, 402] width 128 height 23
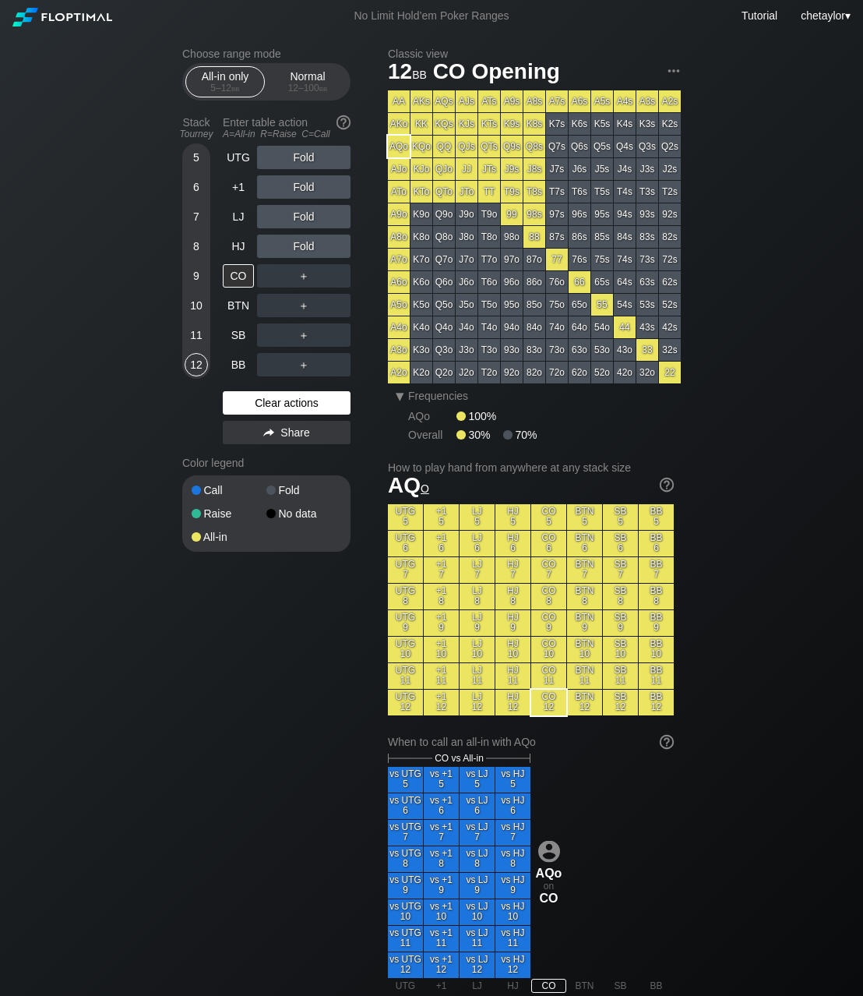
click at [281, 397] on div "Clear actions" at bounding box center [287, 402] width 128 height 23
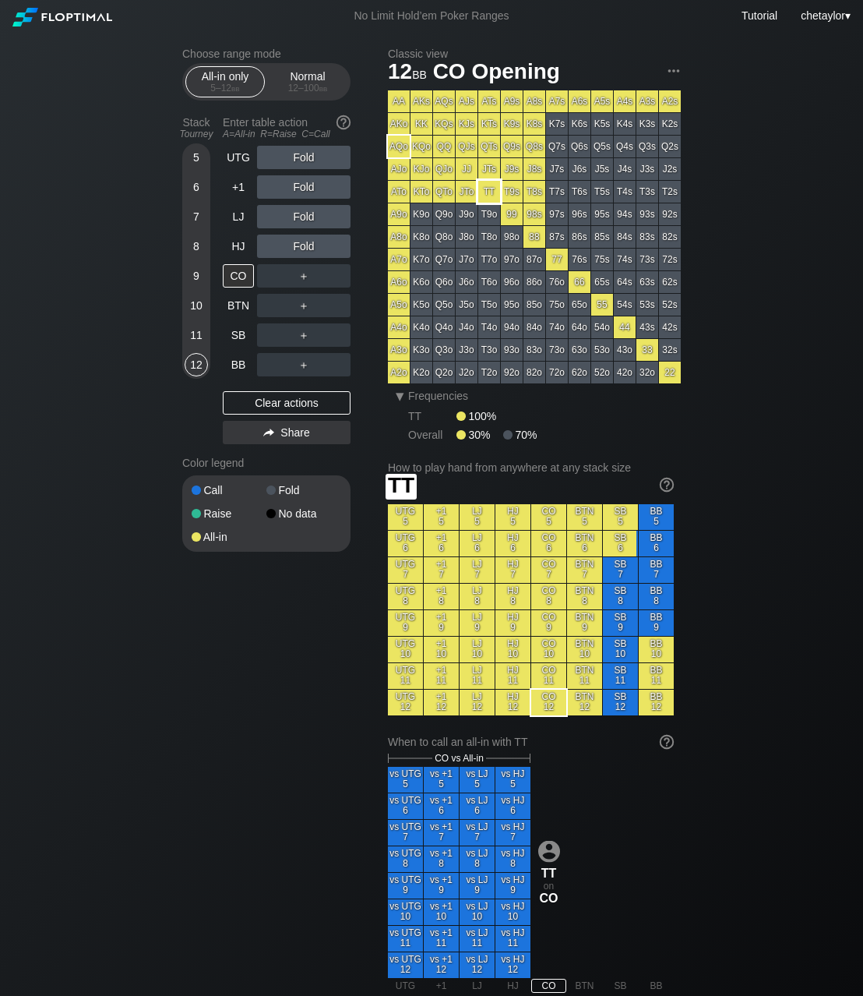
click at [493, 188] on div "TT" at bounding box center [489, 192] width 22 height 22
click at [312, 87] on div "12 – 100 bb" at bounding box center [307, 88] width 65 height 11
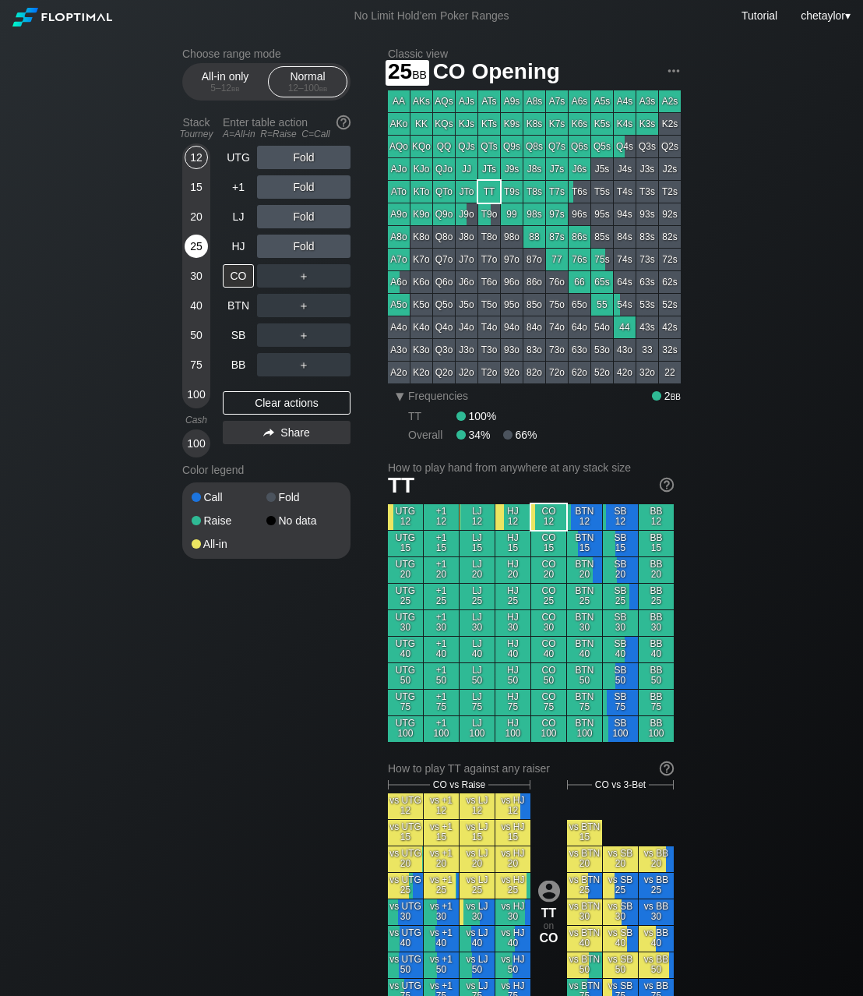
click at [191, 247] on div "25" at bounding box center [196, 246] width 23 height 23
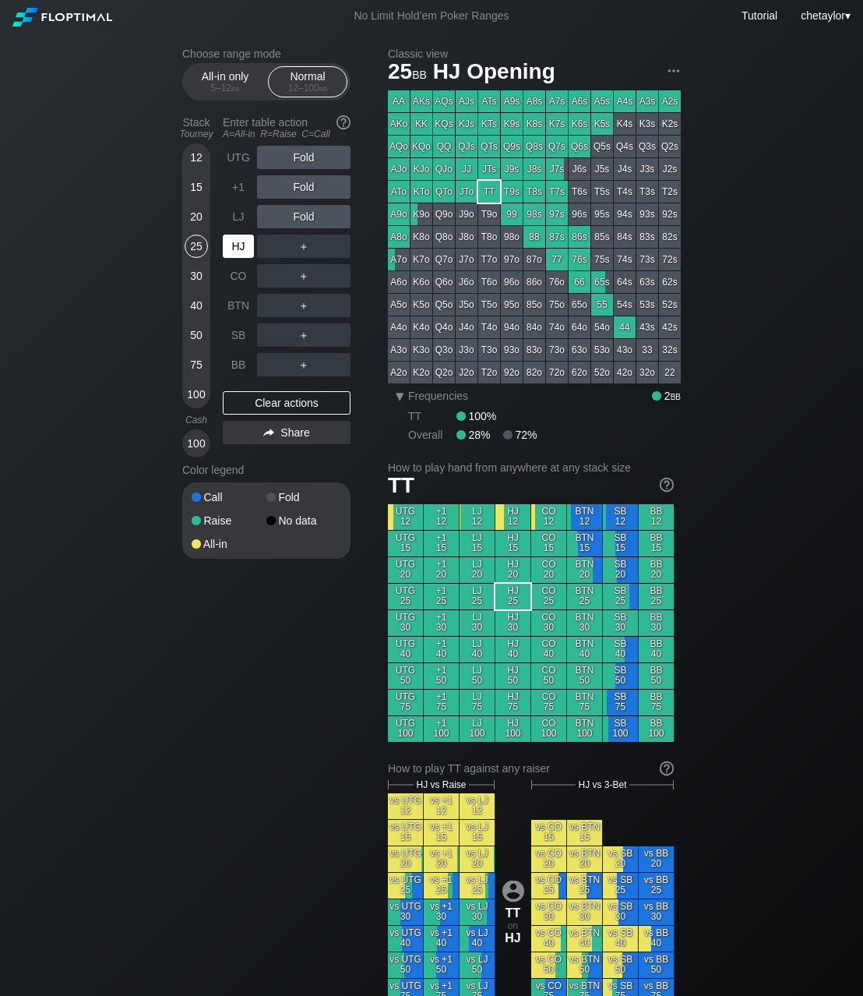
click at [235, 236] on div "HJ" at bounding box center [238, 246] width 31 height 23
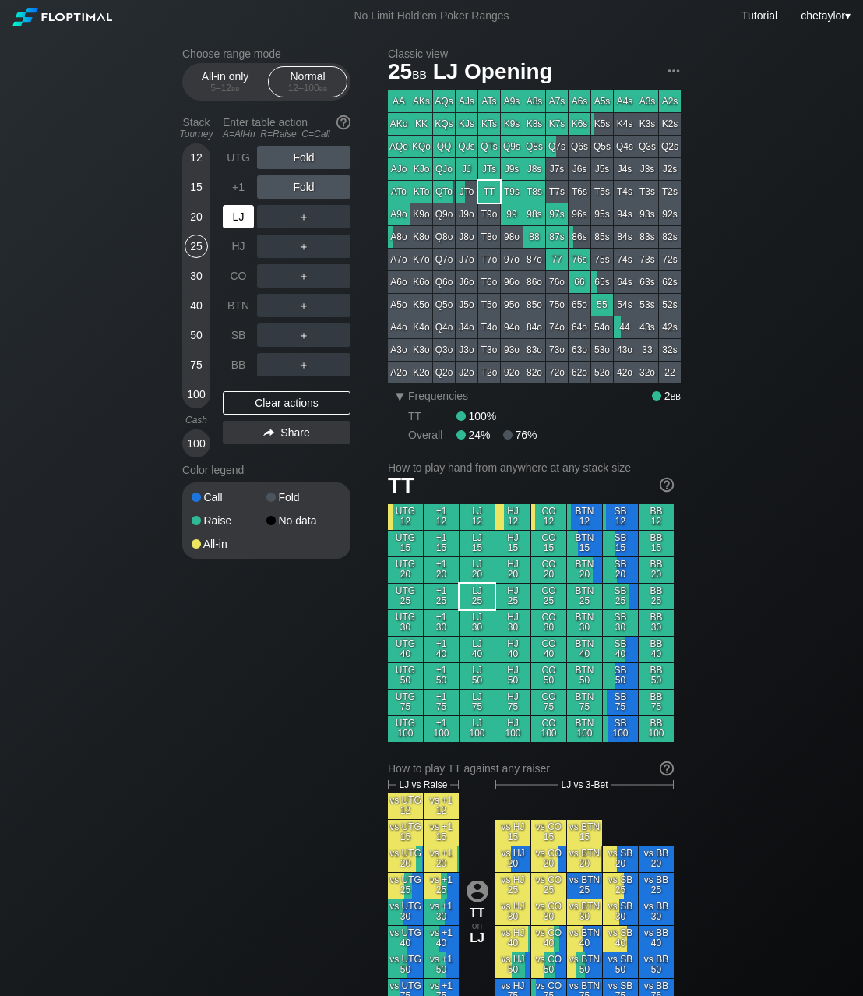
click at [239, 214] on div "LJ" at bounding box center [238, 216] width 31 height 23
click at [238, 362] on div "BB" at bounding box center [238, 364] width 31 height 23
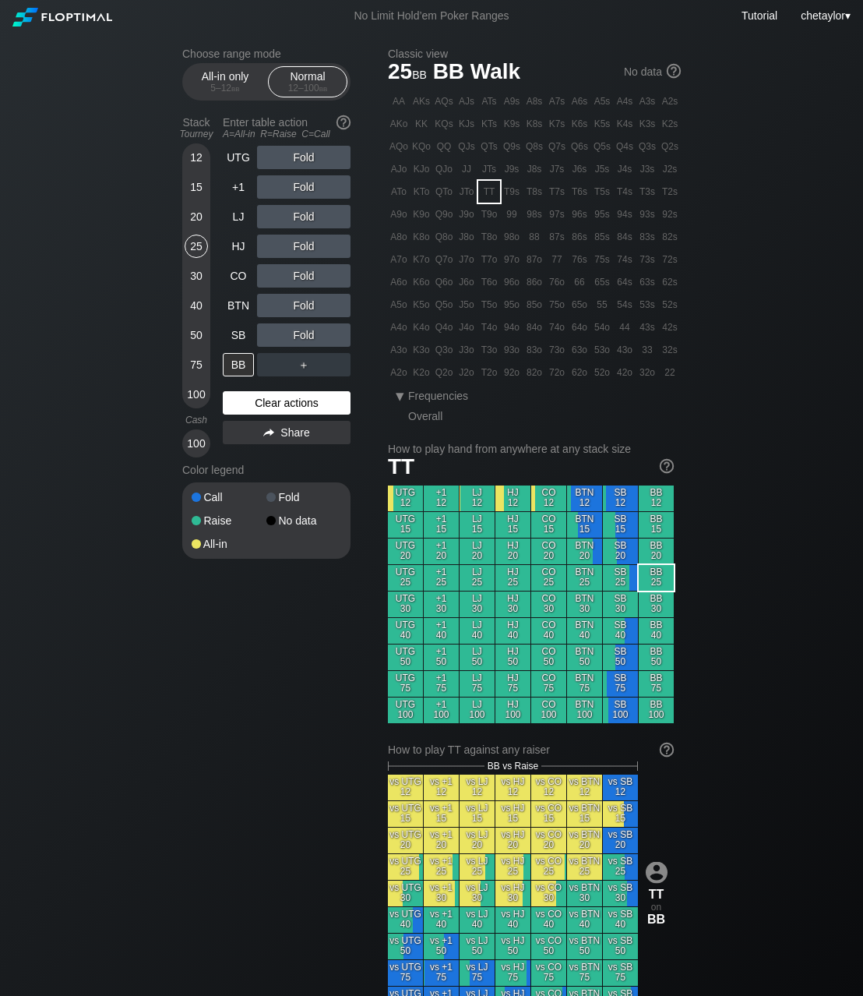
click at [253, 402] on div "Clear actions" at bounding box center [287, 402] width 128 height 23
click at [622, 101] on div "A4s" at bounding box center [625, 101] width 22 height 22
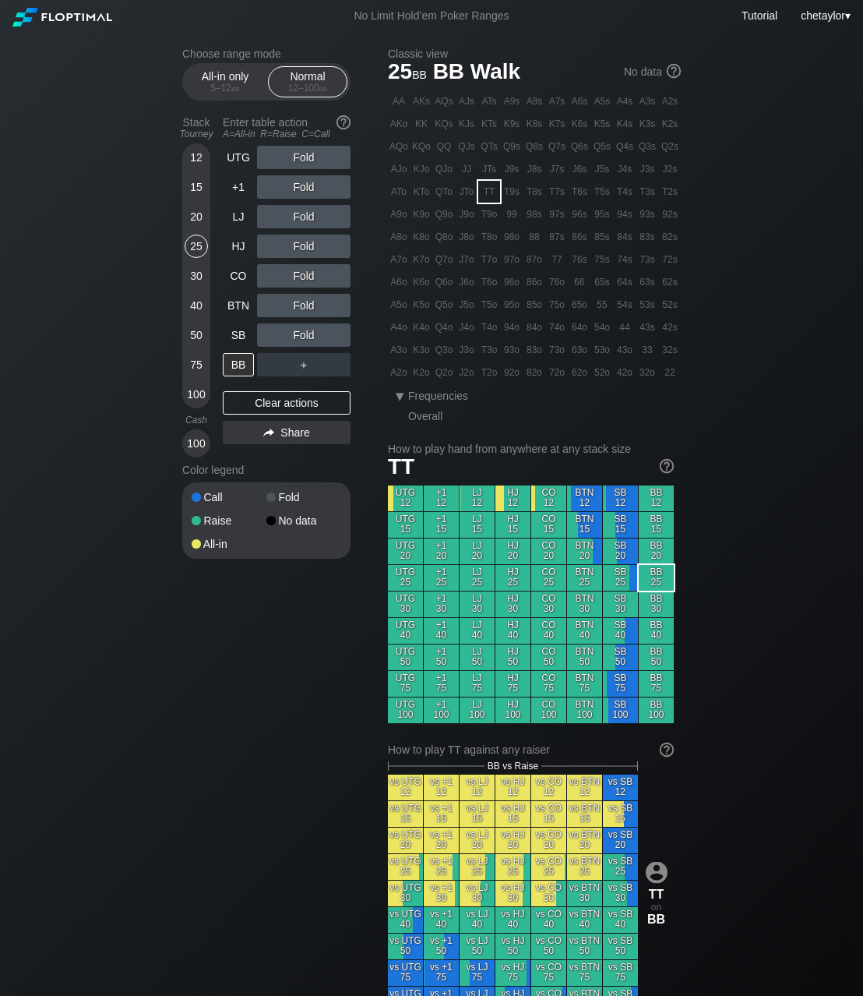
click at [622, 101] on div "A4s" at bounding box center [625, 101] width 22 height 22
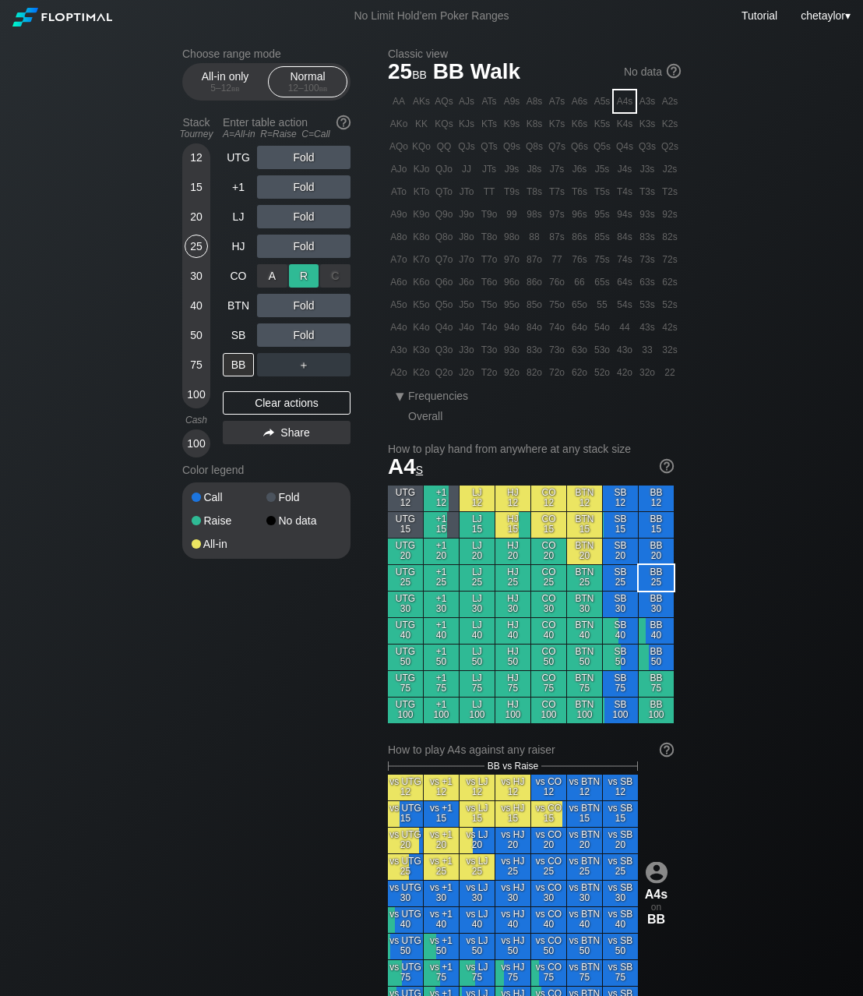
click at [295, 273] on div "R ✕" at bounding box center [304, 275] width 30 height 23
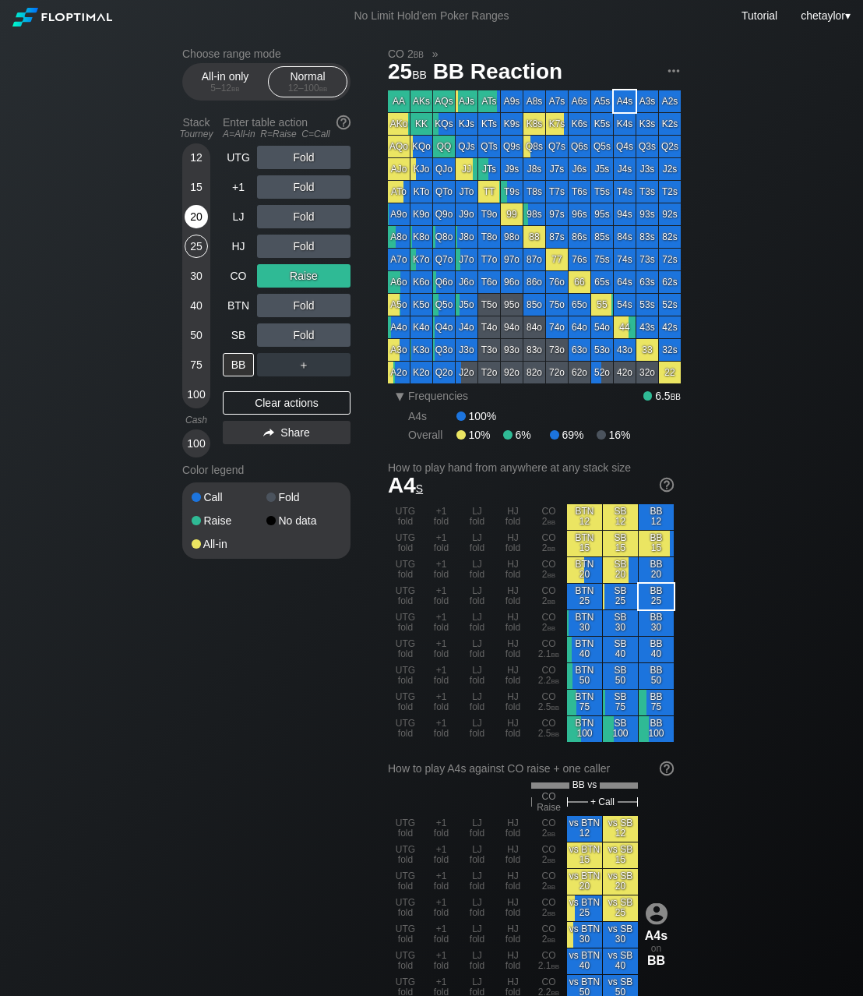
click at [193, 213] on div "20" at bounding box center [196, 216] width 23 height 23
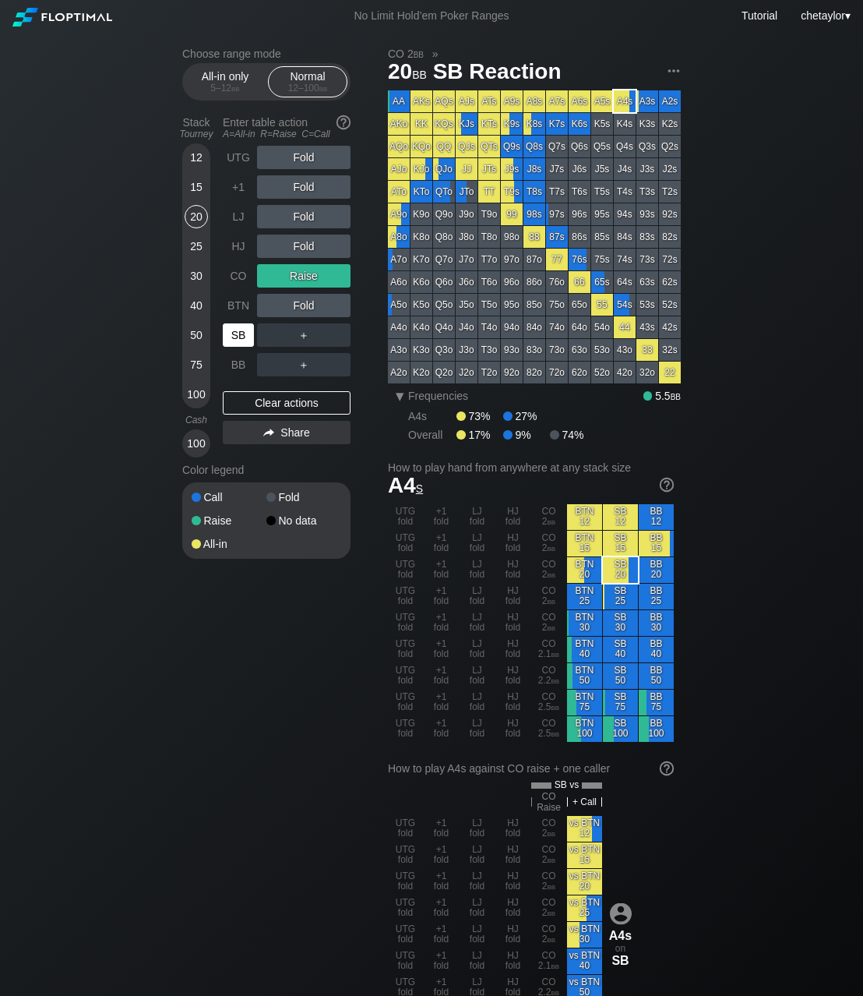
click at [226, 323] on div "SB" at bounding box center [240, 335] width 34 height 30
click at [253, 396] on div "Clear actions" at bounding box center [287, 402] width 128 height 23
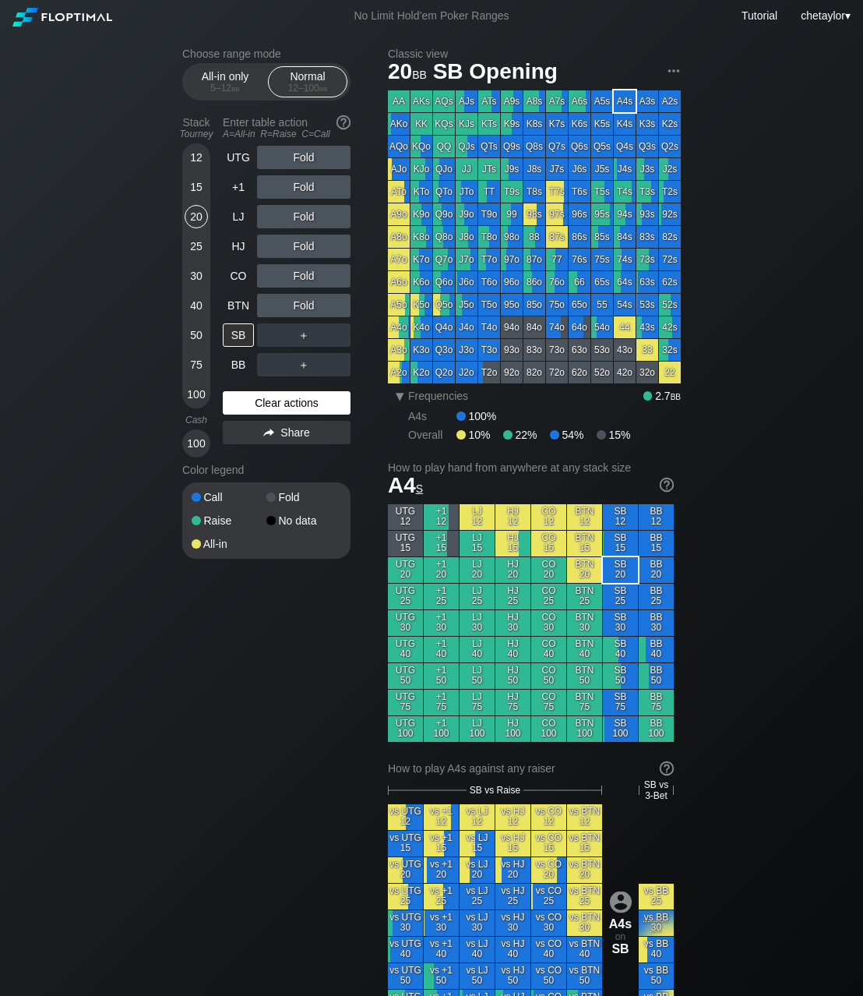
click at [253, 396] on div "Clear actions" at bounding box center [287, 402] width 128 height 23
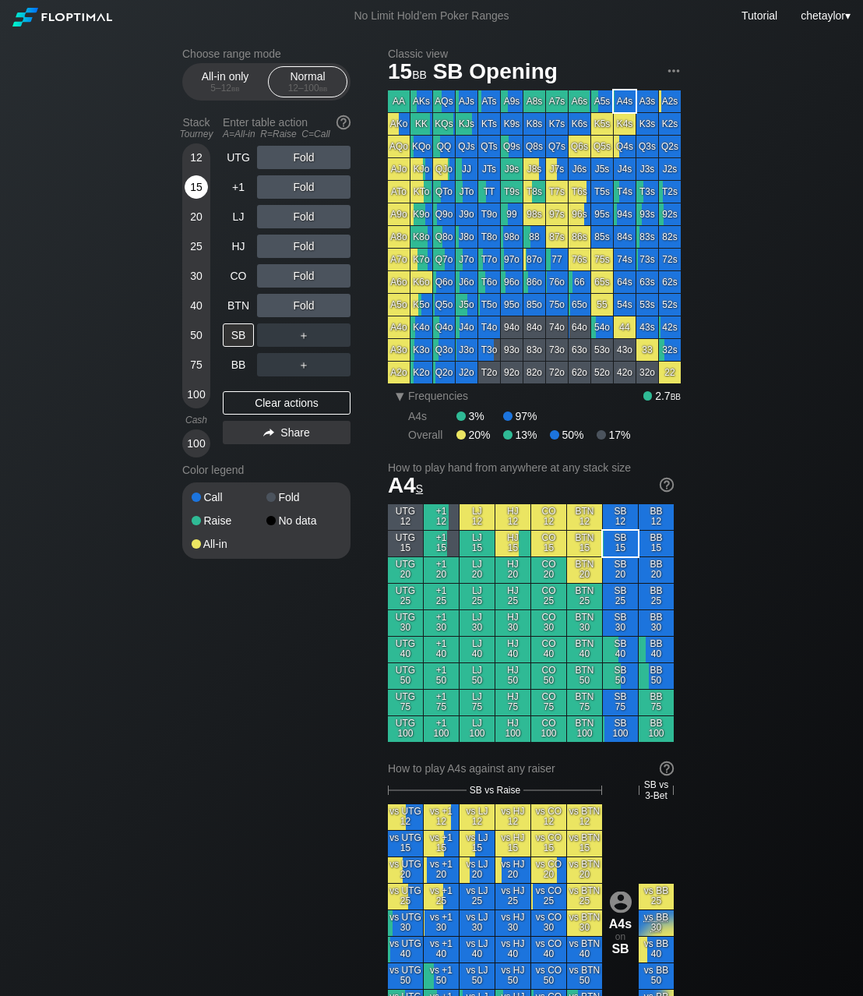
click at [196, 188] on div "15" at bounding box center [196, 186] width 23 height 23
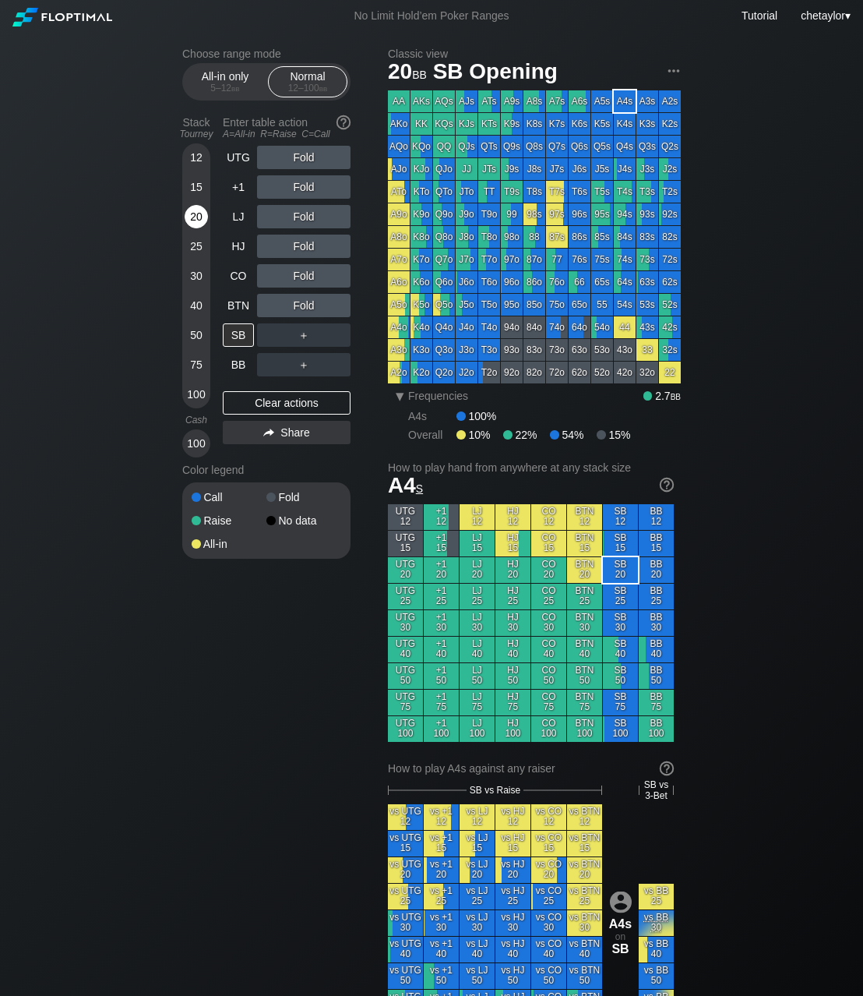
click at [198, 213] on div "20" at bounding box center [196, 216] width 23 height 23
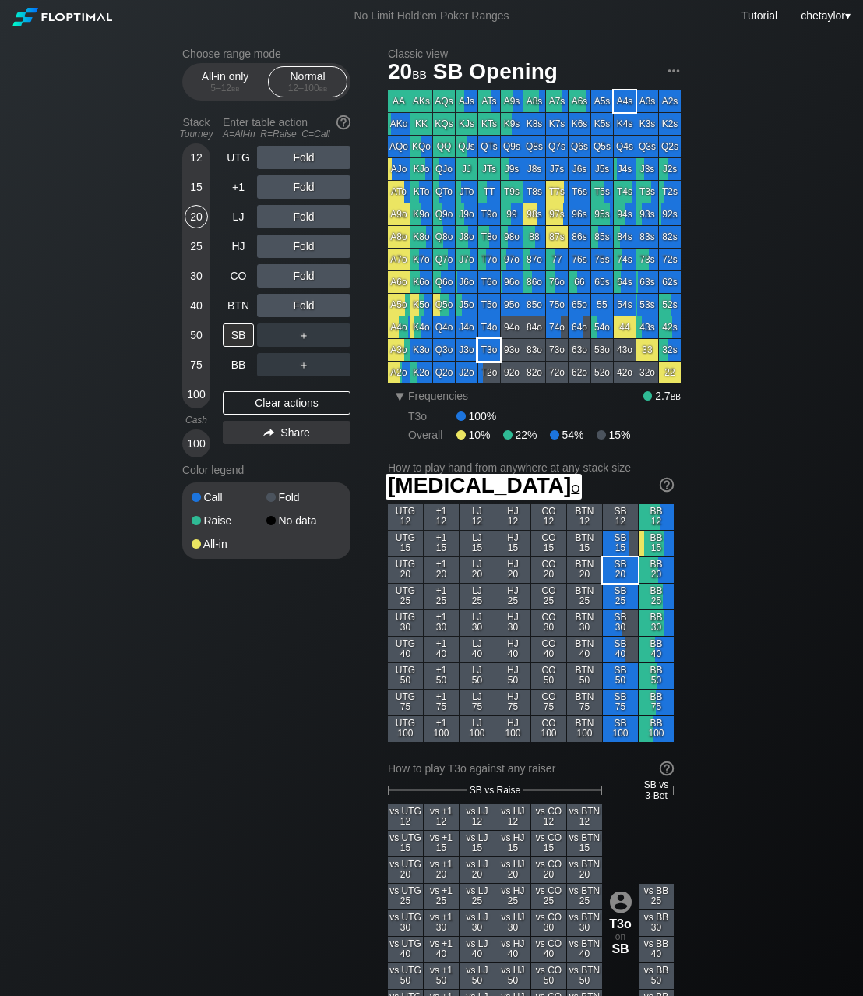
click at [484, 349] on div "T3o" at bounding box center [489, 350] width 22 height 22
click at [233, 305] on div "BTN" at bounding box center [238, 305] width 31 height 23
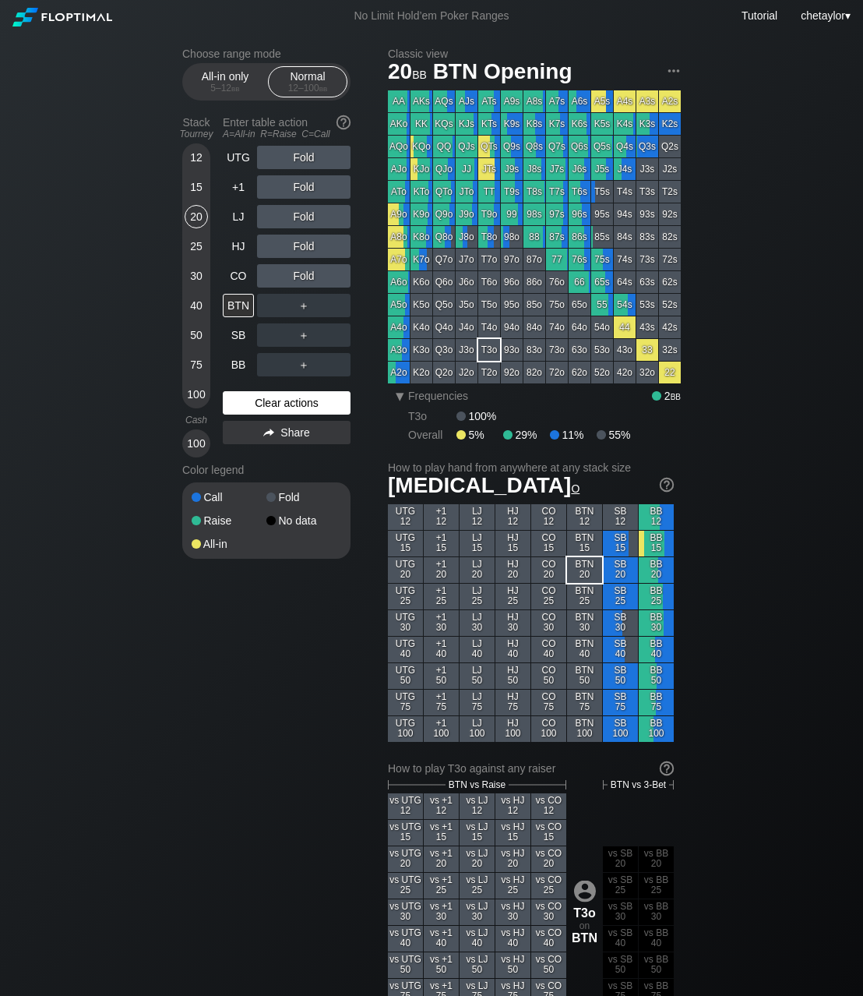
click at [264, 403] on div "Clear actions" at bounding box center [287, 402] width 128 height 23
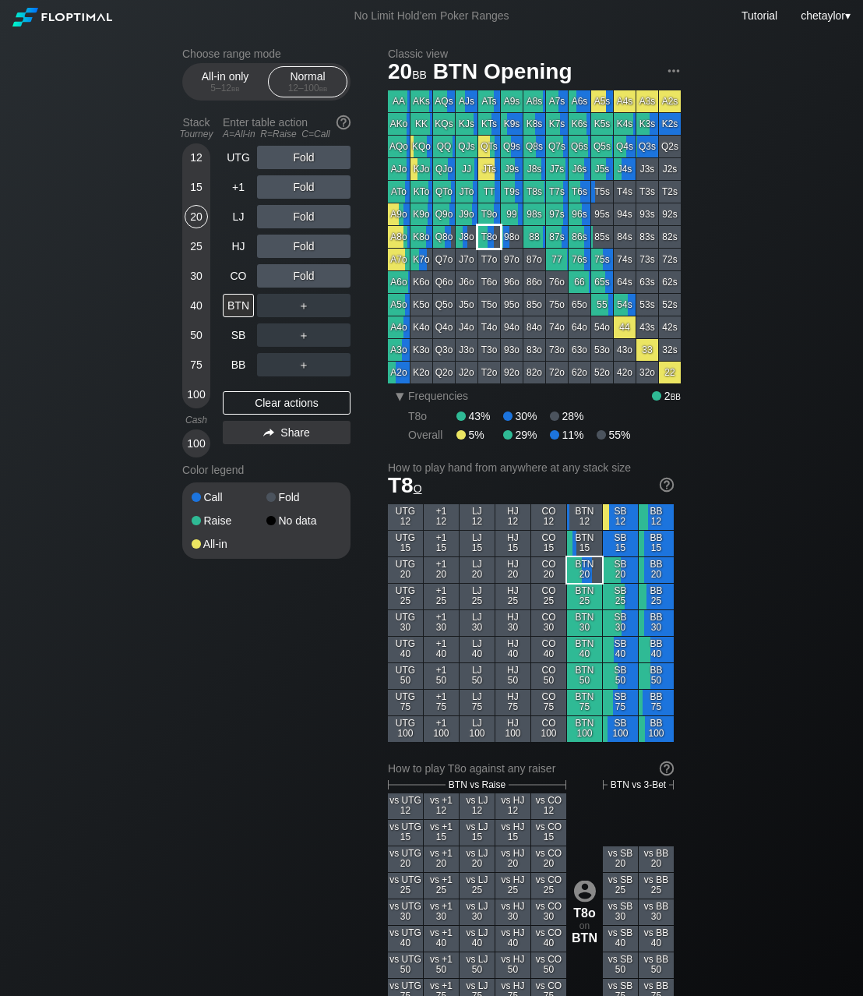
click at [485, 243] on div "T8o" at bounding box center [489, 237] width 22 height 22
click at [305, 276] on div "R ✕" at bounding box center [304, 275] width 30 height 23
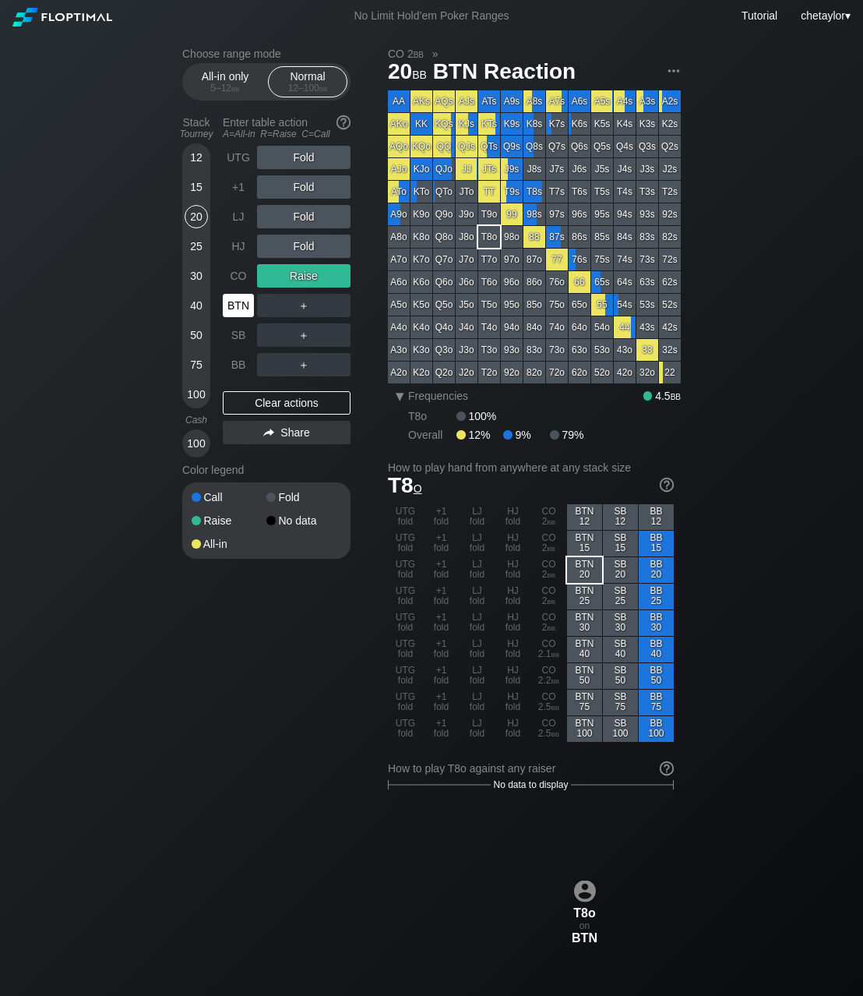
click at [245, 302] on div "BTN" at bounding box center [238, 305] width 31 height 23
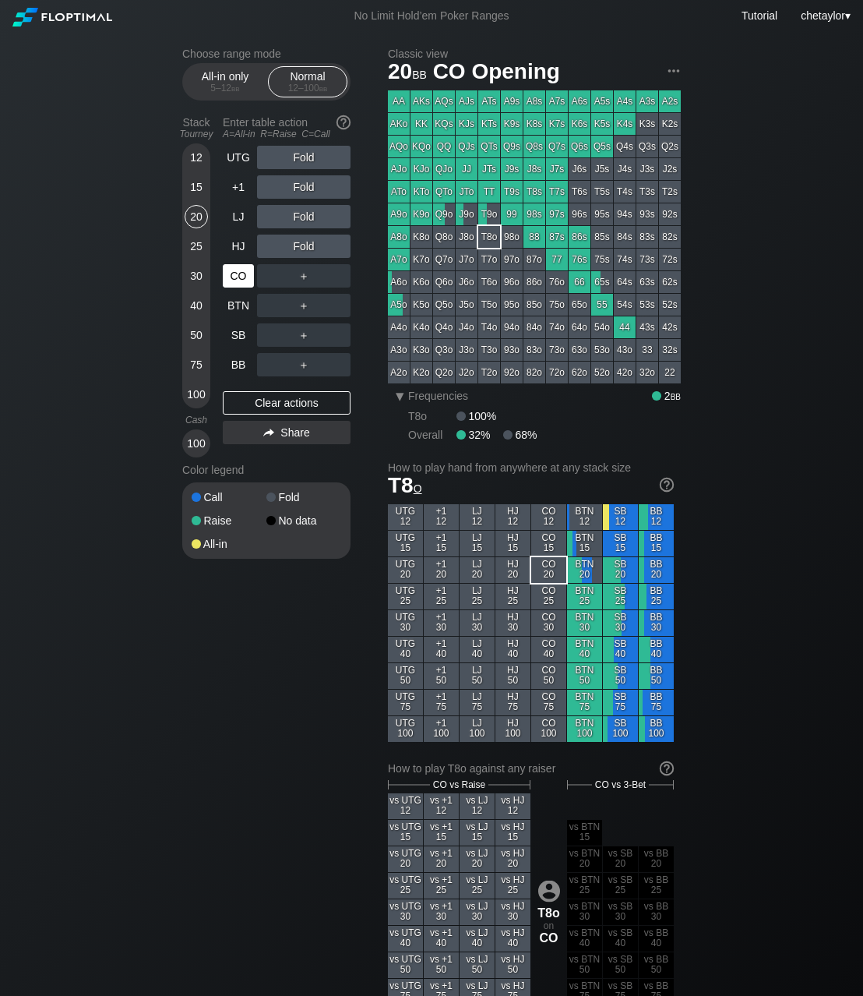
click at [233, 273] on div "CO" at bounding box center [238, 275] width 31 height 23
click at [271, 408] on div "Clear actions" at bounding box center [287, 402] width 128 height 23
click at [424, 148] on div "KQo" at bounding box center [422, 147] width 22 height 22
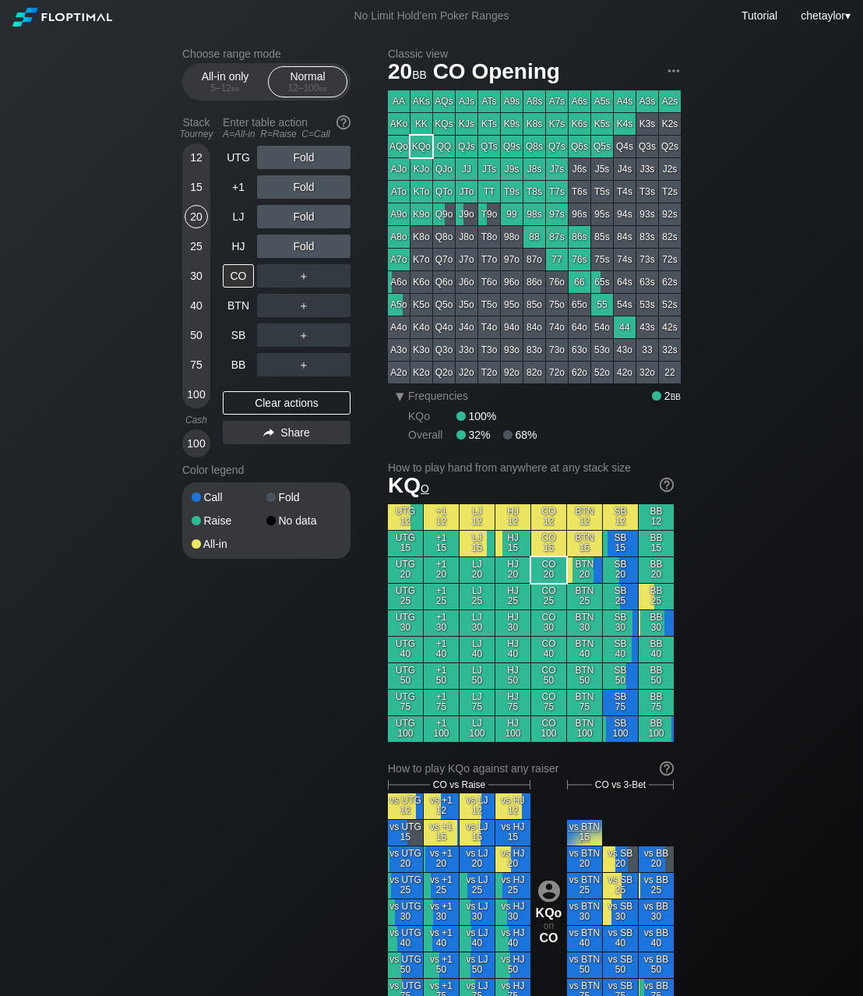
click at [424, 148] on div "KQo" at bounding box center [422, 147] width 22 height 22
click at [303, 247] on div "R ✕" at bounding box center [304, 246] width 30 height 23
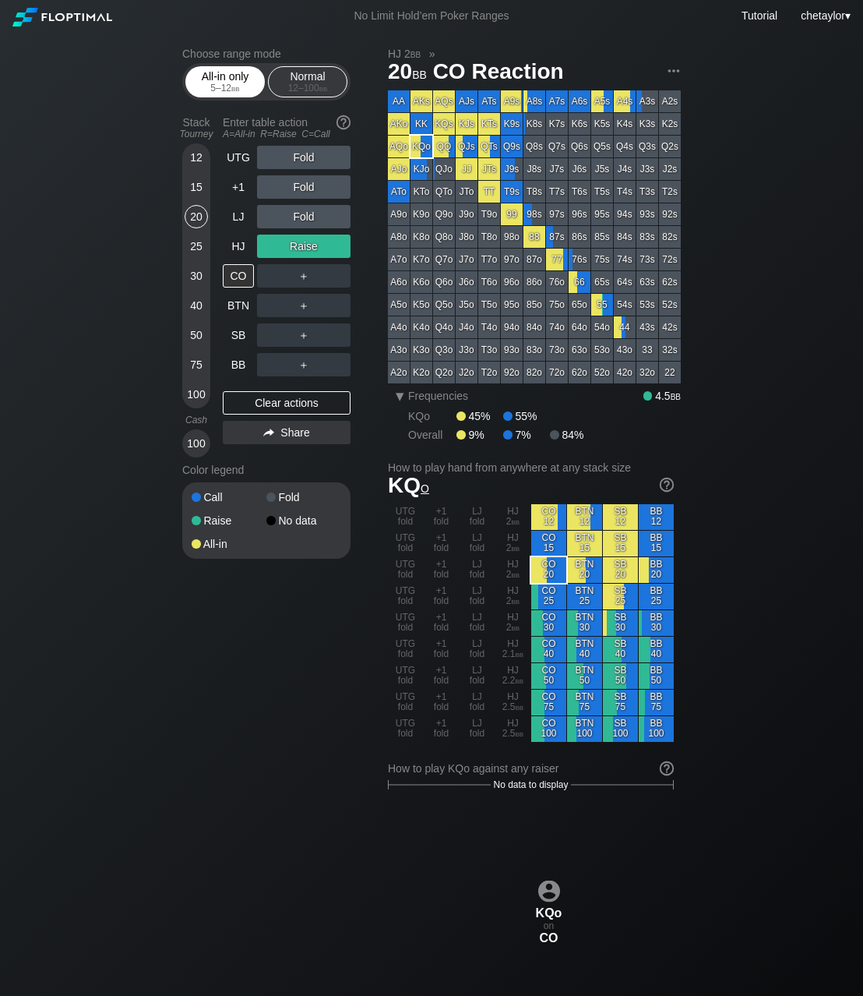
click at [223, 93] on div "5 – 12 bb" at bounding box center [224, 88] width 65 height 11
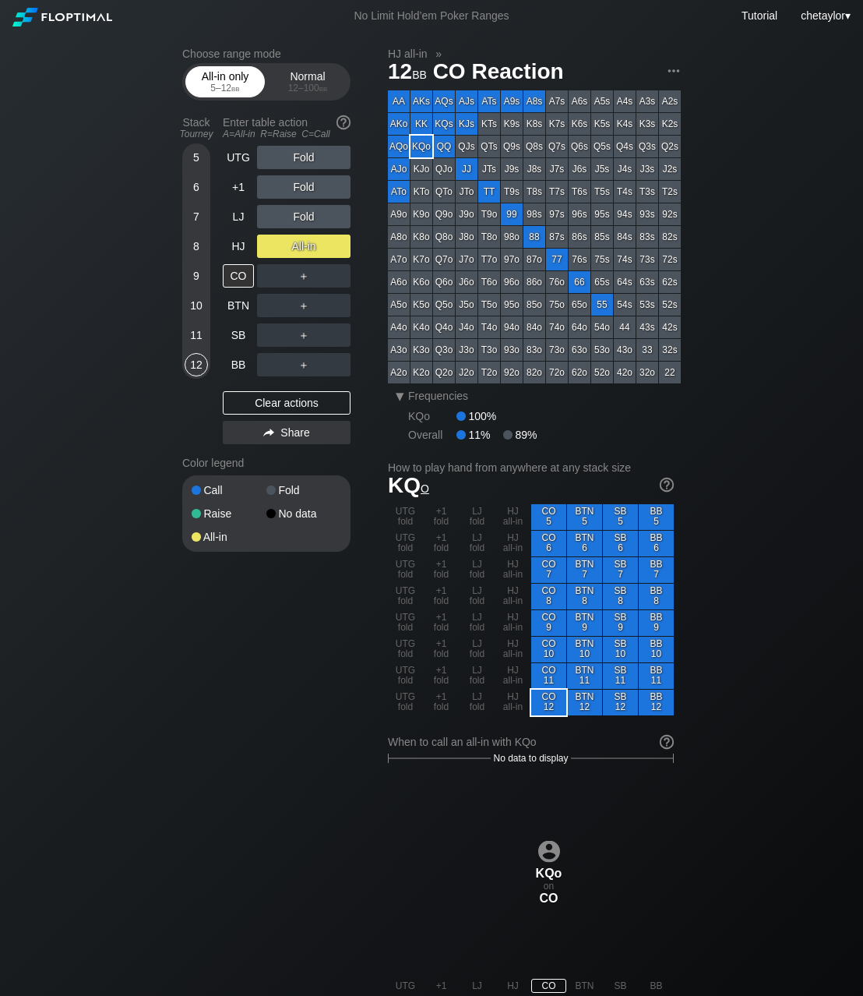
click at [223, 93] on div "5 – 12 bb" at bounding box center [224, 88] width 65 height 11
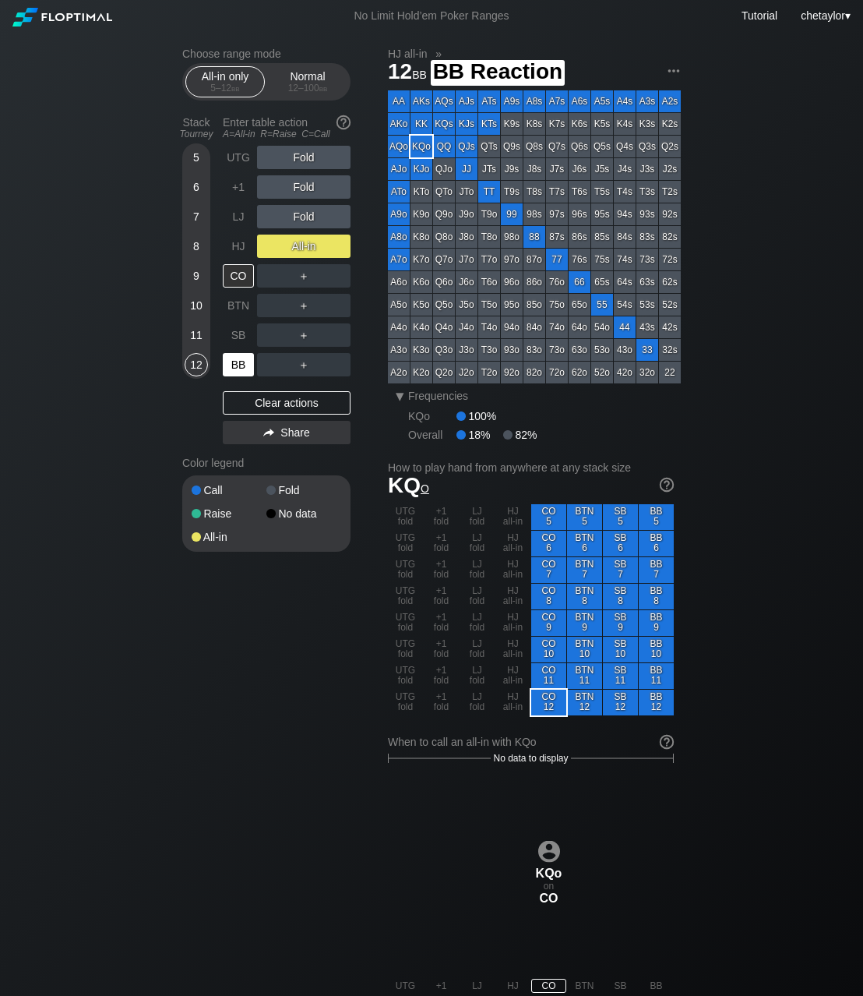
click at [242, 360] on div "BB" at bounding box center [238, 364] width 31 height 23
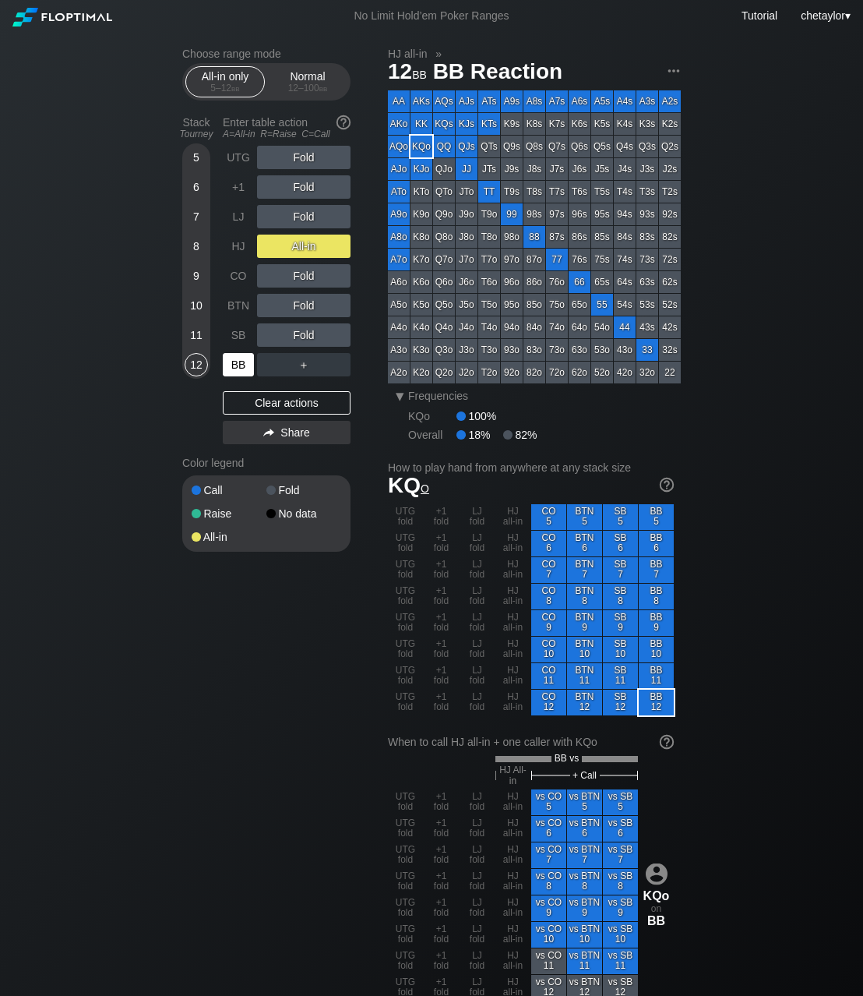
click at [242, 360] on div "BB" at bounding box center [238, 364] width 31 height 23
click at [284, 402] on div "Clear actions" at bounding box center [287, 402] width 128 height 23
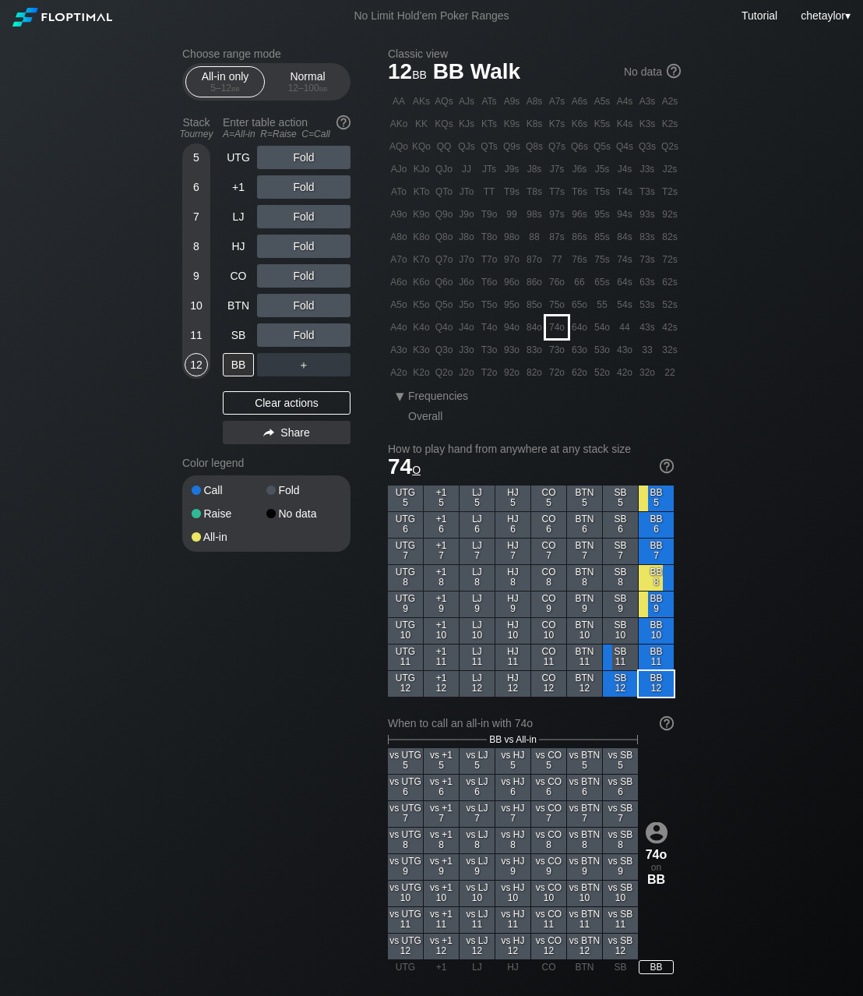
click at [558, 323] on div "74o" at bounding box center [557, 327] width 22 height 22
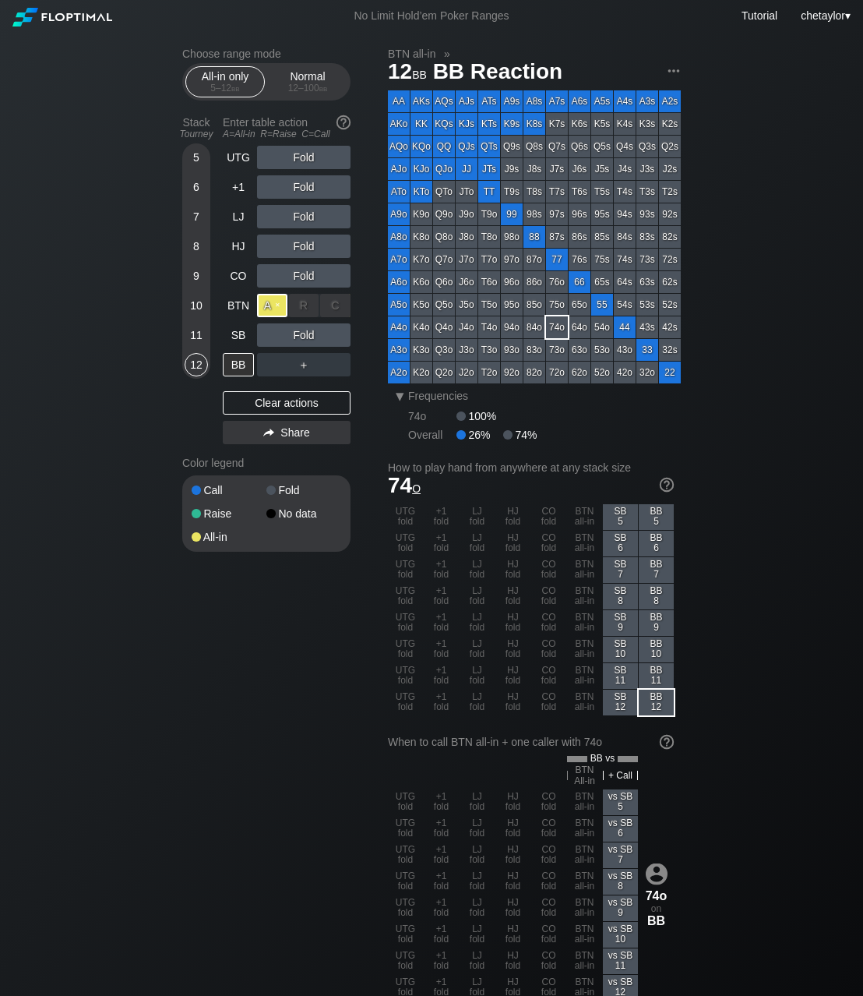
click at [264, 310] on div "A ✕" at bounding box center [272, 305] width 30 height 23
click at [198, 331] on div "11" at bounding box center [196, 334] width 23 height 23
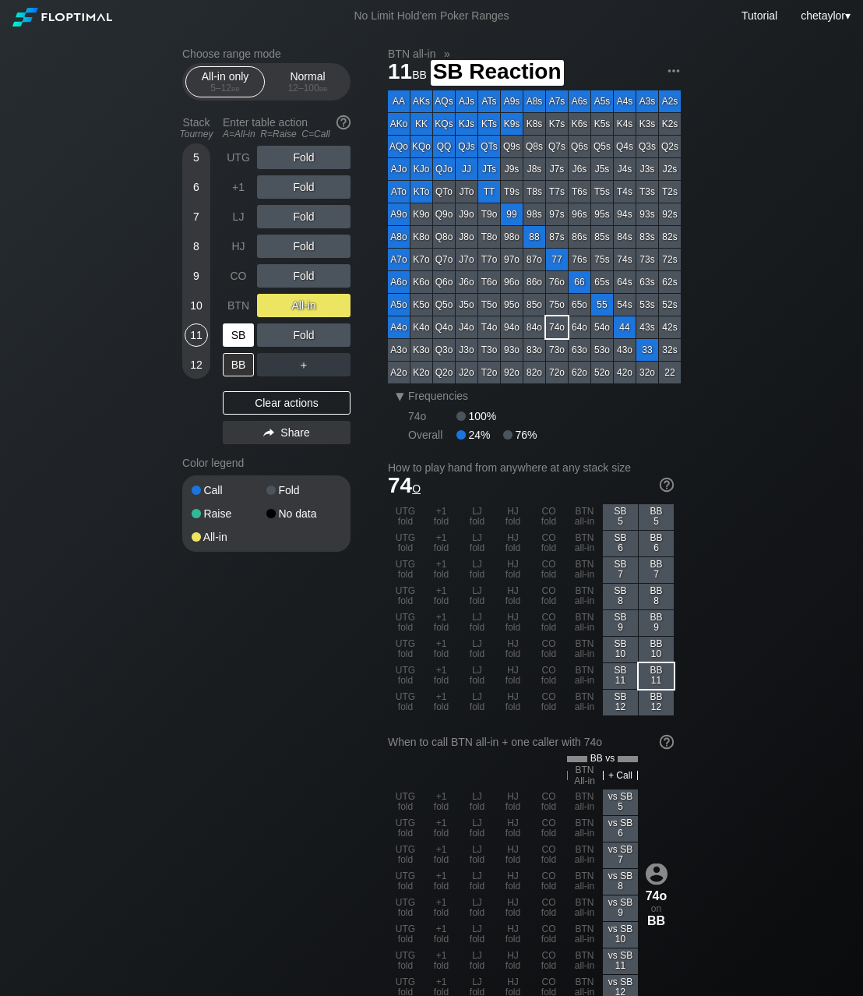
click at [237, 327] on div "SB" at bounding box center [238, 334] width 31 height 23
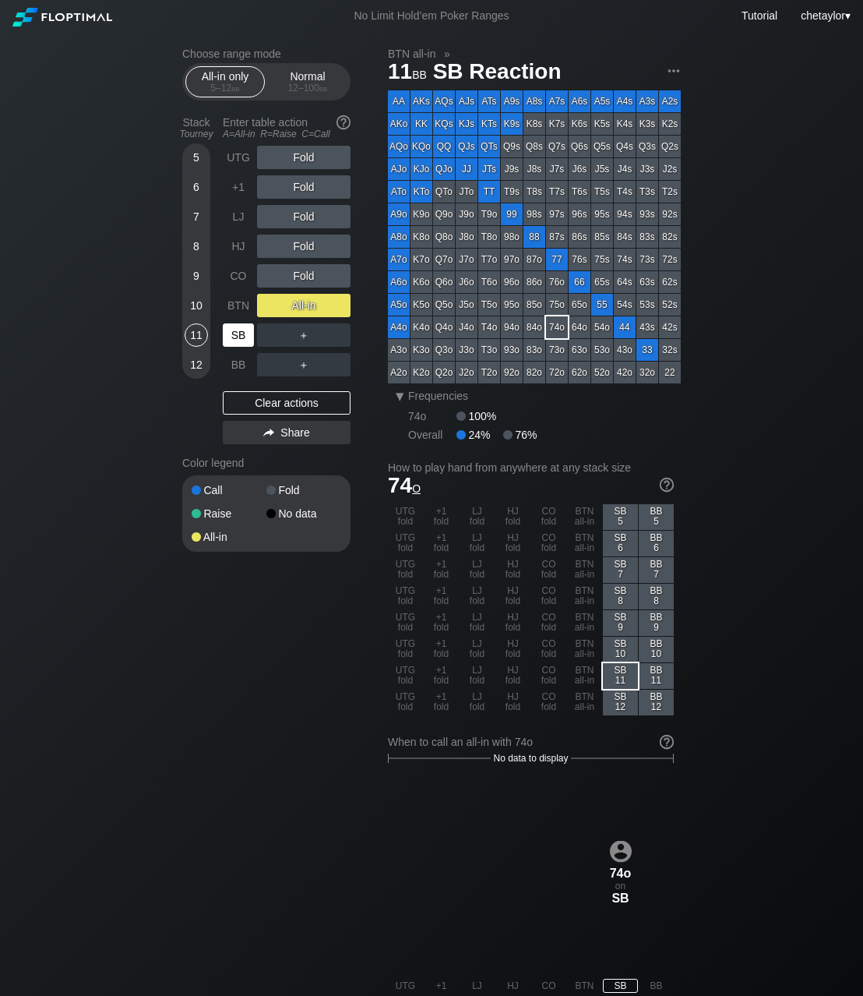
click at [237, 327] on div "SB" at bounding box center [238, 334] width 31 height 23
click at [245, 404] on div "Clear actions" at bounding box center [287, 402] width 128 height 23
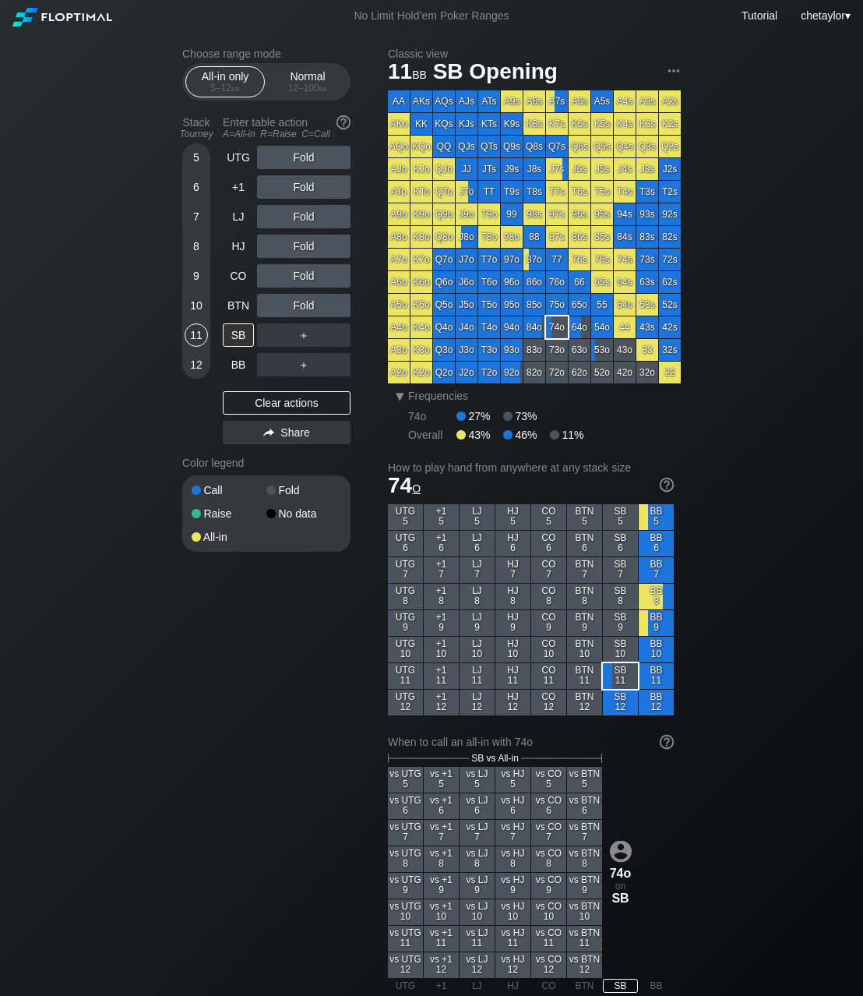
click at [561, 148] on div "Q7s" at bounding box center [557, 147] width 22 height 22
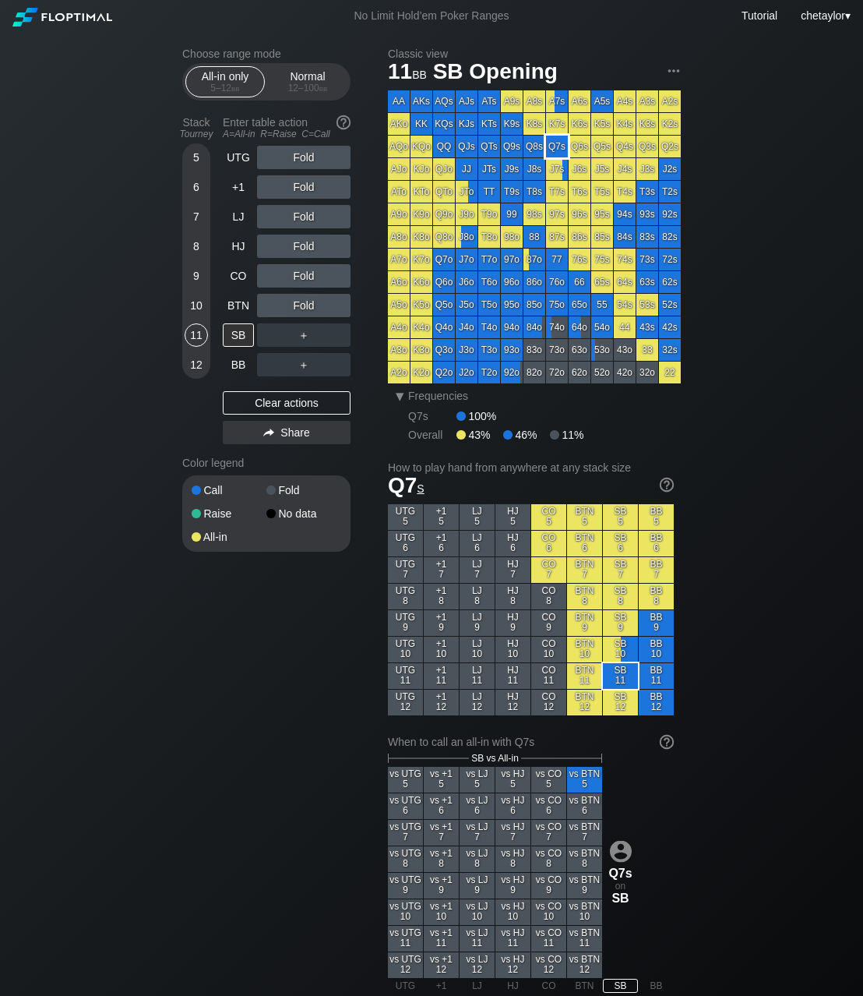
click at [561, 148] on div "Q7s" at bounding box center [557, 147] width 22 height 22
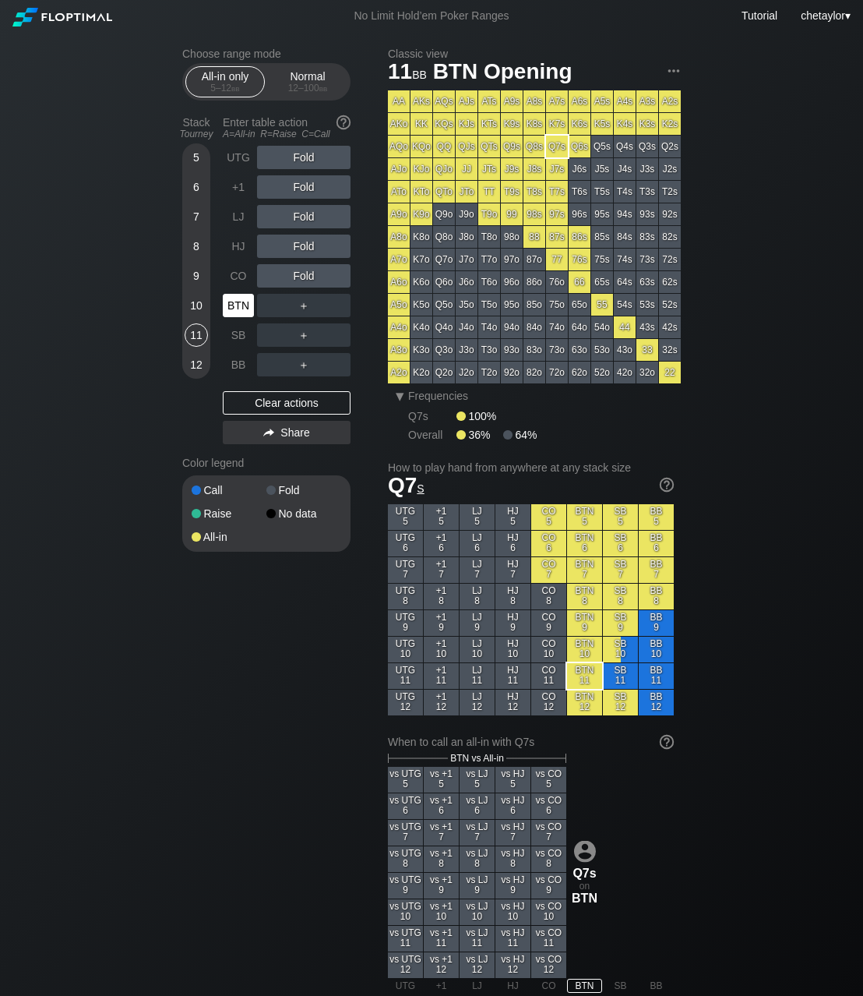
click at [250, 303] on div "BTN" at bounding box center [238, 305] width 31 height 23
click at [267, 273] on div "A ✕" at bounding box center [272, 275] width 30 height 23
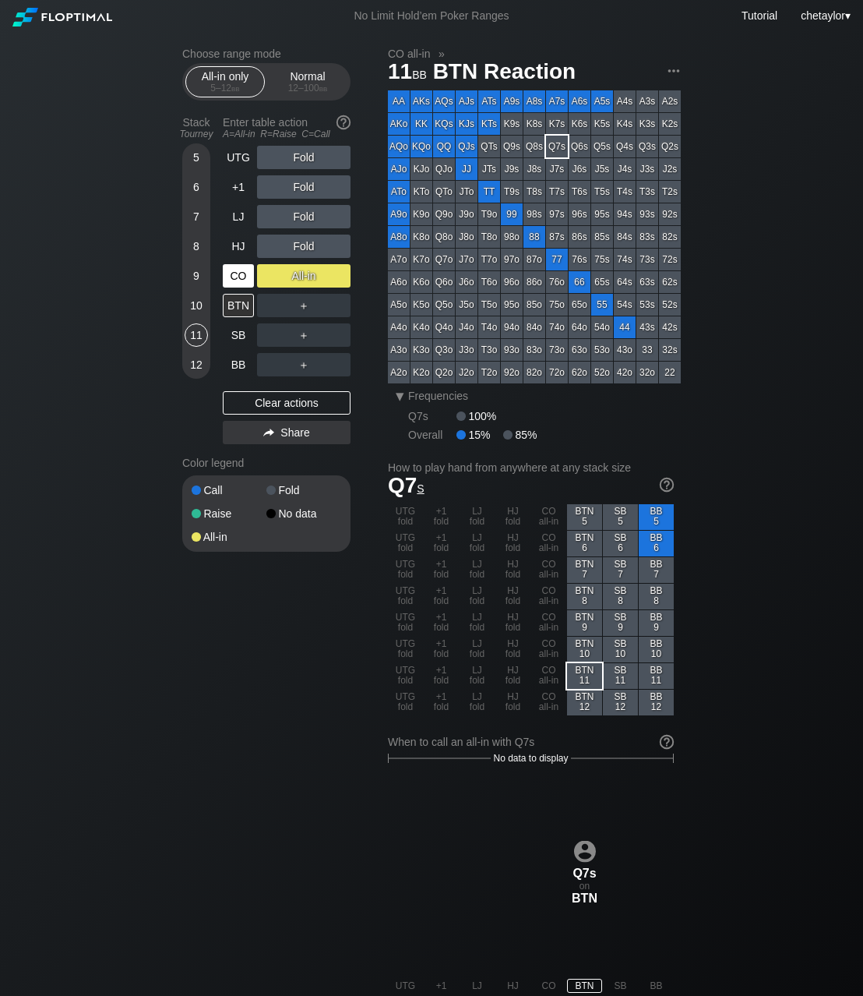
click at [237, 275] on div "CO" at bounding box center [238, 275] width 31 height 23
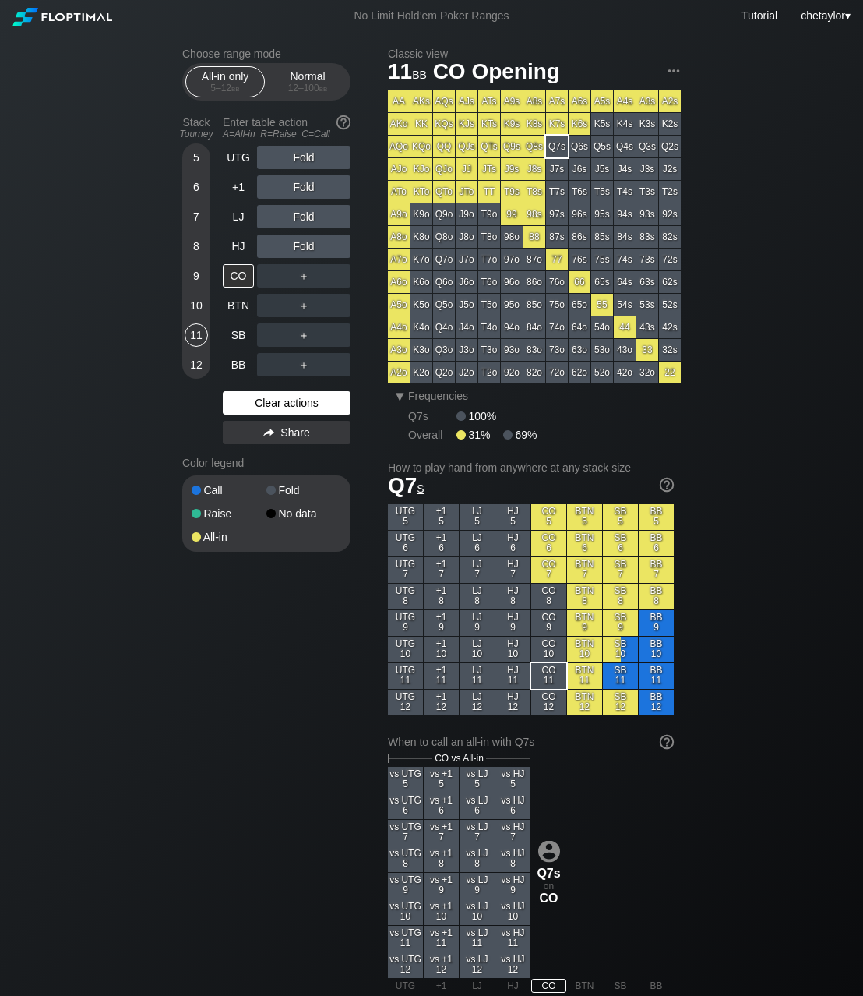
click at [254, 400] on div "Clear actions" at bounding box center [287, 402] width 128 height 23
click at [303, 83] on div "12 – 100 bb" at bounding box center [307, 88] width 65 height 11
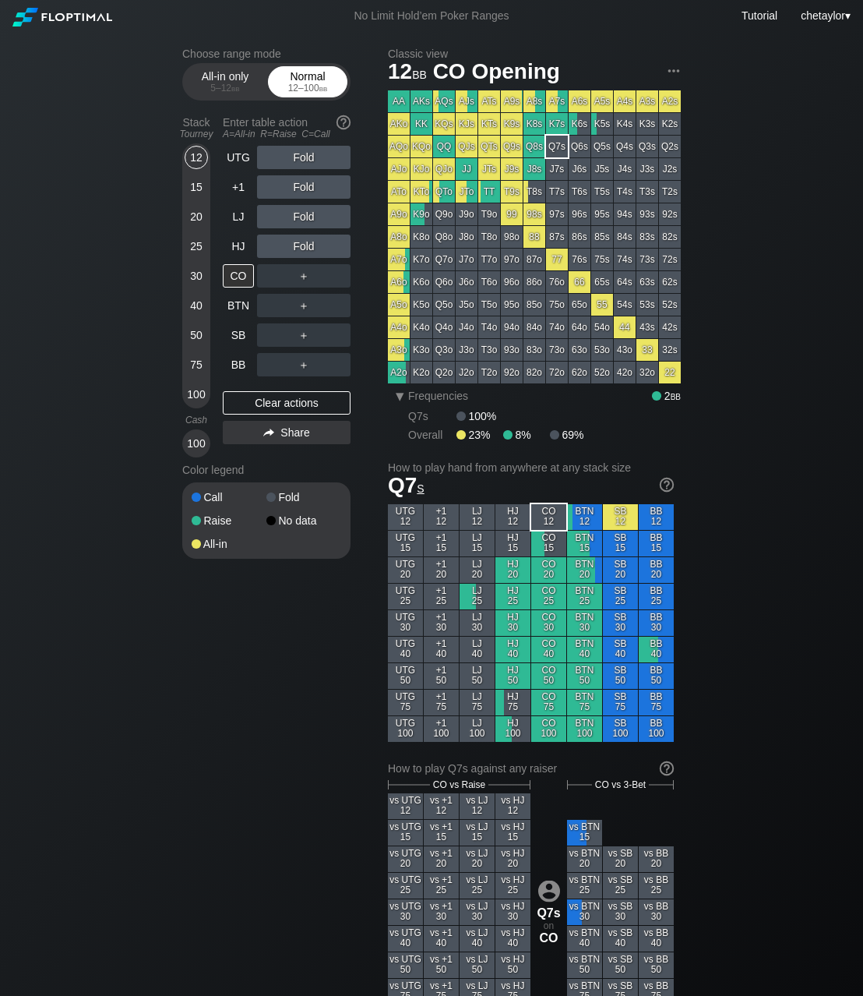
click at [303, 83] on div "12 – 100 bb" at bounding box center [307, 88] width 65 height 11
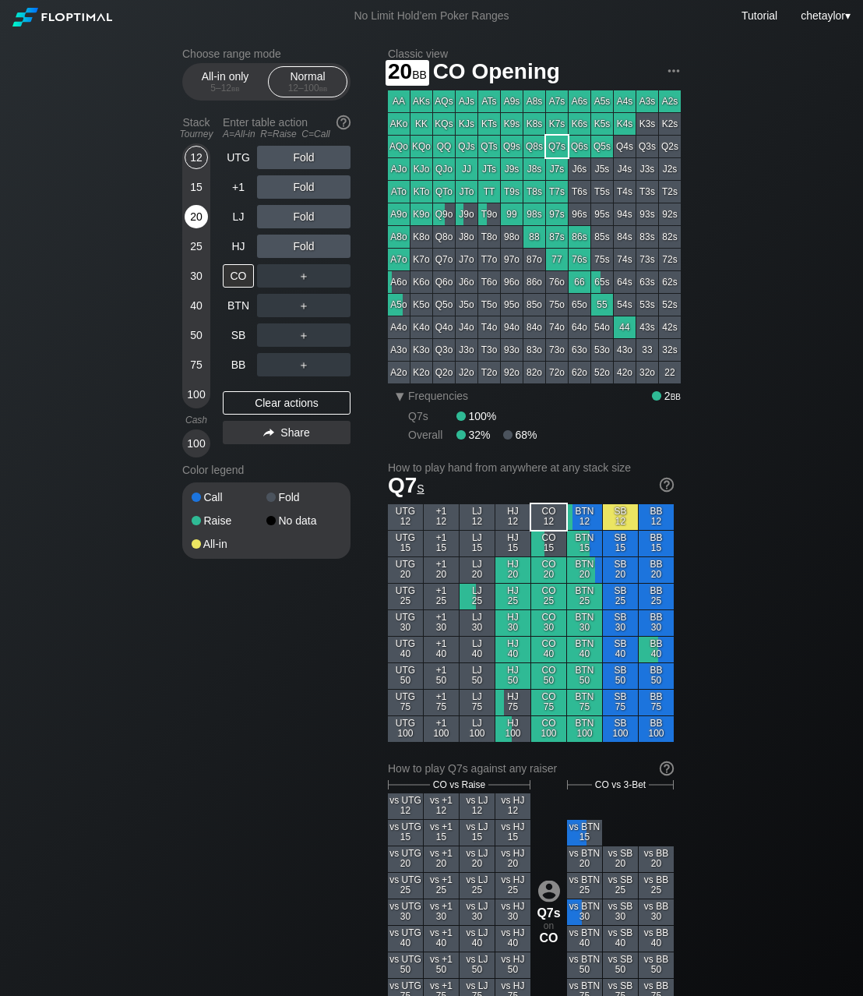
click at [192, 211] on div "20" at bounding box center [196, 216] width 23 height 23
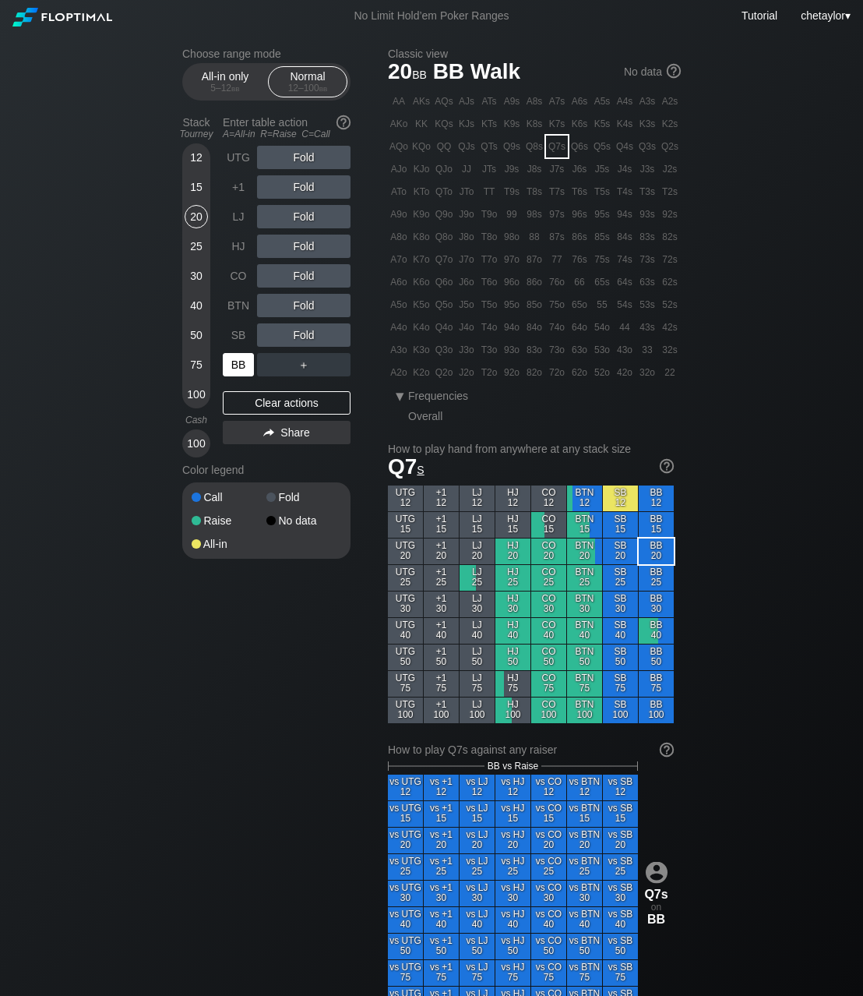
click at [241, 369] on div "BB" at bounding box center [238, 364] width 31 height 23
click at [263, 407] on div "Clear actions" at bounding box center [287, 402] width 128 height 23
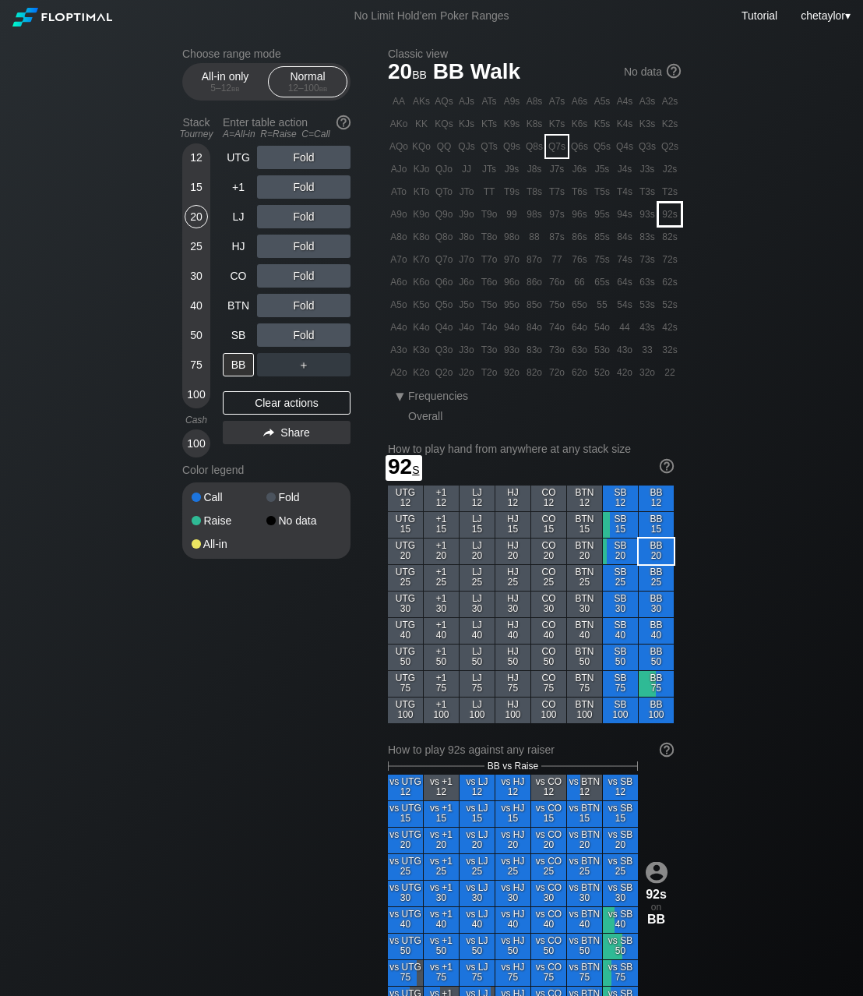
click at [672, 217] on div "92s" at bounding box center [670, 214] width 22 height 22
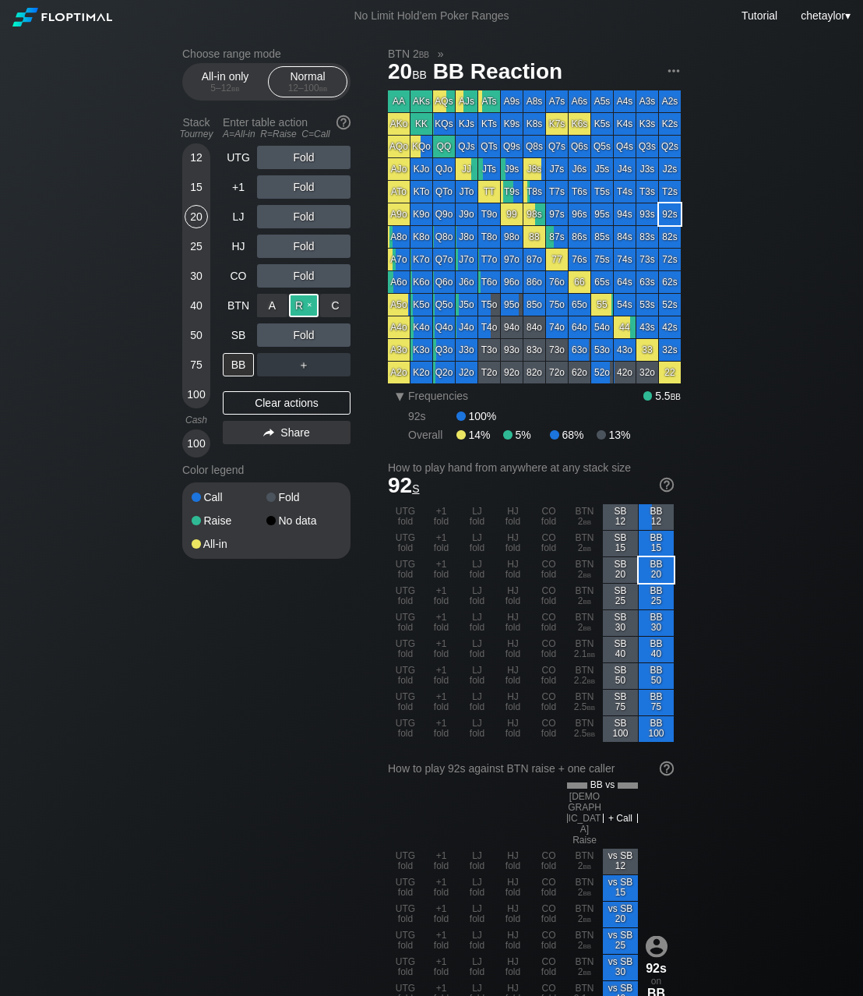
click at [307, 305] on div "R ✕" at bounding box center [304, 305] width 30 height 23
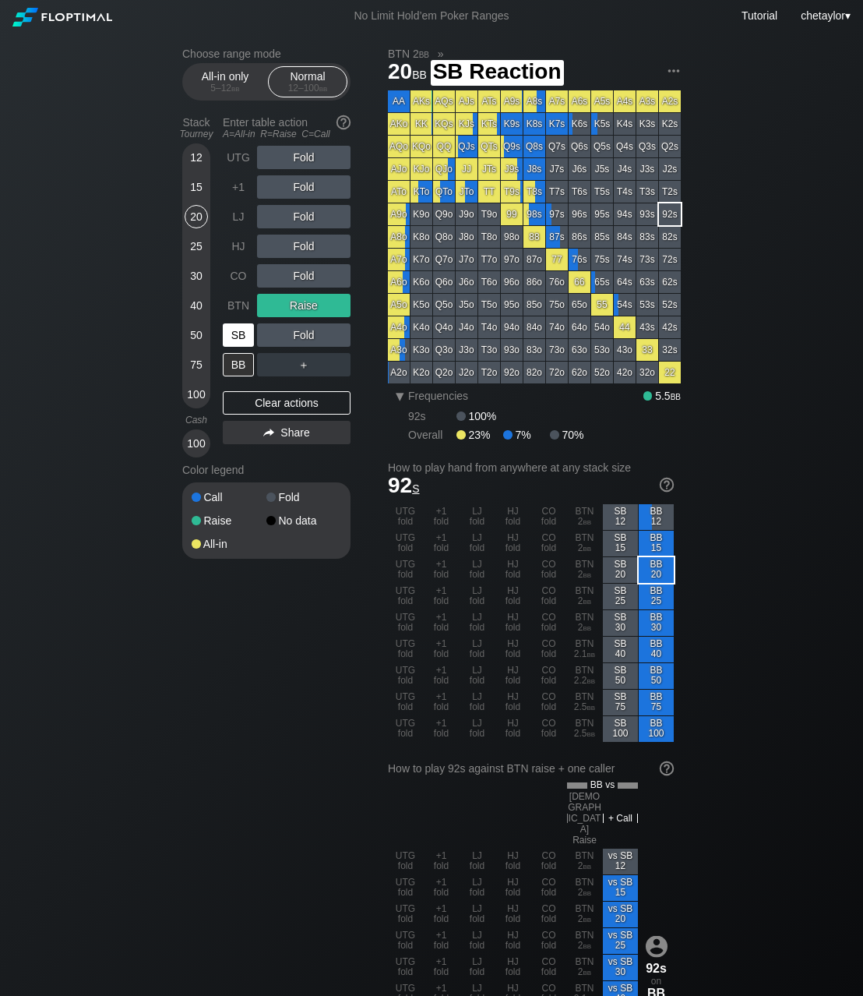
click at [245, 331] on div "SB" at bounding box center [238, 334] width 31 height 23
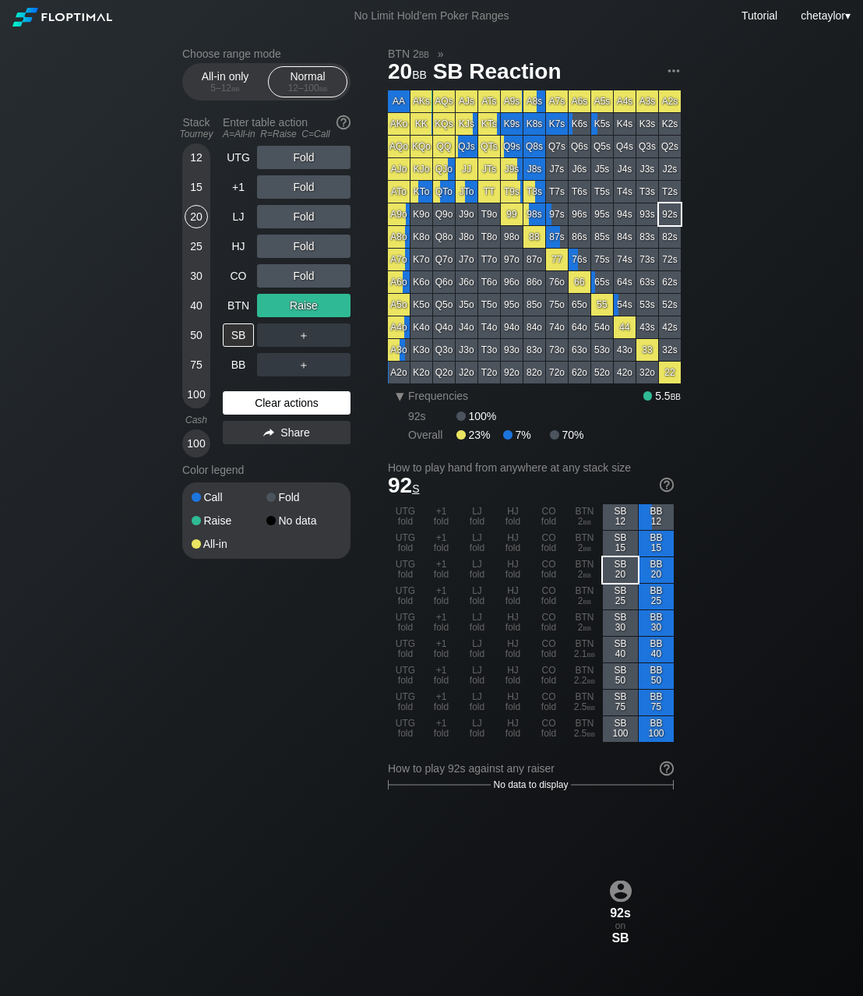
click at [262, 405] on div "Clear actions" at bounding box center [287, 402] width 128 height 23
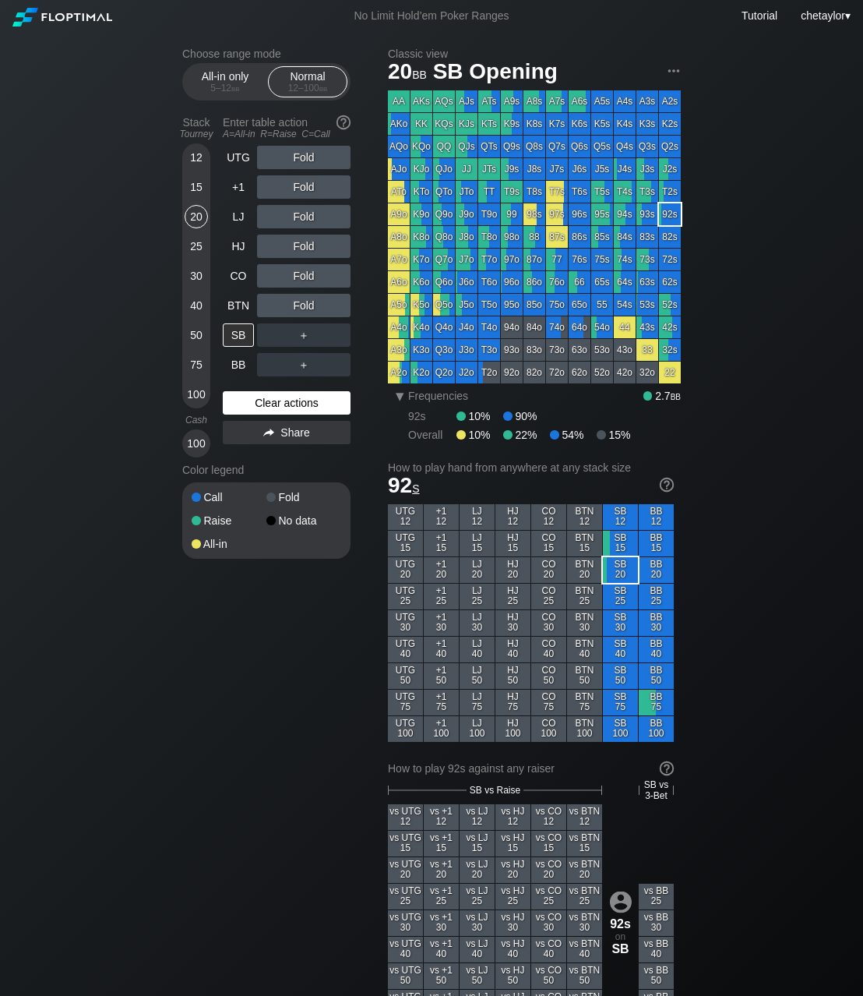
click at [262, 405] on div "Clear actions" at bounding box center [287, 402] width 128 height 23
click at [531, 260] on div "87o" at bounding box center [535, 260] width 22 height 22
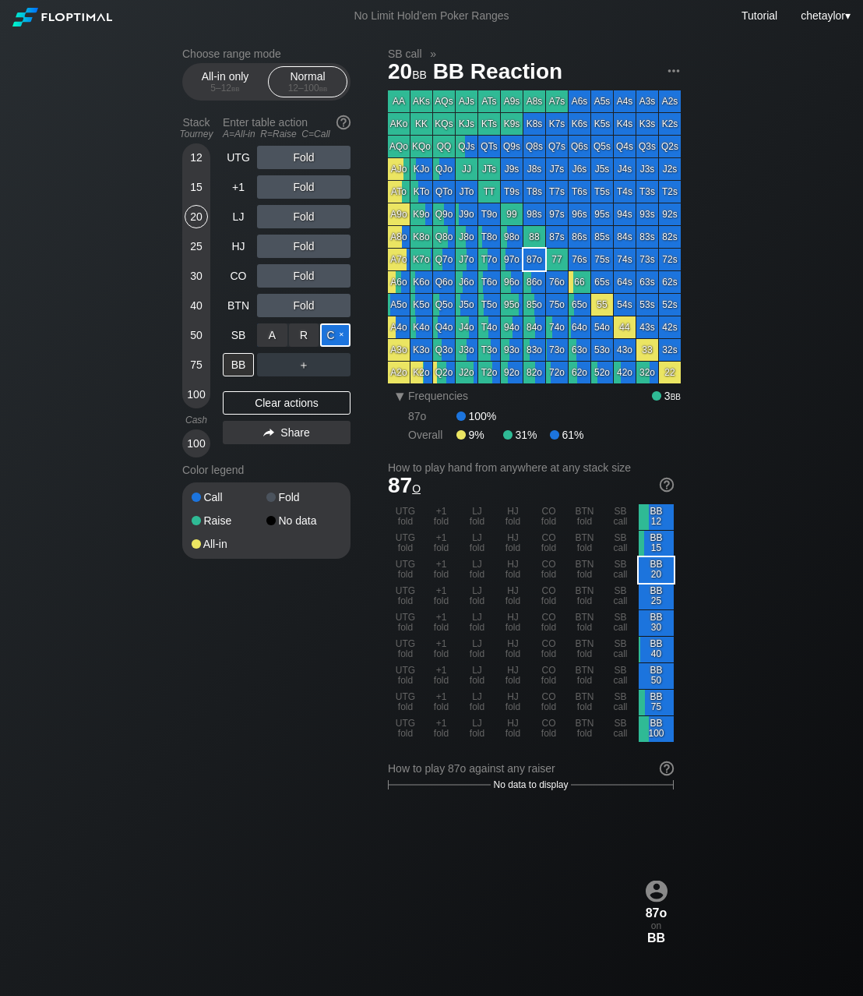
click at [333, 337] on div "C ✕" at bounding box center [335, 334] width 30 height 23
click at [305, 366] on div "R ✕" at bounding box center [304, 364] width 30 height 23
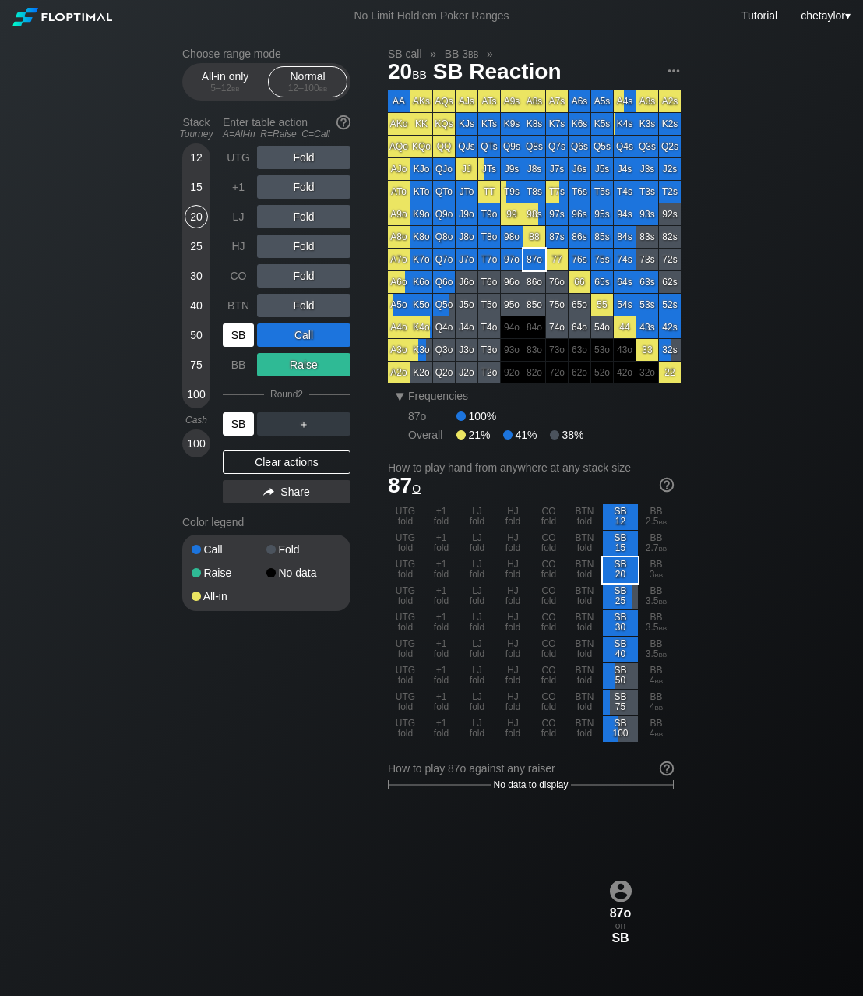
click at [245, 423] on div "SB" at bounding box center [238, 423] width 31 height 23
click at [228, 86] on div "5 – 12 bb" at bounding box center [224, 88] width 65 height 11
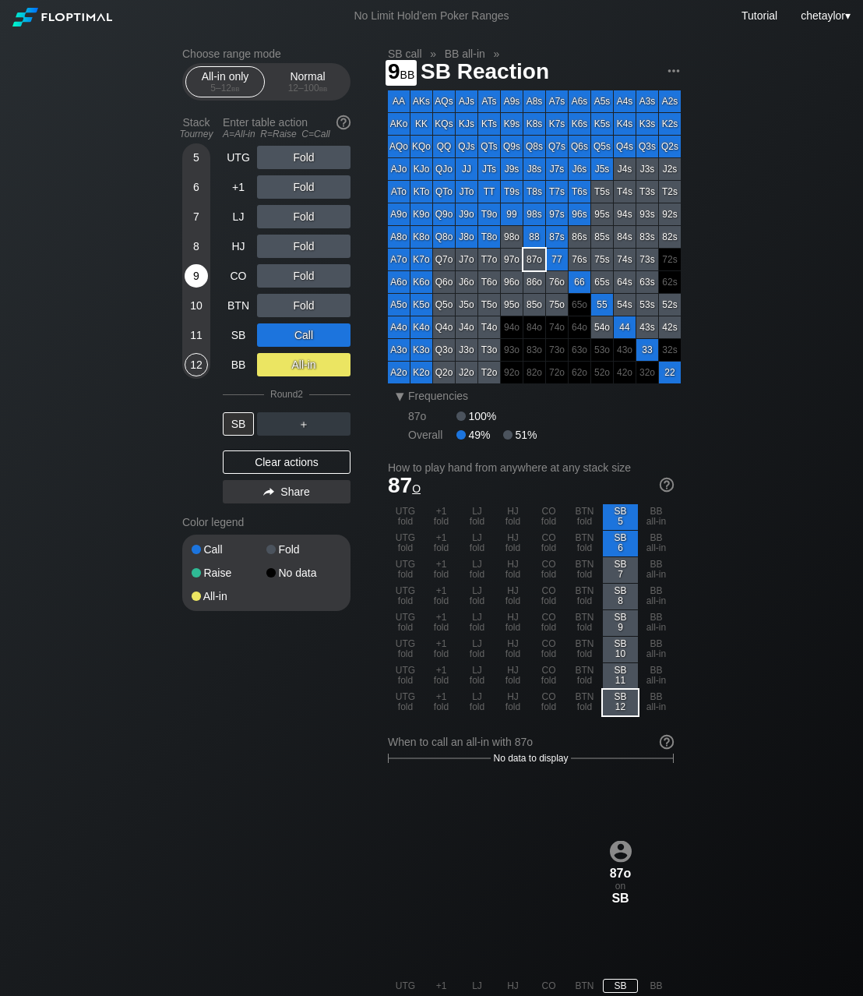
click at [194, 268] on div "9" at bounding box center [196, 275] width 23 height 23
click at [271, 457] on div "Clear actions" at bounding box center [287, 461] width 128 height 23
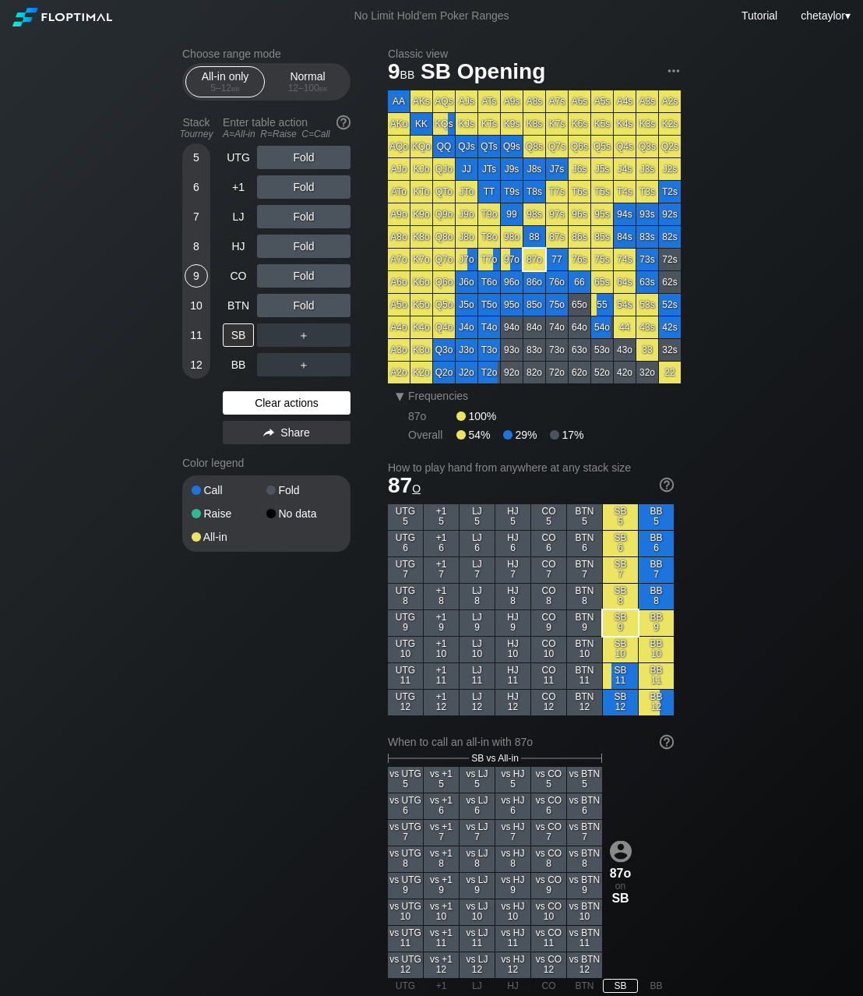
click at [271, 457] on div "Color legend" at bounding box center [266, 462] width 168 height 25
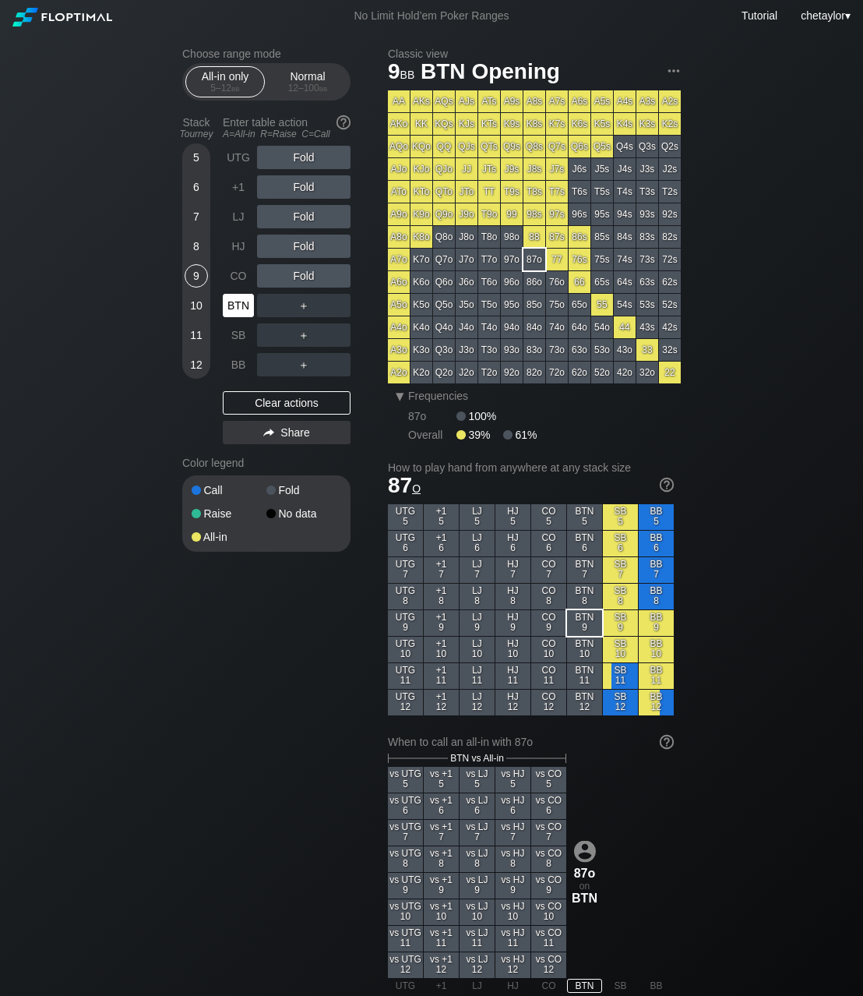
click at [245, 302] on div "BTN" at bounding box center [238, 305] width 31 height 23
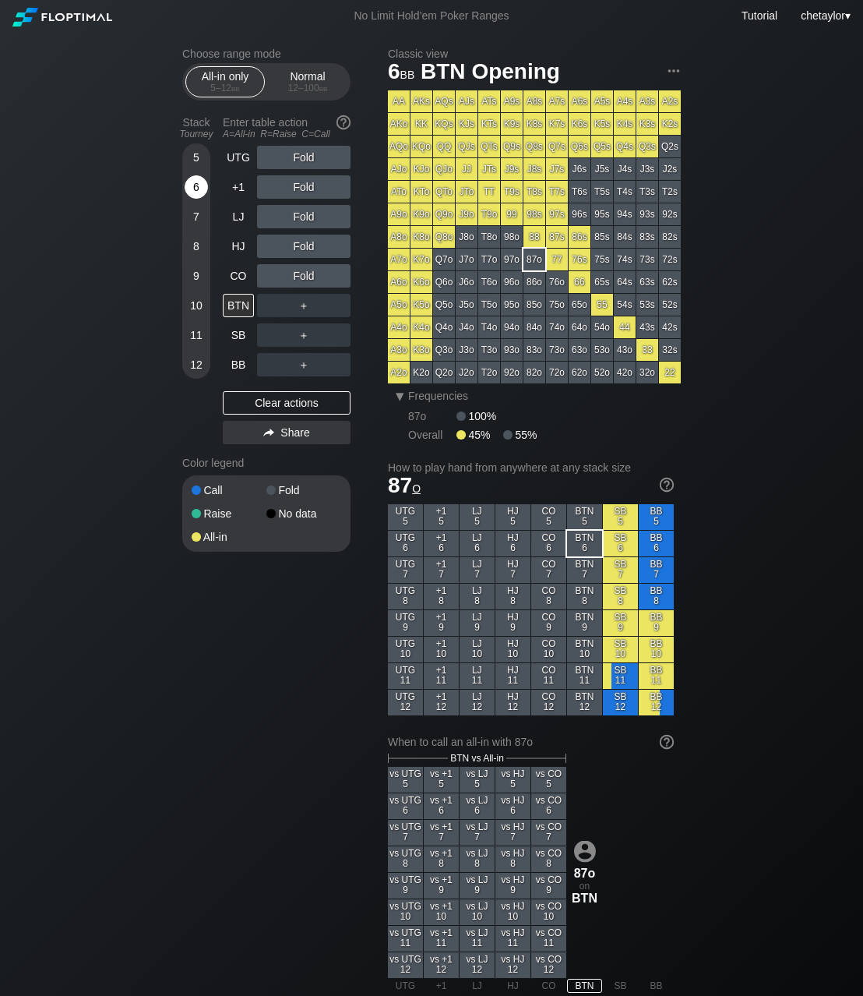
click at [203, 184] on div "6" at bounding box center [196, 186] width 23 height 23
click at [238, 273] on div "CO" at bounding box center [238, 275] width 31 height 23
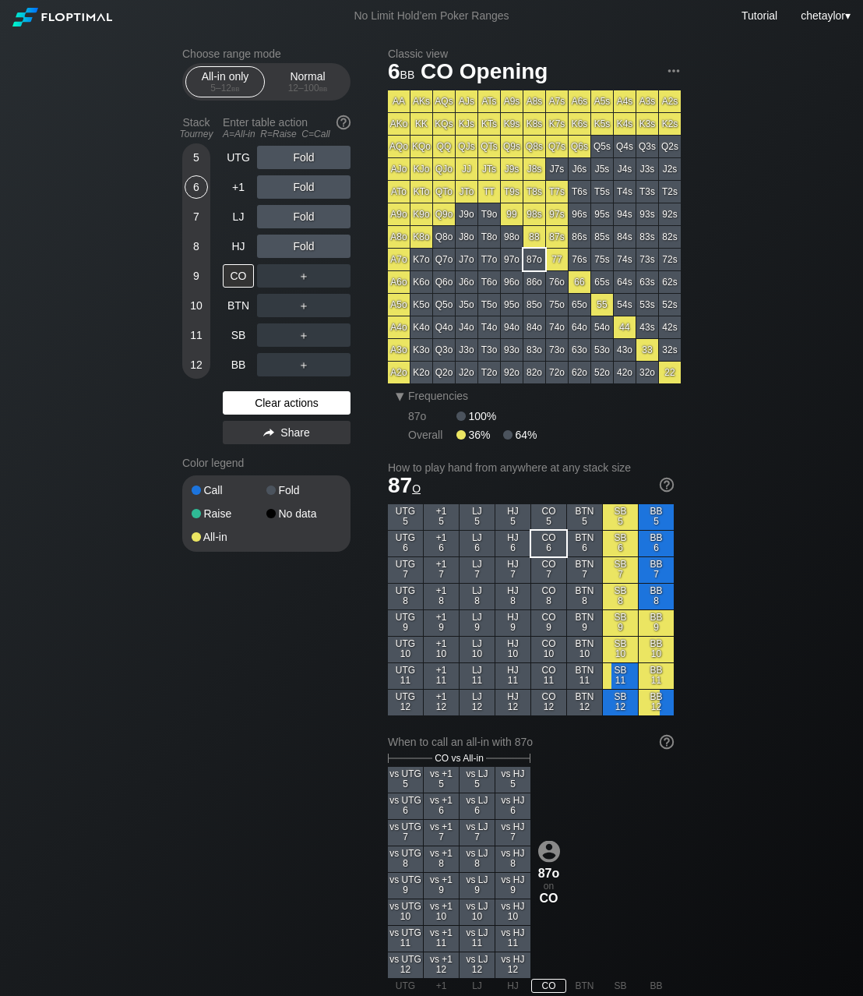
click at [263, 399] on div "Clear actions" at bounding box center [287, 402] width 128 height 23
click at [237, 249] on div "HJ" at bounding box center [238, 246] width 31 height 23
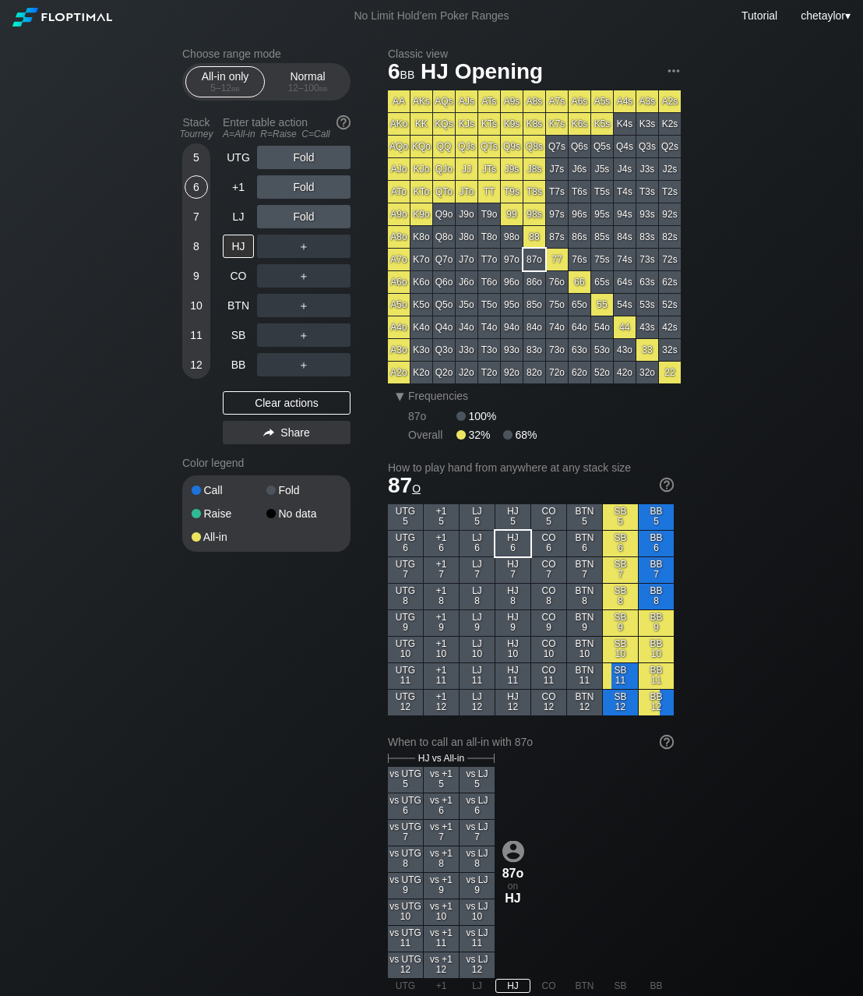
click at [189, 153] on div "5" at bounding box center [196, 157] width 23 height 23
click at [237, 213] on div "LJ" at bounding box center [238, 216] width 31 height 23
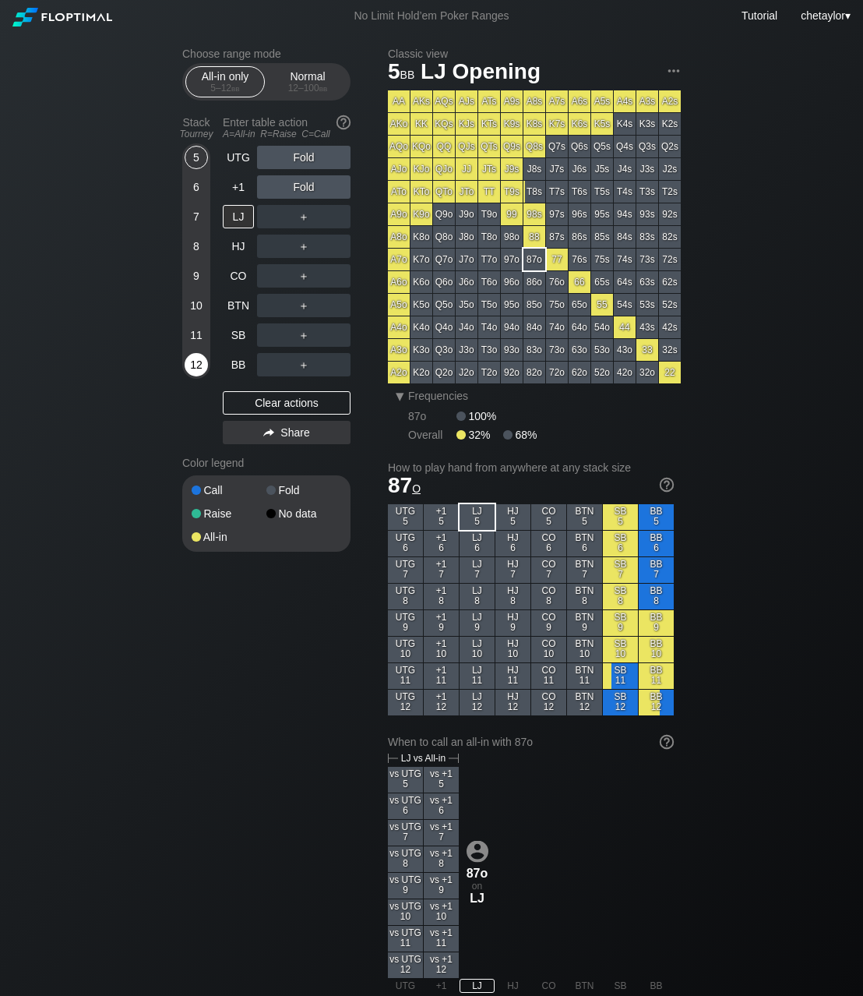
click at [195, 362] on div "12" at bounding box center [196, 364] width 23 height 23
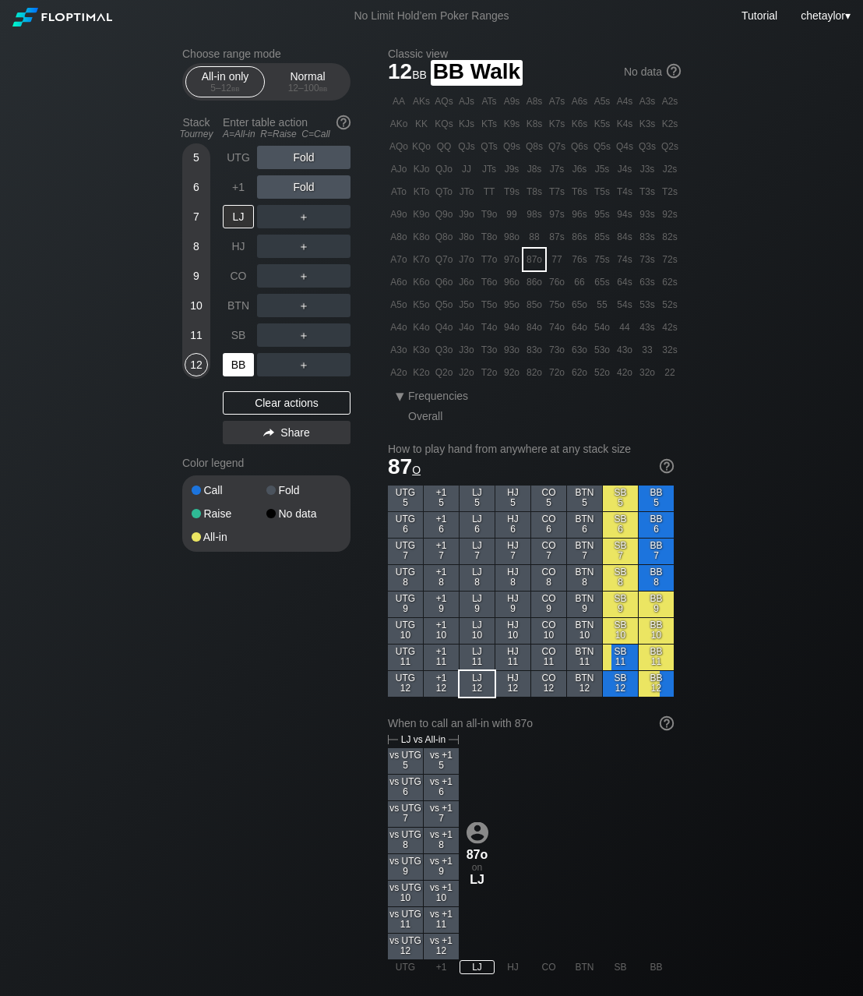
click at [245, 365] on div "BB" at bounding box center [238, 364] width 31 height 23
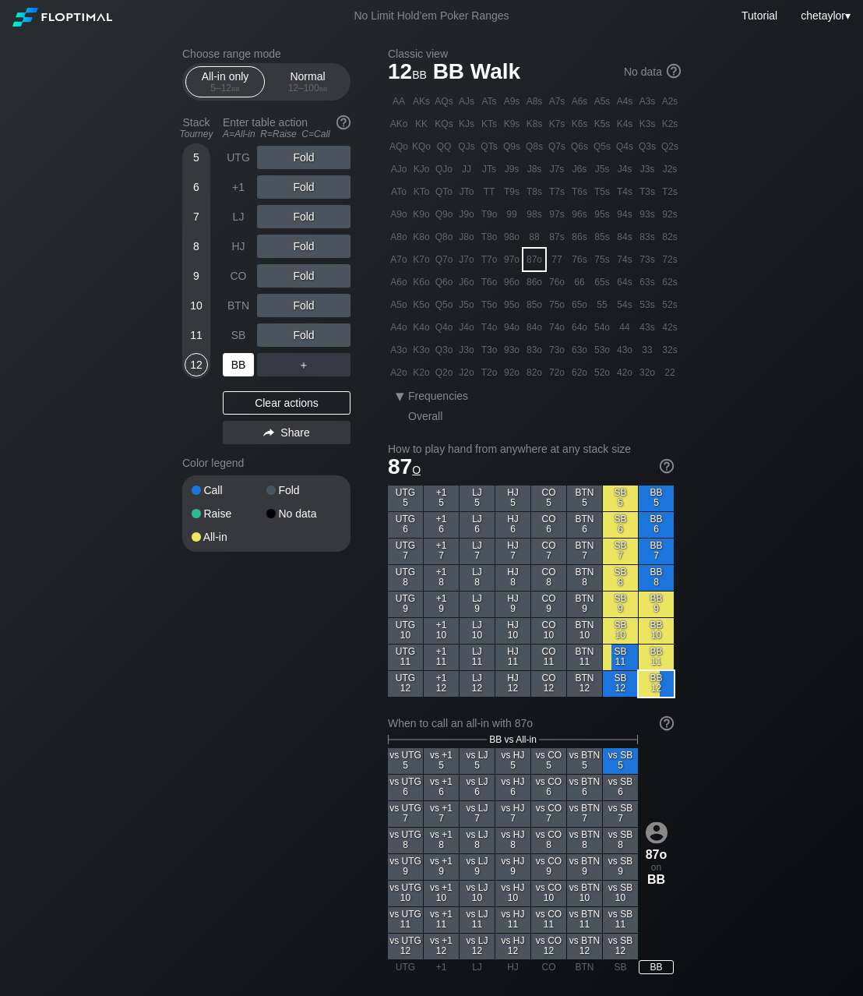
click at [245, 365] on div "BB" at bounding box center [238, 364] width 31 height 23
click at [259, 404] on div "Clear actions" at bounding box center [287, 402] width 128 height 23
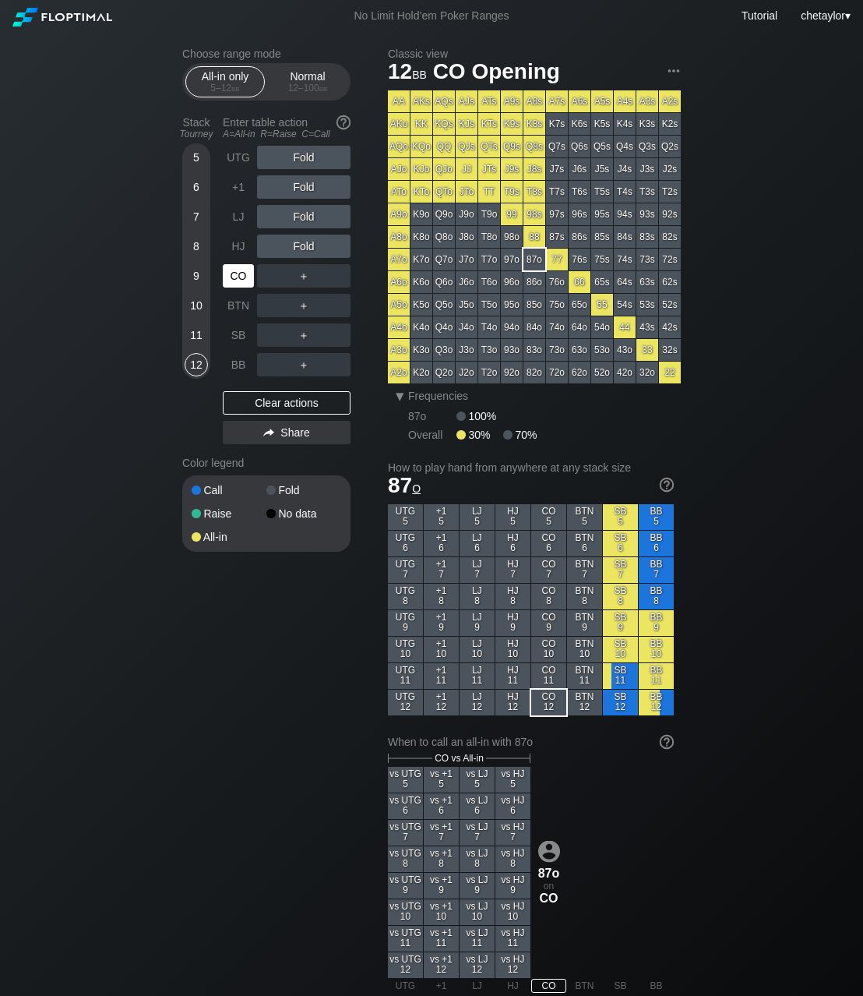
click at [230, 265] on div "CO" at bounding box center [238, 275] width 31 height 23
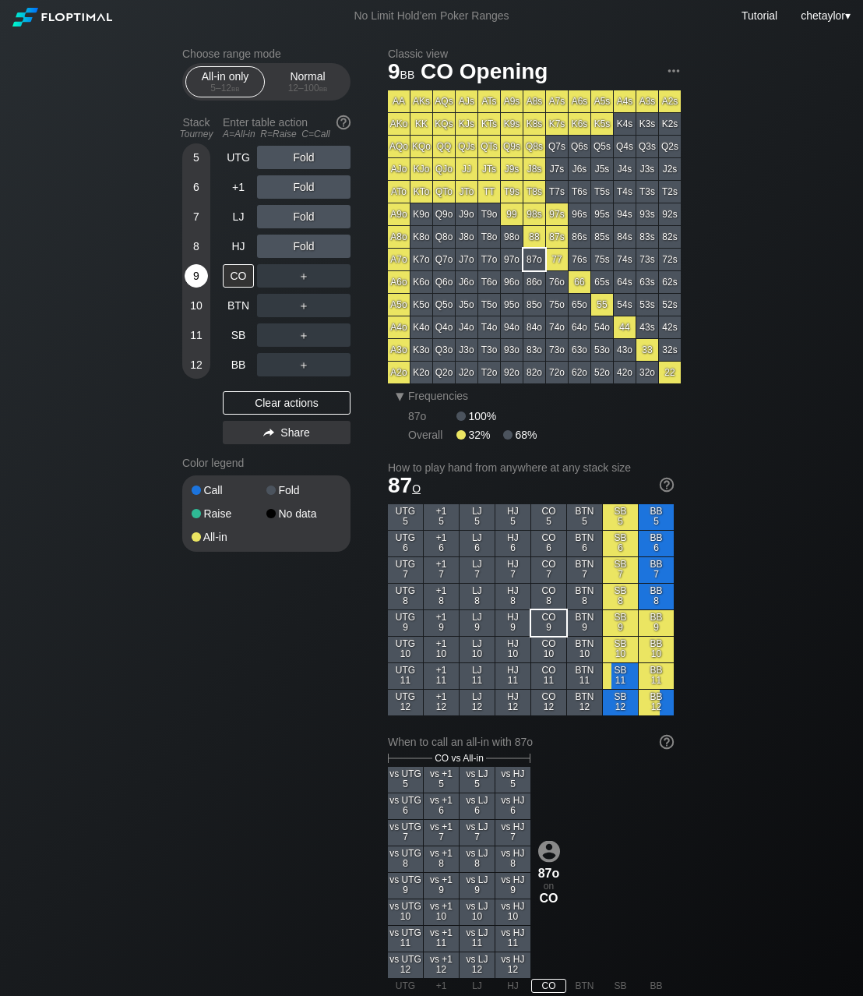
click at [194, 275] on div "9" at bounding box center [196, 275] width 23 height 23
click at [234, 363] on div "BB" at bounding box center [238, 364] width 31 height 23
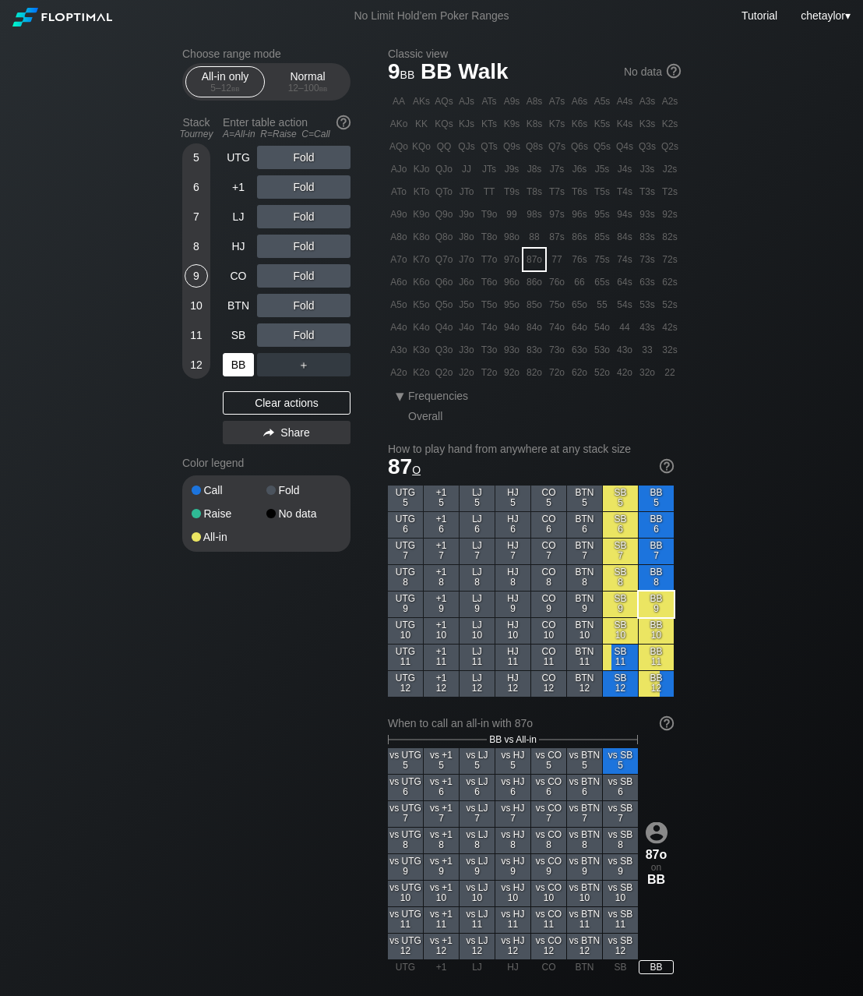
click at [234, 363] on div "BB" at bounding box center [238, 364] width 31 height 23
click at [258, 404] on div "Clear actions" at bounding box center [287, 402] width 128 height 23
click at [557, 372] on div "72o" at bounding box center [557, 373] width 22 height 22
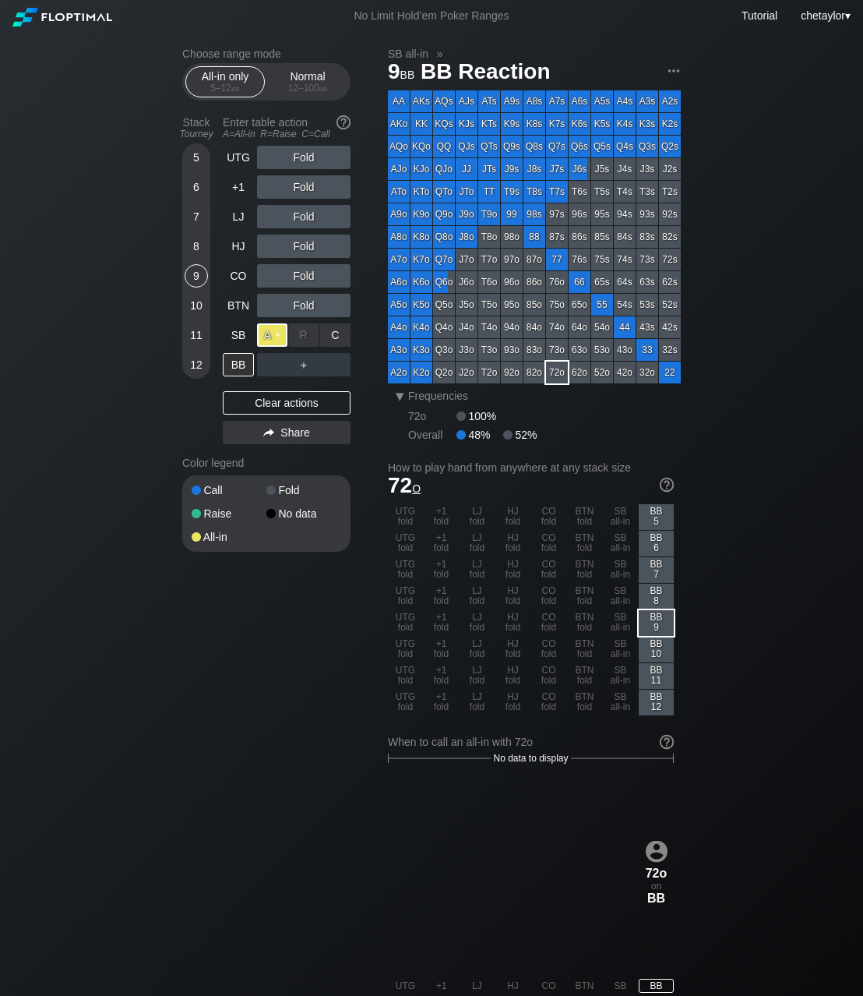
click at [262, 327] on div "A ✕" at bounding box center [272, 334] width 30 height 23
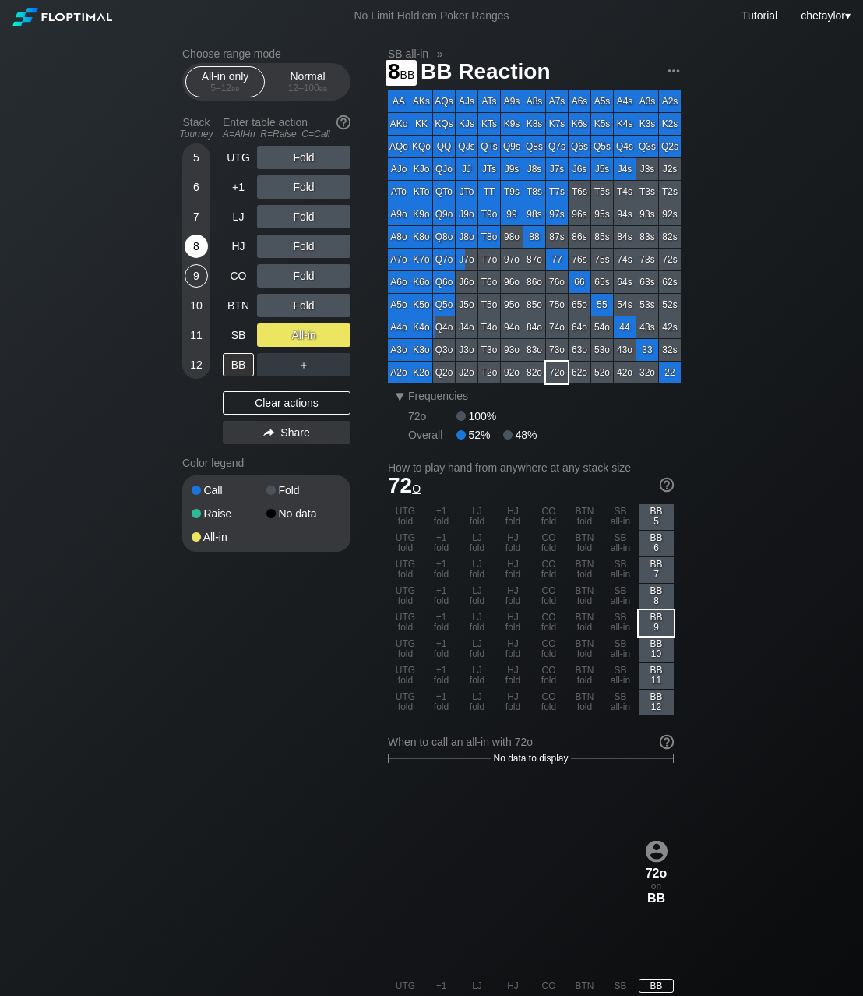
click at [185, 246] on div "8" at bounding box center [196, 246] width 23 height 23
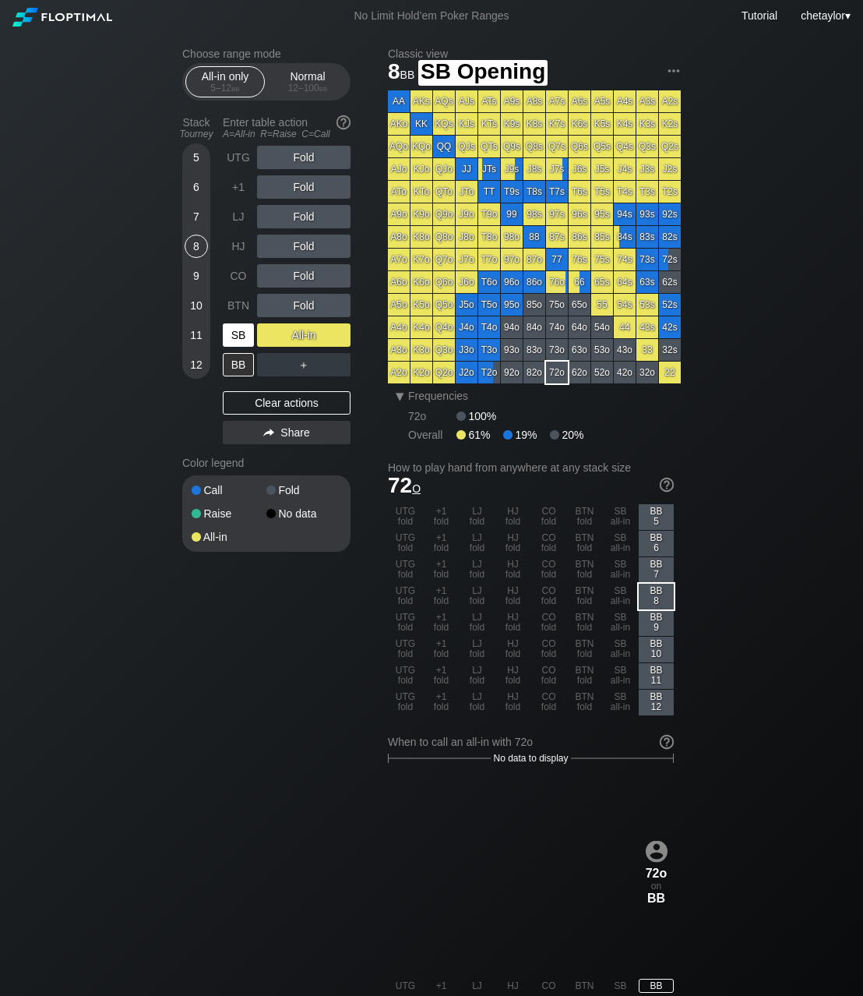
click at [243, 340] on div "SB" at bounding box center [238, 334] width 31 height 23
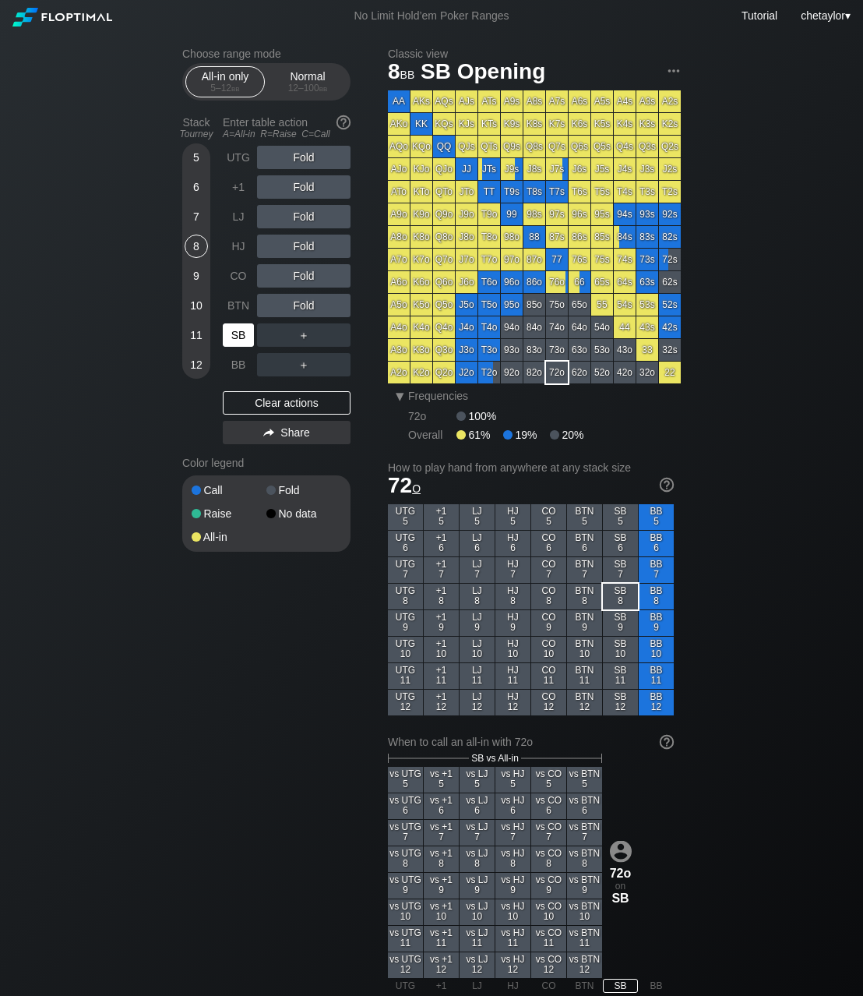
click at [243, 340] on div "SB" at bounding box center [238, 334] width 31 height 23
click at [263, 409] on div "Clear actions" at bounding box center [287, 402] width 128 height 23
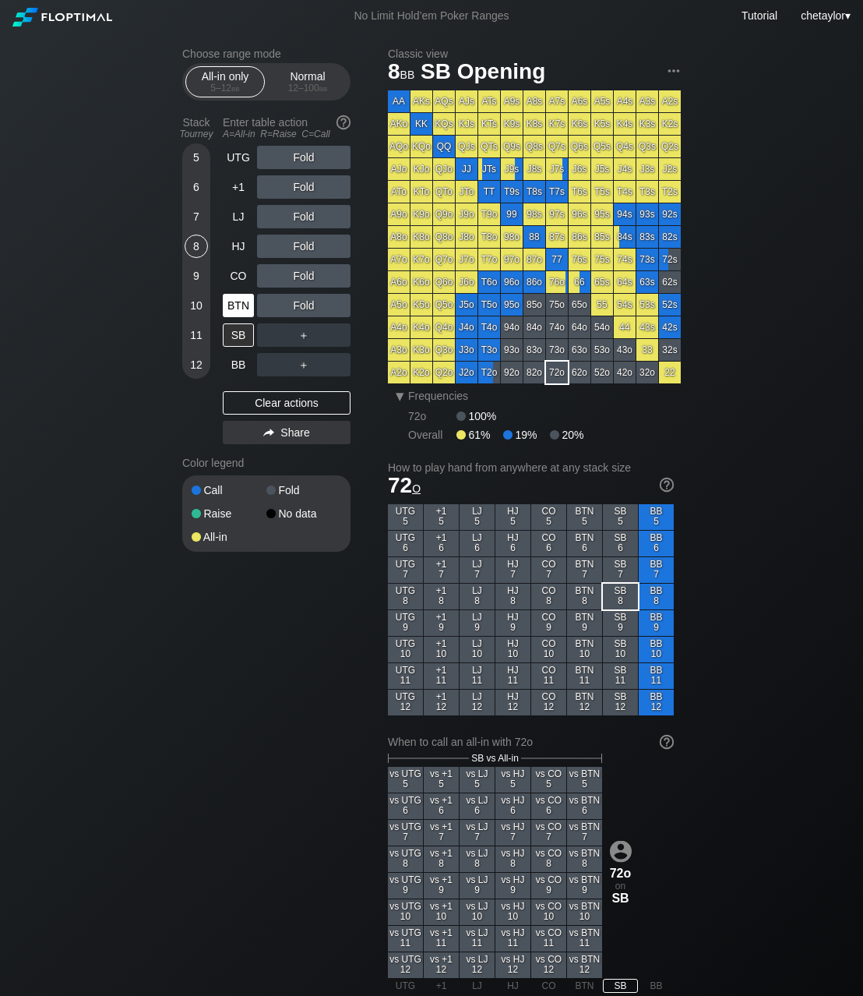
click at [238, 306] on div "BTN" at bounding box center [238, 305] width 31 height 23
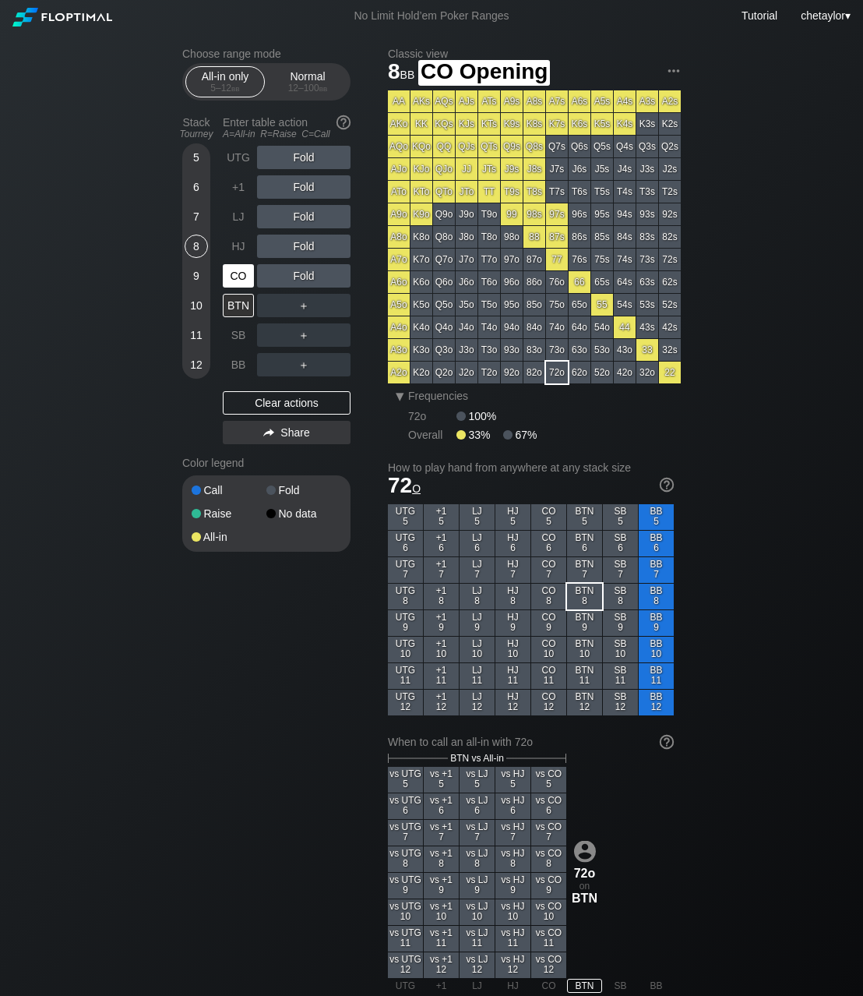
click at [240, 275] on div "CO" at bounding box center [238, 275] width 31 height 23
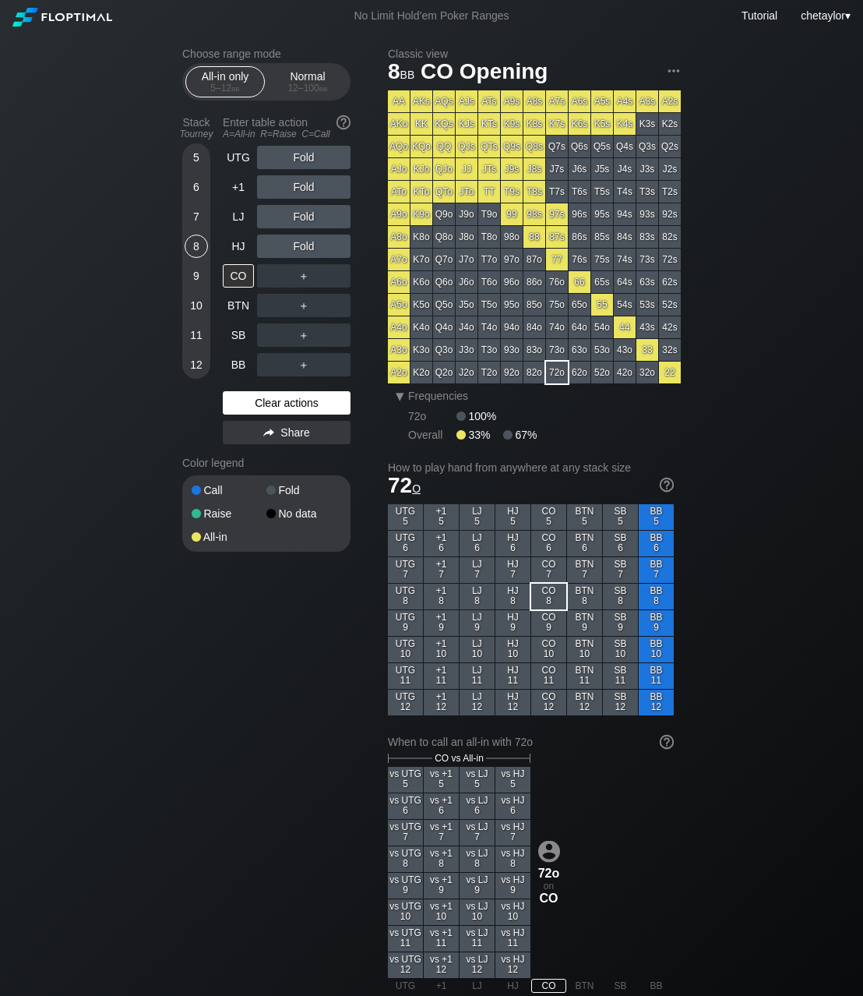
click at [259, 400] on div "Clear actions" at bounding box center [287, 402] width 128 height 23
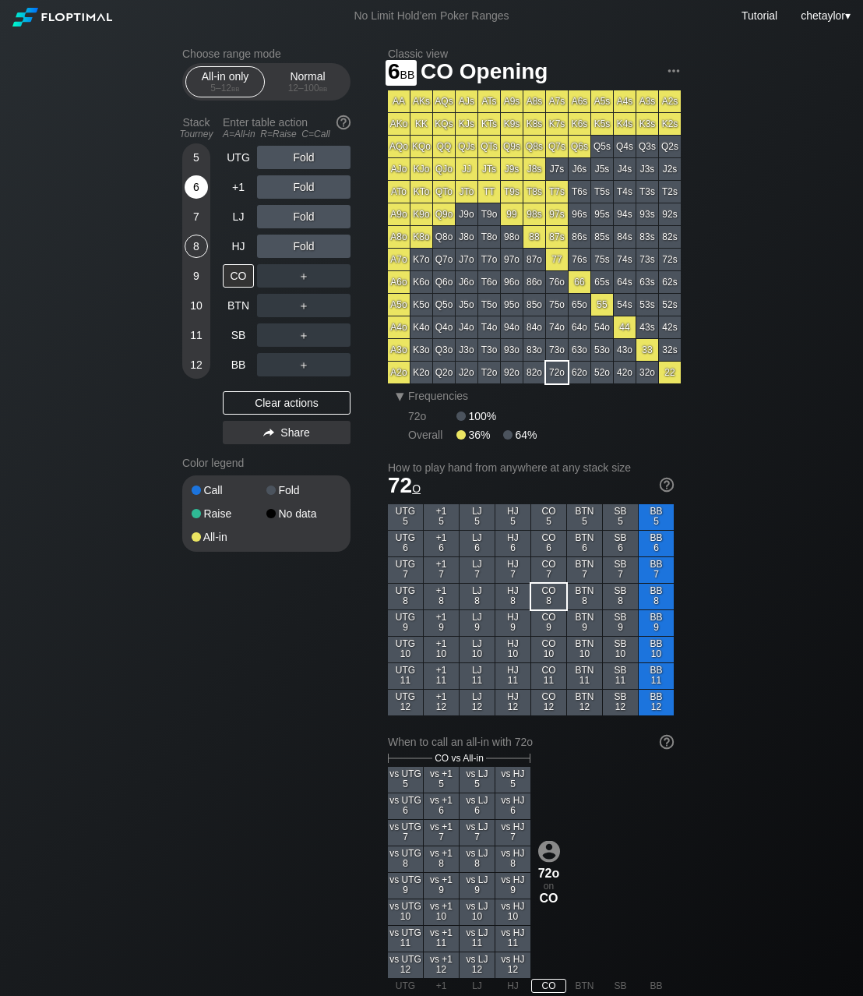
click at [194, 189] on div "6" at bounding box center [196, 186] width 23 height 23
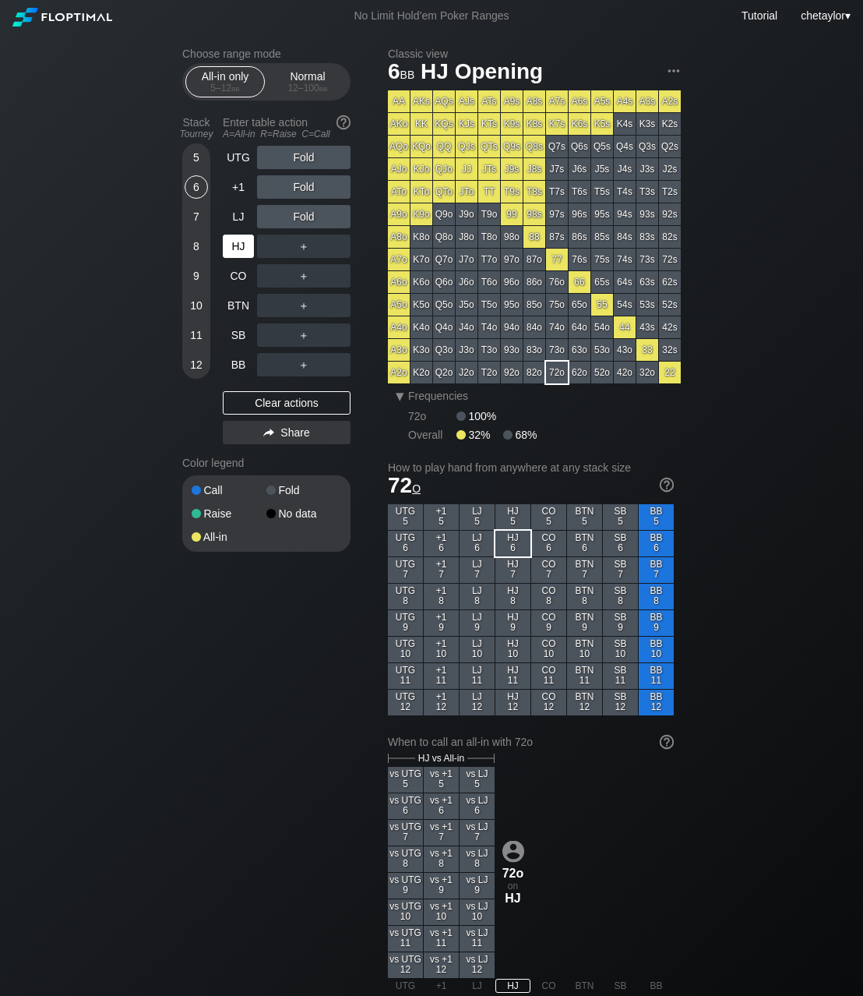
click at [240, 247] on div "HJ" at bounding box center [238, 246] width 31 height 23
click at [194, 246] on div "8" at bounding box center [196, 246] width 23 height 23
click at [240, 218] on div "LJ" at bounding box center [238, 216] width 31 height 23
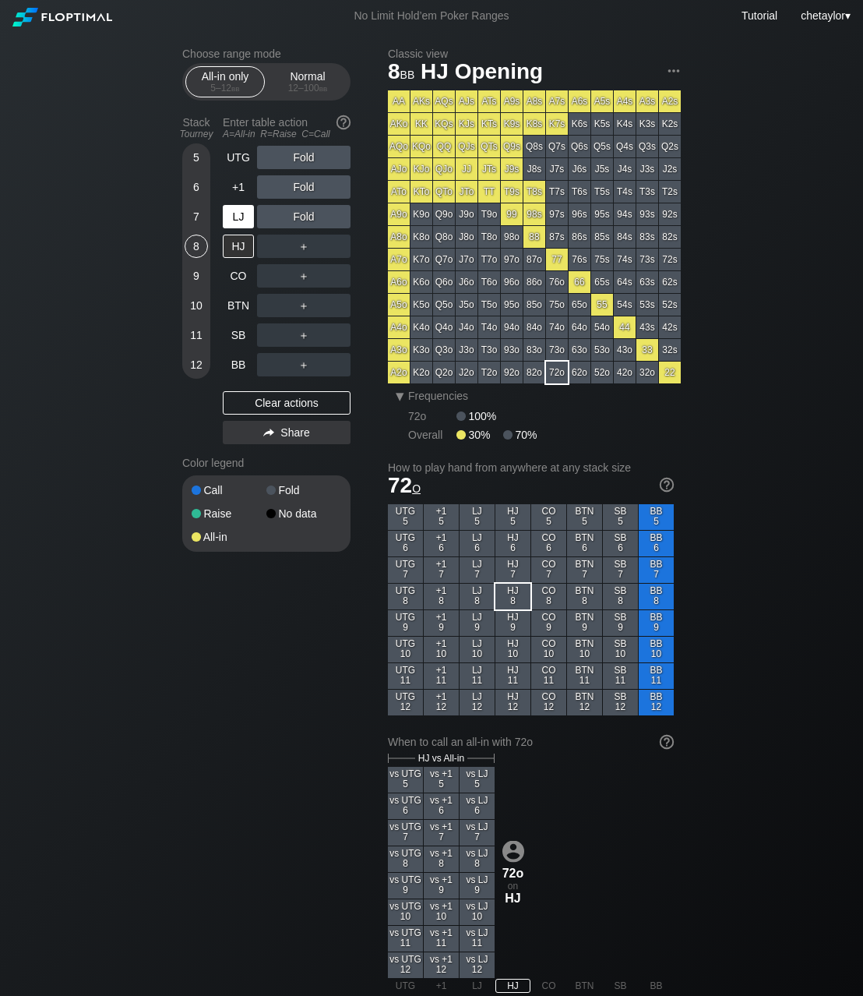
click at [240, 218] on div "LJ" at bounding box center [238, 216] width 31 height 23
click at [231, 252] on div "HJ" at bounding box center [238, 246] width 31 height 23
click at [234, 362] on div "BB" at bounding box center [238, 364] width 31 height 23
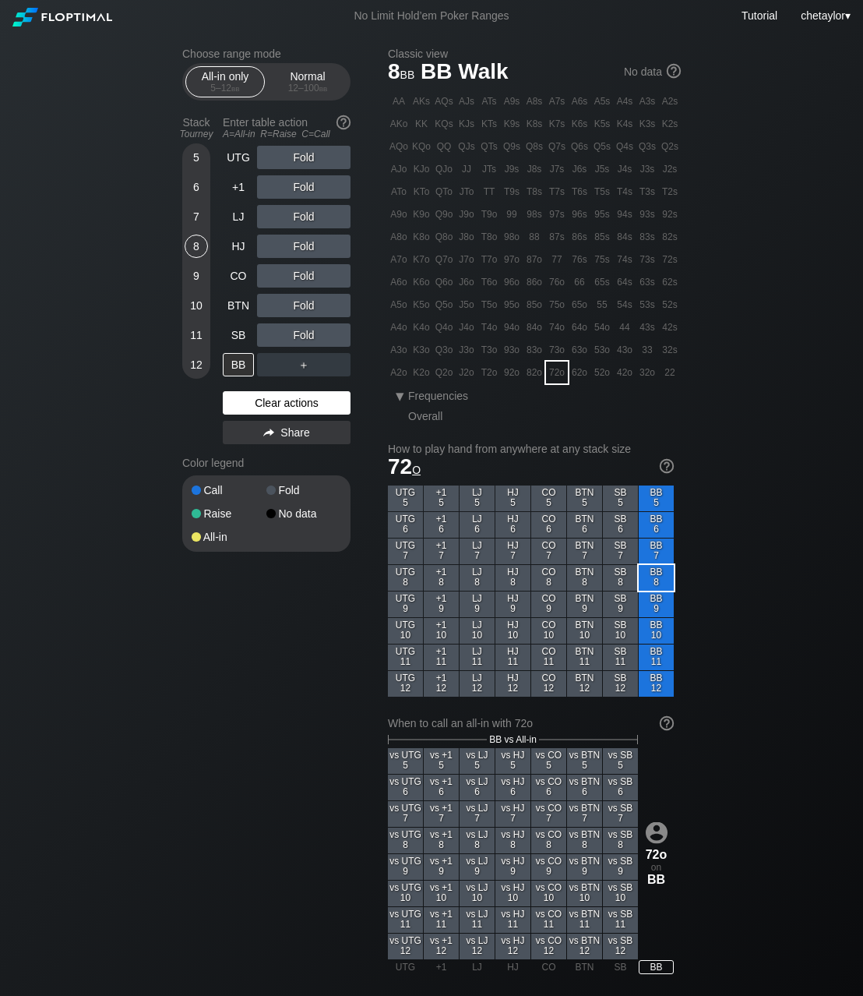
click at [259, 405] on div "Clear actions" at bounding box center [287, 402] width 128 height 23
click at [196, 155] on div "5" at bounding box center [196, 157] width 23 height 23
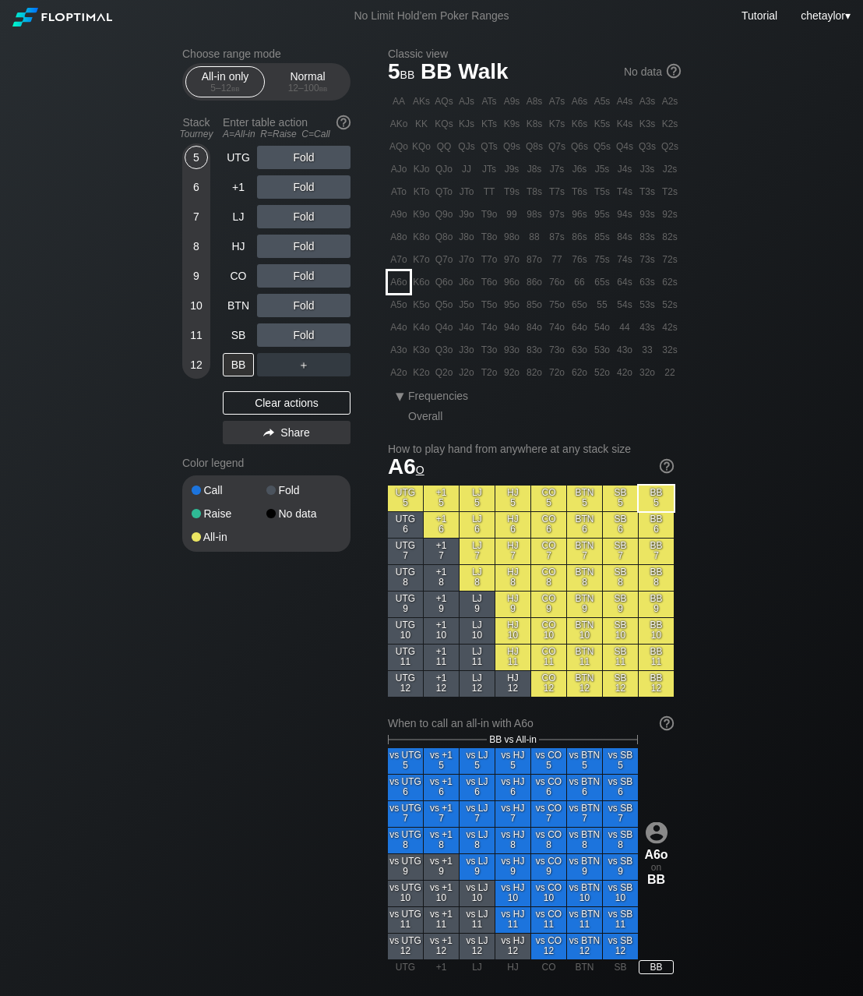
click at [400, 282] on div "A6o" at bounding box center [399, 282] width 22 height 22
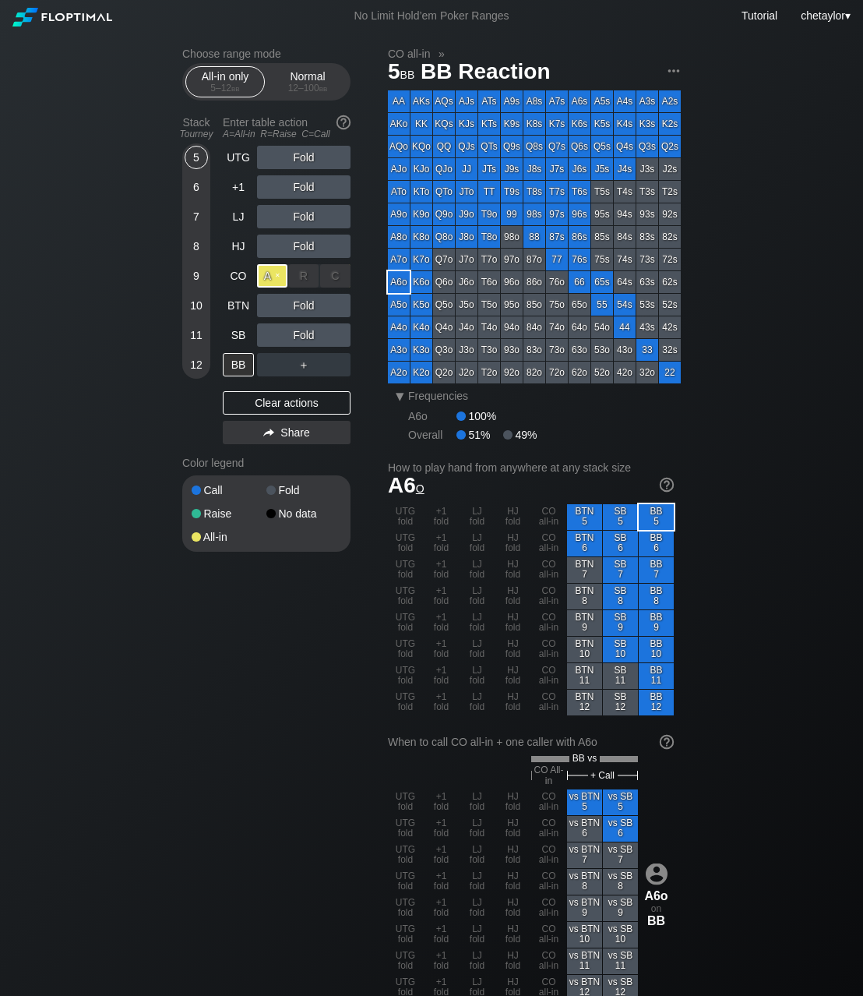
click at [271, 277] on div "A ✕" at bounding box center [272, 275] width 30 height 23
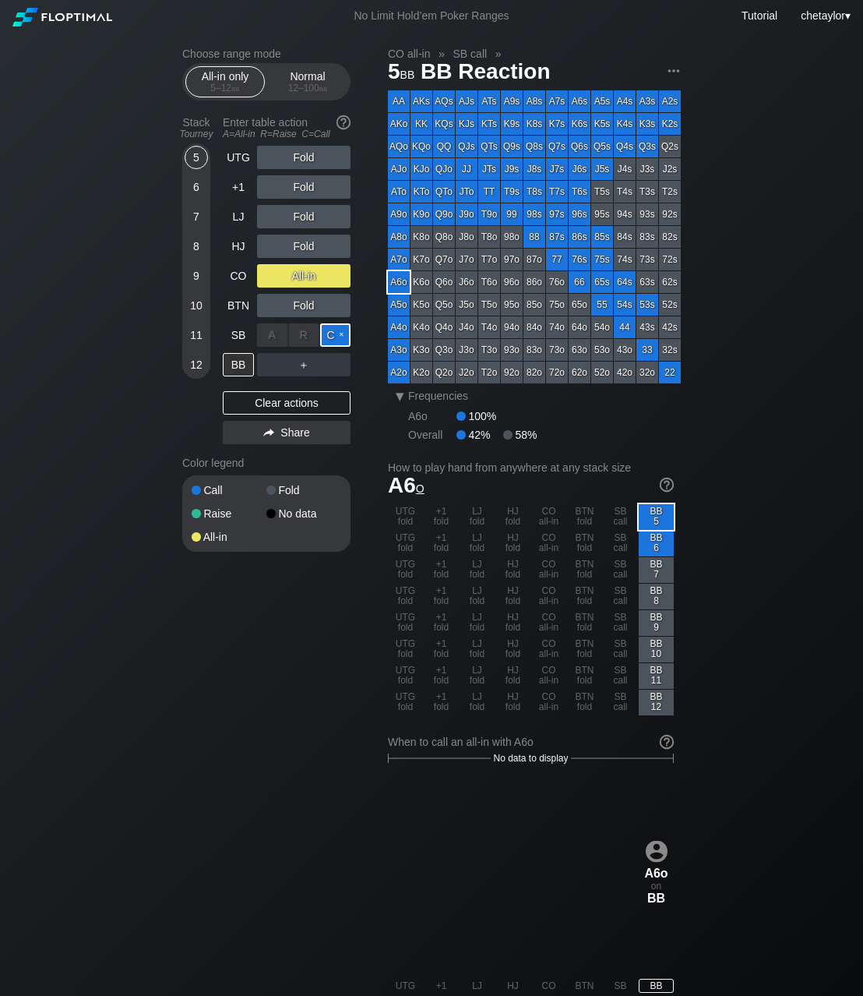
click at [337, 333] on div "C ✕" at bounding box center [335, 334] width 30 height 23
click at [249, 405] on div "Clear actions" at bounding box center [287, 402] width 128 height 23
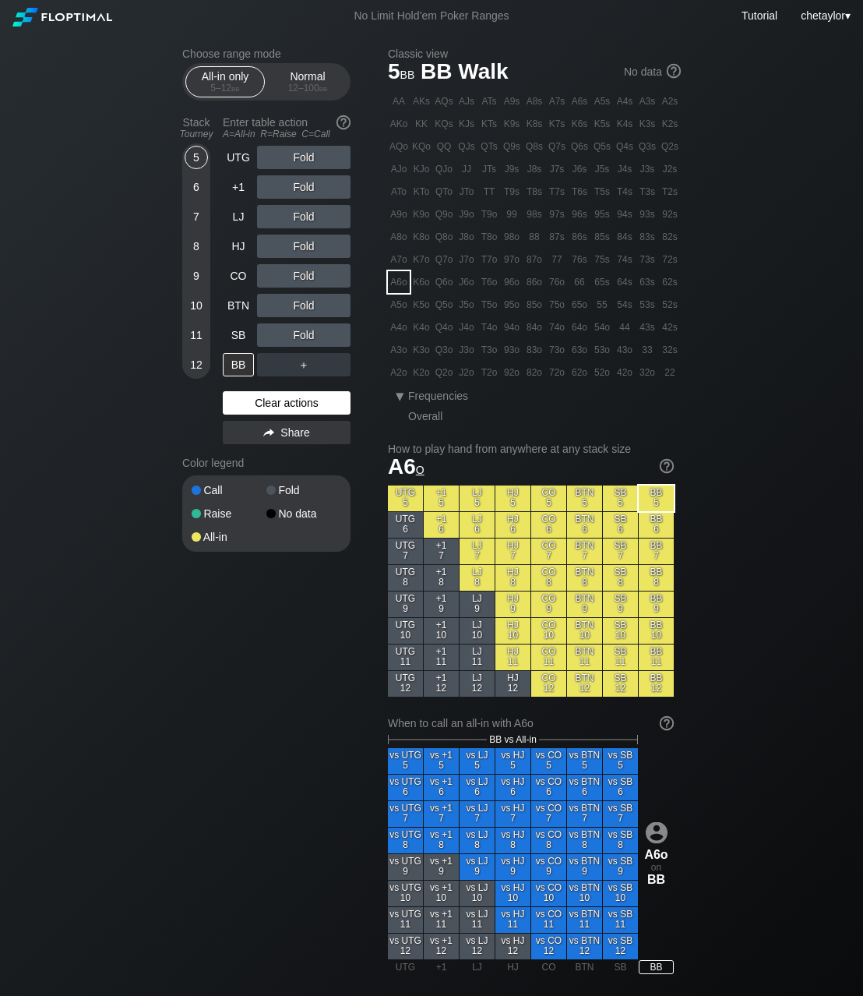
click at [249, 405] on div "Clear actions" at bounding box center [287, 402] width 128 height 23
